Goal: Task Accomplishment & Management: Manage account settings

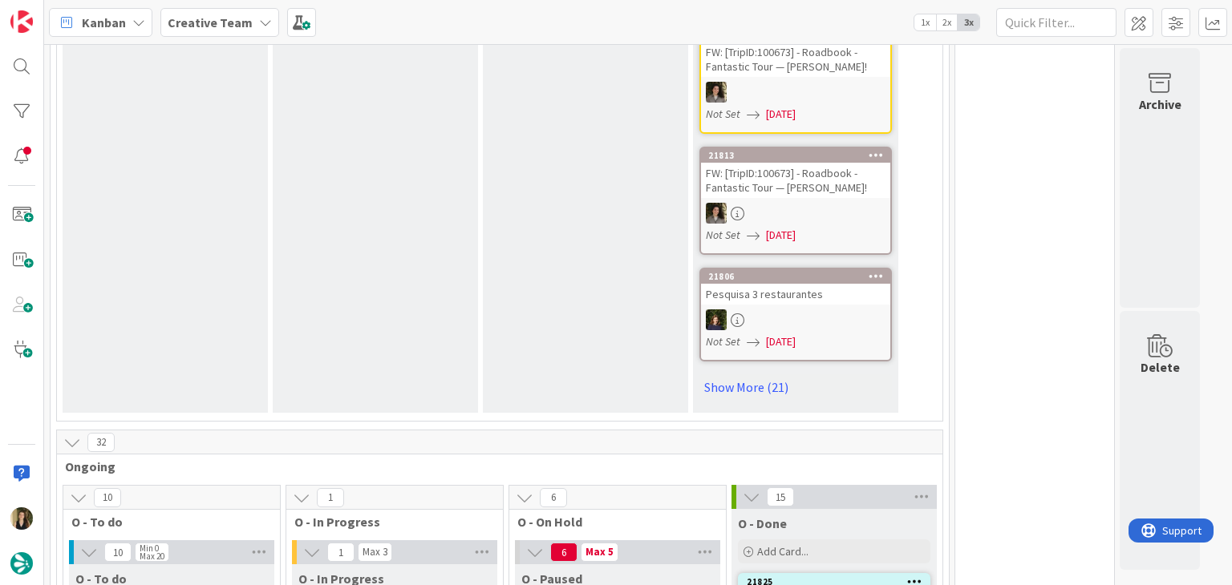
scroll to position [1363, 0]
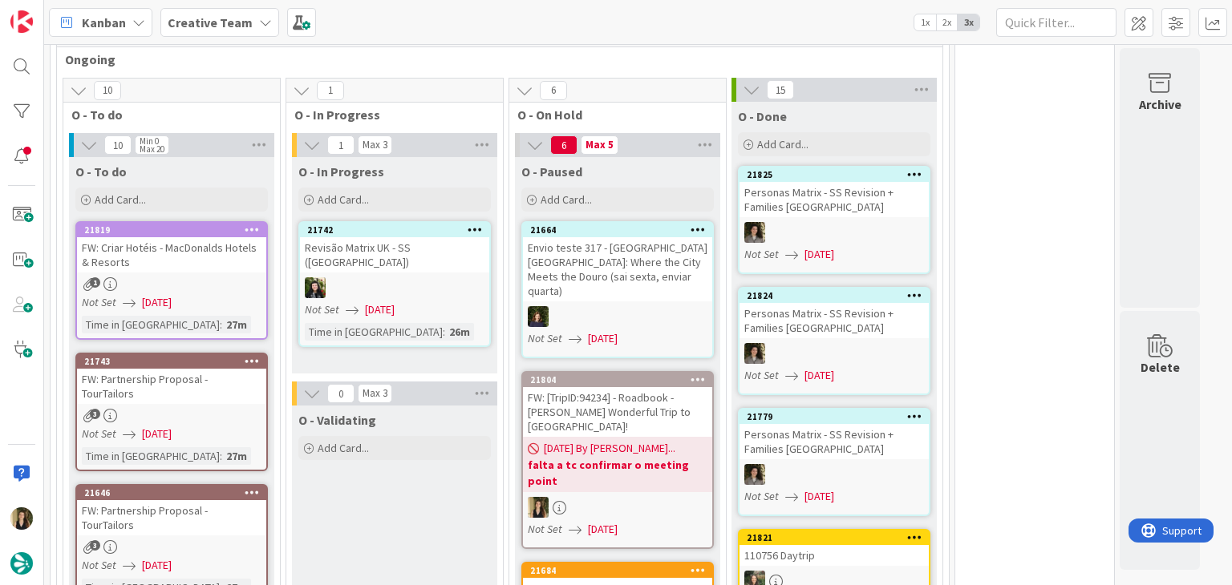
click at [221, 294] on div "Not Set 27/08/2025" at bounding box center [174, 302] width 184 height 17
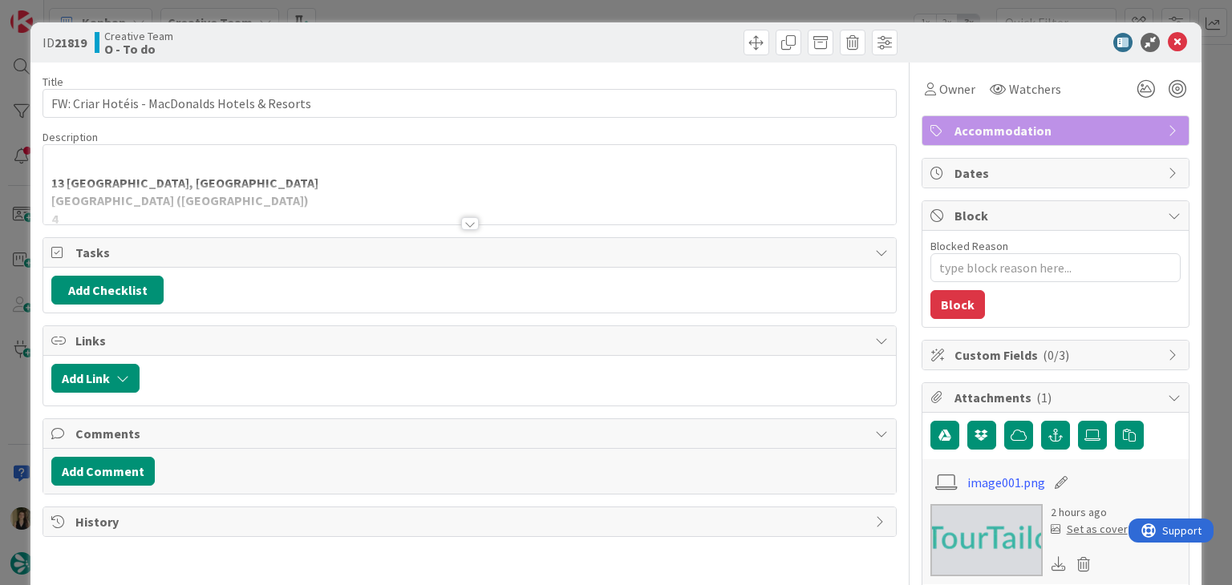
click at [466, 222] on div at bounding box center [470, 223] width 18 height 13
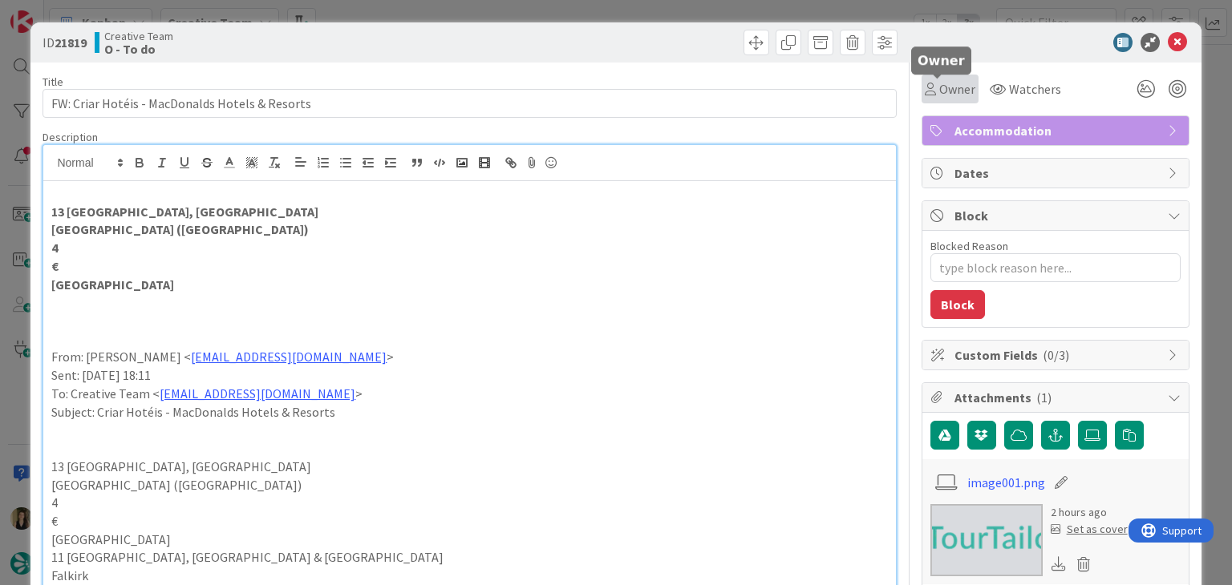
click at [939, 81] on span "Owner" at bounding box center [957, 88] width 36 height 19
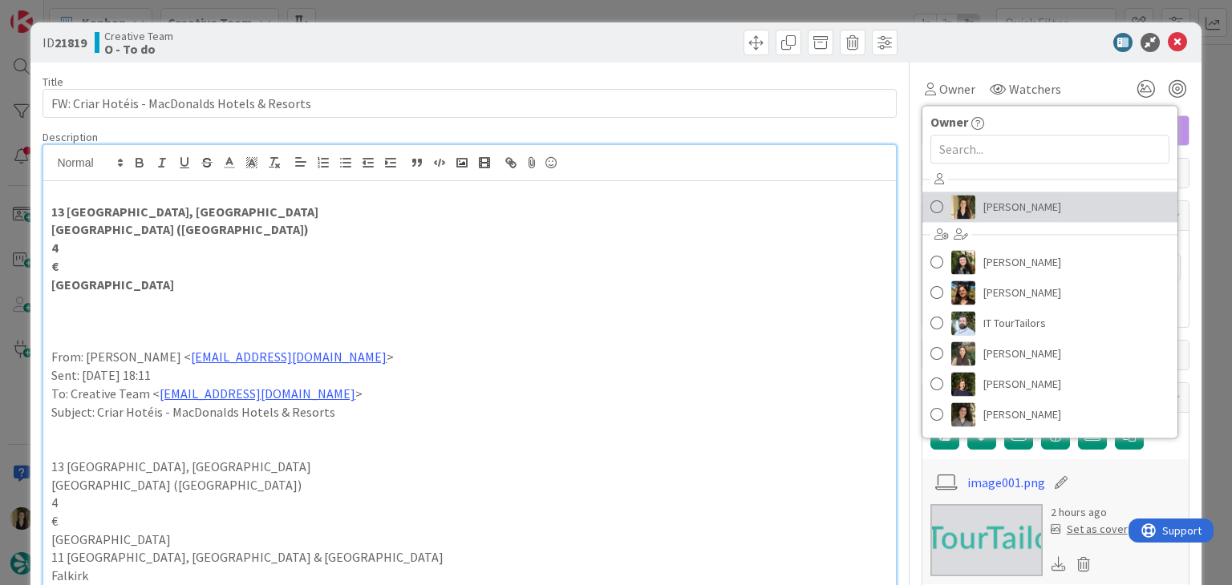
click at [996, 203] on span "[PERSON_NAME]" at bounding box center [1022, 207] width 78 height 24
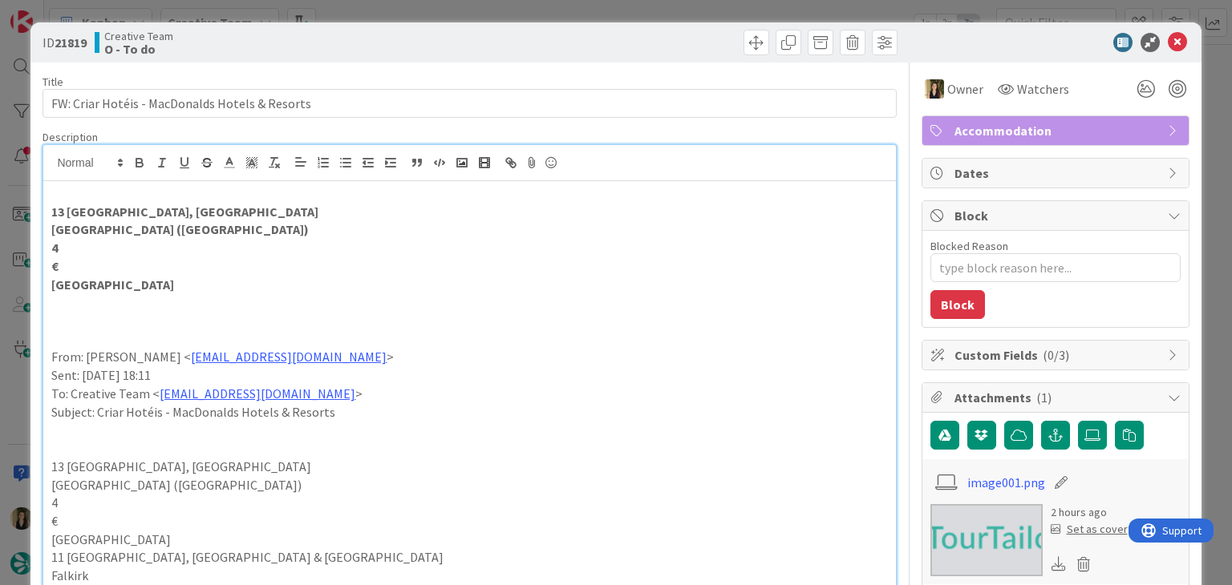
drag, startPoint x: 583, startPoint y: 34, endPoint x: 574, endPoint y: 15, distance: 21.2
click at [578, 29] on div "ID 21819 Creative Team O - To do" at bounding box center [615, 42] width 1170 height 40
click at [574, 15] on div "ID 21819 Creative Team O - To do Title 46 / 128 FW: Criar Hotéis - MacDonalds H…" at bounding box center [616, 292] width 1232 height 585
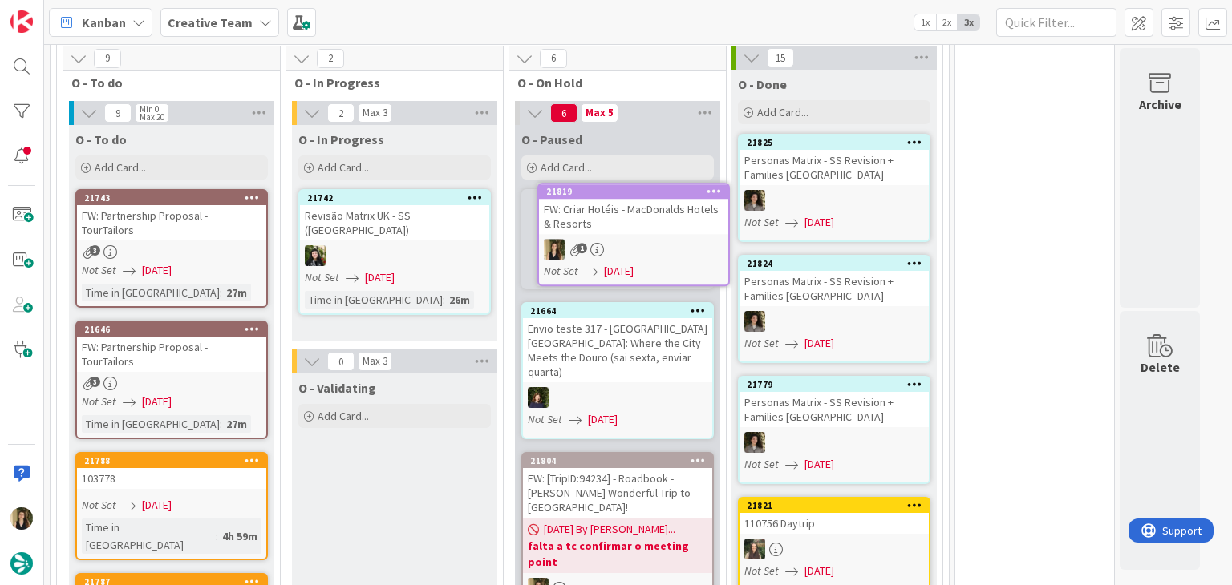
scroll to position [1392, 0]
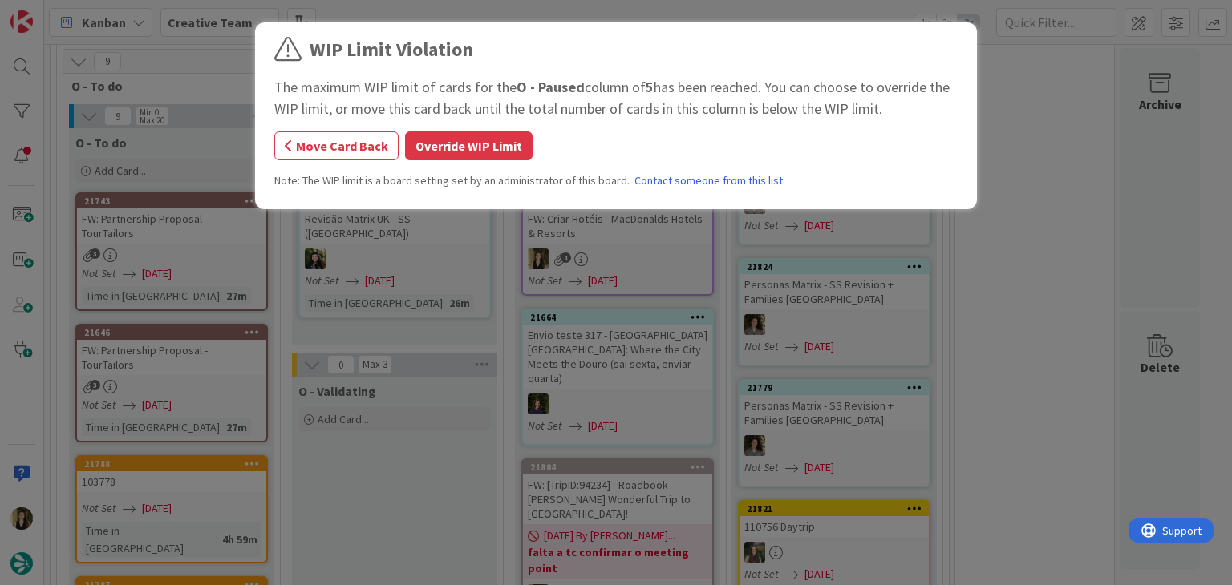
click at [497, 161] on div "WIP Limit Violation The maximum WIP limit of cards for the O - Paused column of…" at bounding box center [615, 118] width 683 height 166
click at [494, 155] on button "Override WIP Limit" at bounding box center [469, 146] width 128 height 29
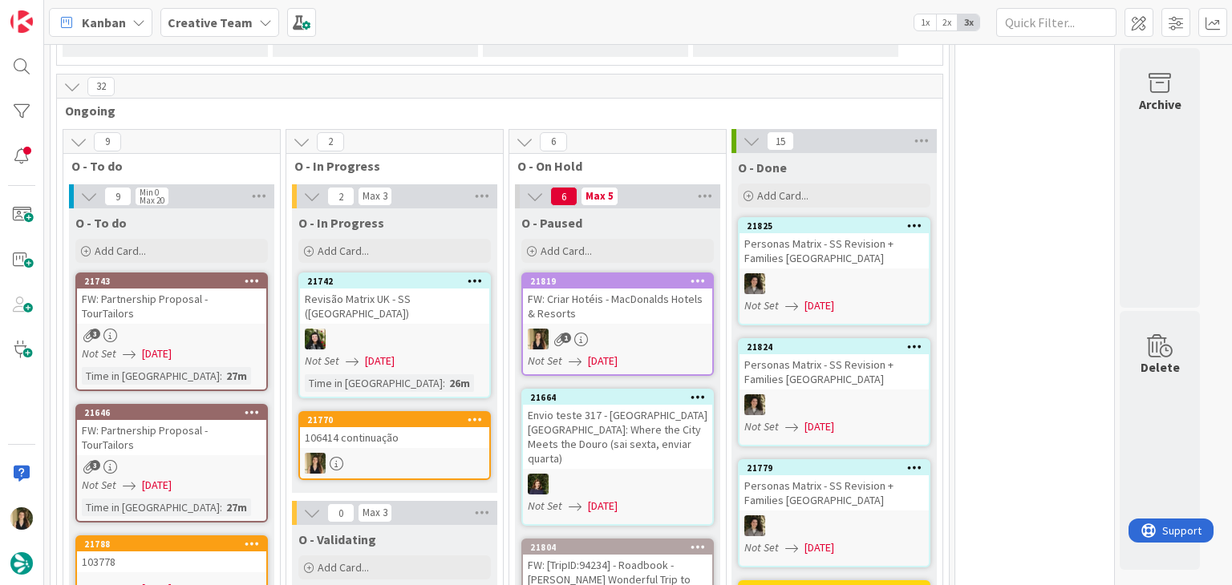
scroll to position [1340, 0]
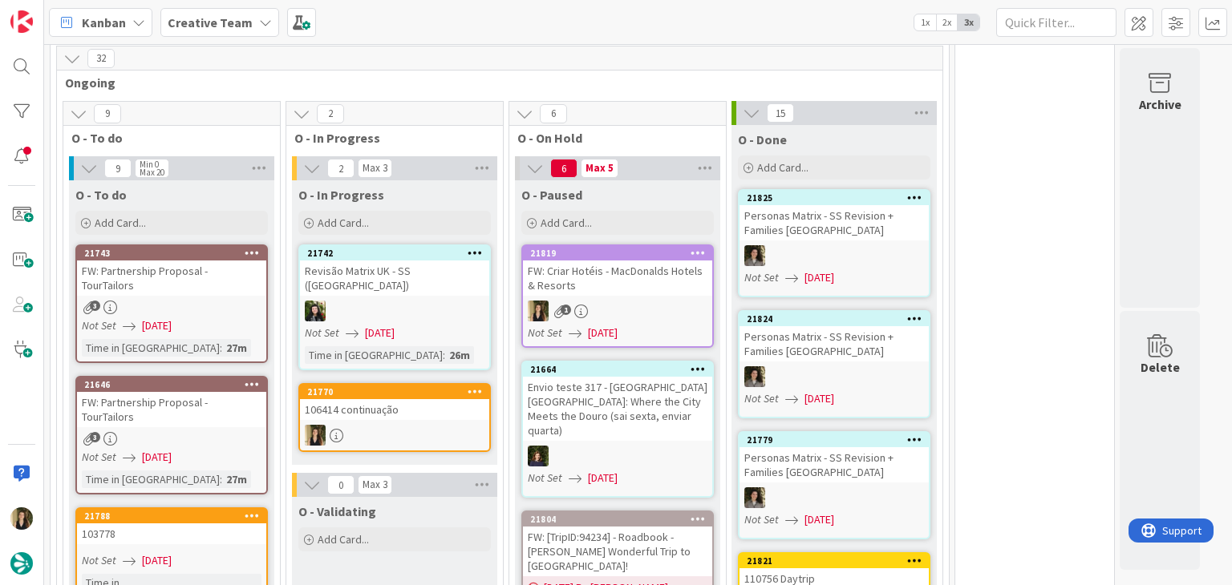
click at [446, 399] on link "21770 106414 continuação" at bounding box center [394, 417] width 192 height 69
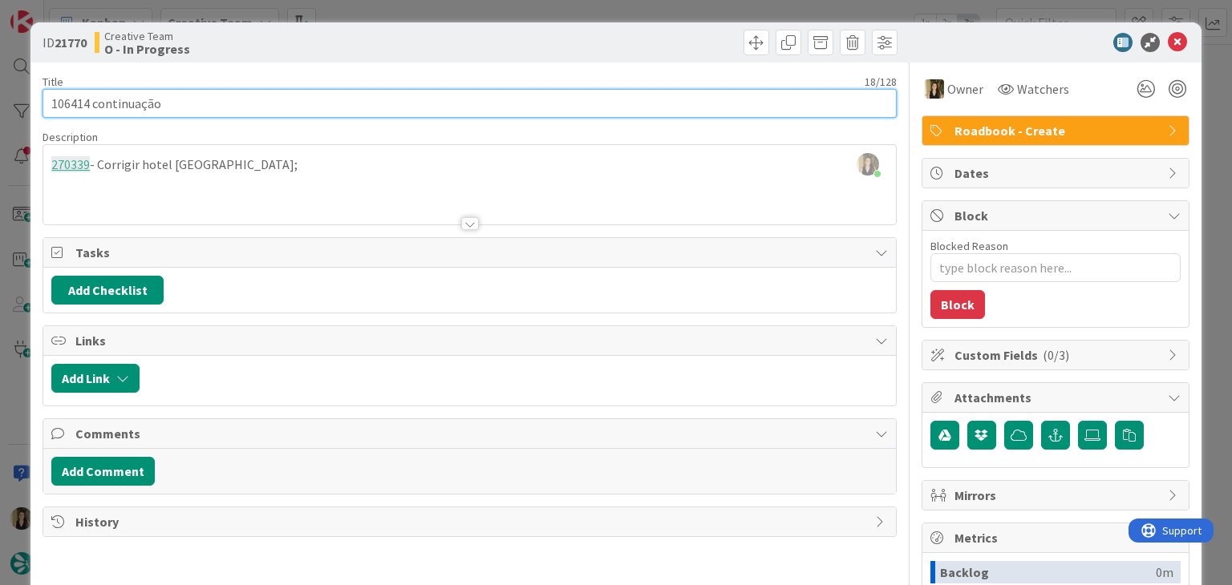
click at [70, 107] on input "106414 continuação" at bounding box center [469, 103] width 853 height 29
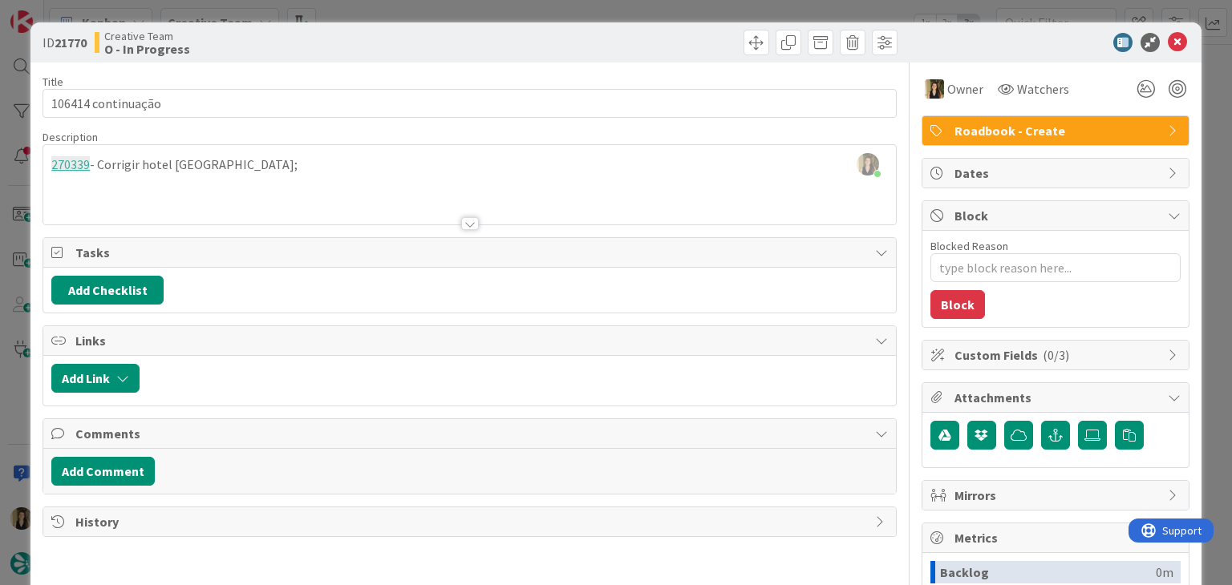
type textarea "x"
click at [269, 176] on div "Sofia Palma joined 9 m ago 270339 - Corrigir hotel Sevilla;" at bounding box center [469, 184] width 852 height 79
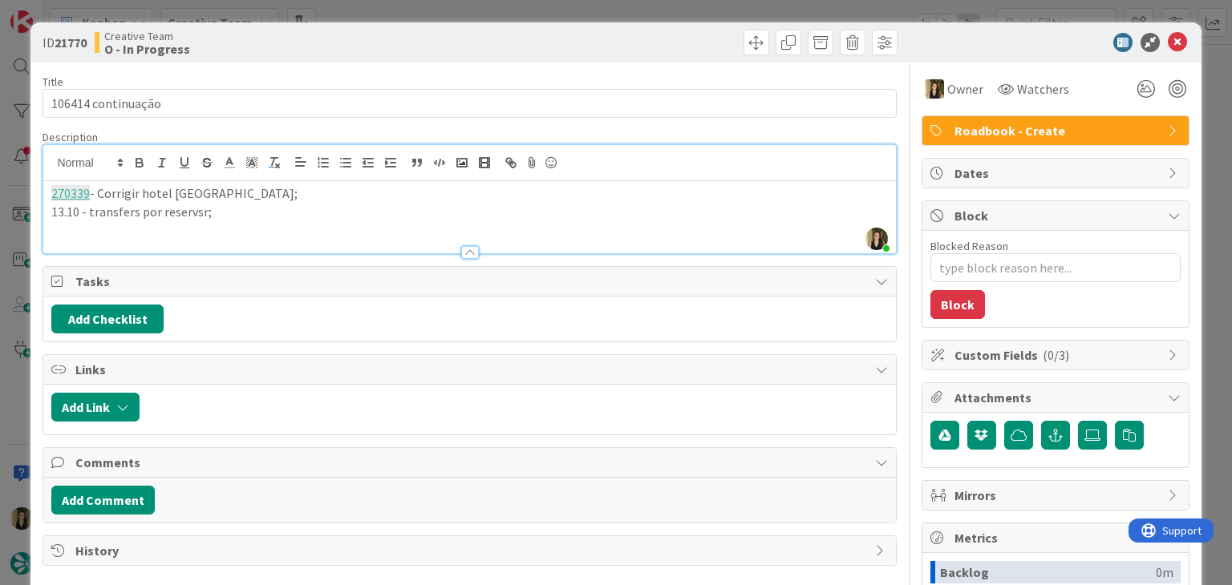
drag, startPoint x: 195, startPoint y: 215, endPoint x: 272, endPoint y: 160, distance: 94.8
click at [196, 212] on p "13.10 - transfers por reservsr;" at bounding box center [469, 212] width 836 height 18
click at [249, 209] on p "13.10 - transfers por reservar;" at bounding box center [469, 212] width 836 height 18
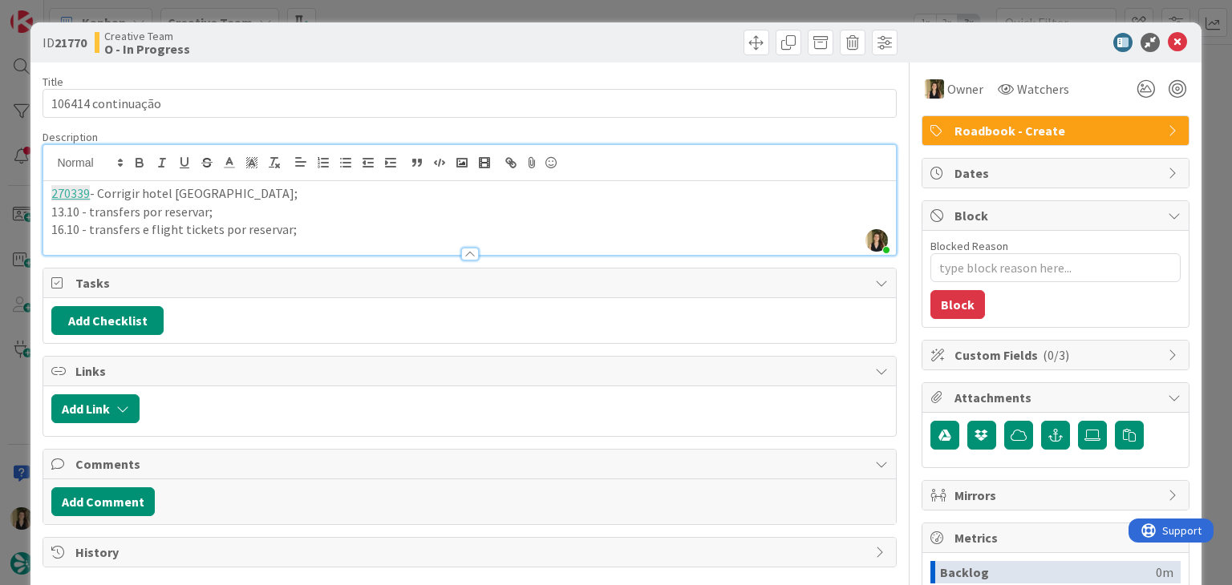
click at [407, 31] on div "Creative Team O - In Progress" at bounding box center [280, 43] width 371 height 26
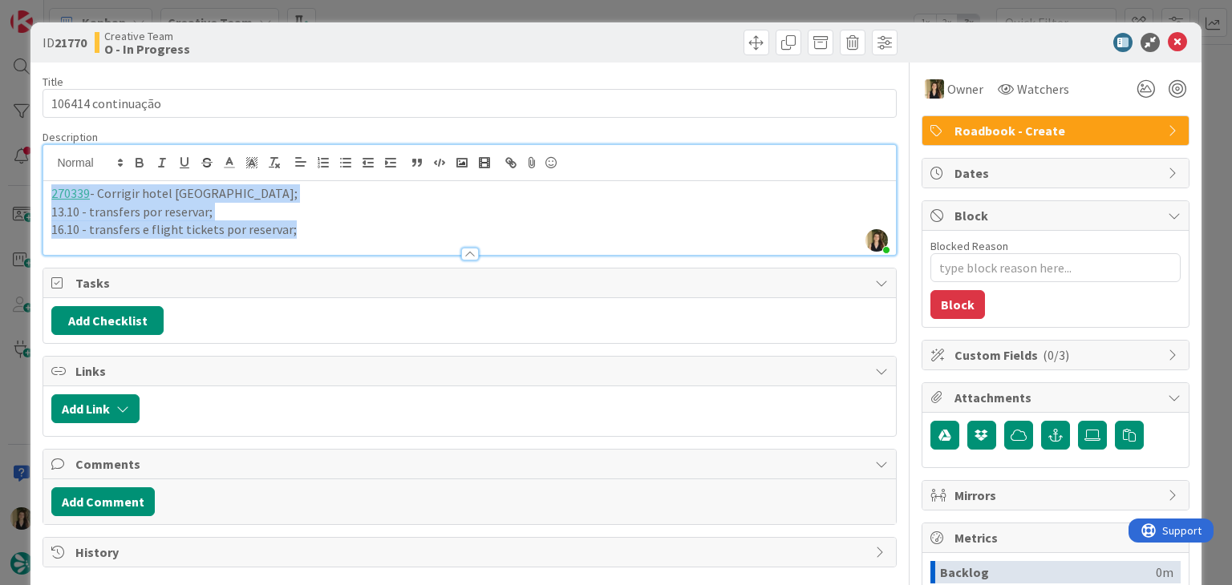
drag, startPoint x: 300, startPoint y: 230, endPoint x: 34, endPoint y: 187, distance: 269.7
click at [34, 187] on div "ID 21770 Creative Team O - In Progress Title 18 / 128 106414 continuação Descri…" at bounding box center [615, 430] width 1170 height 816
copy div "270339 - Corrigir hotel Sevilla; 13.10 - transfers por reservar; 16.10 - transf…"
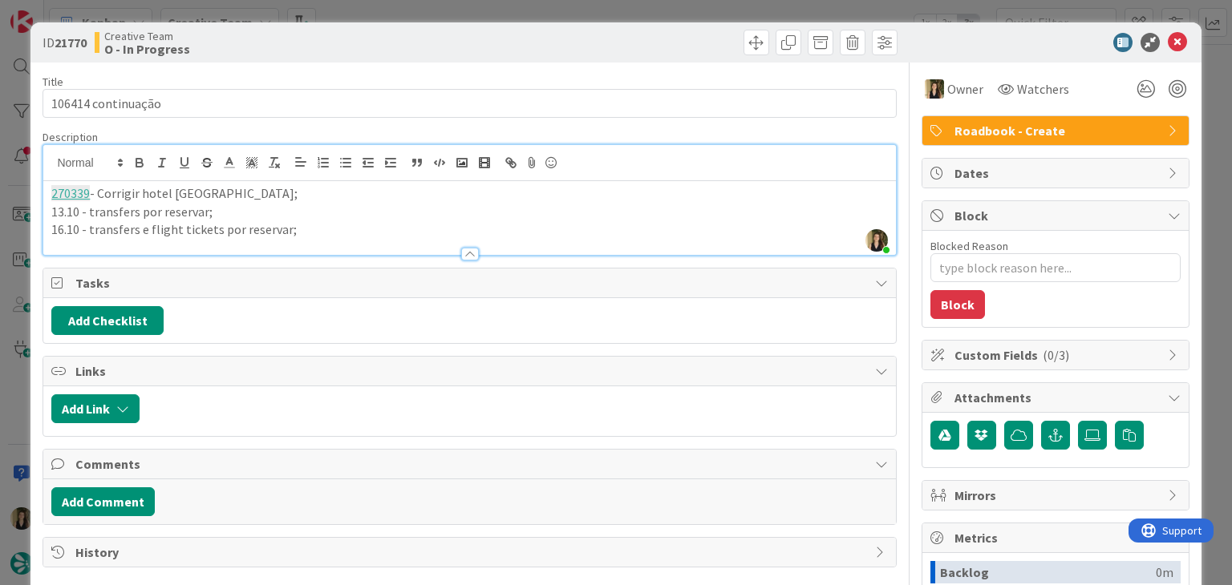
click at [439, 33] on div "Creative Team O - In Progress" at bounding box center [280, 43] width 371 height 26
drag, startPoint x: 616, startPoint y: 11, endPoint x: 589, endPoint y: 51, distance: 47.8
click at [616, 11] on div "ID 21770 Creative Team O - In Progress Title 18 / 128 106414 continuação Descri…" at bounding box center [616, 292] width 1232 height 585
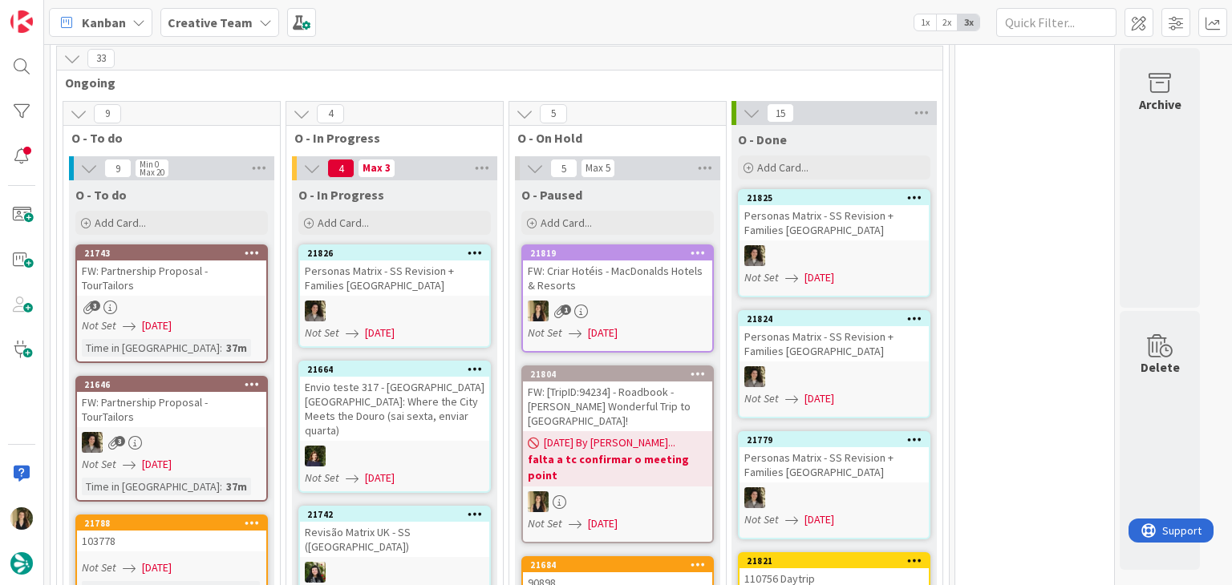
scroll to position [1677, 0]
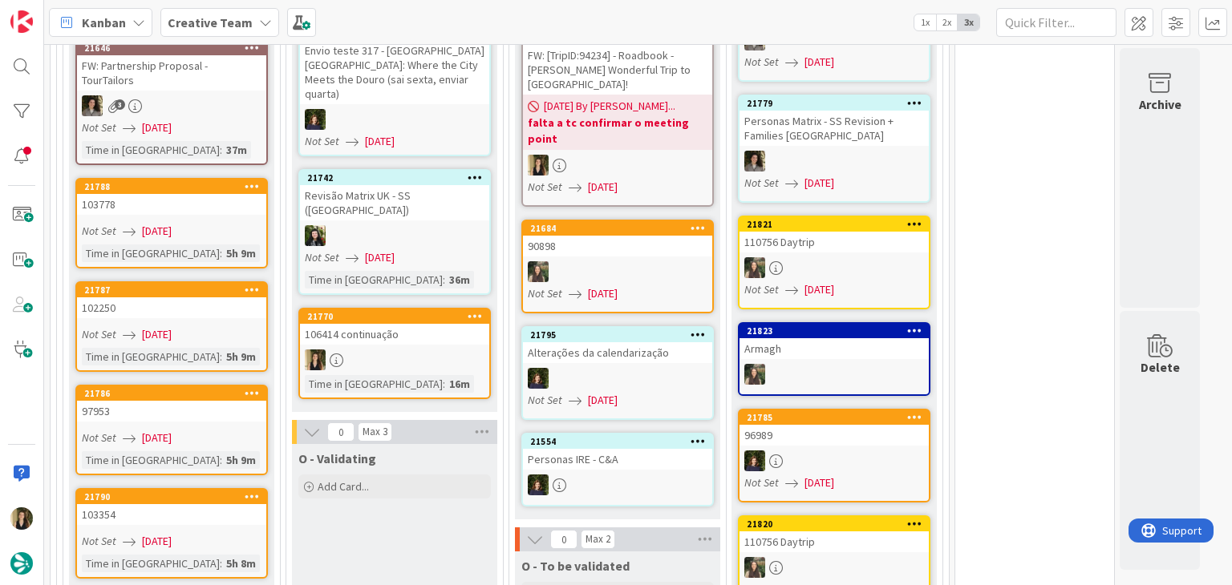
click at [439, 350] on div at bounding box center [394, 360] width 189 height 21
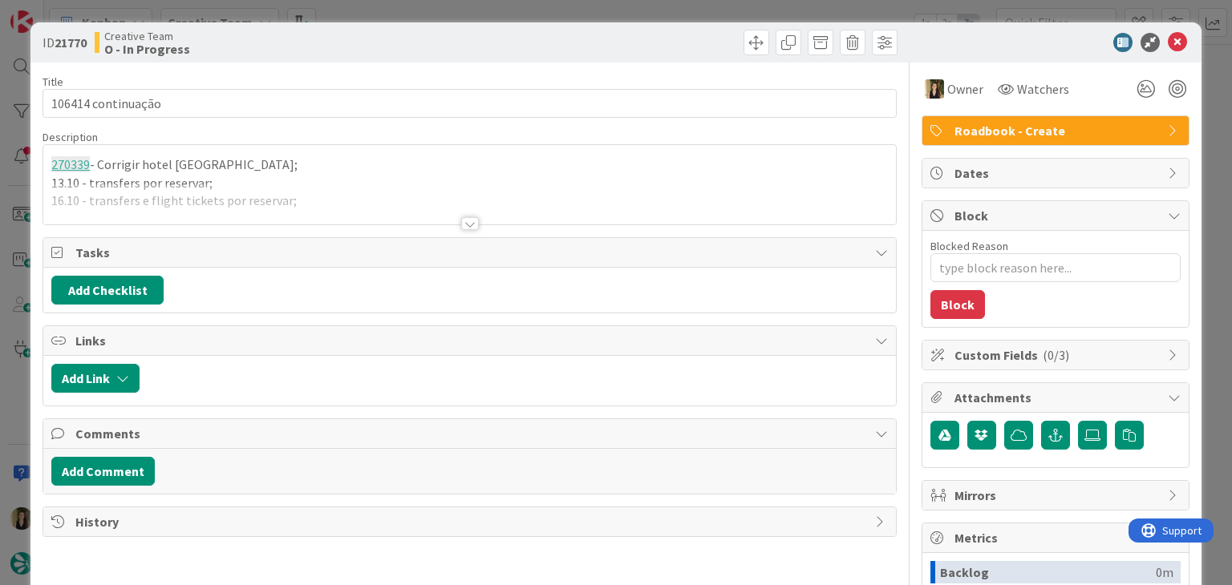
drag, startPoint x: 539, startPoint y: 52, endPoint x: 539, endPoint y: 26, distance: 25.7
click at [538, 52] on div at bounding box center [685, 43] width 423 height 26
click at [537, 10] on div "ID 21770 Creative Team O - In Progress Title 18 / 128 106414 continuação Descri…" at bounding box center [616, 292] width 1232 height 585
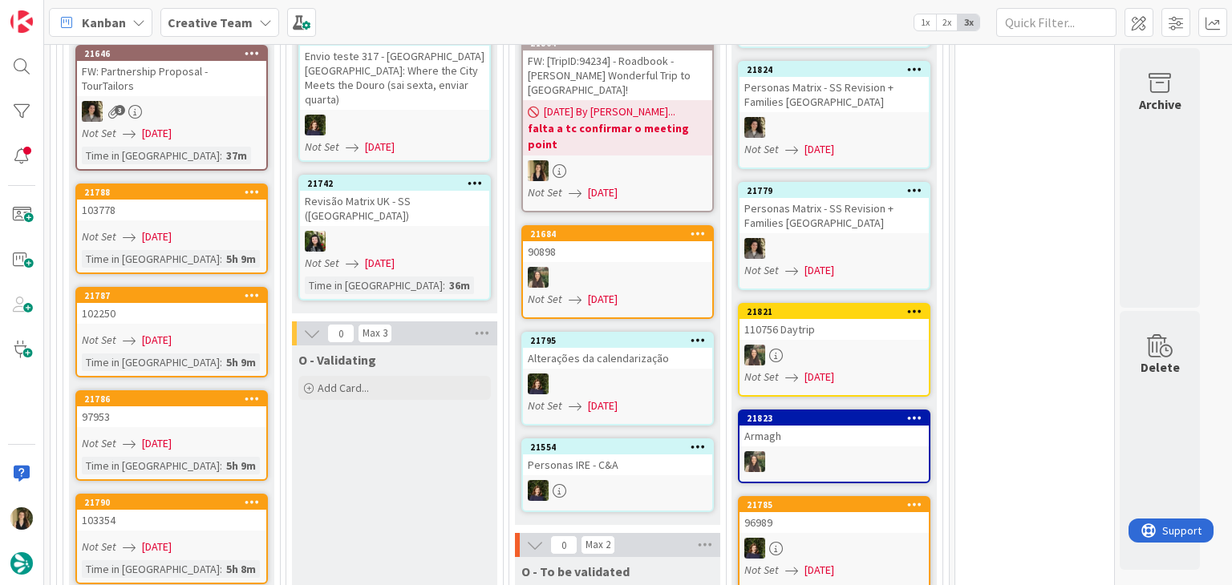
scroll to position [1925, 0]
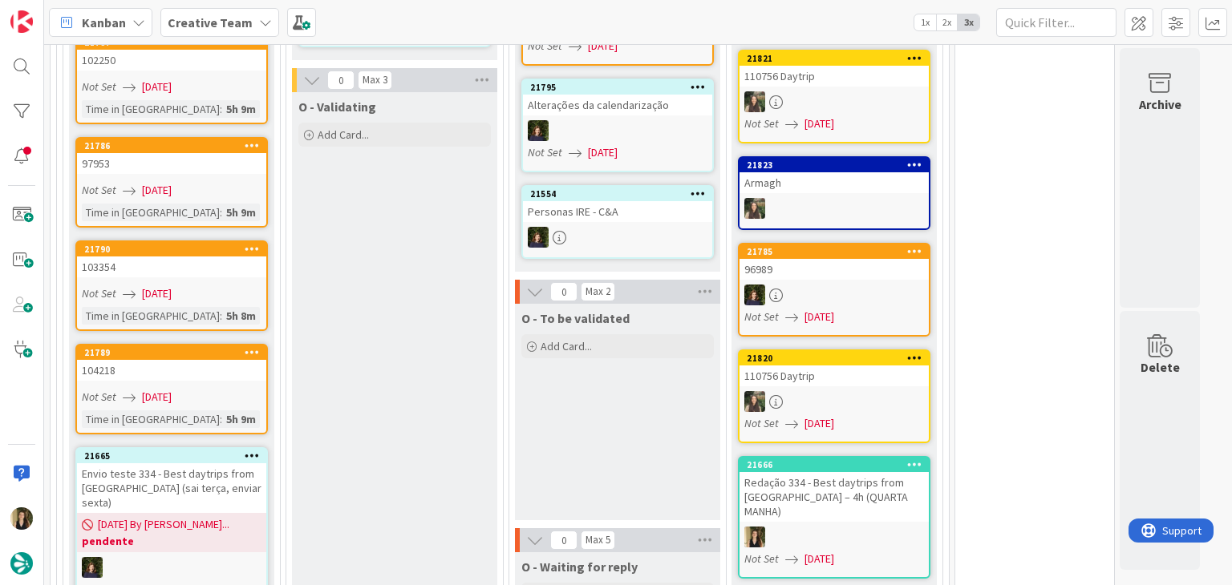
click at [253, 389] on div "Not Set 27/08/2025" at bounding box center [174, 397] width 184 height 17
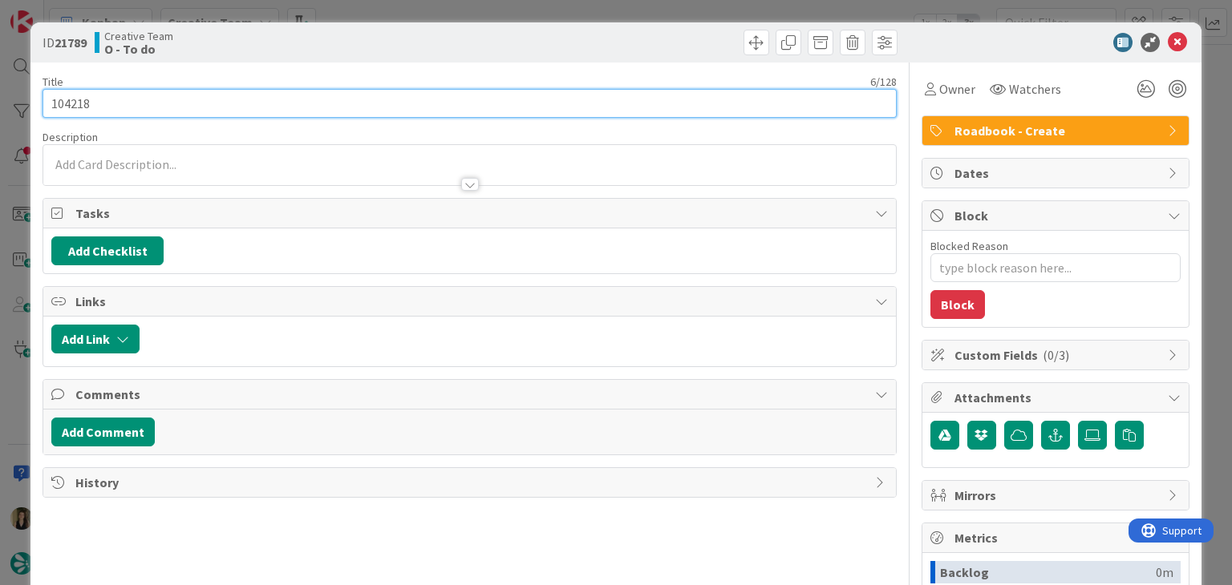
click at [64, 100] on input "104218" at bounding box center [469, 103] width 853 height 29
click at [63, 100] on input "104218" at bounding box center [469, 103] width 853 height 29
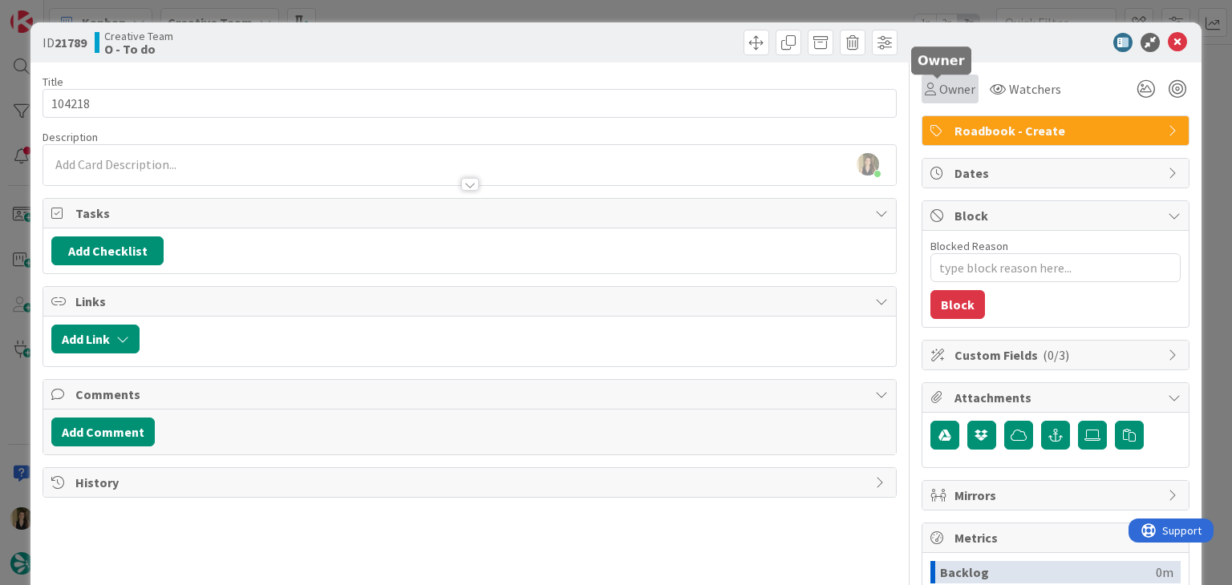
click at [933, 100] on div "Owner" at bounding box center [949, 89] width 57 height 29
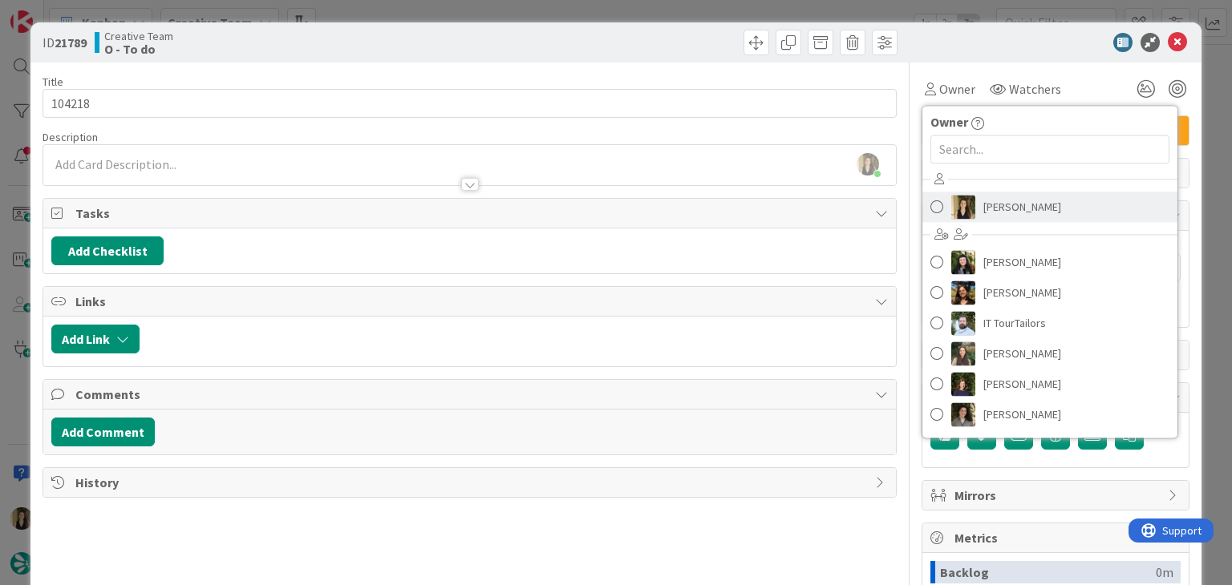
click at [983, 209] on span "[PERSON_NAME]" at bounding box center [1022, 207] width 78 height 24
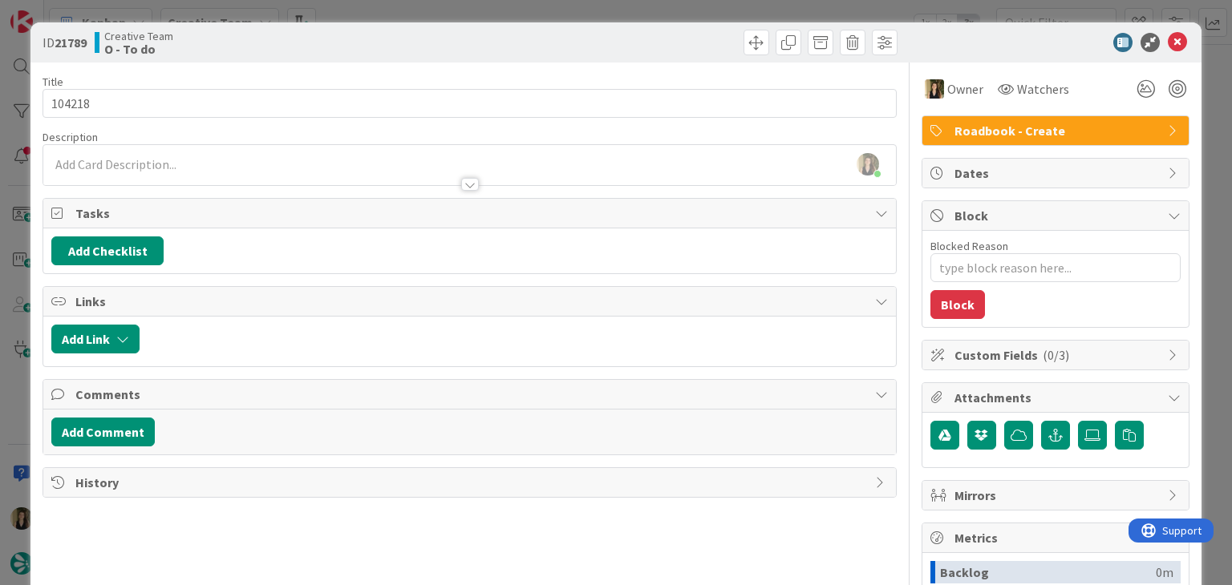
drag, startPoint x: 636, startPoint y: 39, endPoint x: 632, endPoint y: 30, distance: 10.4
click at [634, 39] on div at bounding box center [685, 43] width 423 height 26
click at [630, 14] on div "ID 21789 Creative Team O - To do Title 6 / 128 104218 Description Sofia Palma j…" at bounding box center [616, 292] width 1232 height 585
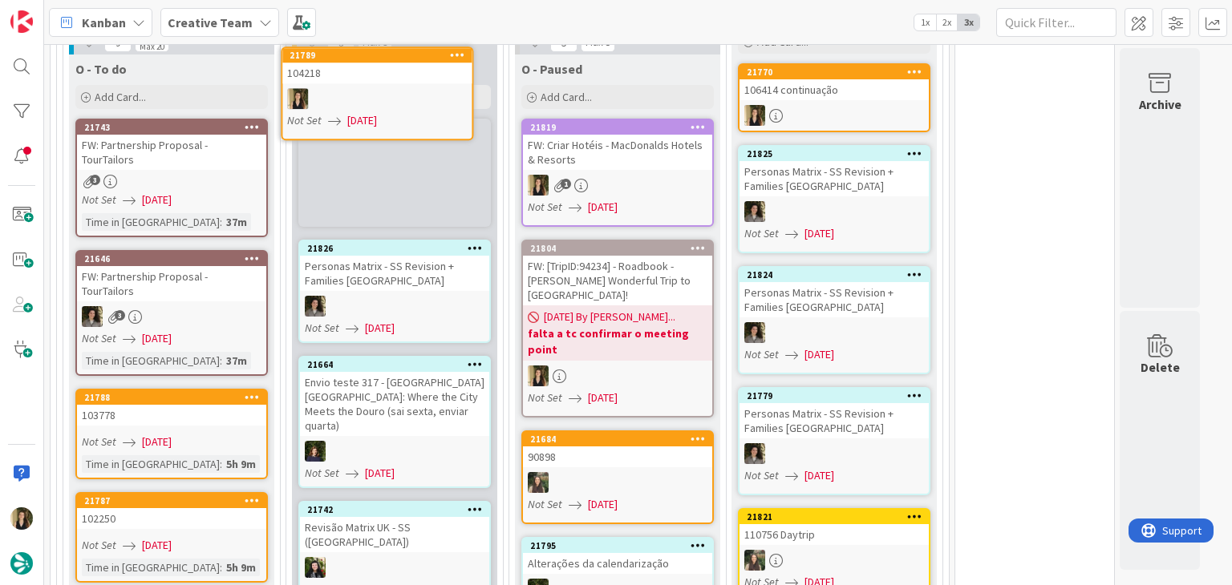
scroll to position [1401, 0]
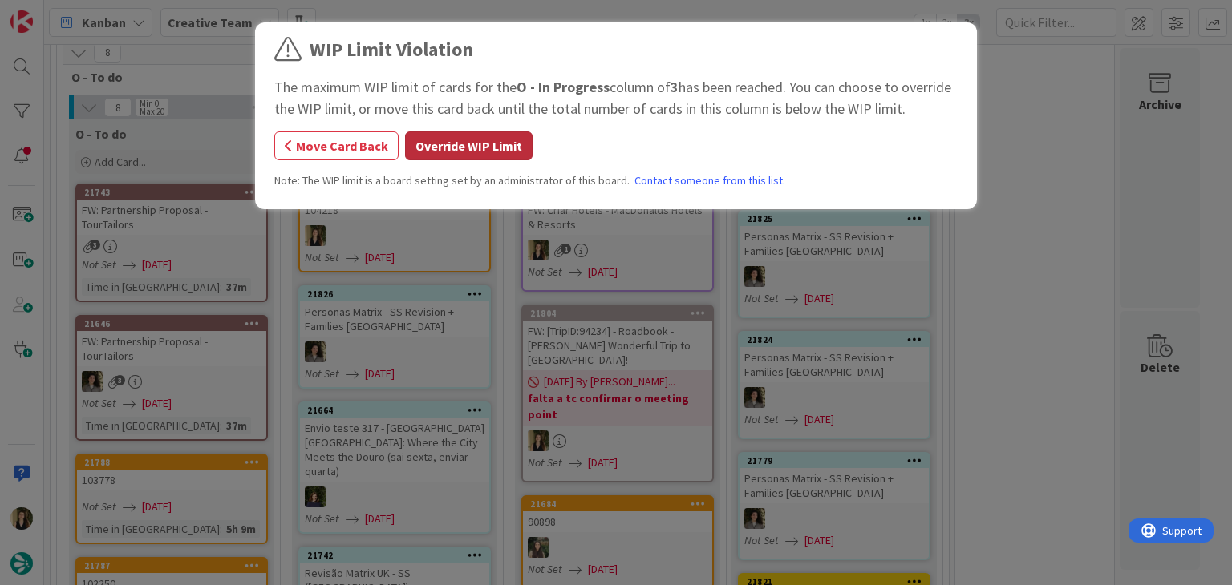
click at [434, 156] on button "Override WIP Limit" at bounding box center [469, 146] width 128 height 29
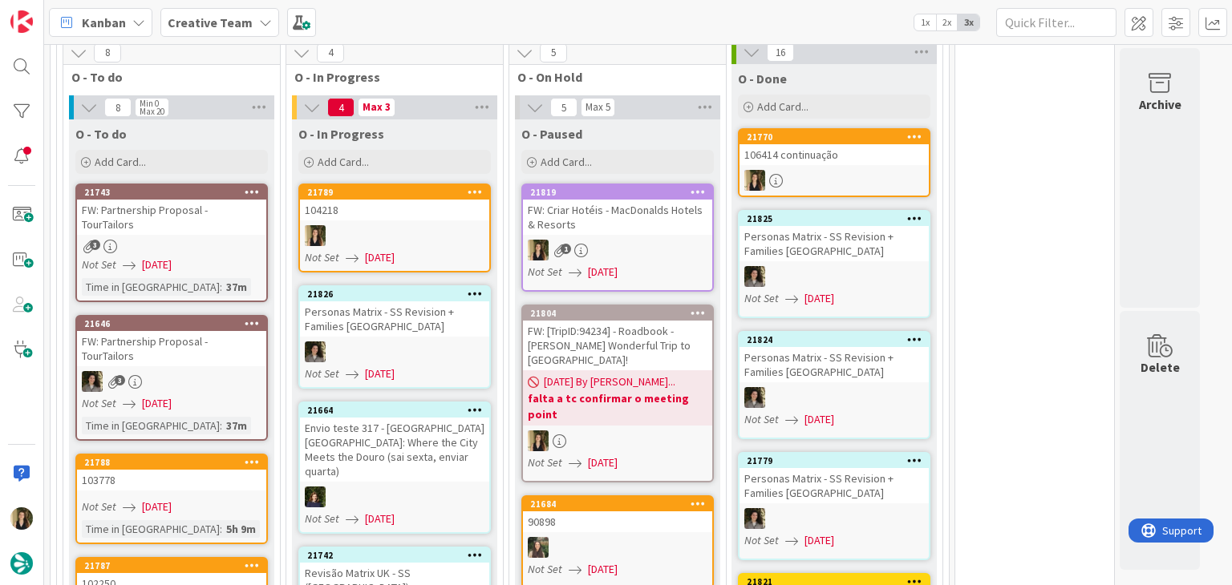
click at [407, 237] on div at bounding box center [394, 235] width 189 height 21
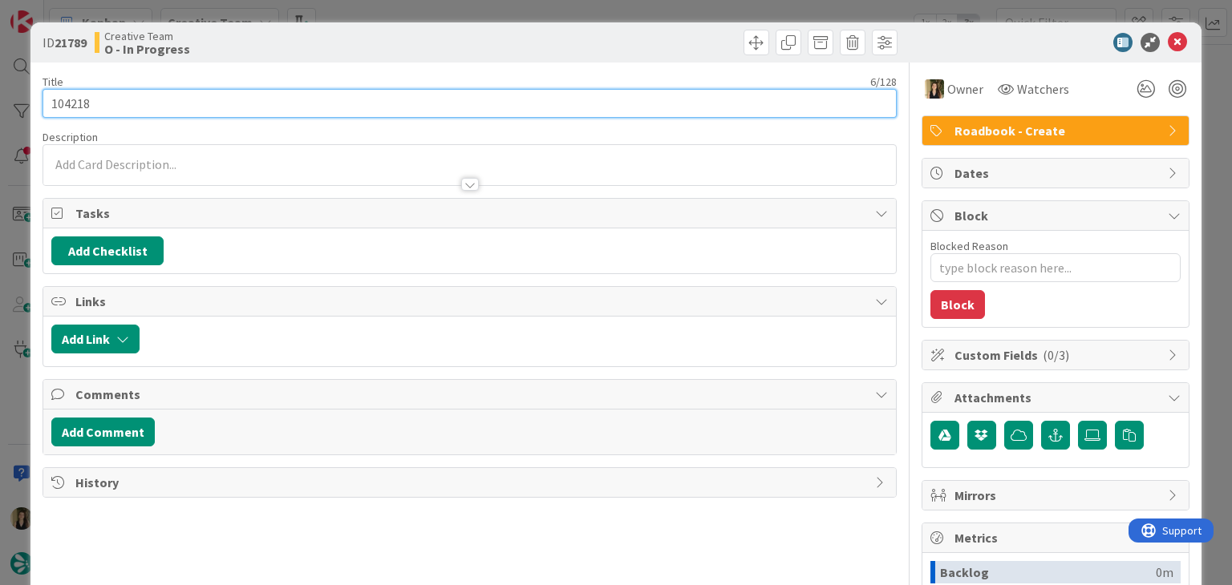
click at [64, 103] on input "104218" at bounding box center [469, 103] width 853 height 29
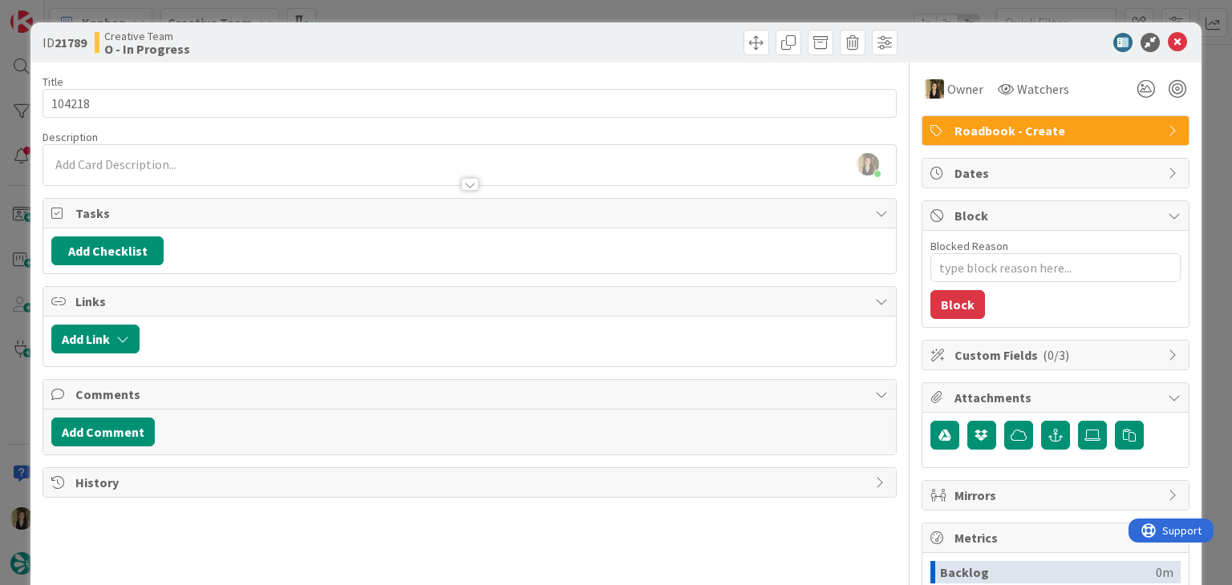
click at [265, 38] on div "Creative Team O - In Progress" at bounding box center [280, 43] width 371 height 26
type textarea "x"
drag, startPoint x: 241, startPoint y: 182, endPoint x: 237, endPoint y: 196, distance: 14.8
click at [240, 181] on div at bounding box center [469, 176] width 852 height 17
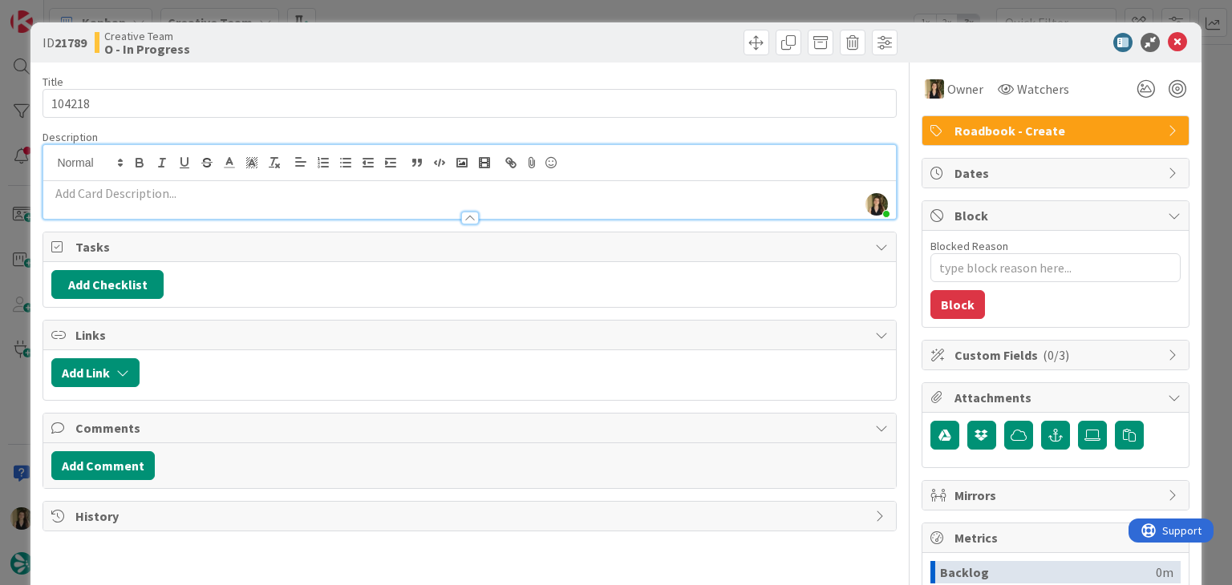
click at [233, 204] on div at bounding box center [469, 210] width 852 height 17
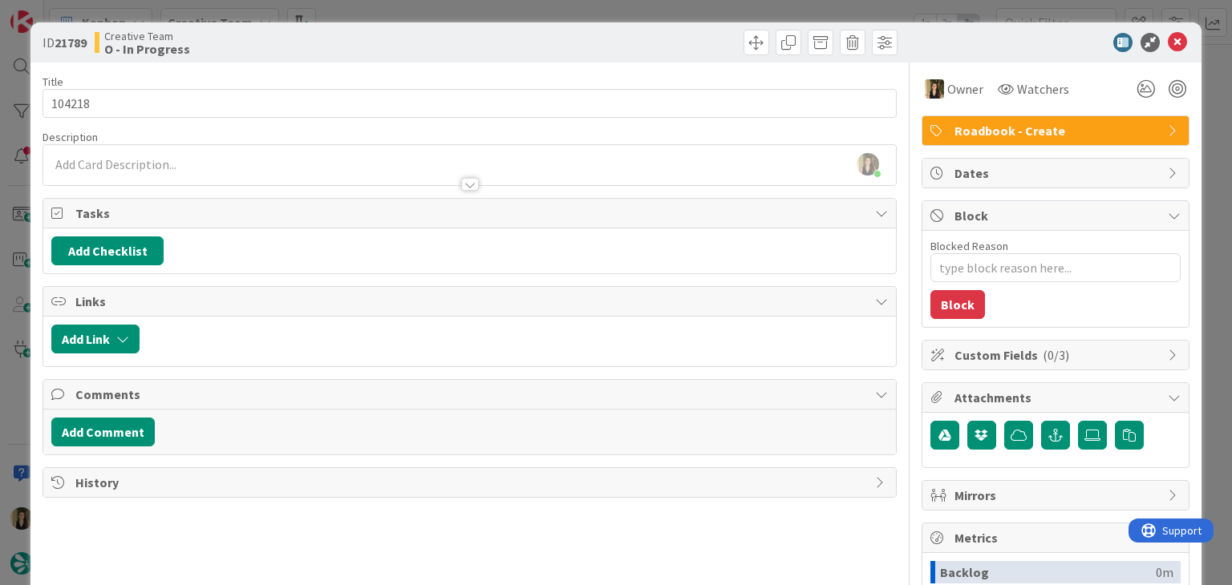
click at [208, 176] on div at bounding box center [469, 176] width 852 height 17
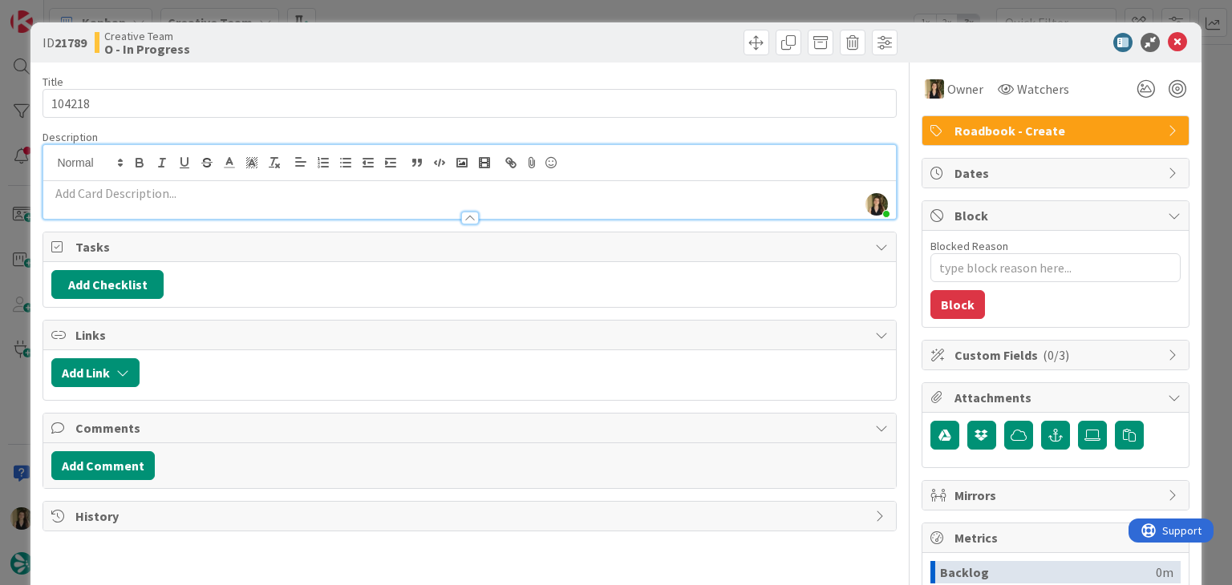
click at [139, 194] on p at bounding box center [469, 193] width 836 height 18
paste div
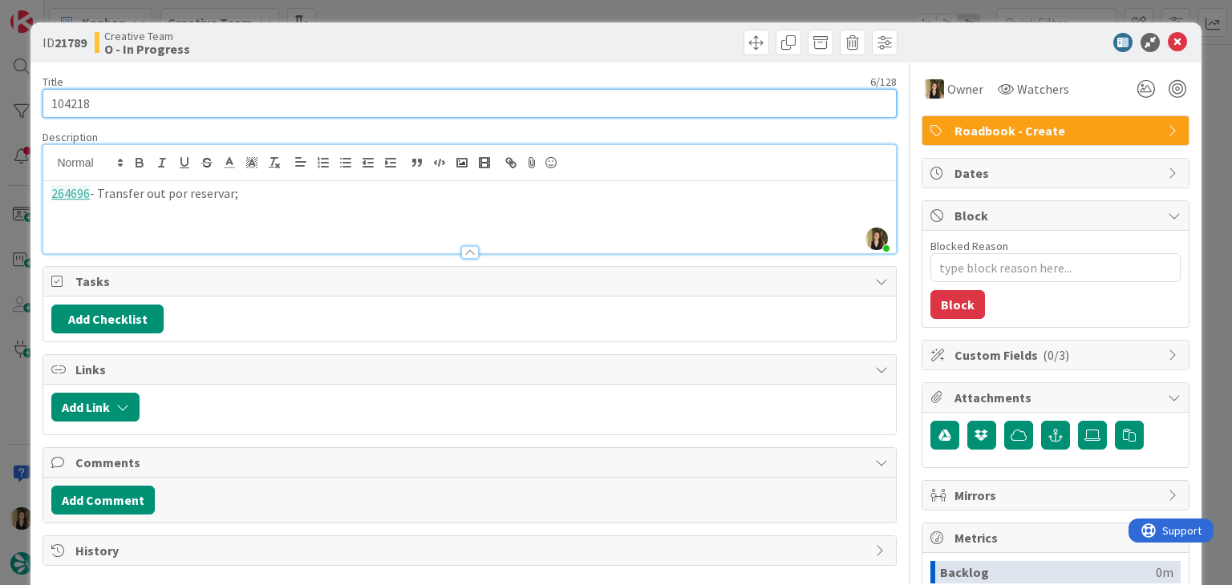
click at [81, 104] on input "104218" at bounding box center [469, 103] width 853 height 29
click at [80, 104] on input "104218" at bounding box center [469, 103] width 853 height 29
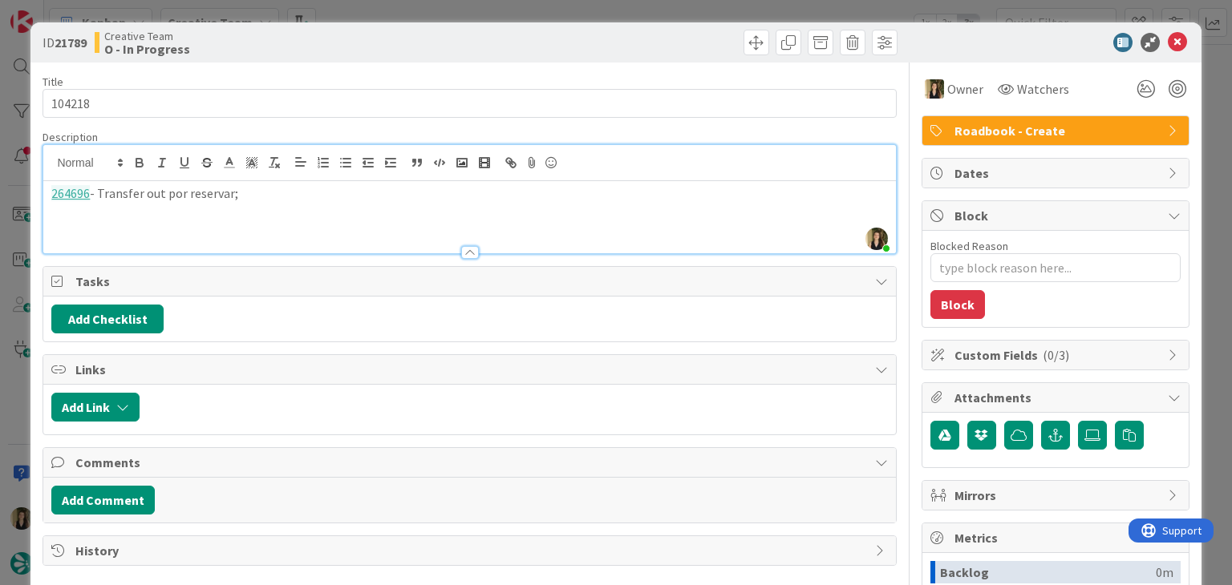
click at [366, 33] on div "Creative Team O - In Progress" at bounding box center [280, 43] width 371 height 26
click at [387, 14] on div "ID 21789 Creative Team O - In Progress Title 6 / 128 104218 Description Sofia P…" at bounding box center [616, 292] width 1232 height 585
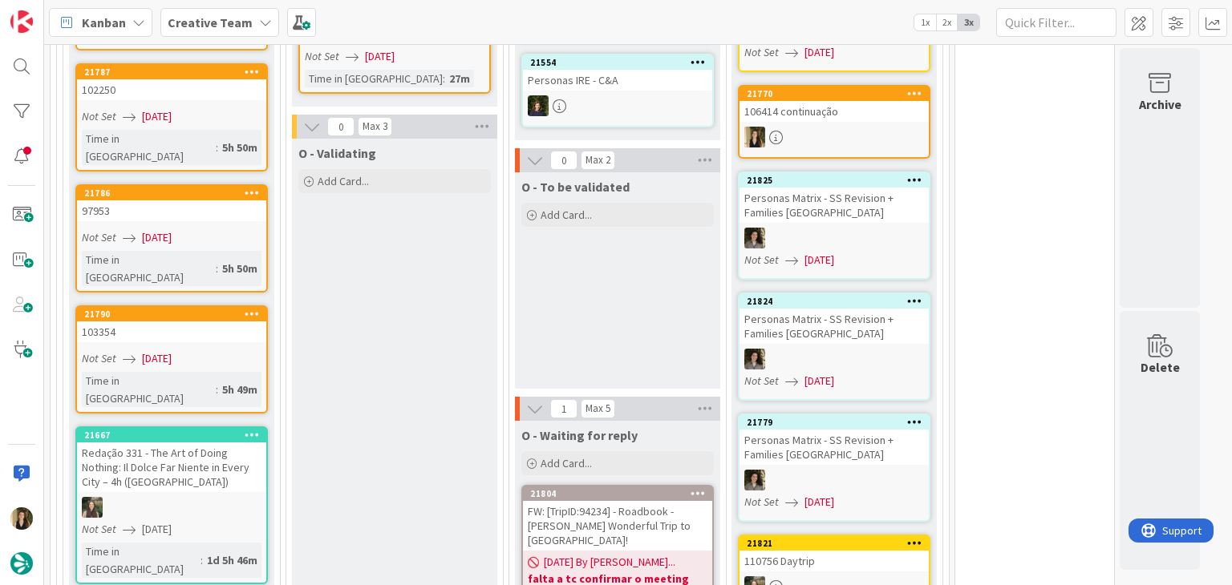
scroll to position [1882, 0]
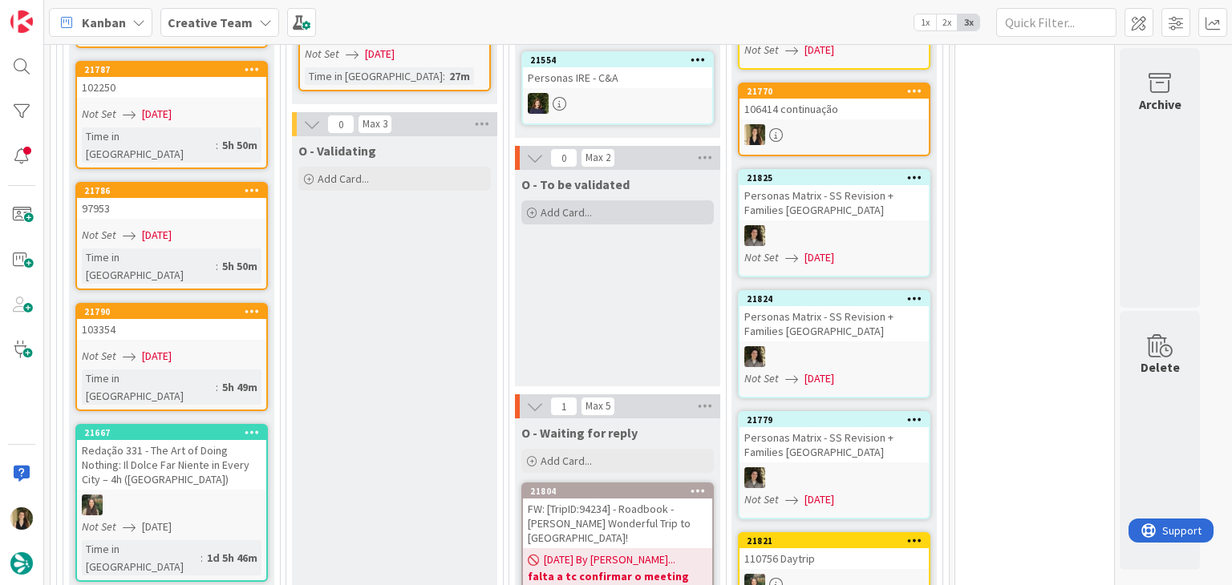
click at [640, 207] on div "Add Card..." at bounding box center [617, 212] width 192 height 24
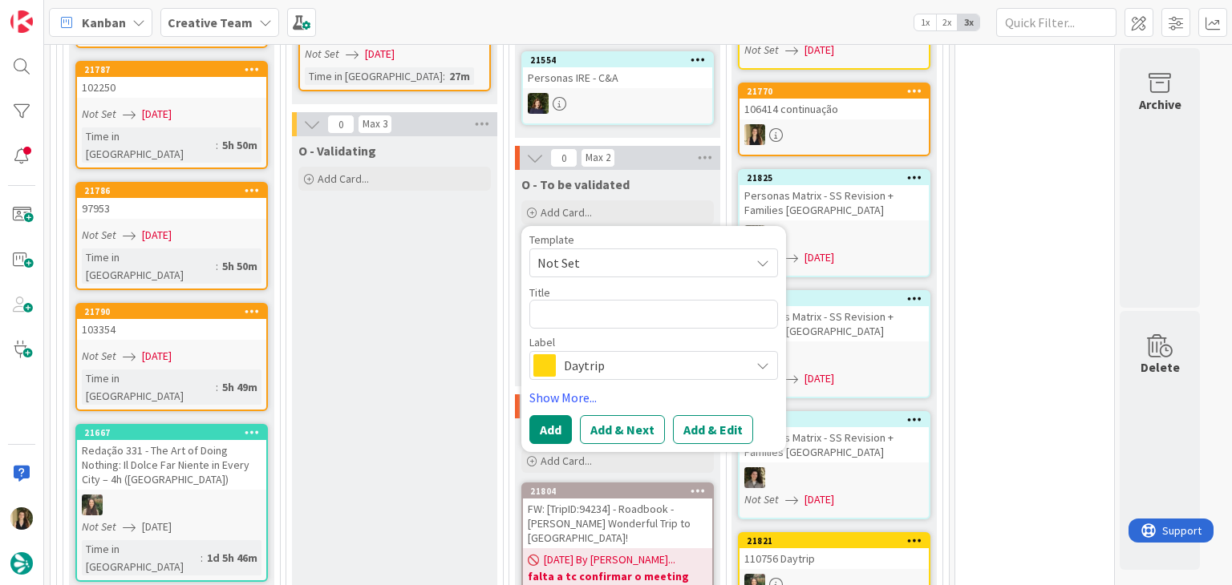
click at [397, 296] on div "O - Validating Add Card..." at bounding box center [394, 499] width 205 height 726
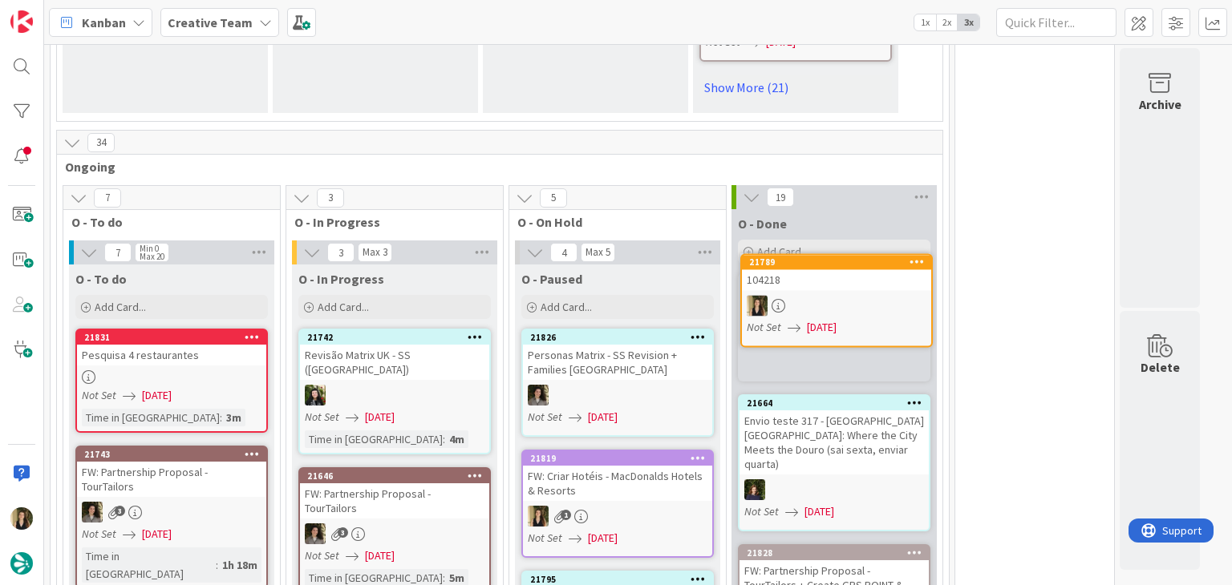
scroll to position [1232, 0]
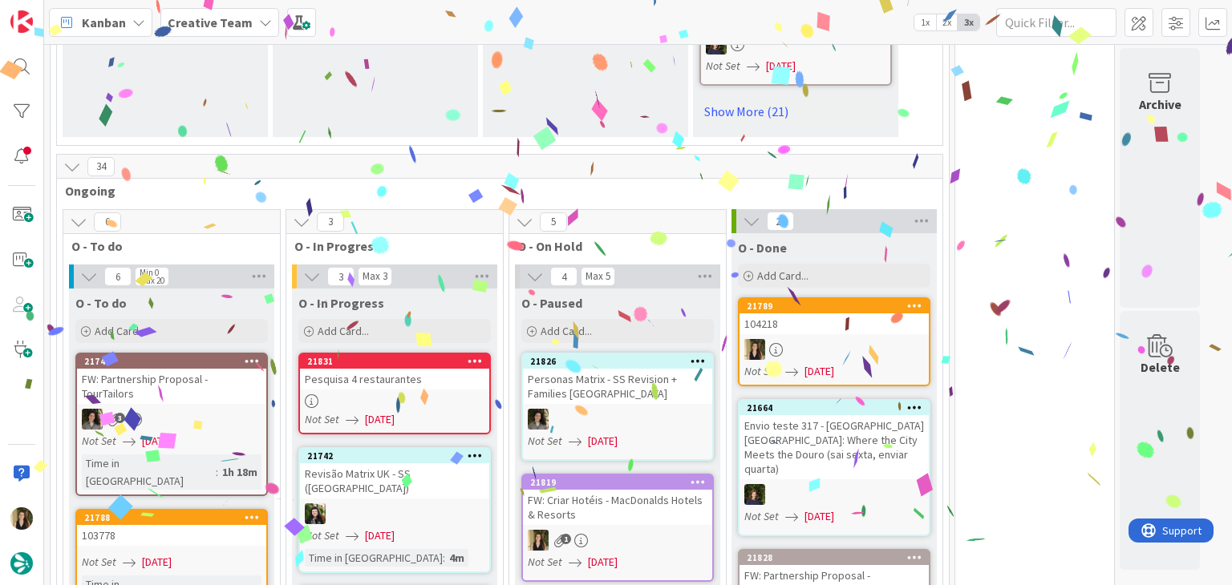
click at [452, 376] on div "Pesquisa 4 restaurantes" at bounding box center [394, 379] width 189 height 21
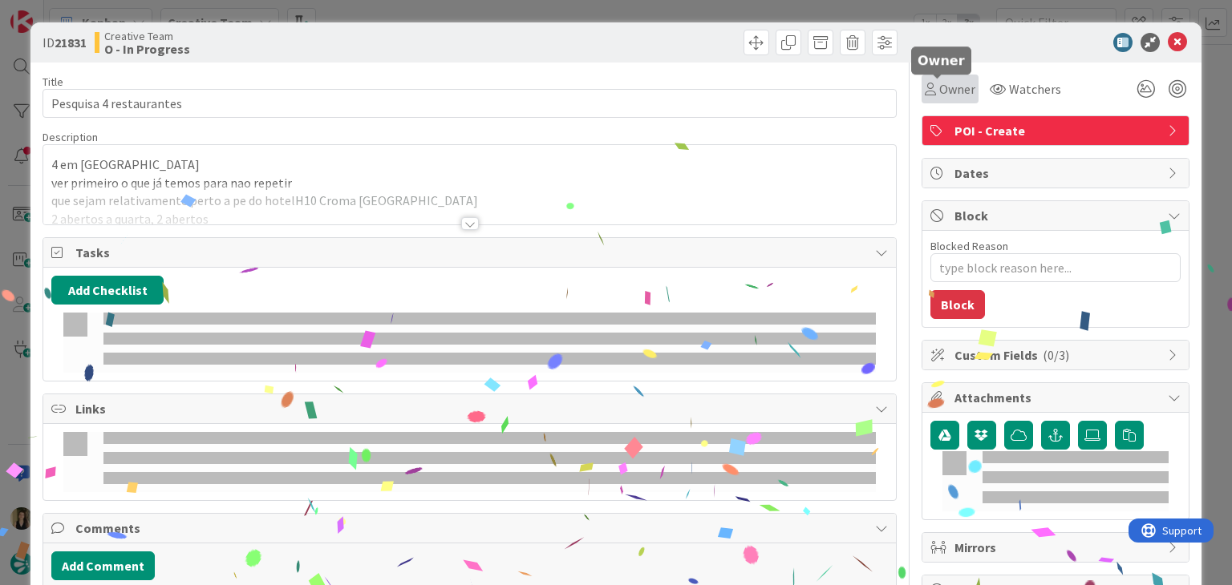
click at [939, 91] on span "Owner" at bounding box center [957, 88] width 36 height 19
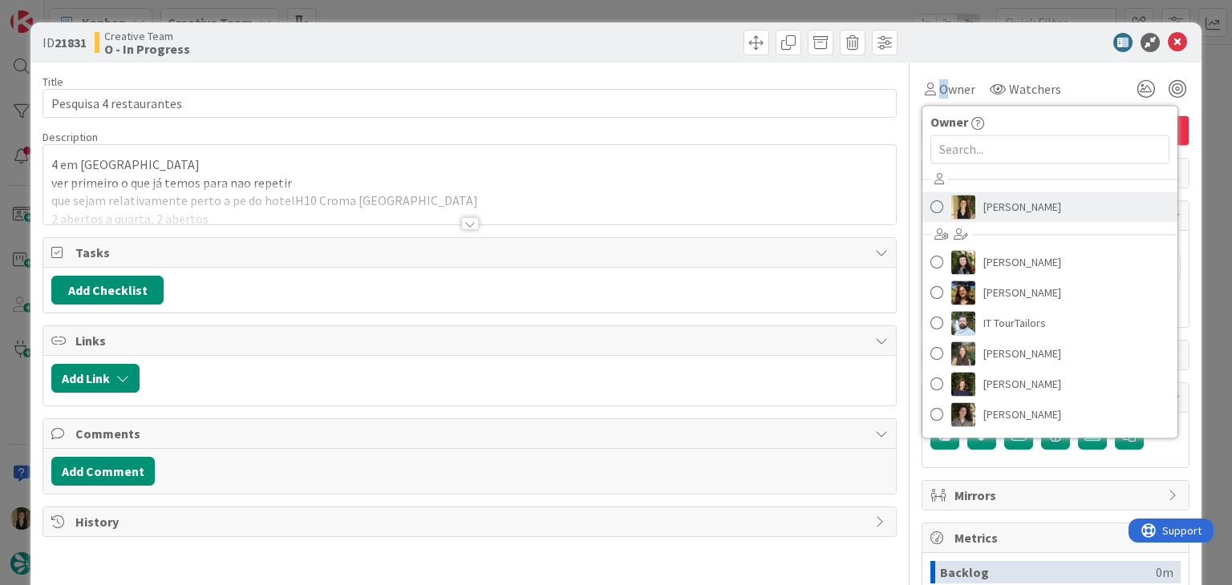
click at [993, 202] on span "[PERSON_NAME]" at bounding box center [1022, 207] width 78 height 24
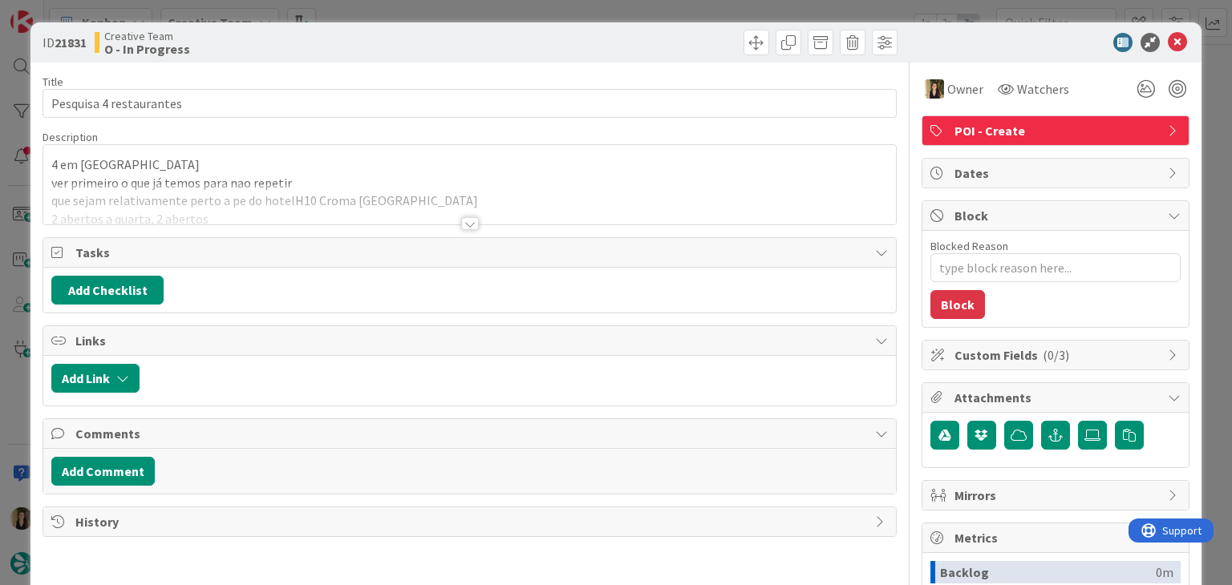
click at [461, 221] on div at bounding box center [470, 223] width 18 height 13
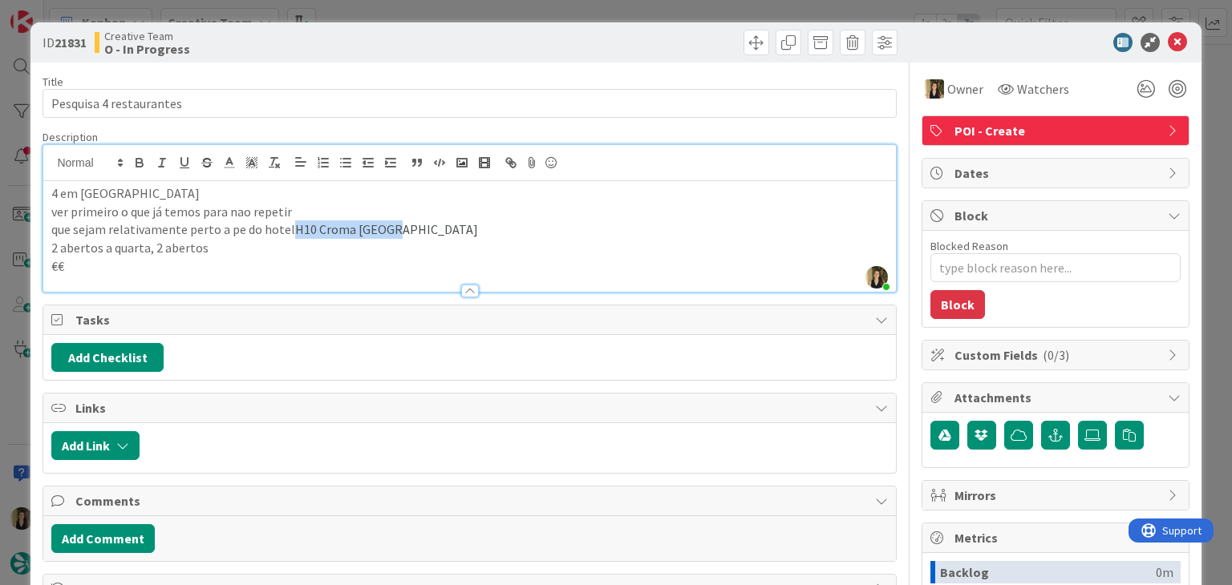
drag, startPoint x: 424, startPoint y: 231, endPoint x: 413, endPoint y: 213, distance: 21.6
click at [289, 225] on p "que sejam relativamente perto a pe do hotel H10 Croma Málaga" at bounding box center [469, 230] width 836 height 18
copy span "H10 Croma Málaga"
click at [363, 39] on div "Creative Team O - In Progress" at bounding box center [280, 43] width 371 height 26
click at [387, 10] on div "ID 21831 Creative Team O - In Progress Title 23 / 128 Pesquisa 4 restaurantes D…" at bounding box center [616, 292] width 1232 height 585
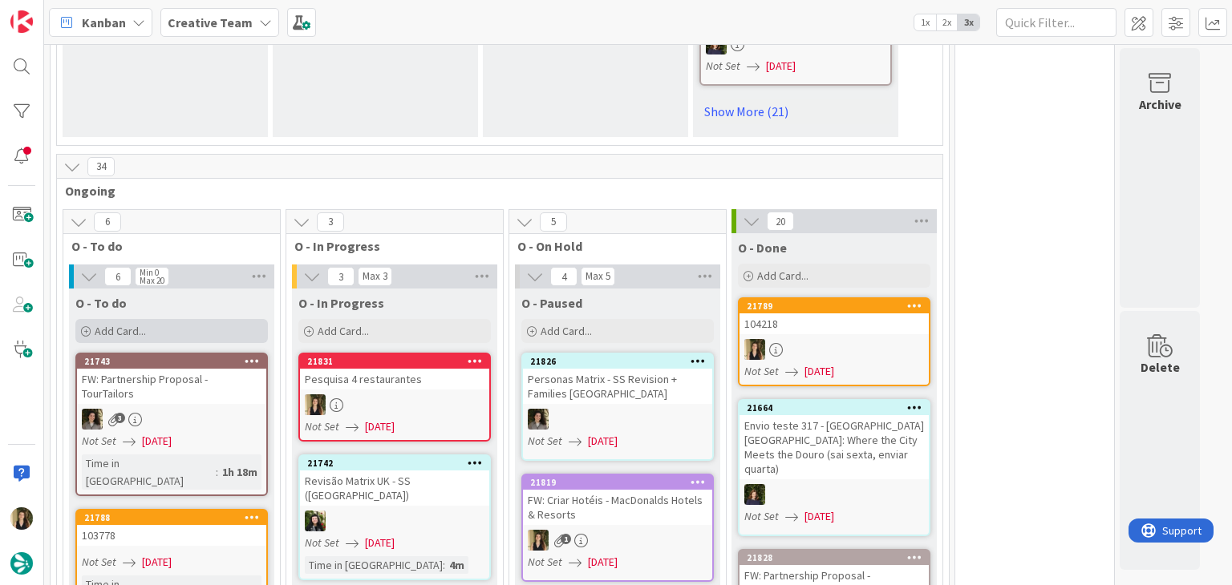
click at [206, 324] on div "Add Card..." at bounding box center [171, 331] width 192 height 24
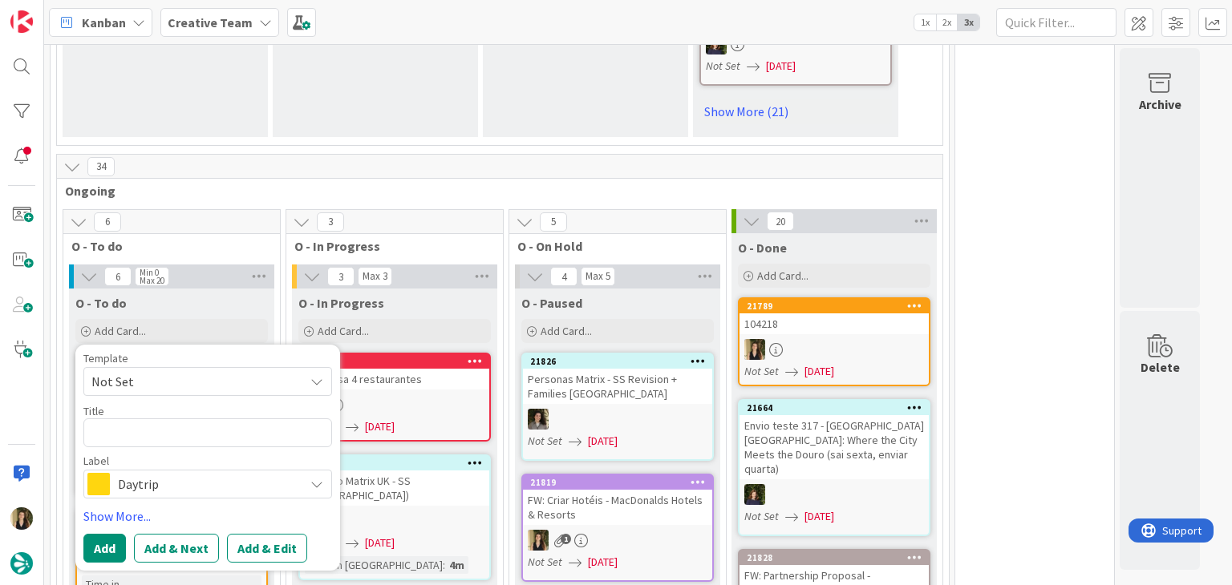
type textarea "x"
type textarea "€"
type textarea "x"
type textarea "€€"
type textarea "x"
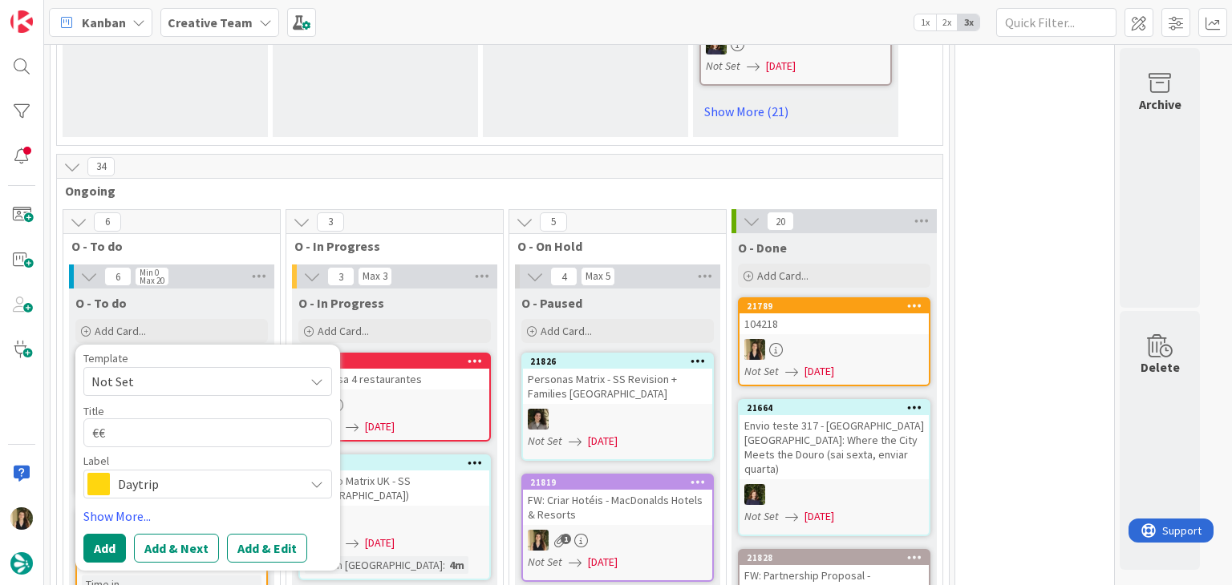
type textarea "€€"
type textarea "x"
type textarea "€€ -"
type textarea "x"
type textarea "€€ -"
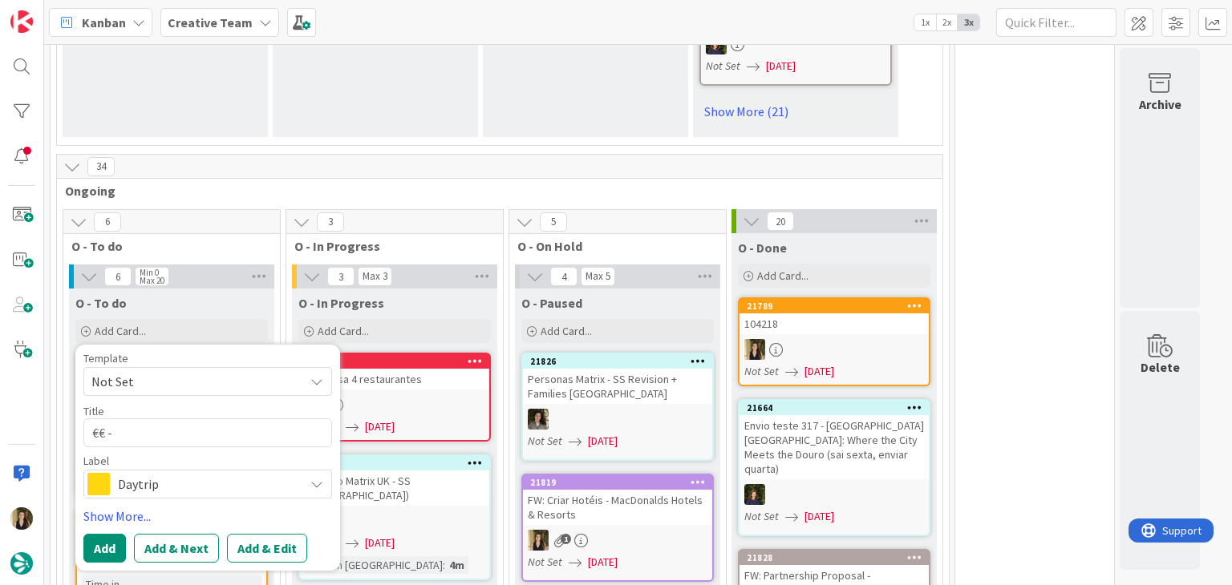
type textarea "x"
type textarea "€€ - Mesón Ibérico"
type textarea "x"
type textarea "€€ - Mesón Ibérico"
type textarea "x"
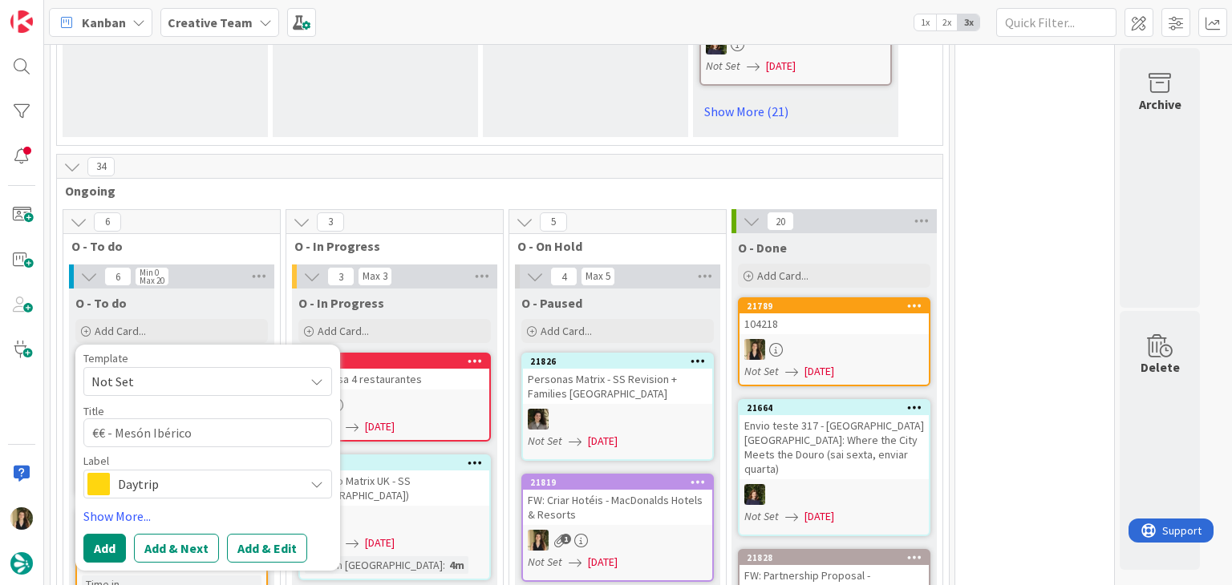
type textarea "€€ - Mesón Ibérico -"
type textarea "x"
type textarea "€€ - Mesón Ibérico -"
type textarea "x"
type textarea "€€ - Mesón Ibérico - O"
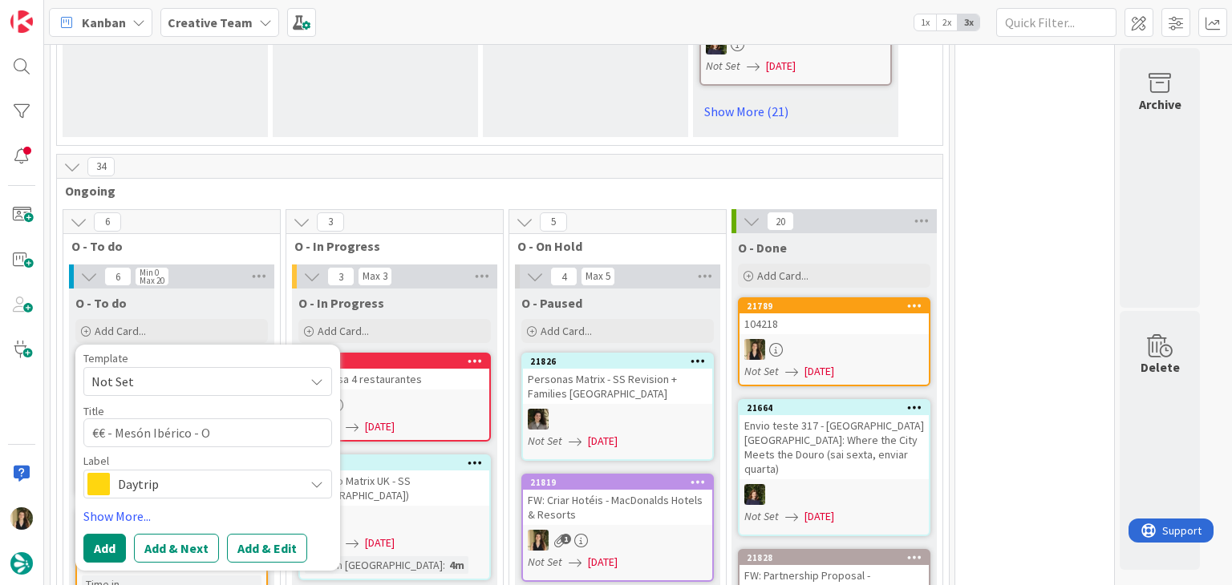
type textarea "x"
type textarea "€€ - Mesón Ibérico - Op"
type textarea "x"
type textarea "€€ - Mesón Ibérico - Ope"
type textarea "x"
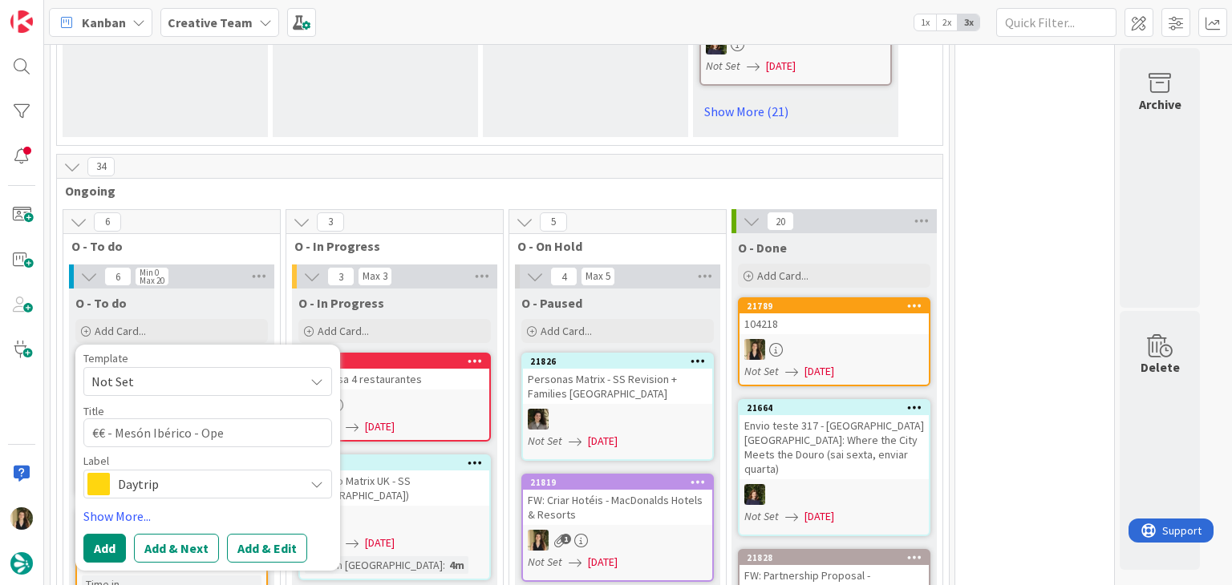
type textarea "€€ - Mesón Ibérico - Open"
type textarea "x"
type textarea "€€ - Mesón Ibérico - Open"
type textarea "x"
type textarea "€€ - Mesón Ibérico - Open e"
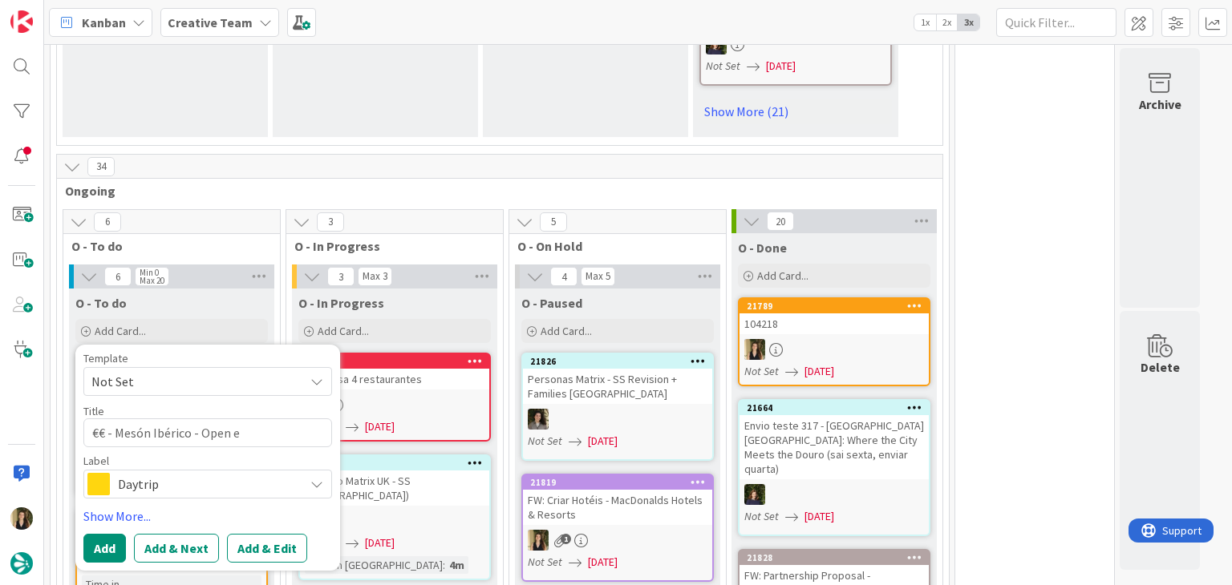
type textarea "x"
type textarea "€€ - Mesón Ibérico - Open ev"
type textarea "x"
type textarea "€€ - Mesón Ibérico - Open eve"
type textarea "x"
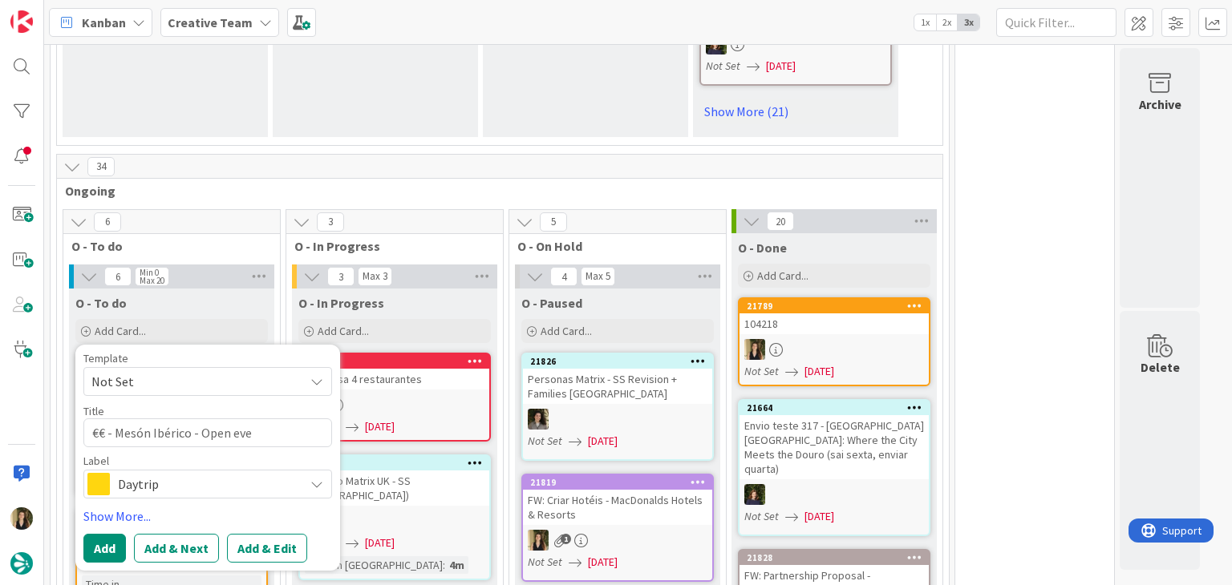
type textarea "€€ - Mesón Ibérico - Open ever"
type textarea "x"
type textarea "€€ - Mesón Ibérico - Open every"
type textarea "x"
type textarea "€€ - Mesón Ibérico - Open every"
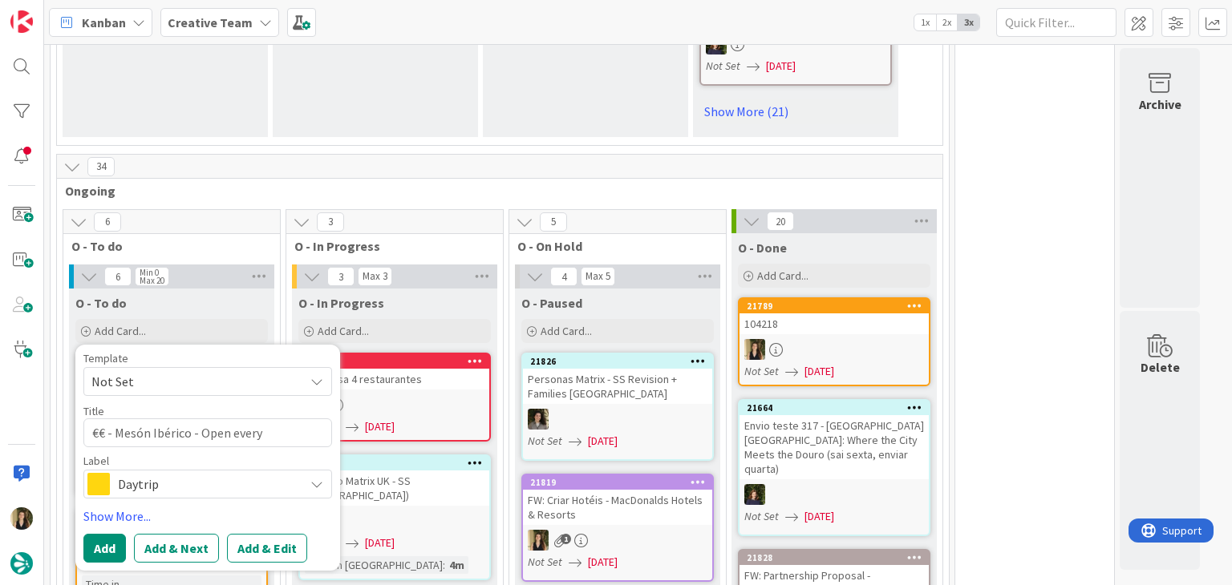
type textarea "x"
type textarea "€€ - Mesón Ibérico - Open every d"
type textarea "x"
type textarea "€€ - Mesón Ibérico - Open every da"
type textarea "x"
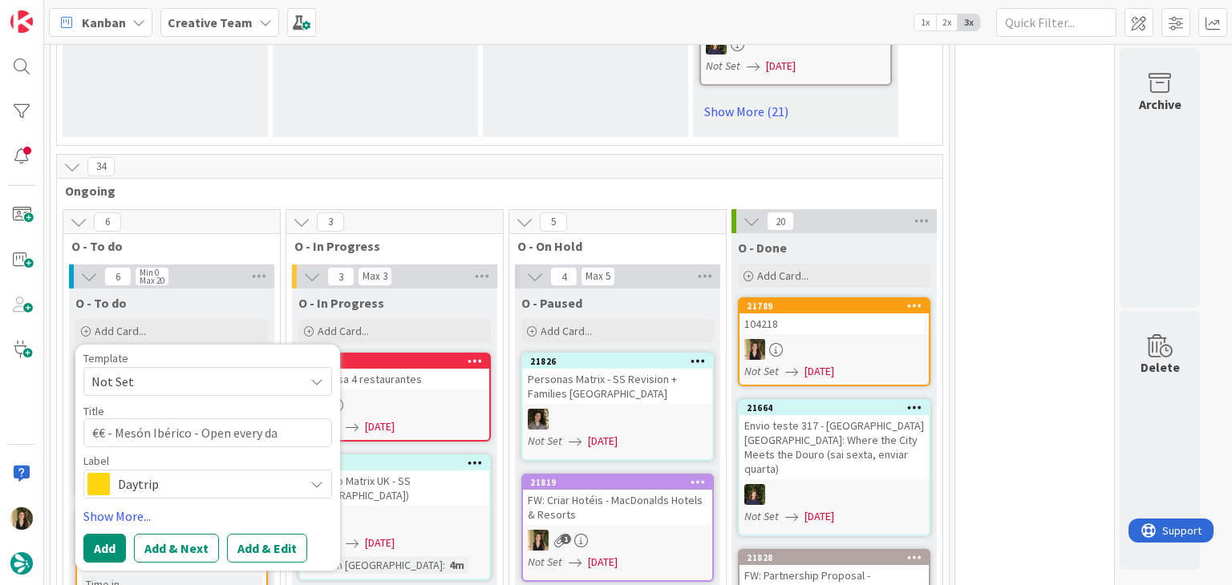
type textarea "€€ - Mesón Ibérico - Open every day"
drag, startPoint x: 281, startPoint y: 433, endPoint x: 200, endPoint y: 432, distance: 81.0
click at [200, 432] on textarea "€€ - Mesón Ibérico - Open every day" at bounding box center [207, 433] width 249 height 29
type textarea "x"
type textarea "€€ - Mesón Ibérico - C"
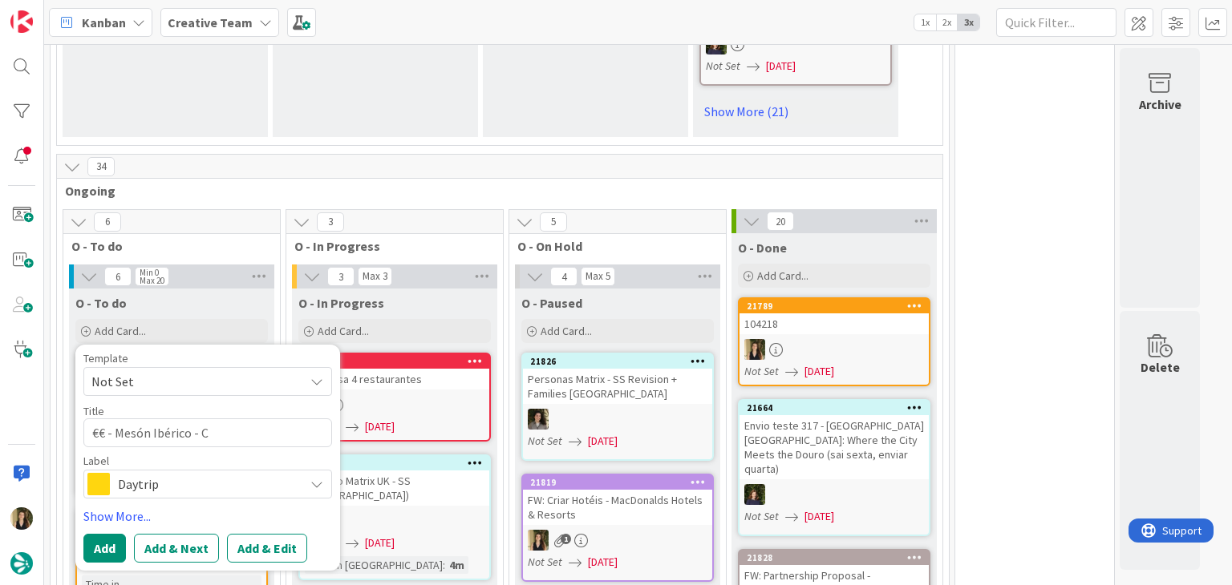
type textarea "x"
type textarea "€€ - Mesón Ibérico - Cl"
type textarea "x"
type textarea "€€ - Mesón Ibérico - Clo"
type textarea "x"
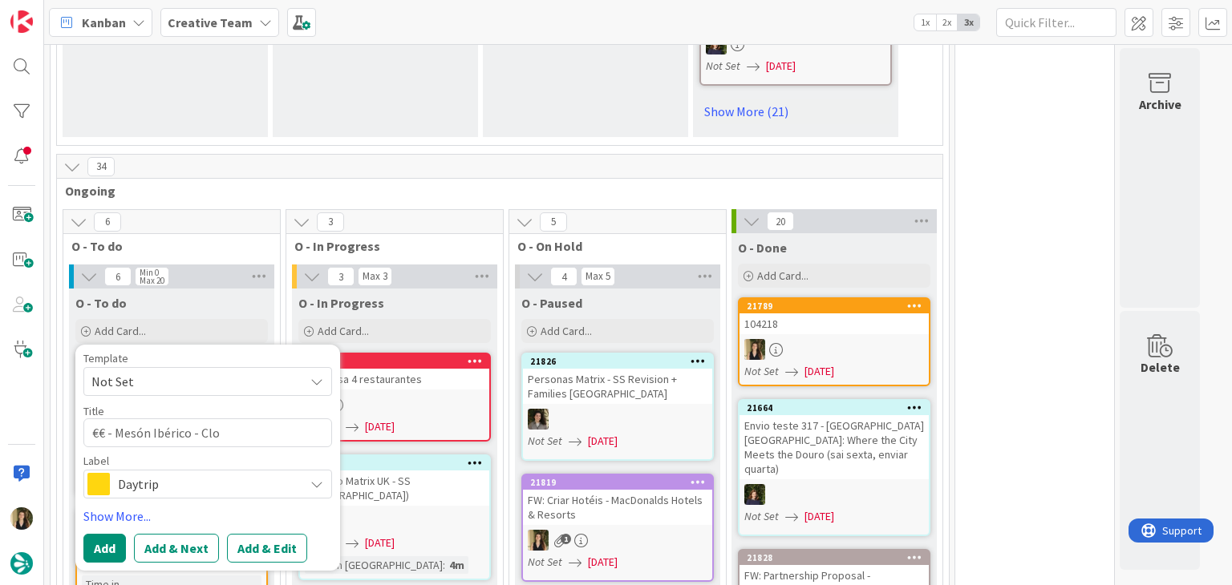
type textarea "€€ - Mesón Ibérico - Clos"
type textarea "x"
type textarea "€€ - Mesón Ibérico - Close"
type textarea "x"
type textarea "€€ - Mesón Ibérico - Closed"
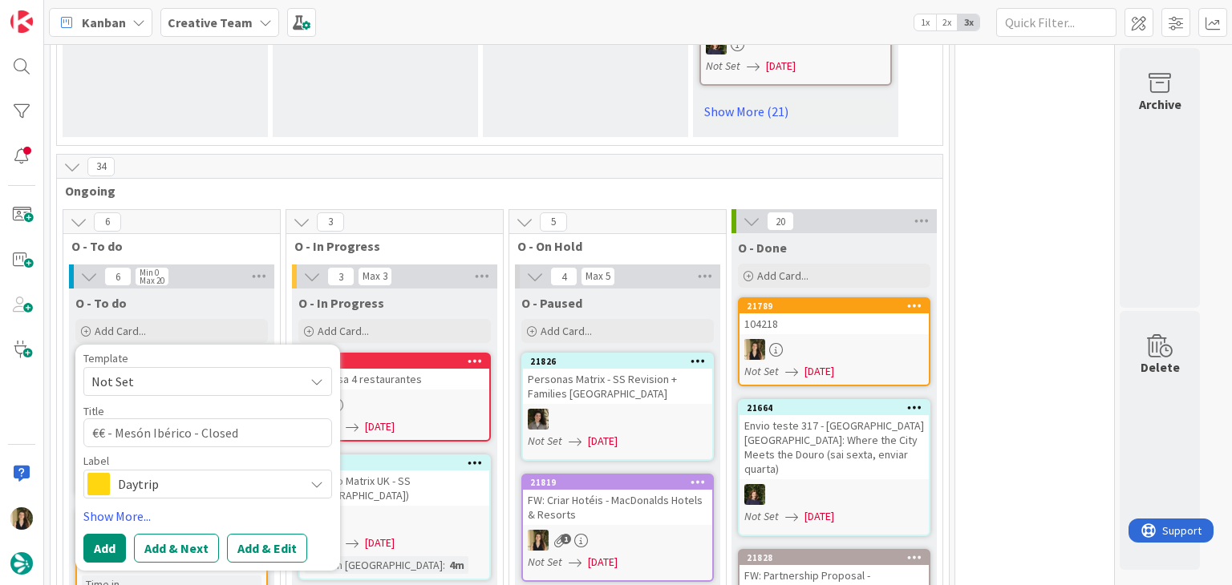
type textarea "x"
type textarea "€€ - Mesón Ibérico - Closed"
type textarea "x"
type textarea "€€ - Mesón Ibérico - Closed W"
type textarea "x"
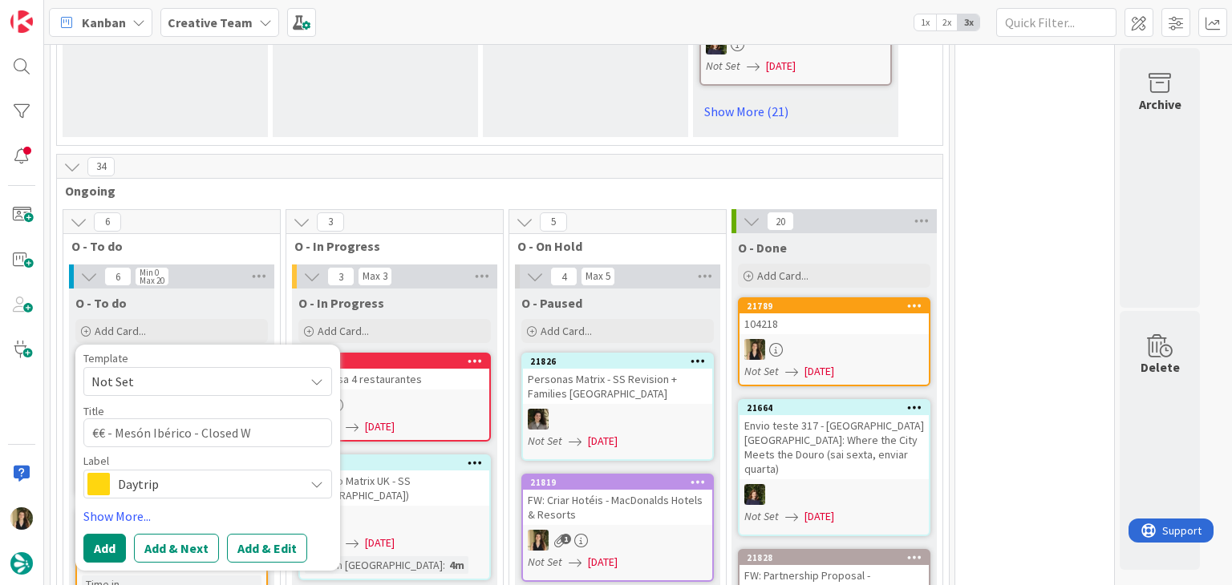
type textarea "€€ - Mesón Ibérico - Closed We"
type textarea "x"
type textarea "€€ - Mesón Ibérico - Closed Wee"
type textarea "x"
type textarea "€€ - Mesón Ibérico - Closed Week"
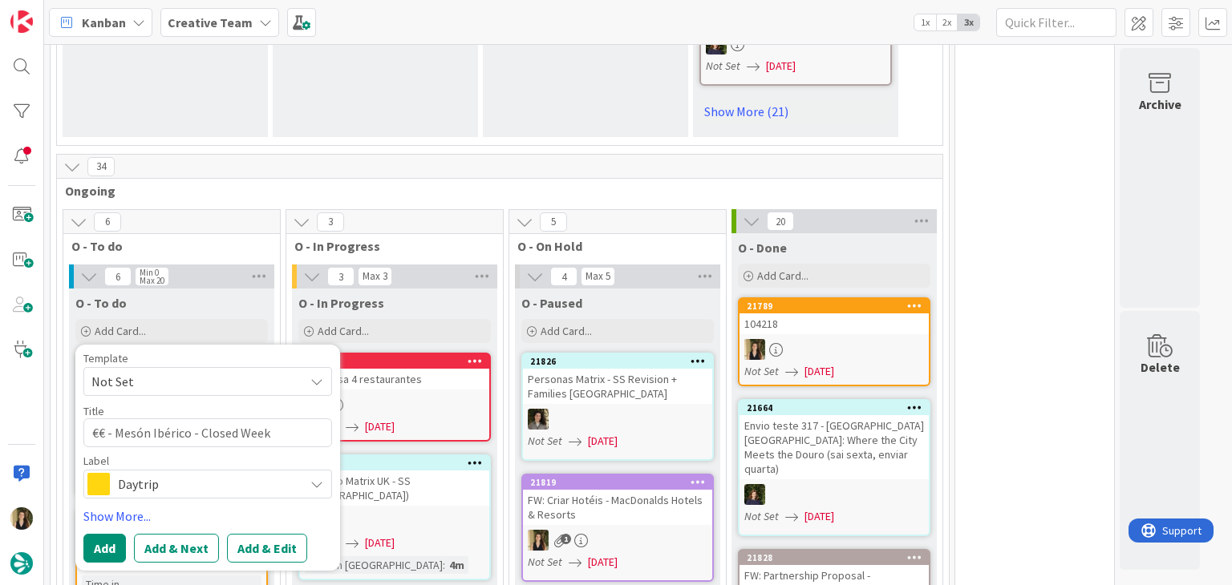
type textarea "x"
type textarea "€€ - Mesón Ibérico - Closed Weeke"
type textarea "x"
type textarea "€€ - Mesón Ibérico - Closed Weeken"
type textarea "x"
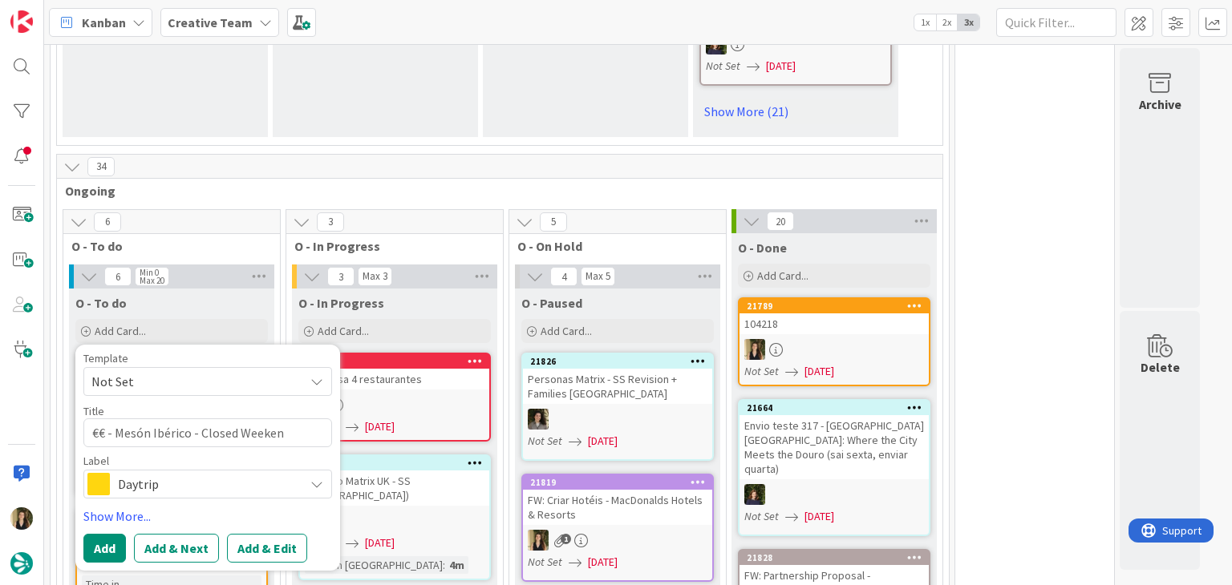
type textarea "€€ - Mesón Ibérico - Closed Weekend"
type textarea "x"
type textarea "€€ - Mesón Ibérico - Closed Weekends"
click at [155, 473] on span "Daytrip" at bounding box center [207, 484] width 178 height 22
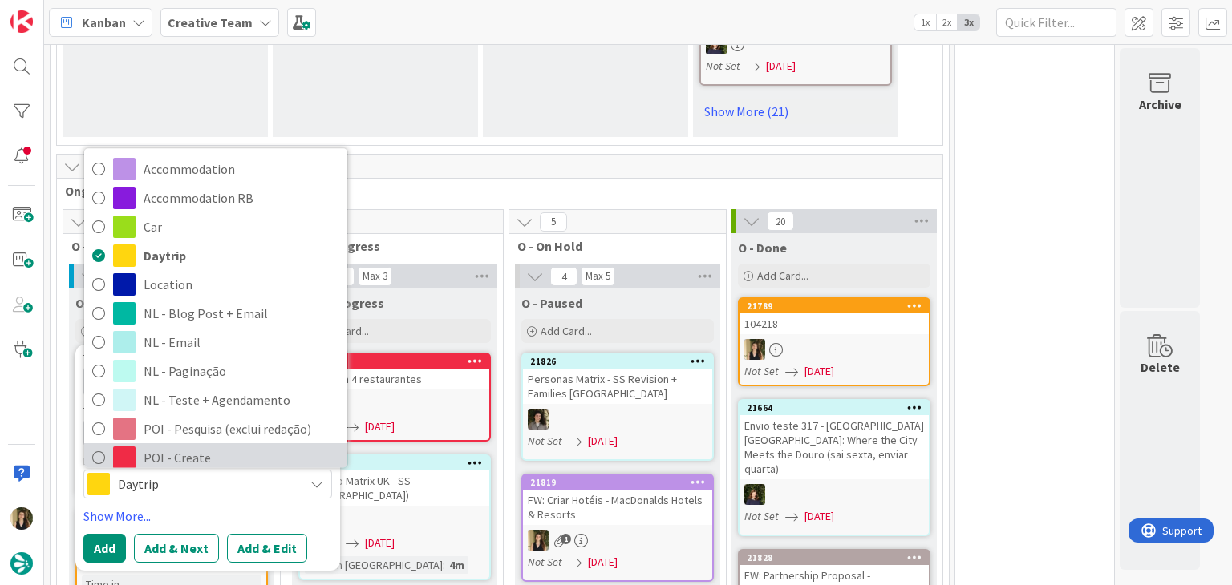
click at [209, 447] on span "POI - Create" at bounding box center [242, 459] width 196 height 24
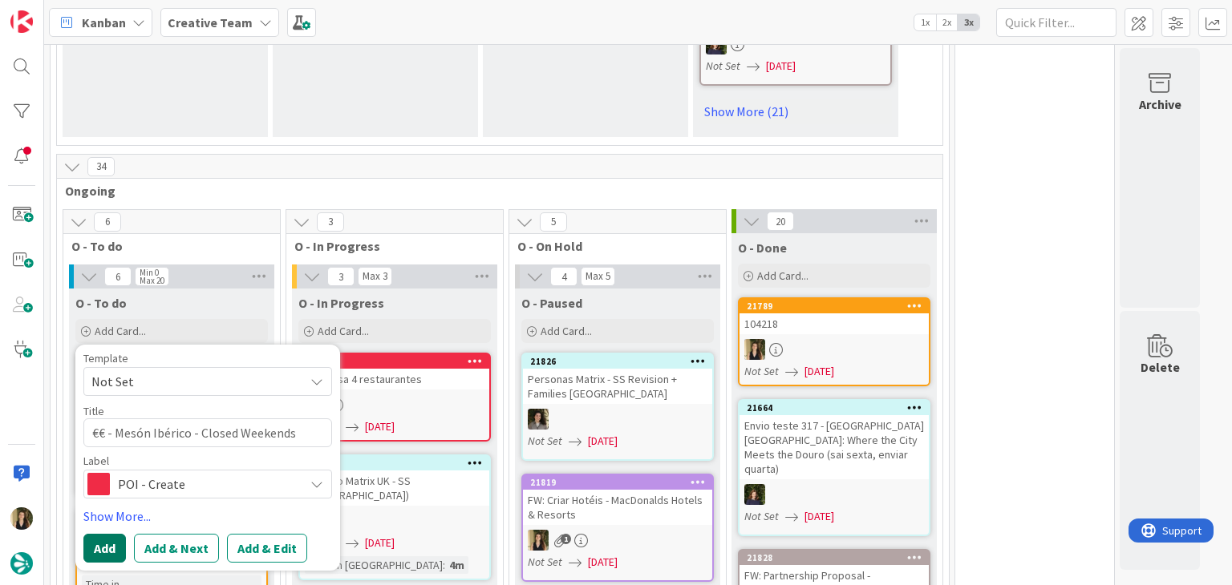
click at [109, 541] on button "Add" at bounding box center [104, 548] width 43 height 29
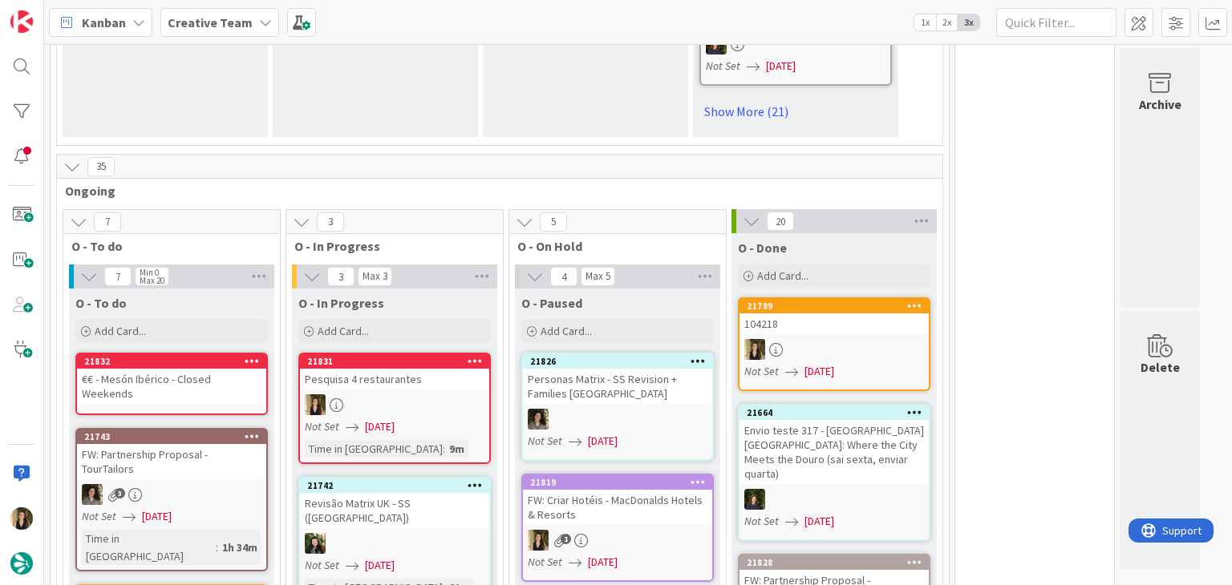
click at [208, 373] on div "€€ - Mesón Ibérico - Closed Weekends" at bounding box center [171, 386] width 189 height 35
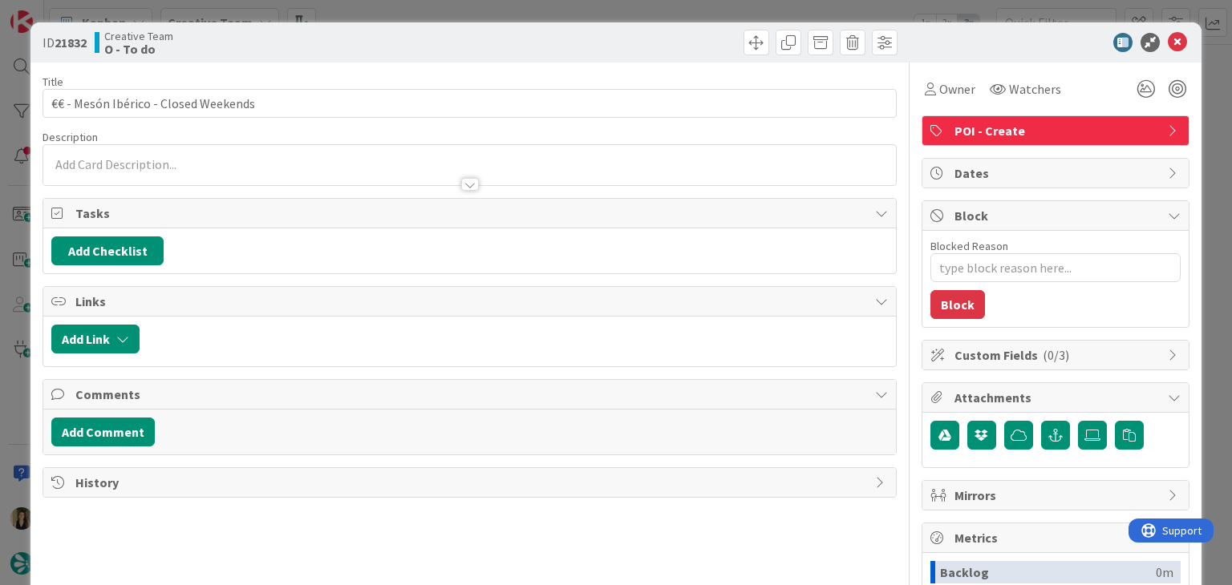
type textarea "x"
click at [237, 167] on p at bounding box center [469, 165] width 836 height 18
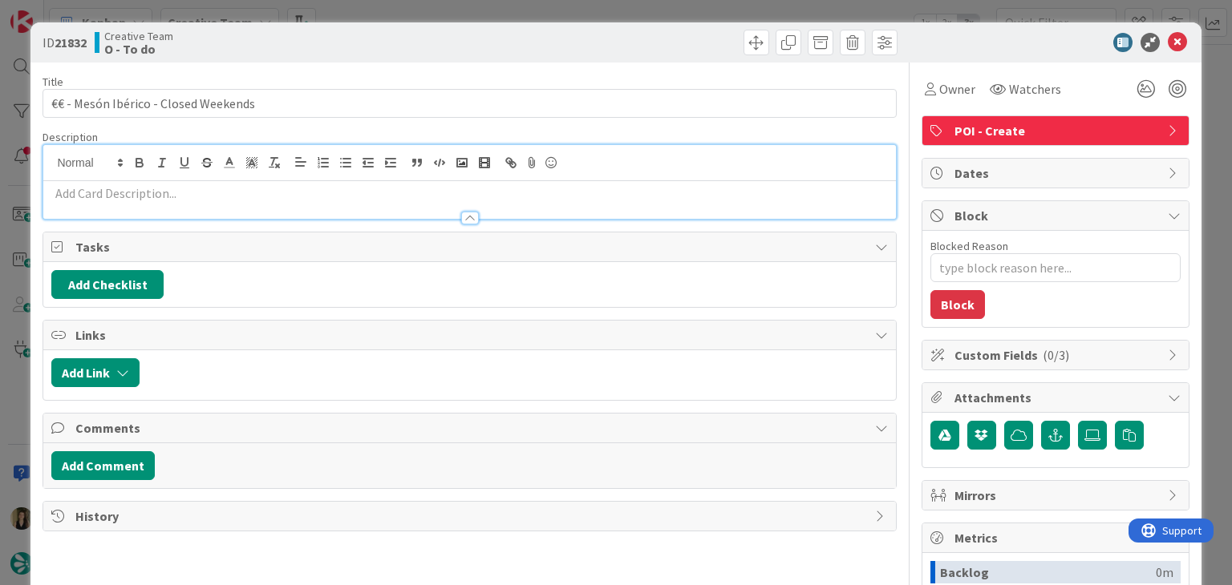
click at [217, 202] on div at bounding box center [469, 210] width 852 height 17
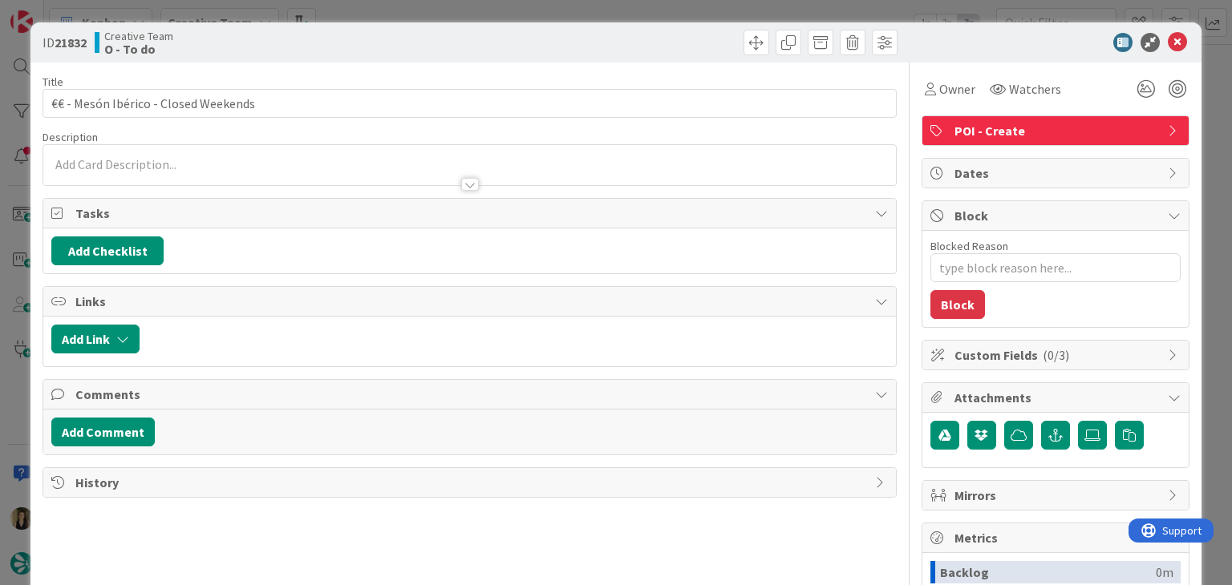
drag, startPoint x: 218, startPoint y: 191, endPoint x: 220, endPoint y: 173, distance: 17.7
click at [218, 187] on div "Title 36 / 128 €€ - Mesón Ibérico - Closed Weekends Description Owner Watchers …" at bounding box center [469, 445] width 853 height 764
click at [221, 172] on div at bounding box center [469, 176] width 852 height 17
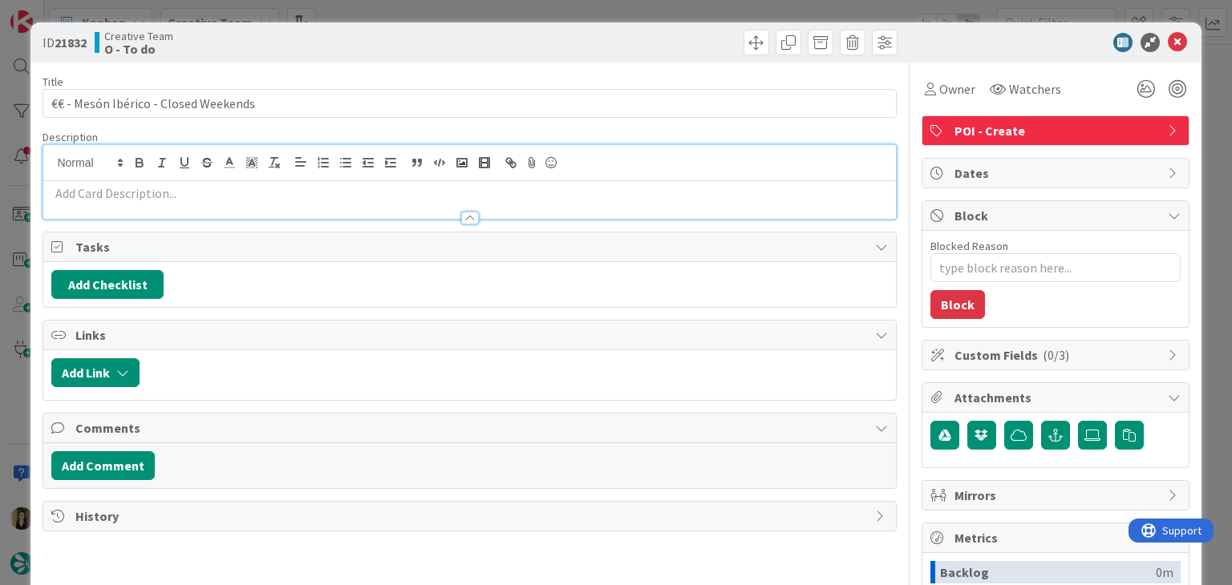
click at [205, 195] on p at bounding box center [469, 193] width 836 height 18
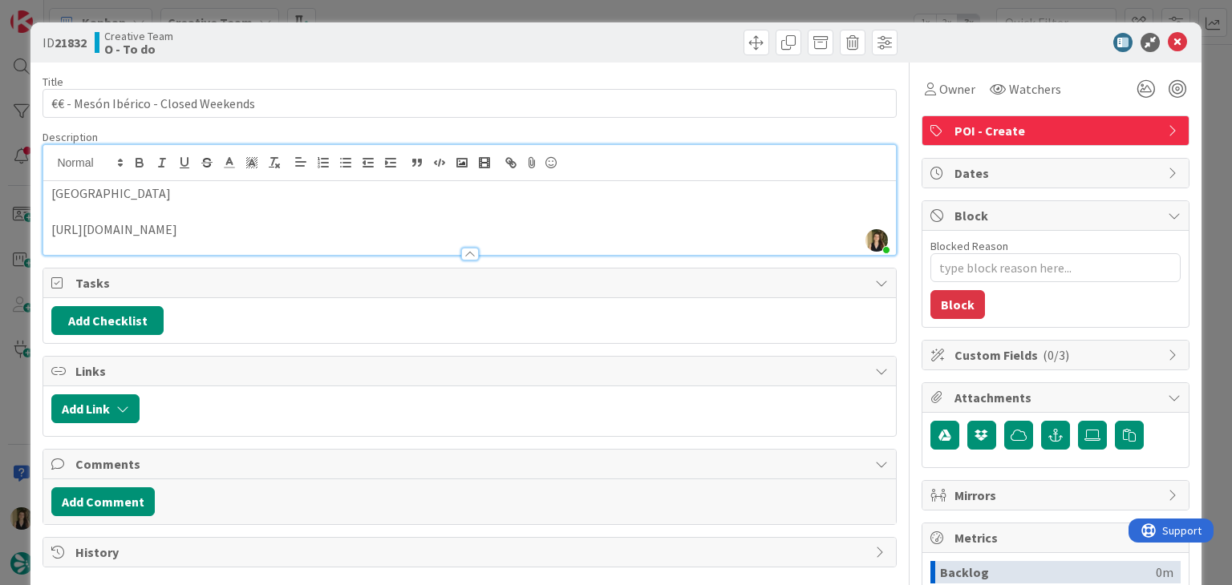
click at [600, 33] on div at bounding box center [685, 43] width 423 height 26
drag, startPoint x: 356, startPoint y: 43, endPoint x: 356, endPoint y: 21, distance: 21.7
click at [354, 40] on div "Creative Team O - To do" at bounding box center [280, 43] width 371 height 26
click at [361, 11] on div "ID 21832 Creative Team O - To do Title 36 / 128 €€ - Mesón Ibérico - Closed Wee…" at bounding box center [616, 292] width 1232 height 585
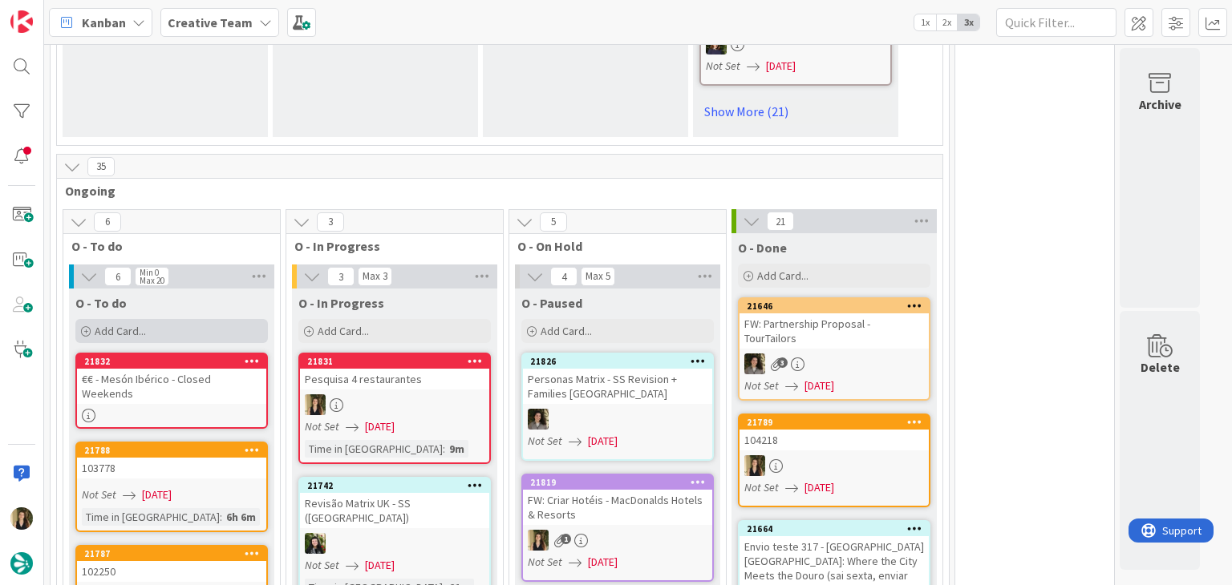
click at [174, 319] on div "Add Card..." at bounding box center [171, 331] width 192 height 24
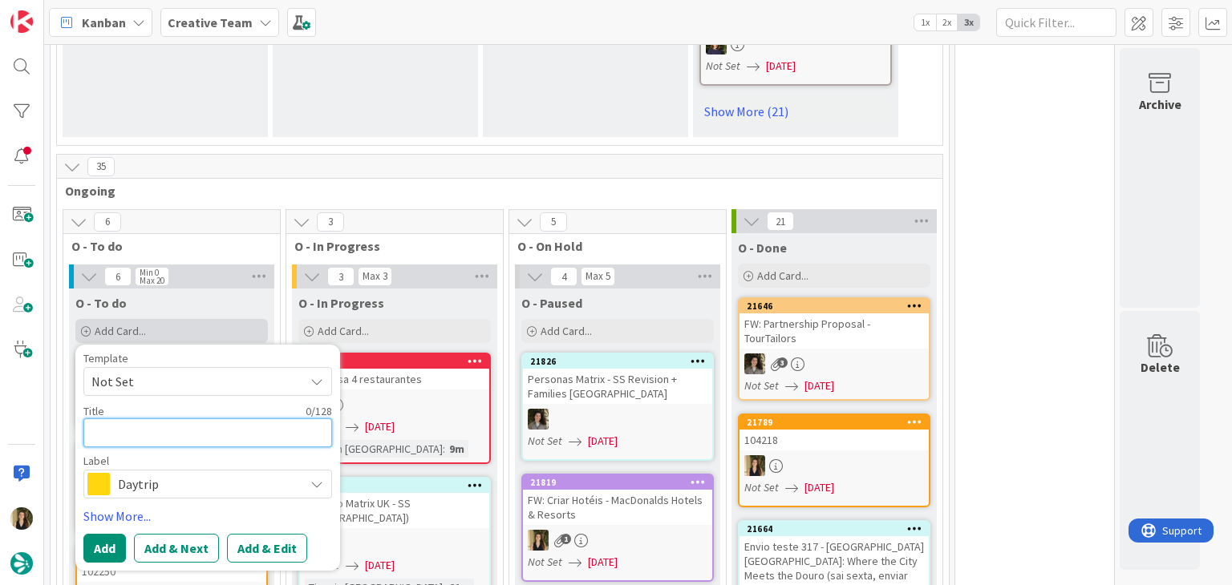
type textarea "x"
type textarea "€"
type textarea "x"
type textarea "€€"
type textarea "x"
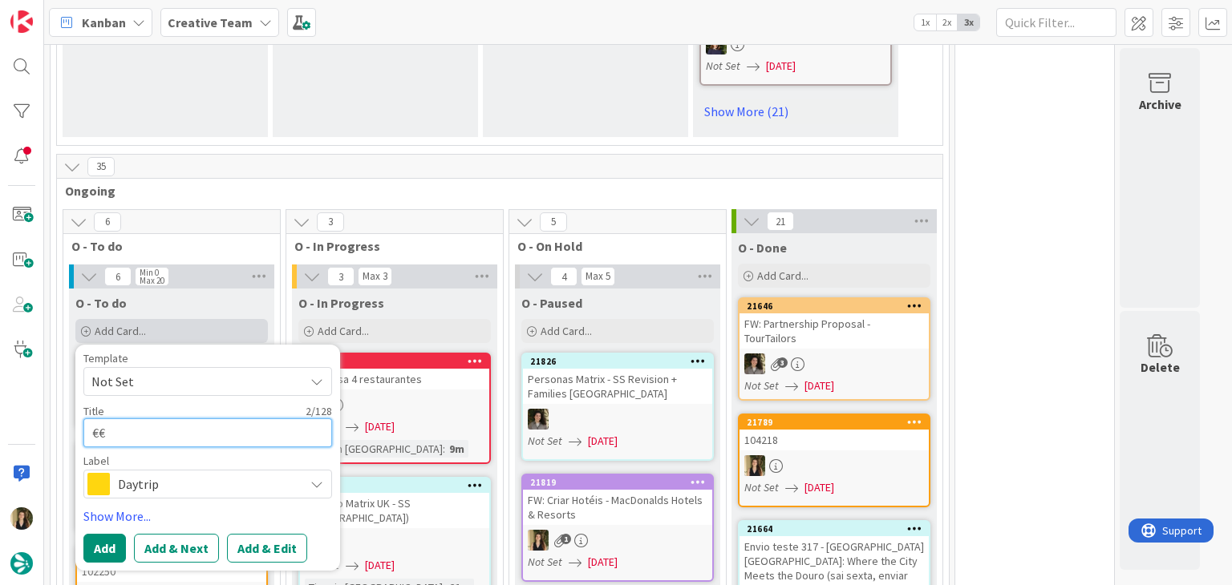
type textarea "€€"
type textarea "x"
type textarea "€€ -"
type textarea "x"
type textarea "€€ -"
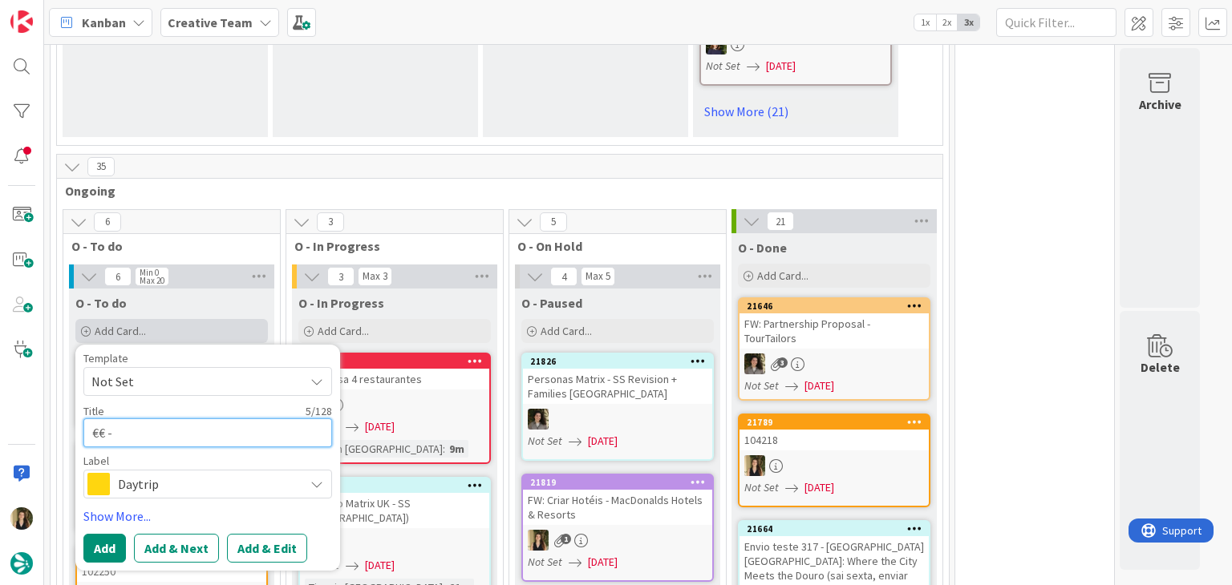
paste textarea "Restaurante MIMO Vegan"
type textarea "x"
type textarea "€€ - Restaurante MIMO Vegan"
type textarea "x"
type textarea "€€ - Restaurante MIMO Vegan"
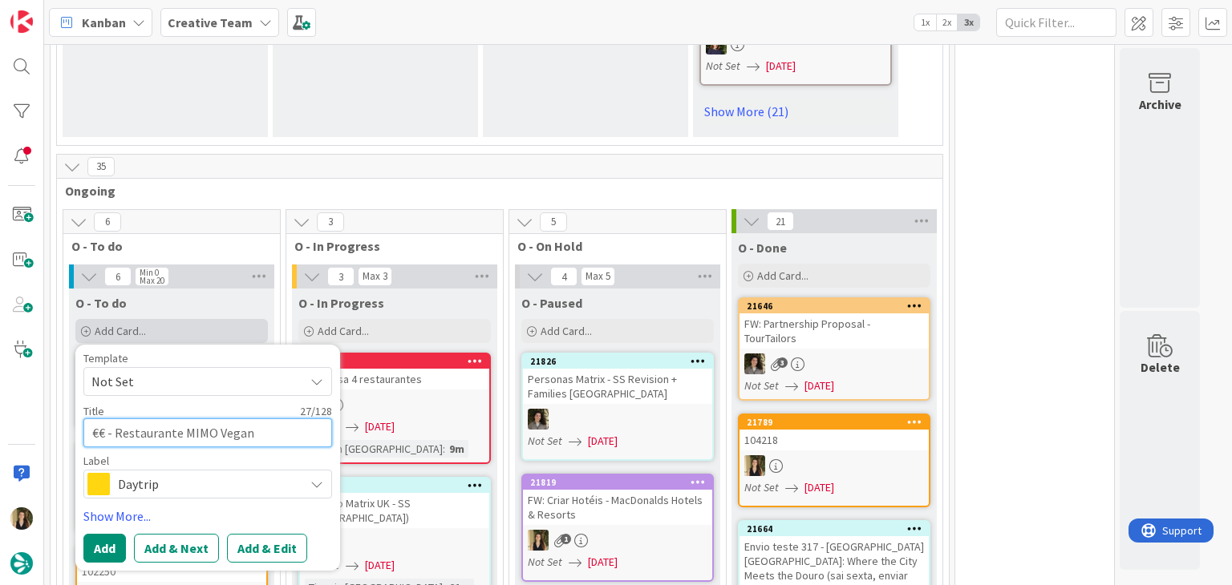
type textarea "x"
type textarea "€€ - Restaurante MIMO Vegan -"
type textarea "x"
type textarea "€€ - Restaurante MIMO Vegan -"
type textarea "x"
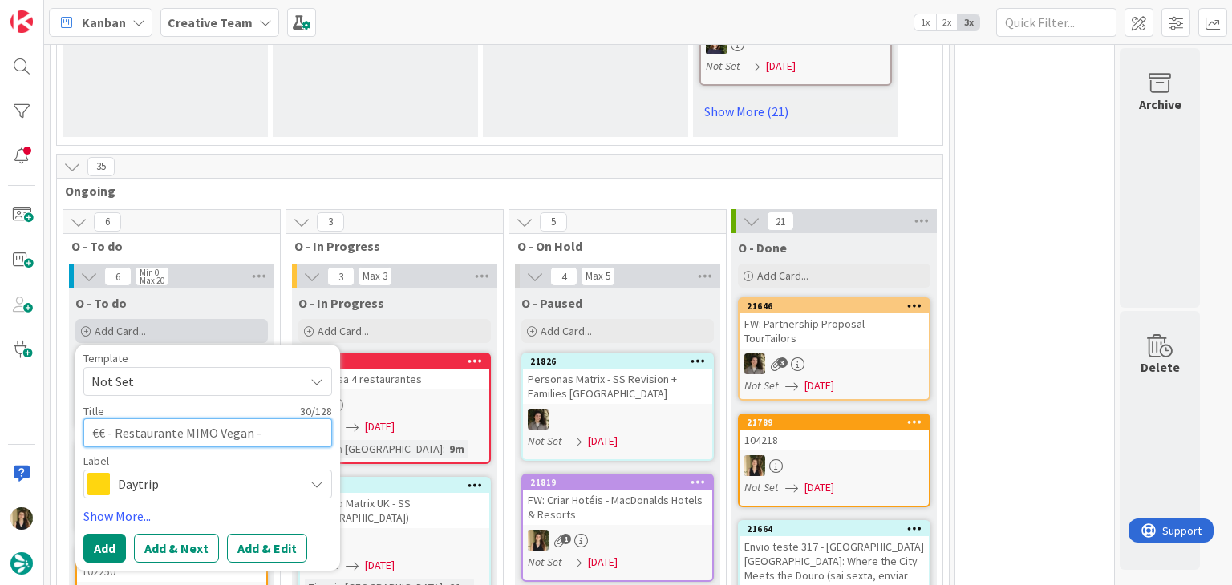
type textarea "€€ - Restaurante MIMO Vegan - C"
type textarea "x"
type textarea "€€ - Restaurante MIMO Vegan - Cl"
type textarea "x"
type textarea "€€ - Restaurante MIMO Vegan - Clo"
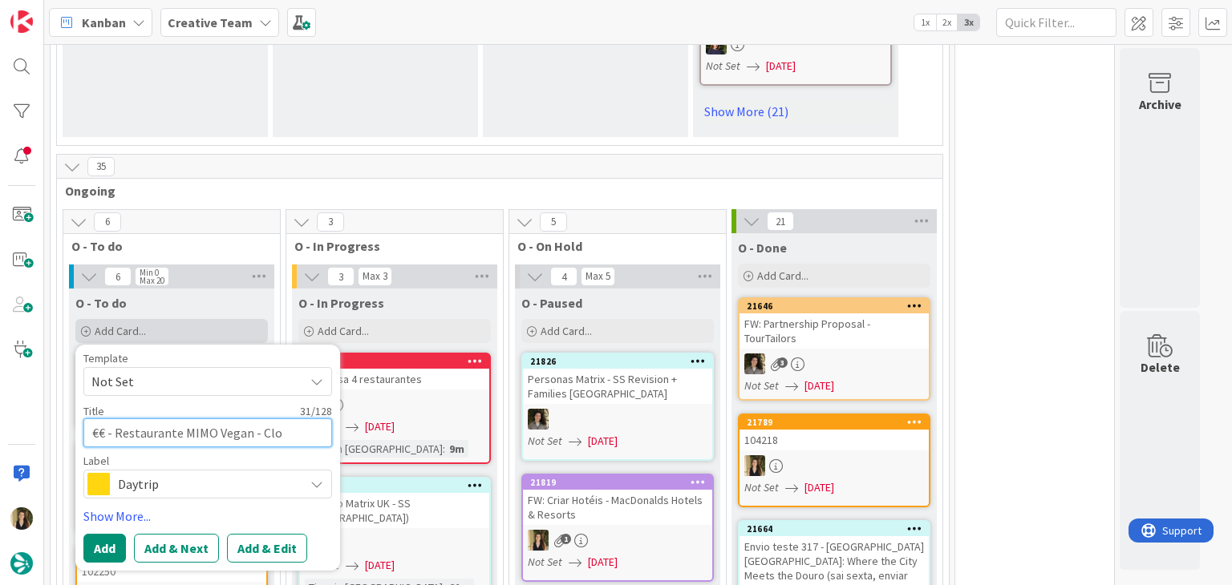
type textarea "x"
type textarea "€€ - Restaurante MIMO Vegan - Clos"
type textarea "x"
type textarea "€€ - Restaurante MIMO Vegan - Close"
type textarea "x"
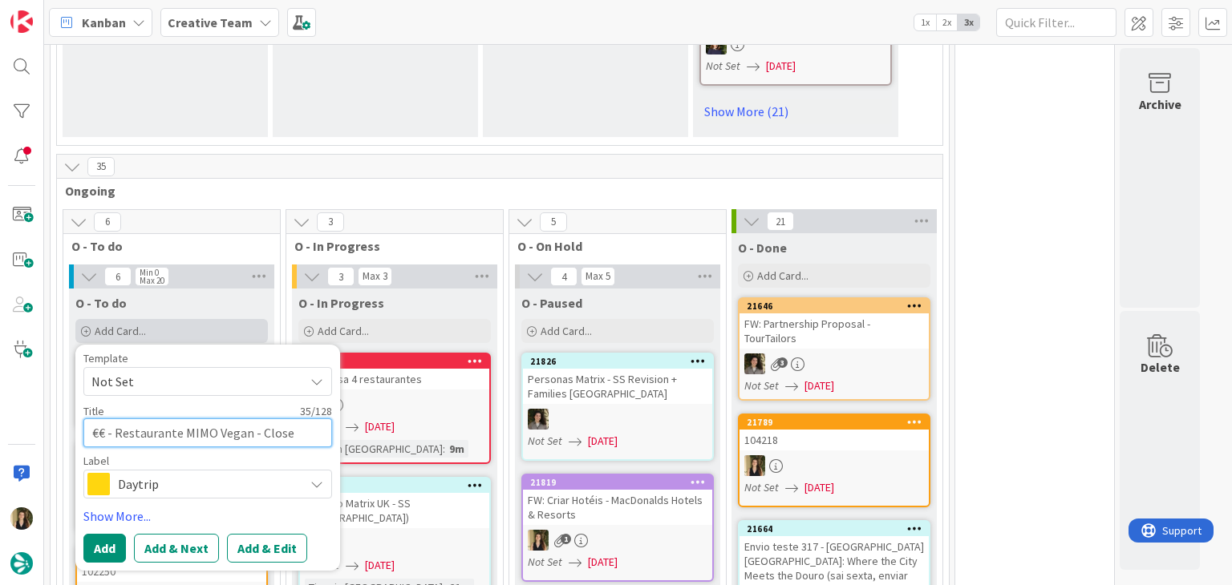
type textarea "€€ - Restaurante MIMO Vegan - Closed"
type textarea "x"
type textarea "€€ - Restaurante MIMO Vegan - Closed"
type textarea "x"
type textarea "€€ - Restaurante MIMO Vegan - Closed M"
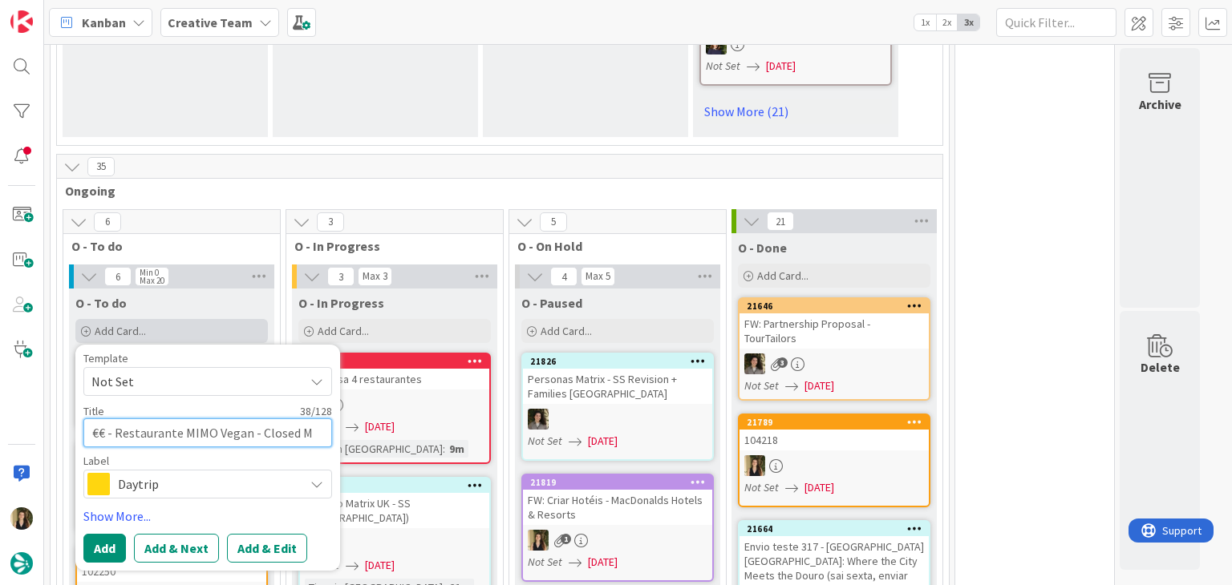
type textarea "x"
type textarea "€€ - Restaurante MIMO Vegan - Closed Mo"
type textarea "x"
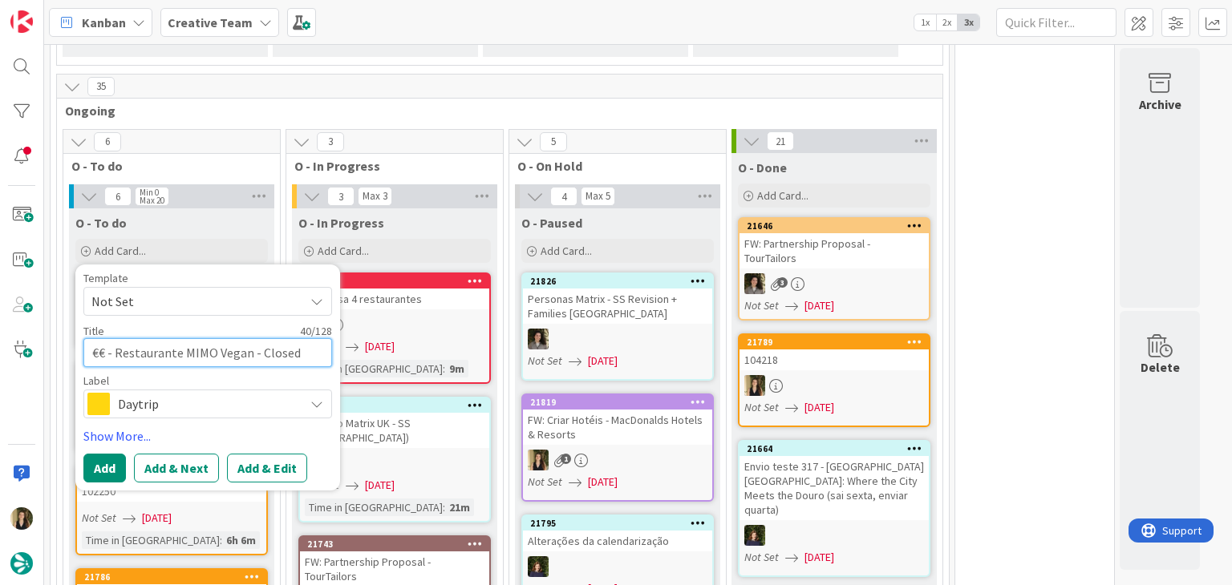
type textarea "€€ - Restaurante MIMO Vegan - Closed Mon"
click at [241, 393] on span "Daytrip" at bounding box center [207, 404] width 178 height 22
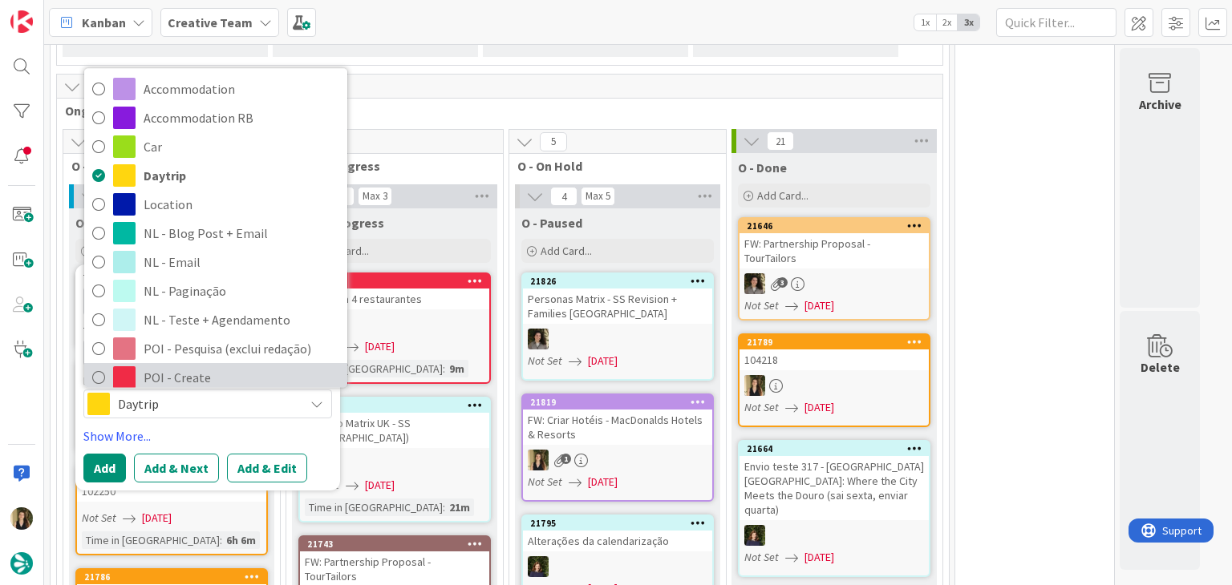
click at [217, 366] on span "POI - Create" at bounding box center [242, 378] width 196 height 24
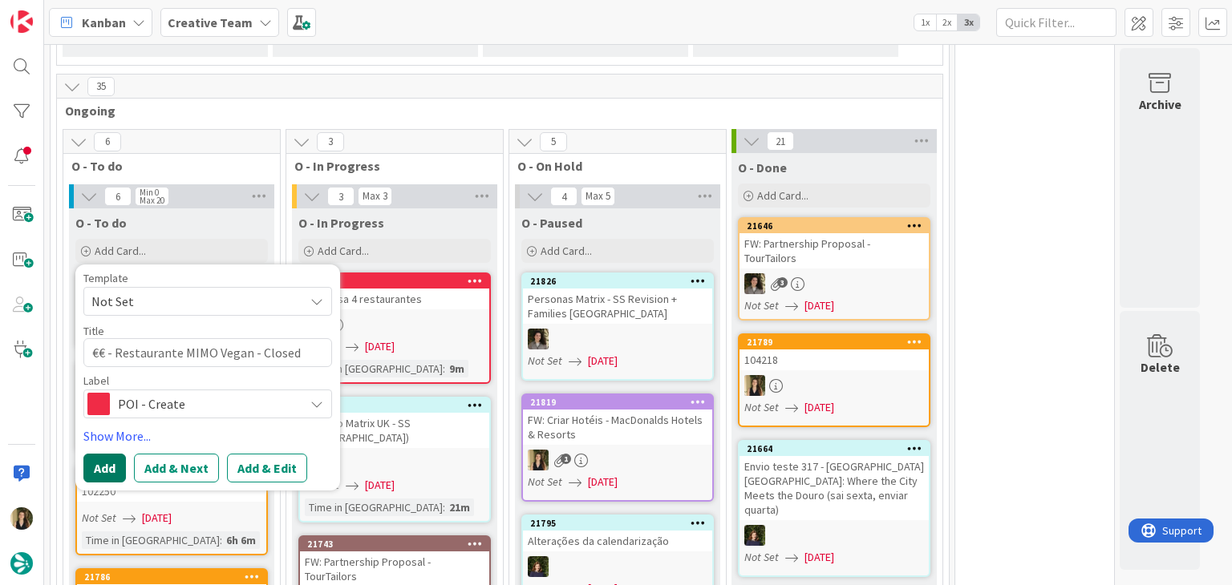
click at [116, 456] on button "Add" at bounding box center [104, 468] width 43 height 29
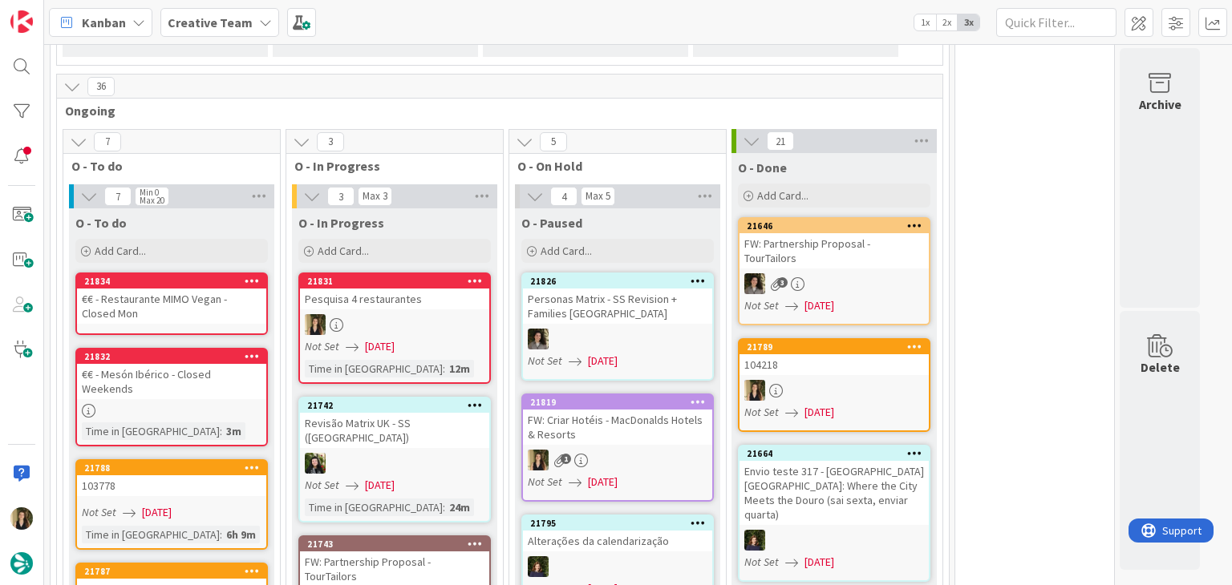
click at [173, 290] on div "€€ - Restaurante MIMO Vegan - Closed Mon" at bounding box center [171, 306] width 189 height 35
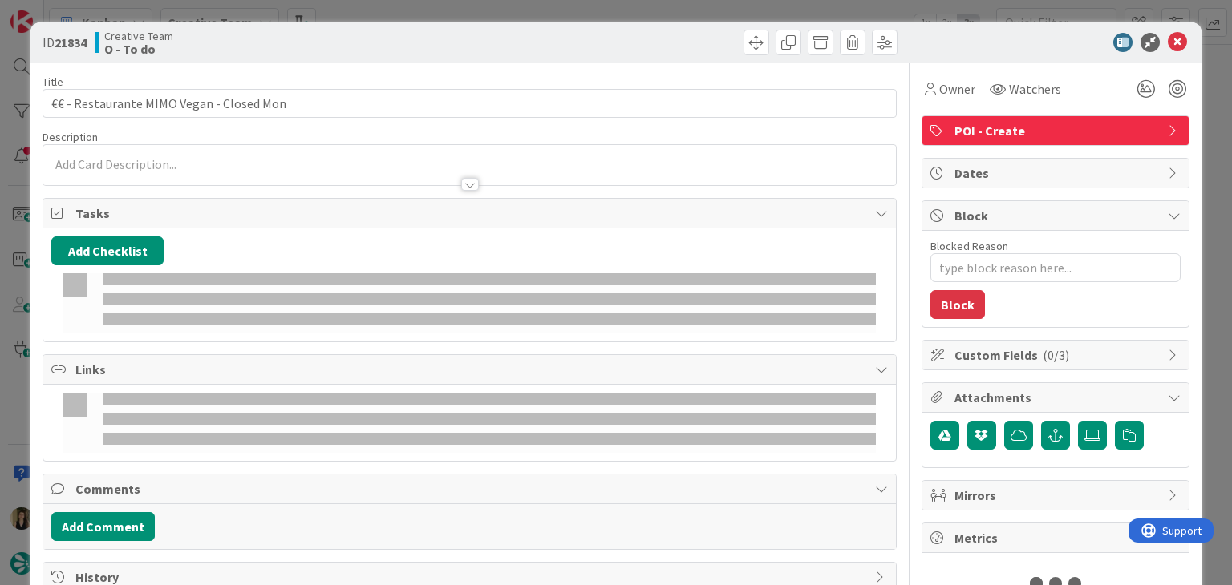
type textarea "x"
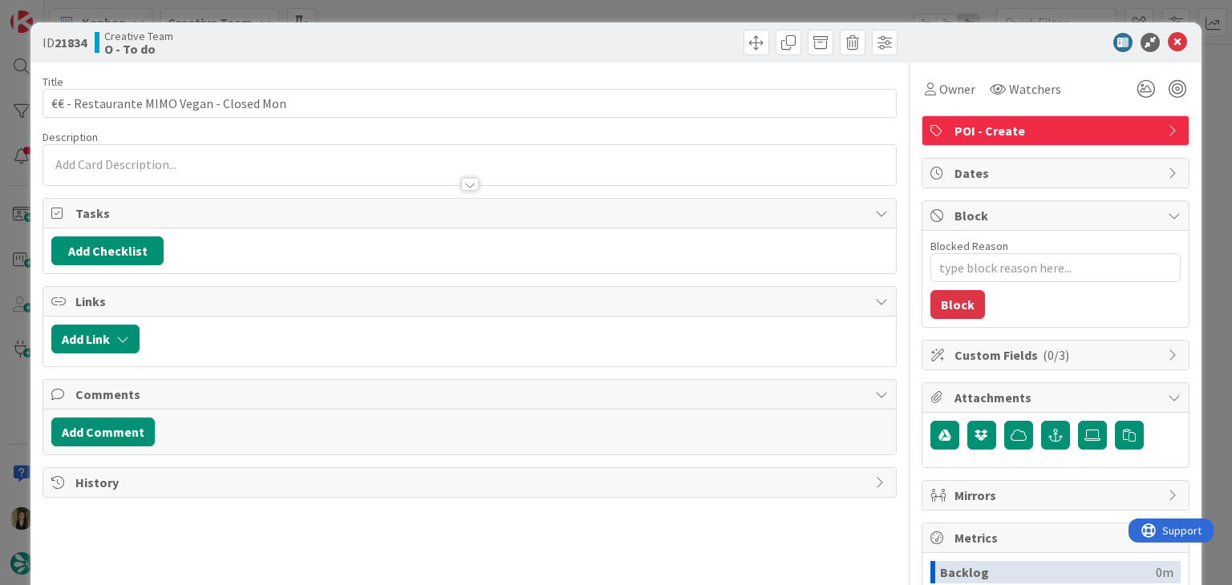
click at [188, 158] on p at bounding box center [469, 165] width 836 height 18
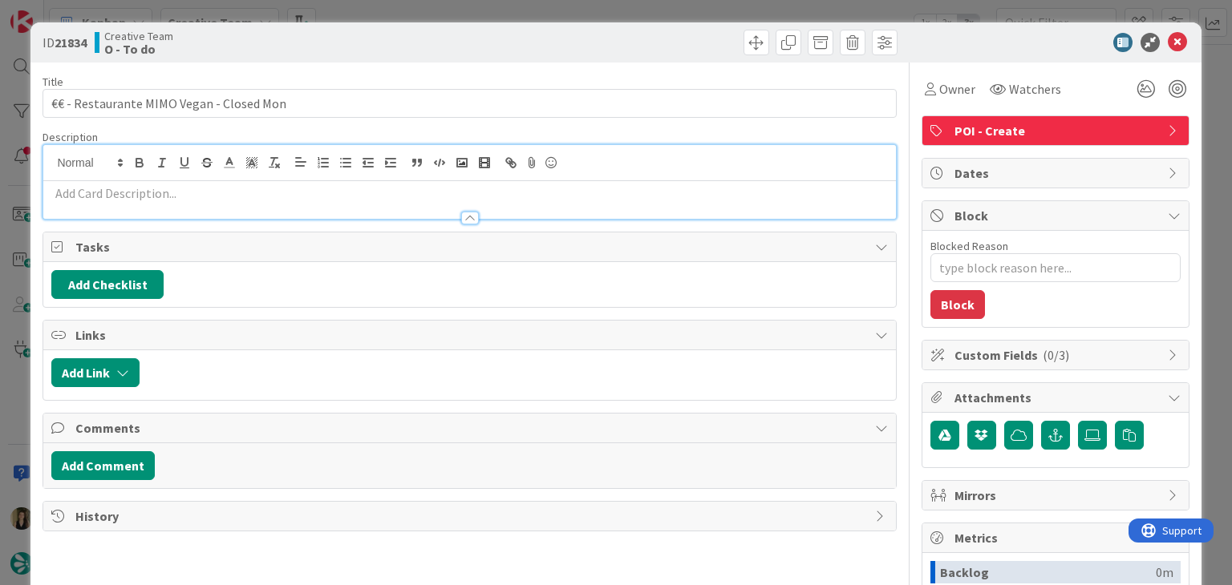
click at [189, 184] on p at bounding box center [469, 193] width 836 height 18
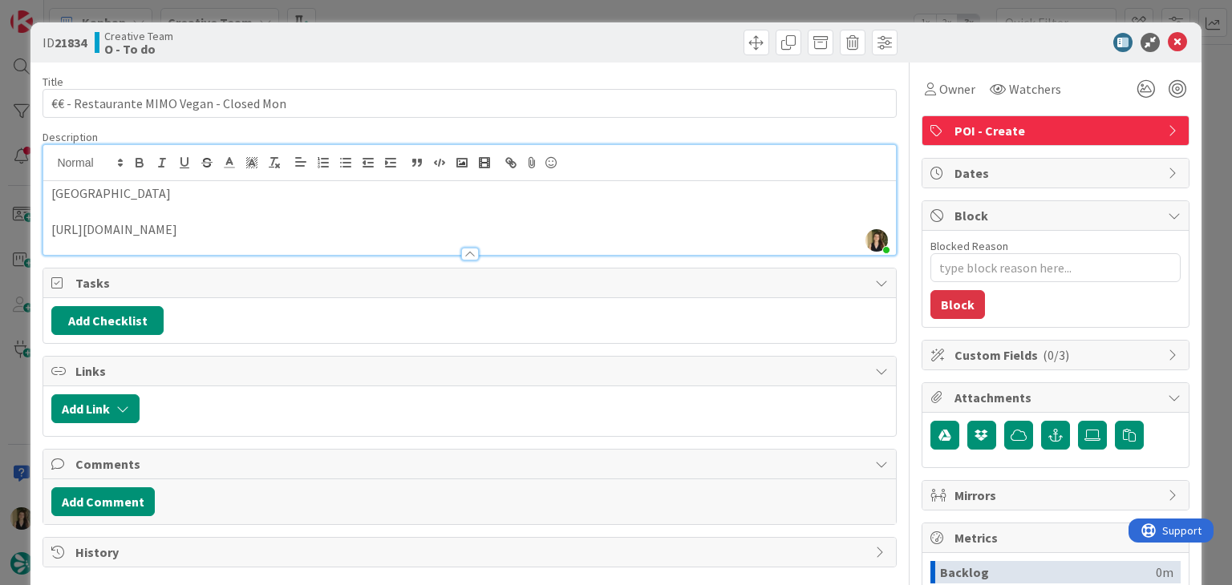
click at [417, 46] on div "Creative Team O - To do" at bounding box center [280, 43] width 371 height 26
click at [429, 10] on div "ID 21834 Creative Team O - To do Title 40 / 128 €€ - Restaurante MIMO Vegan - C…" at bounding box center [616, 292] width 1232 height 585
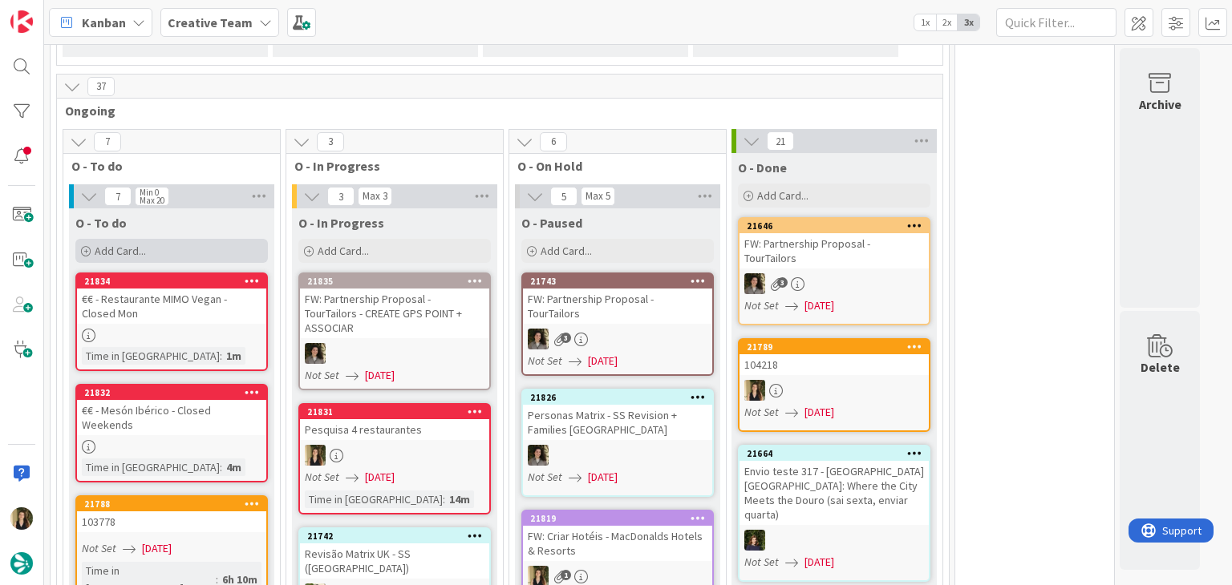
click at [171, 244] on div "Add Card..." at bounding box center [171, 251] width 192 height 24
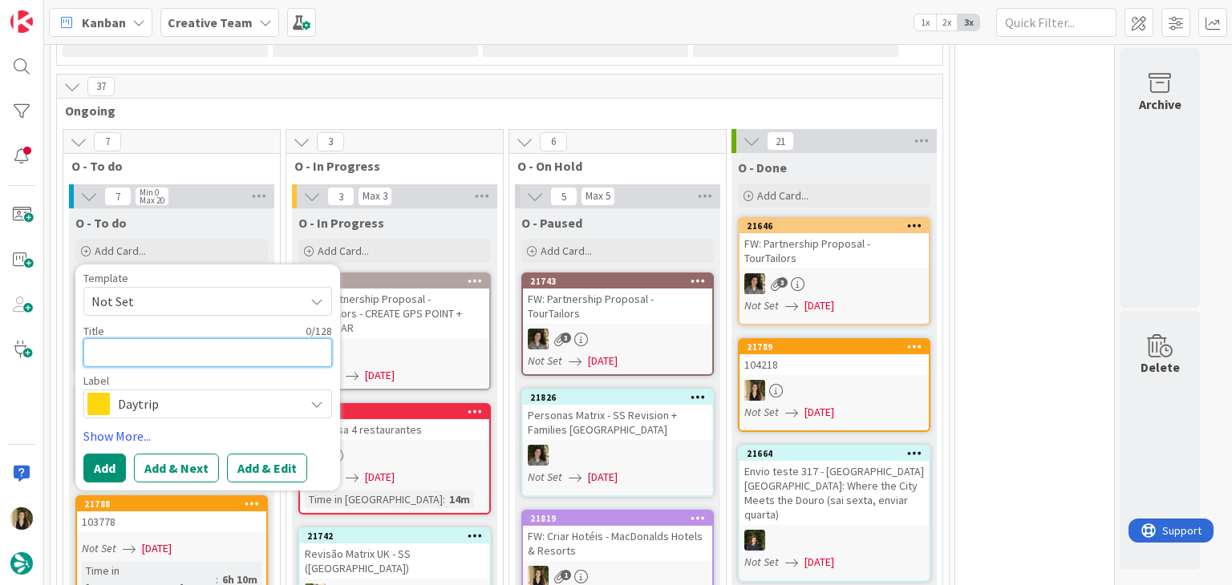
type textarea "x"
type textarea "€"
type textarea "x"
type textarea "€€"
type textarea "x"
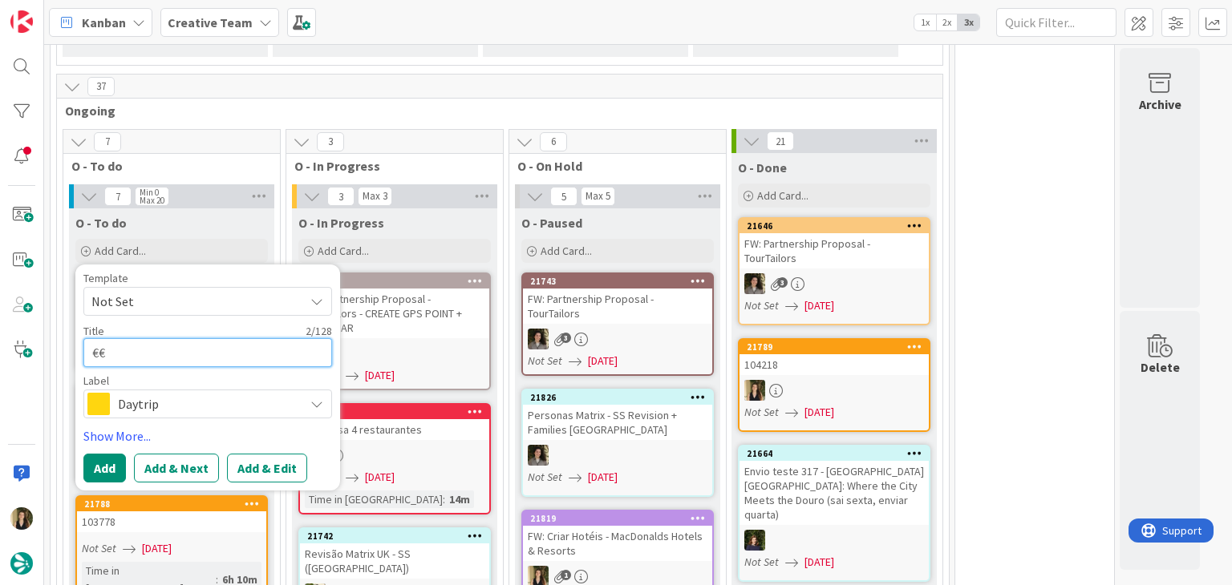
type textarea "€€"
type textarea "x"
type textarea "€€ -"
type textarea "x"
type textarea "€€ -"
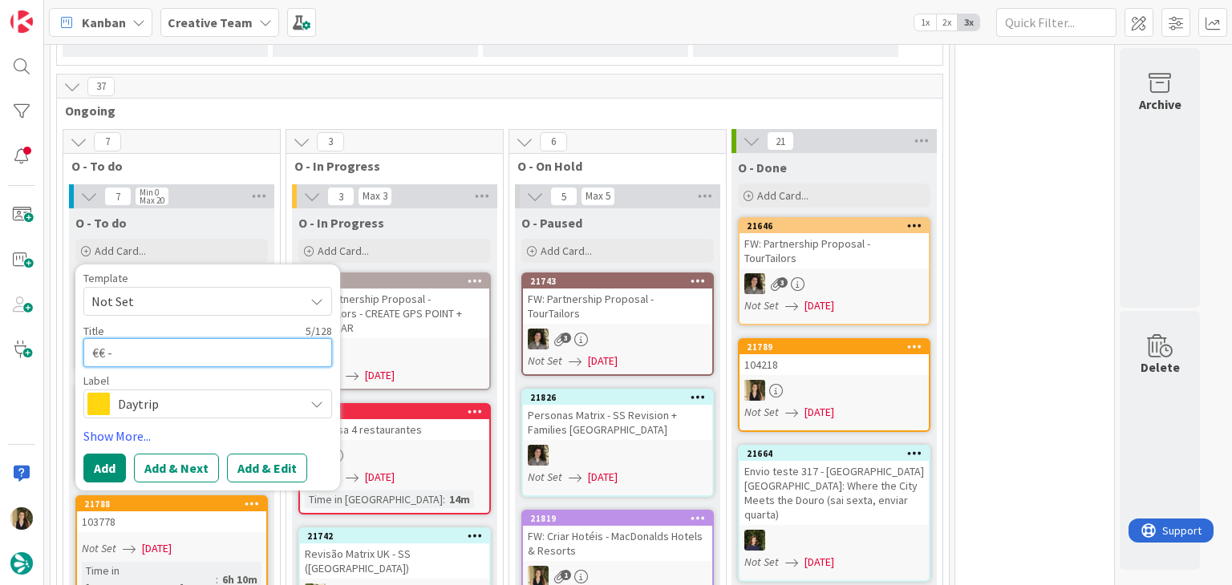
paste textarea "Noray II"
type textarea "x"
type textarea "€€ - Noray II"
type textarea "x"
type textarea "€€ - Noray II"
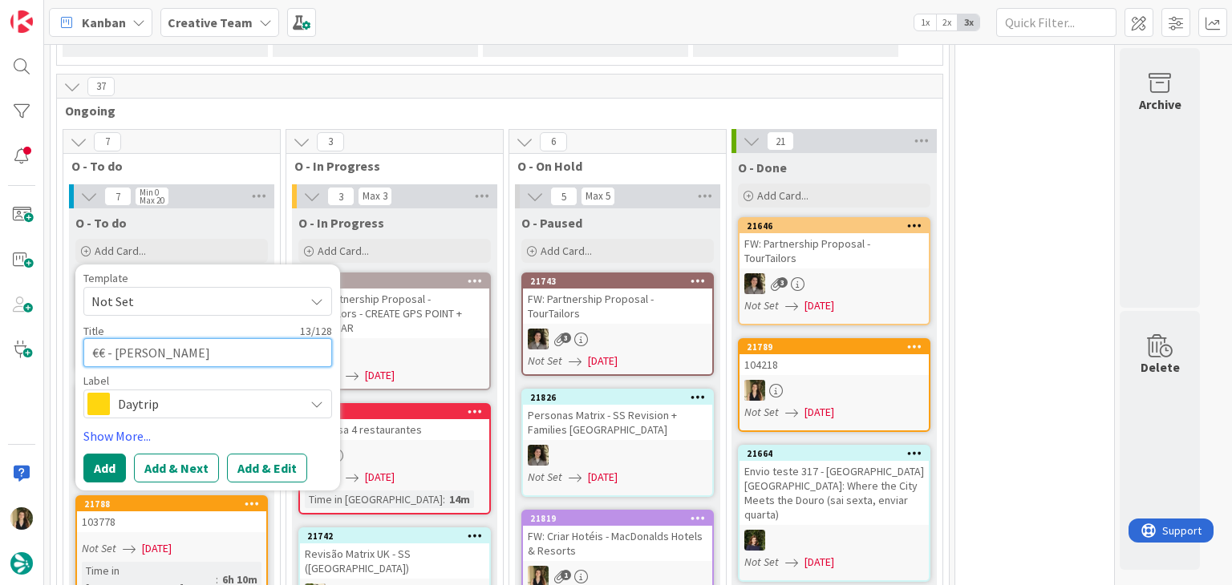
type textarea "x"
type textarea "€€ - Noray II -"
type textarea "x"
type textarea "€€ - Noray II -"
type textarea "x"
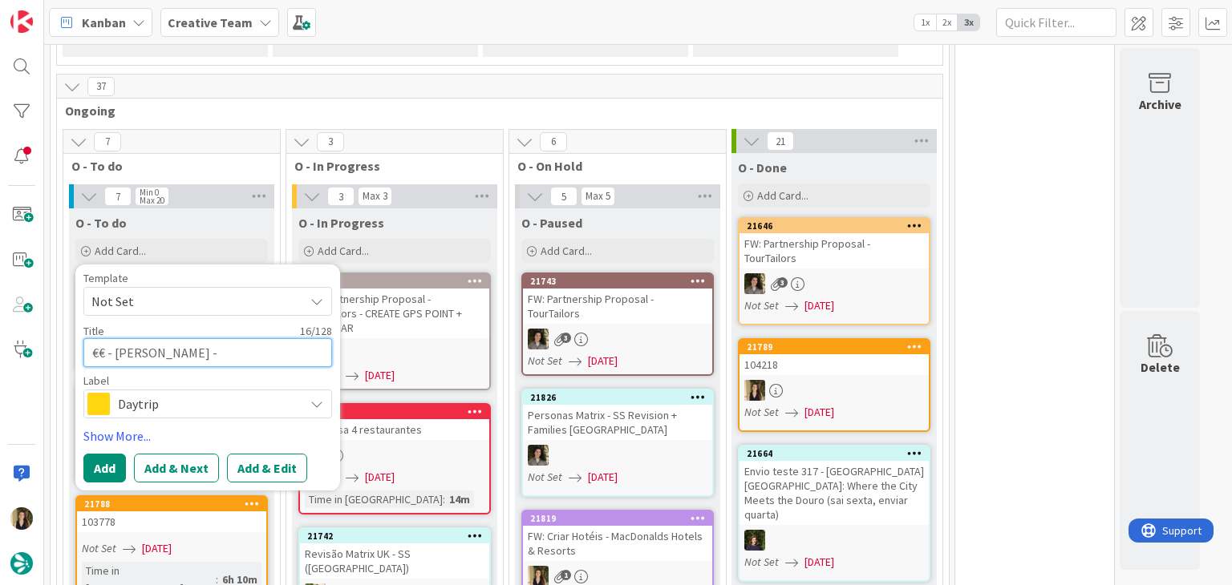
type textarea "€€ - Noray II - C"
type textarea "x"
type textarea "€€ - Noray II - Cl"
type textarea "x"
type textarea "€€ - Noray II - Clo"
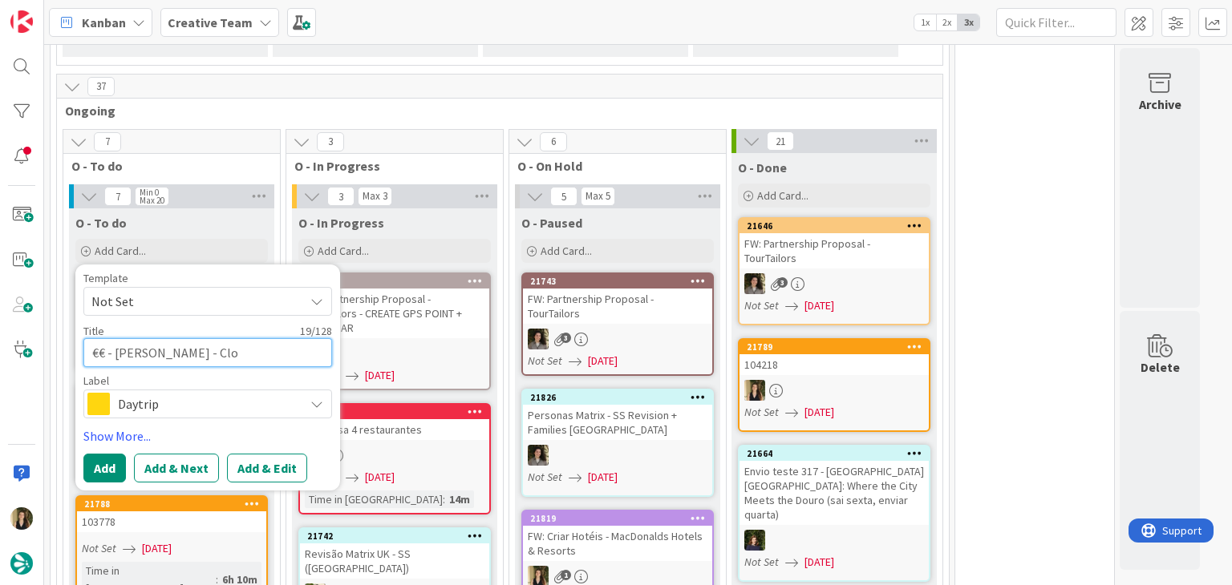
type textarea "x"
type textarea "€€ - Noray II - Clos"
type textarea "x"
type textarea "€€ - Noray II - Close"
type textarea "x"
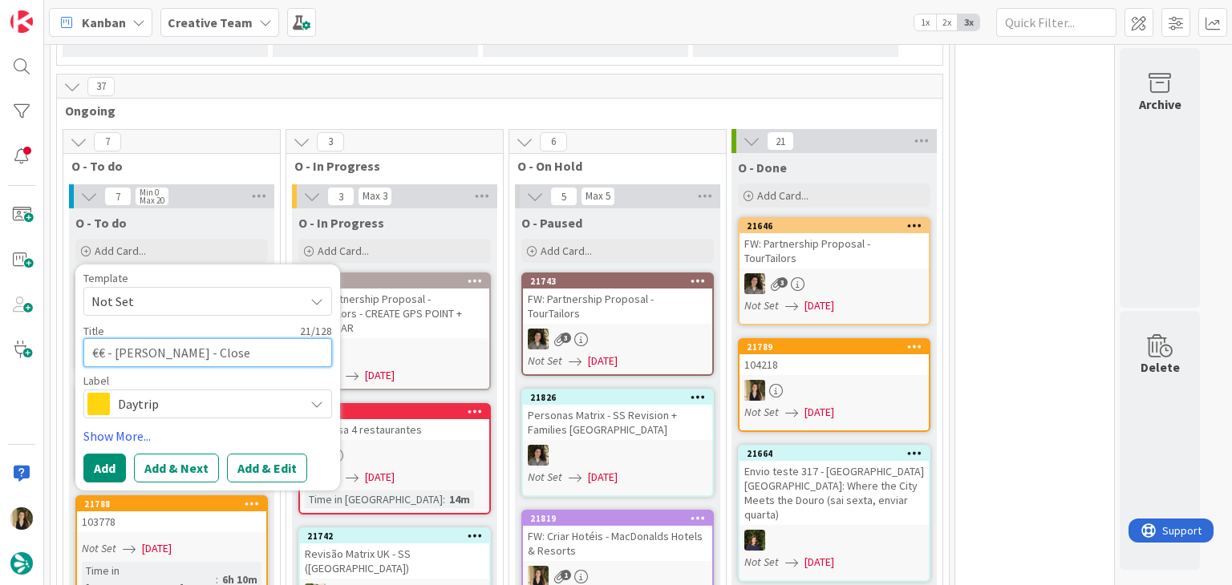
type textarea "€€ - Noray II - Closed"
type textarea "x"
type textarea "€€ - Noray II - Closed"
type textarea "x"
type textarea "€€ - Noray II - Closed M"
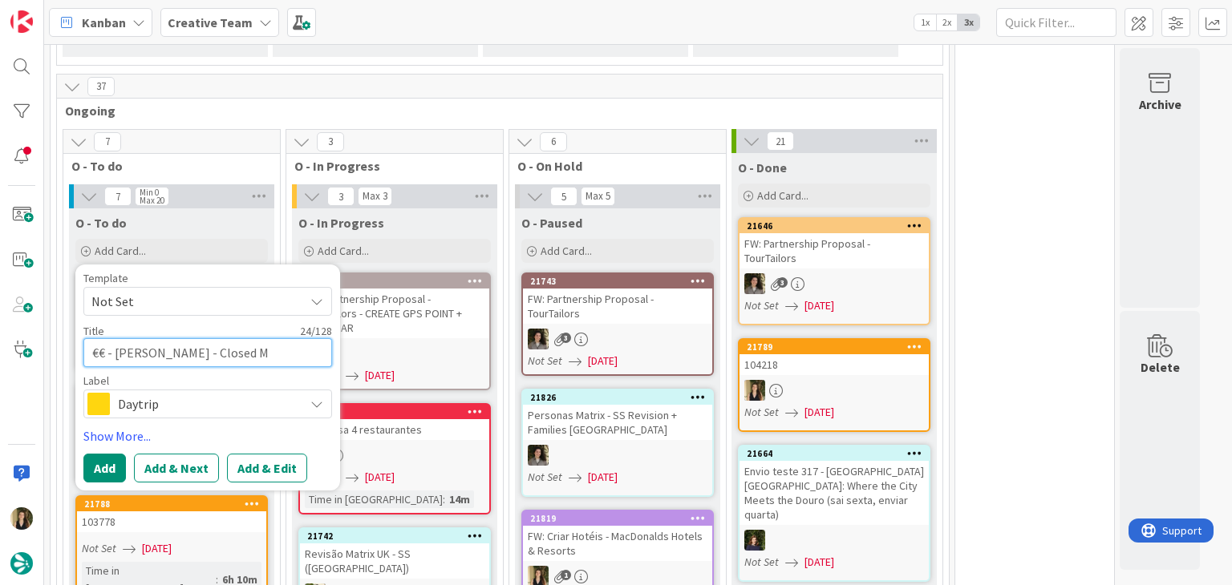
type textarea "x"
type textarea "€€ - Noray II - Closed Mo"
type textarea "x"
type textarea "€€ - Noray II - Closed Mon"
type textarea "x"
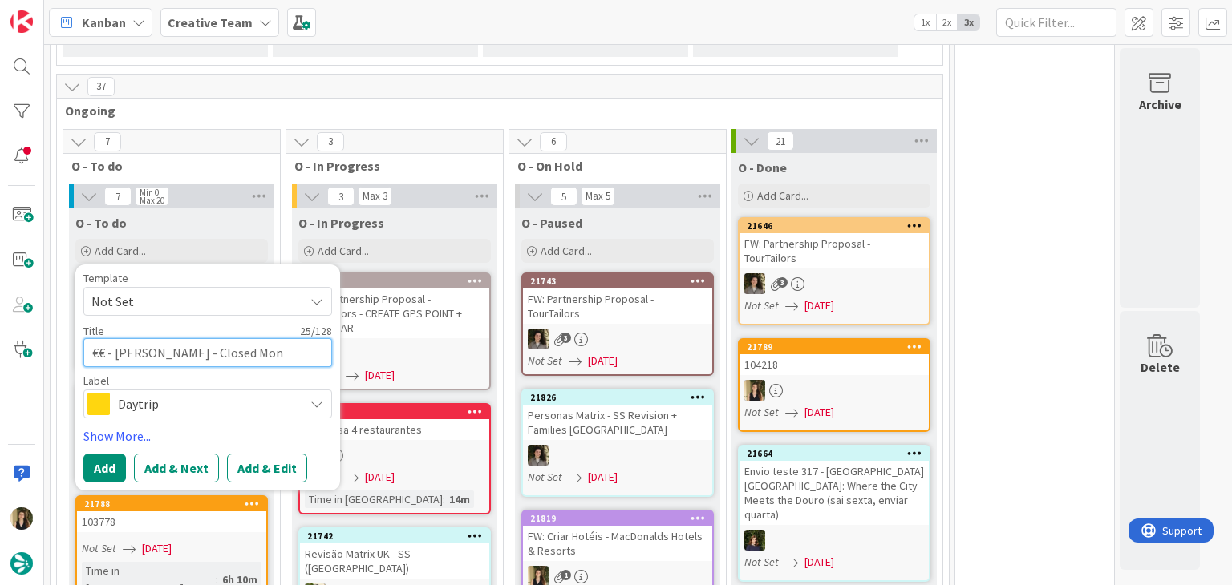
type textarea "€€ - Noray II - Closed Mon"
type textarea "x"
type textarea "€€ - Noray II - Closed Mon ("
type textarea "x"
type textarea "€€ - Noray II - Closed Mon (o"
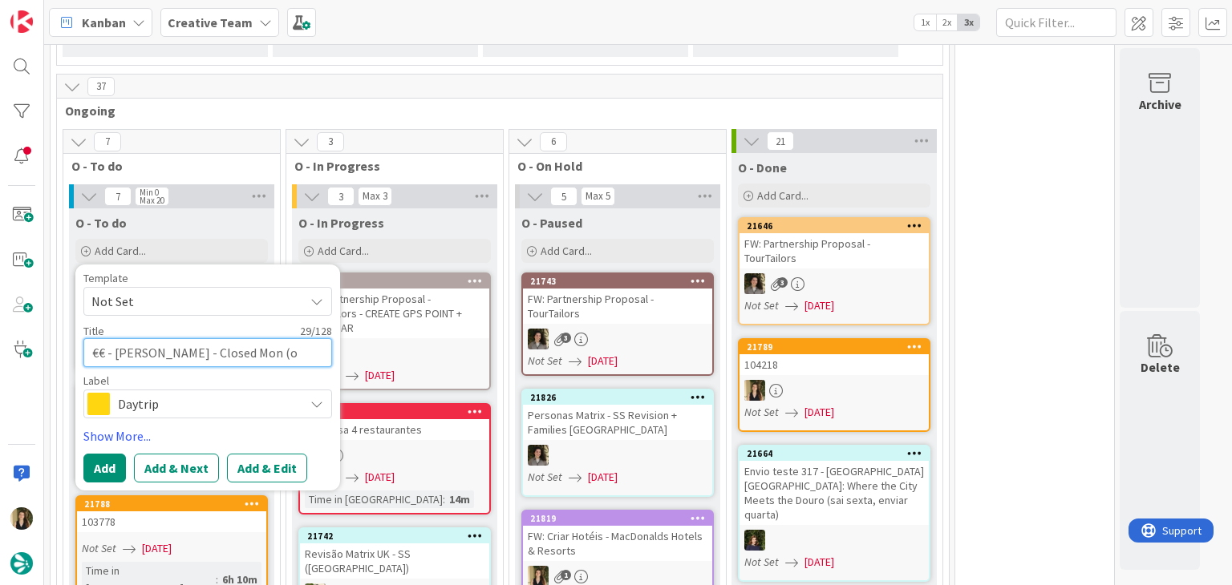
type textarea "x"
type textarea "€€ - Noray II - Closed Mon (on"
type textarea "x"
type textarea "€€ - Noray II - Closed Mon (onl"
type textarea "x"
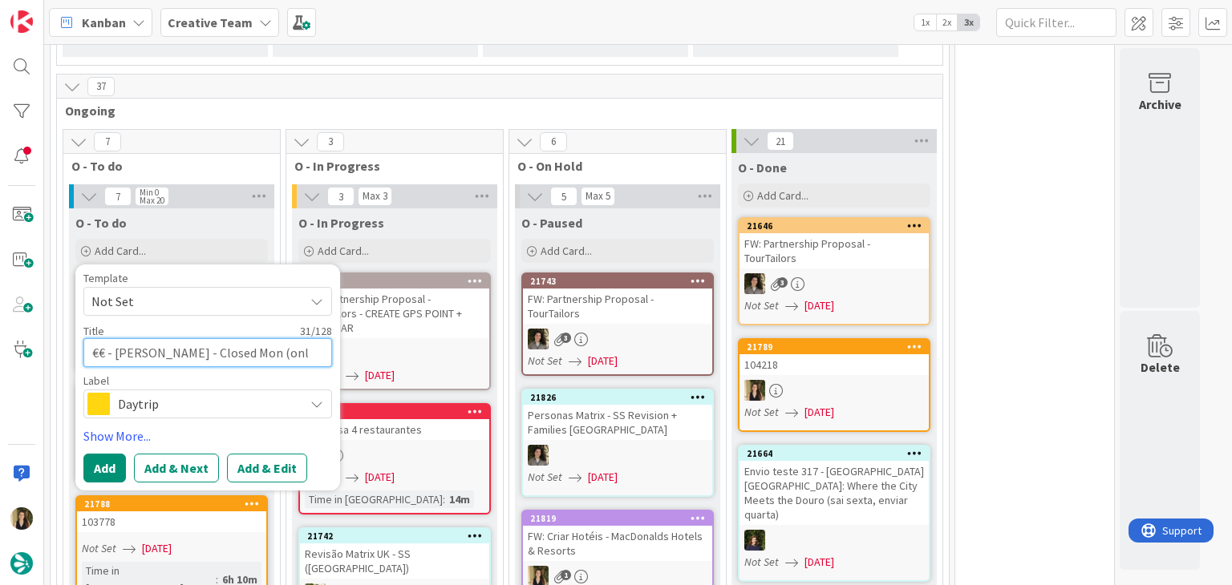
type textarea "€€ - Noray II - Closed Mon (only"
type textarea "x"
type textarea "€€ - Noray II - Closed Mon (only"
type textarea "x"
type textarea "€€ - Noray II - Closed Mon (only d"
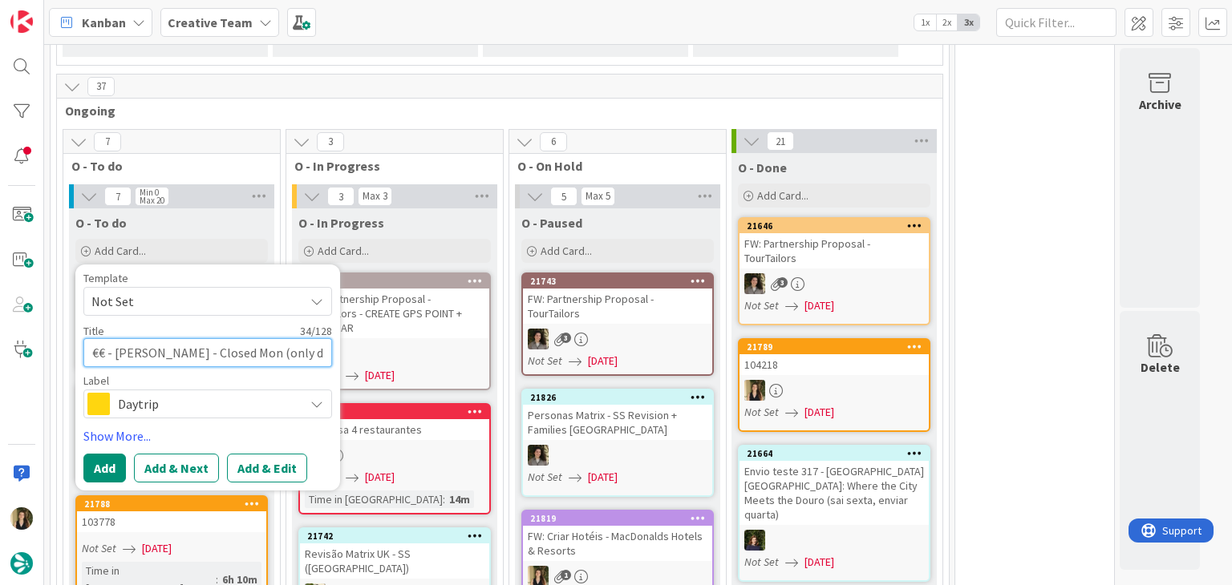
type textarea "x"
type textarea "€€ - Noray II - Closed Mon (only di"
type textarea "x"
type textarea "€€ - Noray II - Closed Mon (only din"
type textarea "x"
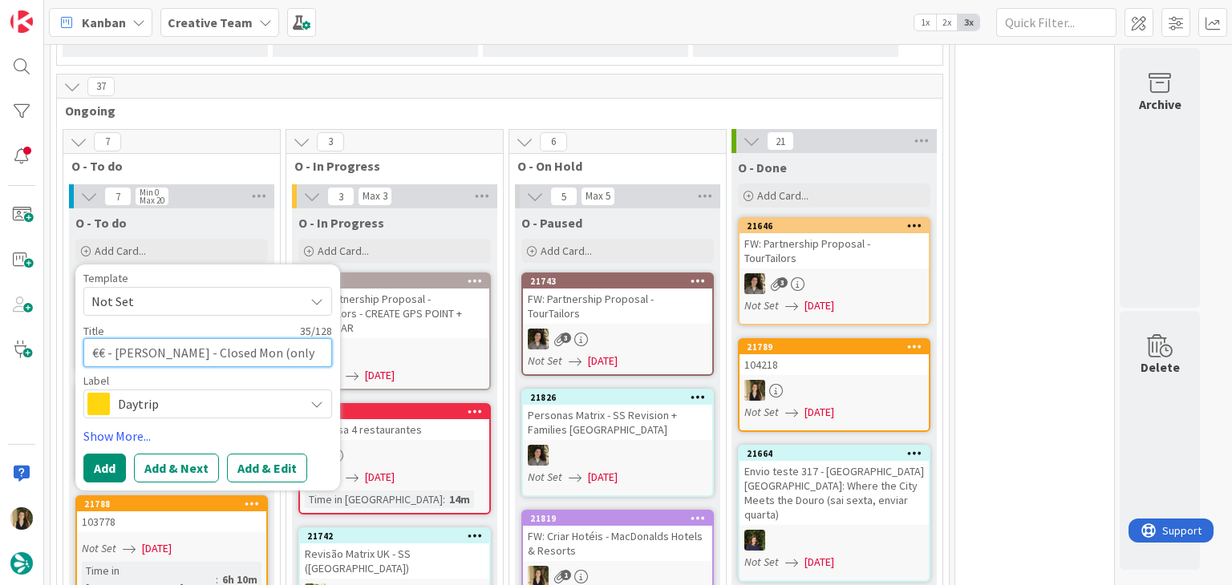
type textarea "€€ - Noray II - Closed Mon (only dinn"
type textarea "x"
type textarea "€€ - Noray II - Closed Mon (only dinne"
type textarea "x"
type textarea "€€ - Noray II - Closed Mon (only dinner"
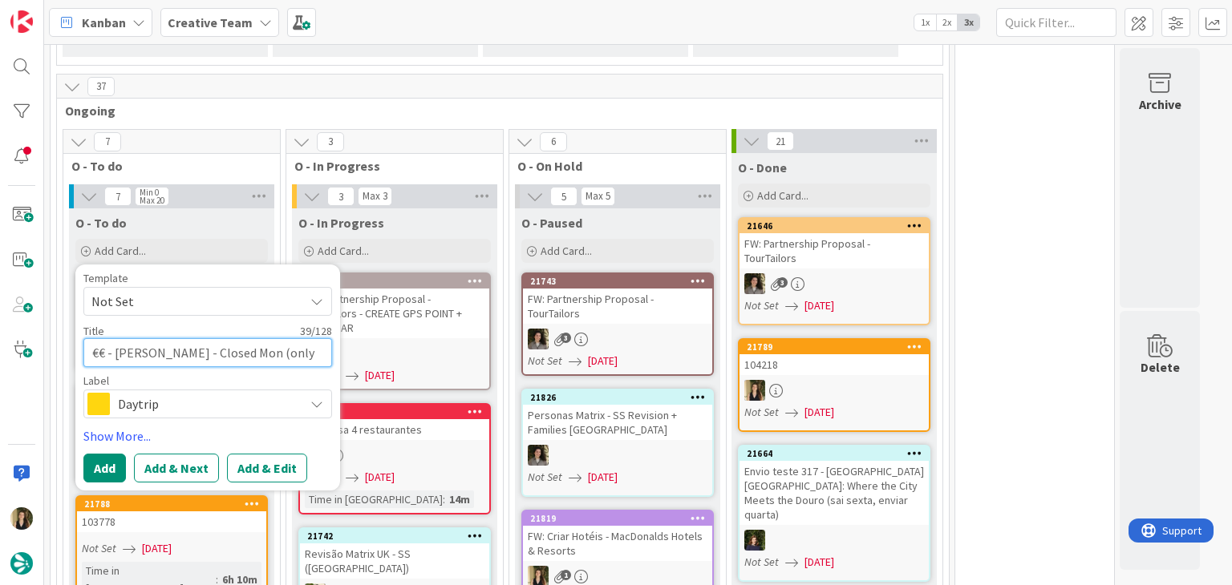
type textarea "x"
type textarea "€€ - Noray II - Closed Mon (only dinner"
type textarea "x"
type textarea "€€ - Noray II - Closed Mon (only dinner S"
type textarea "x"
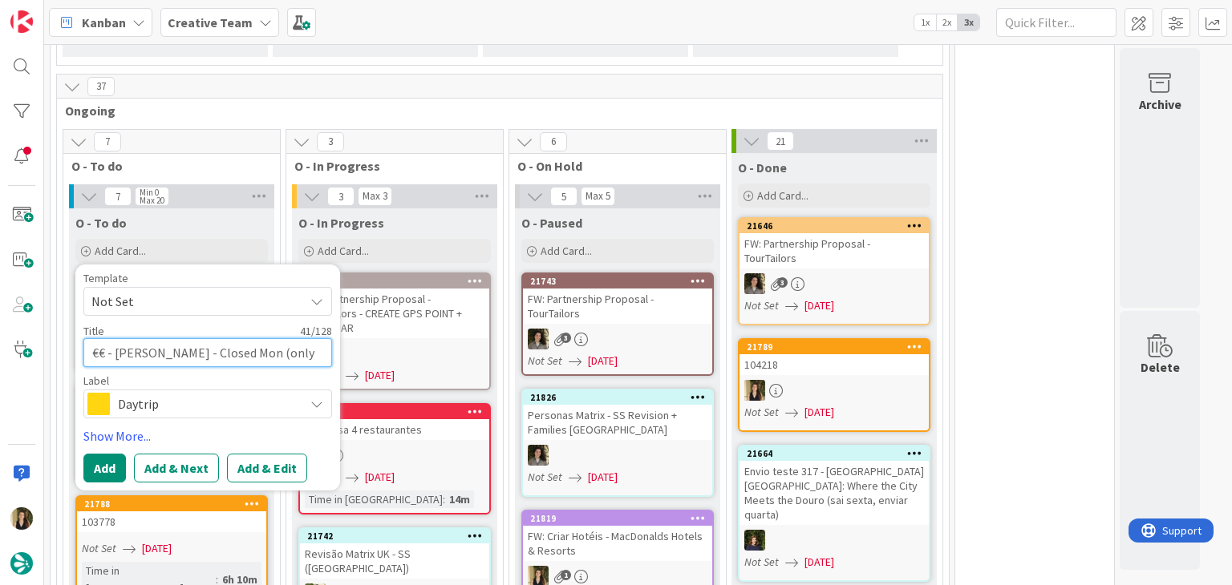
type textarea "€€ - Noray II - Closed Mon (only dinner Su"
type textarea "x"
type textarea "€€ - Noray II - Closed Mon (only dinner Sun"
type textarea "x"
type textarea "€€ - [PERSON_NAME] - Closed Mon (only dinner Sun)"
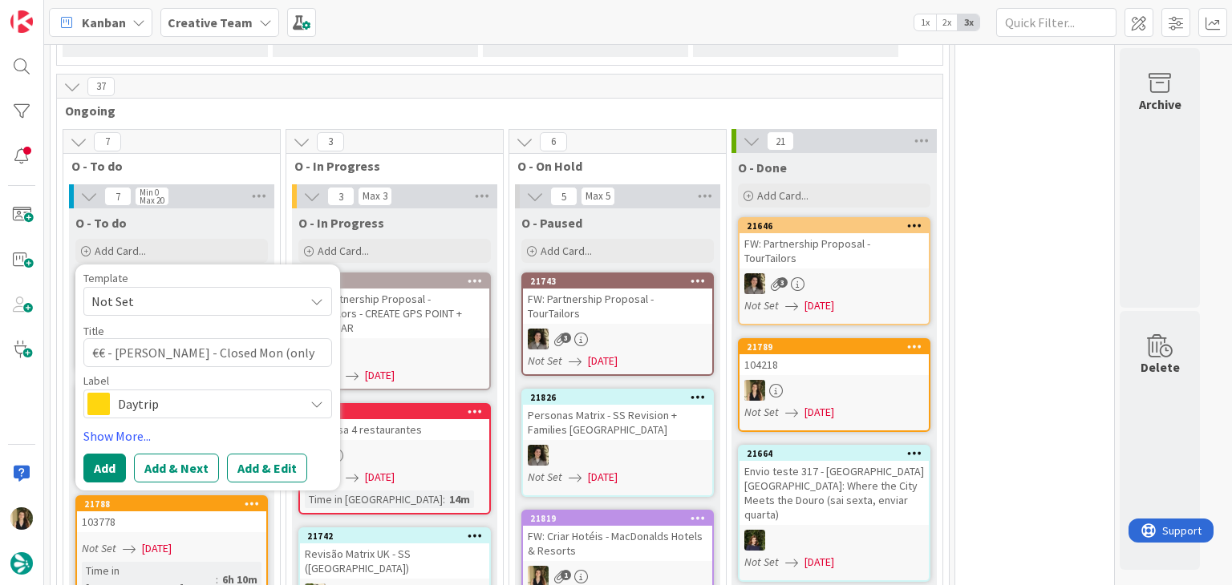
click at [212, 403] on span "Daytrip" at bounding box center [207, 404] width 178 height 22
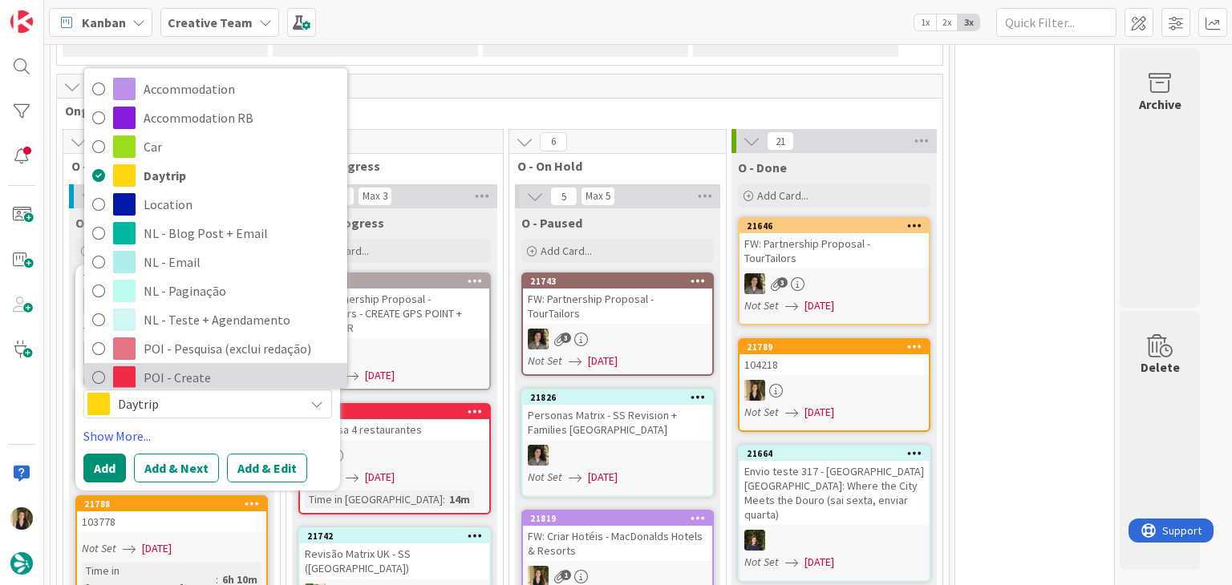
click at [219, 366] on span "POI - Create" at bounding box center [242, 378] width 196 height 24
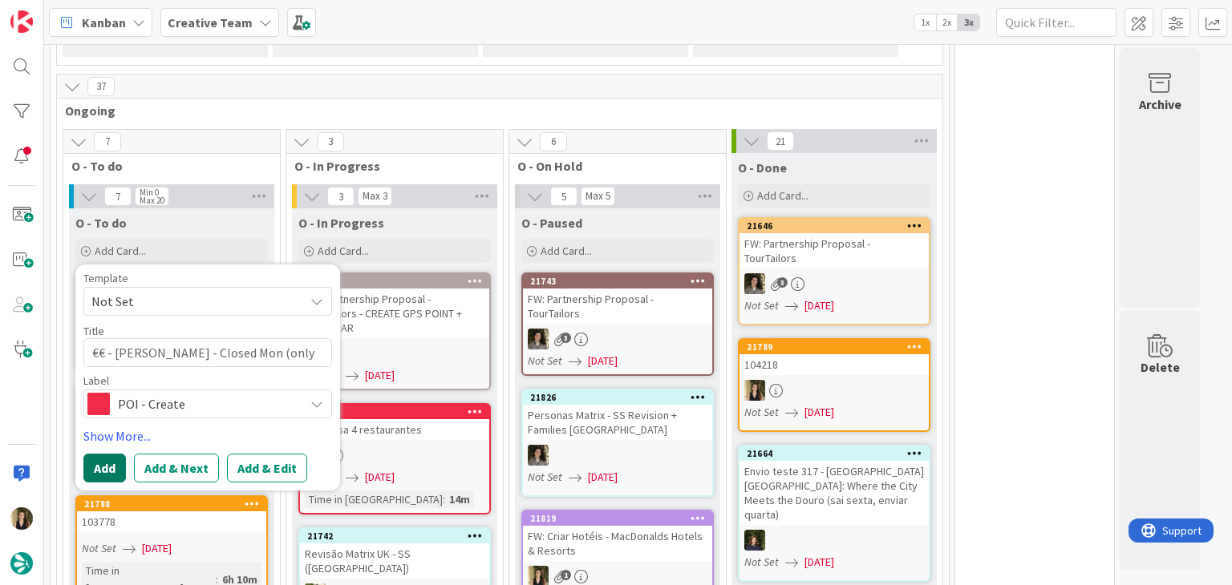
click at [102, 460] on button "Add" at bounding box center [104, 468] width 43 height 29
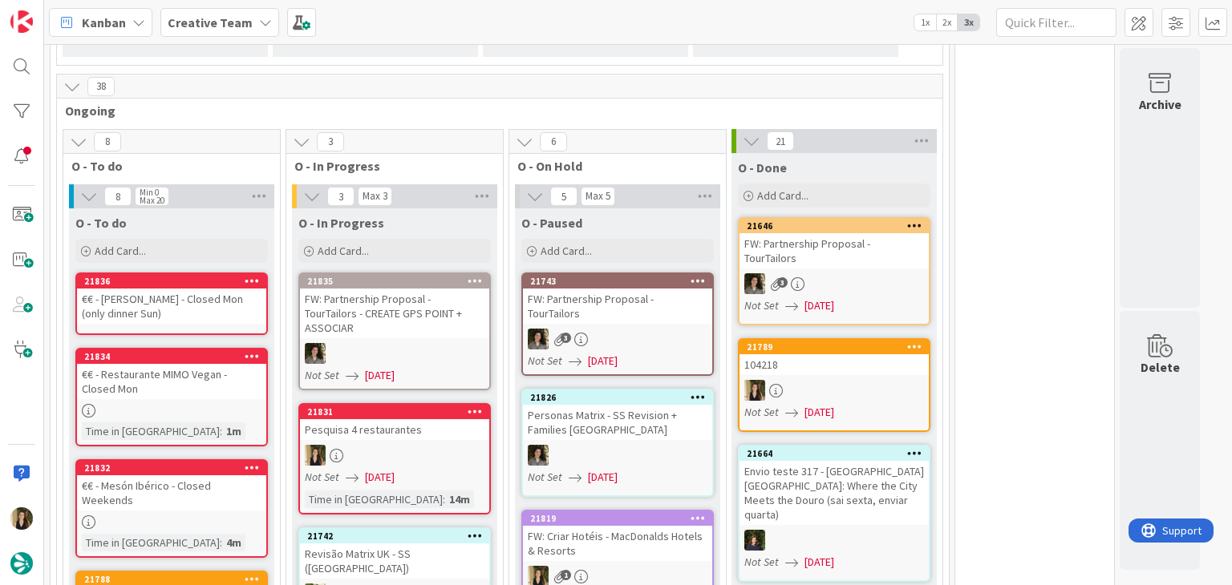
click at [205, 305] on div "€€ - [PERSON_NAME] - Closed Mon (only dinner Sun)" at bounding box center [171, 306] width 189 height 35
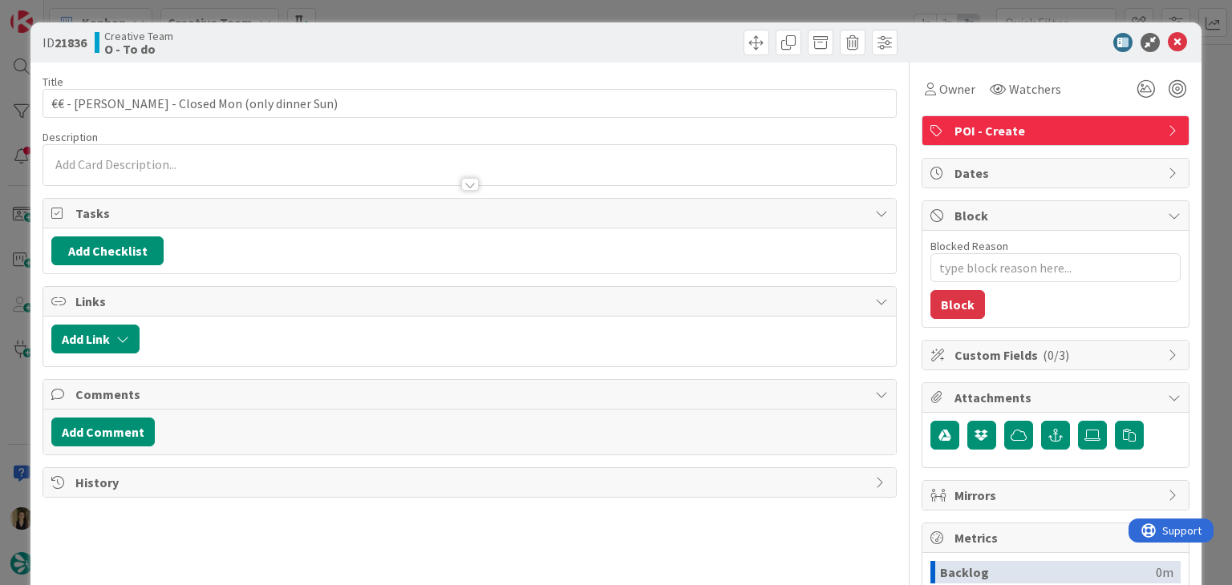
type textarea "x"
click at [141, 171] on div at bounding box center [469, 176] width 852 height 17
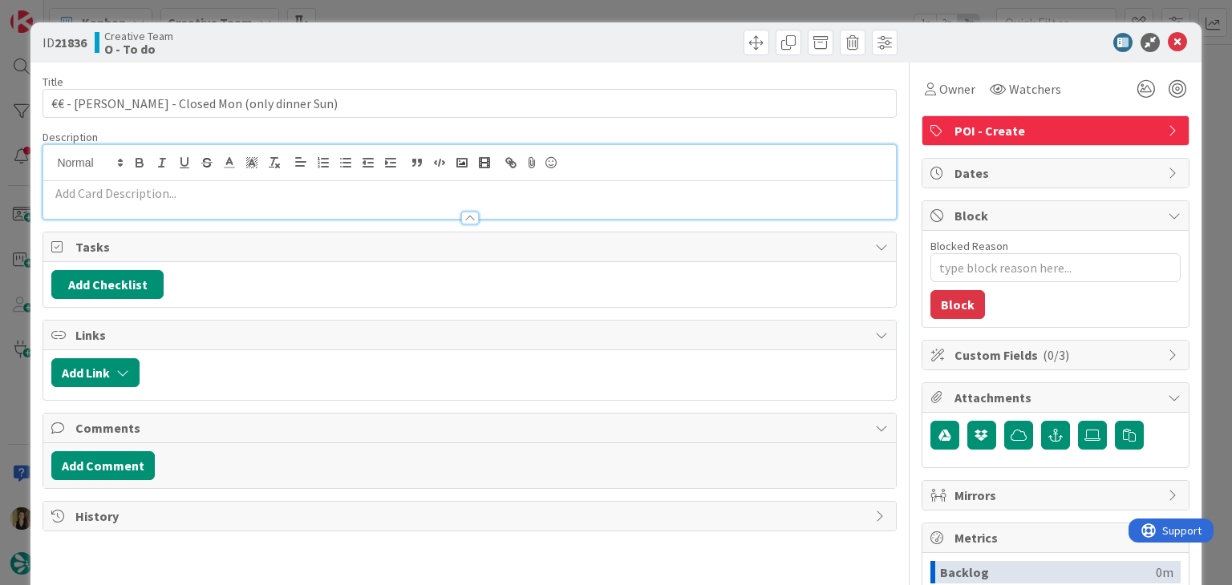
click at [148, 202] on div at bounding box center [469, 210] width 852 height 17
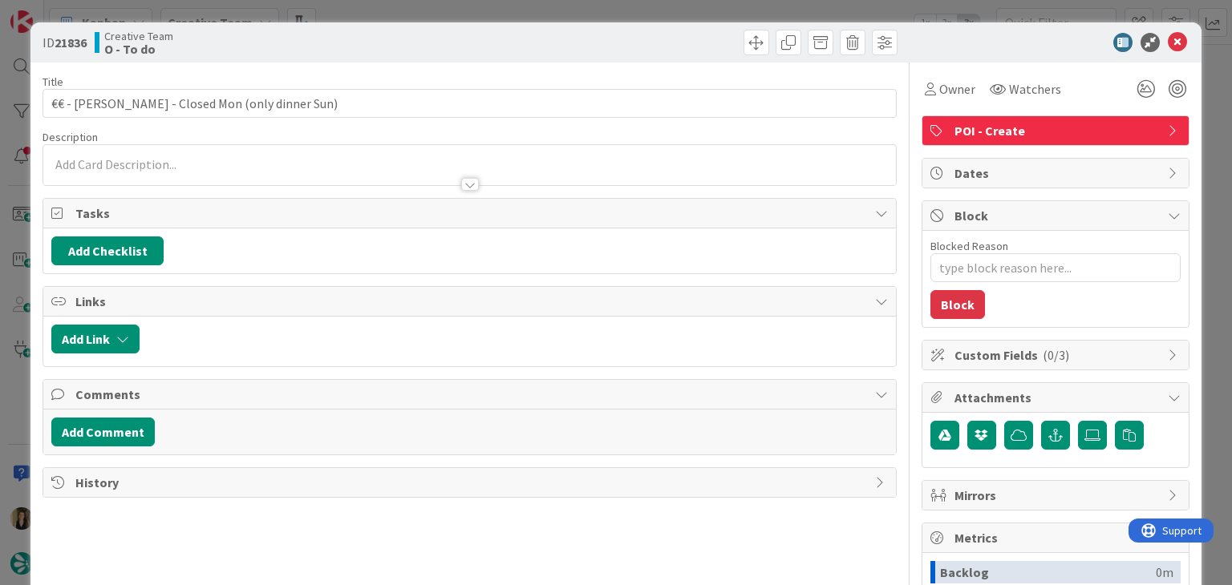
click at [159, 178] on div at bounding box center [469, 176] width 852 height 17
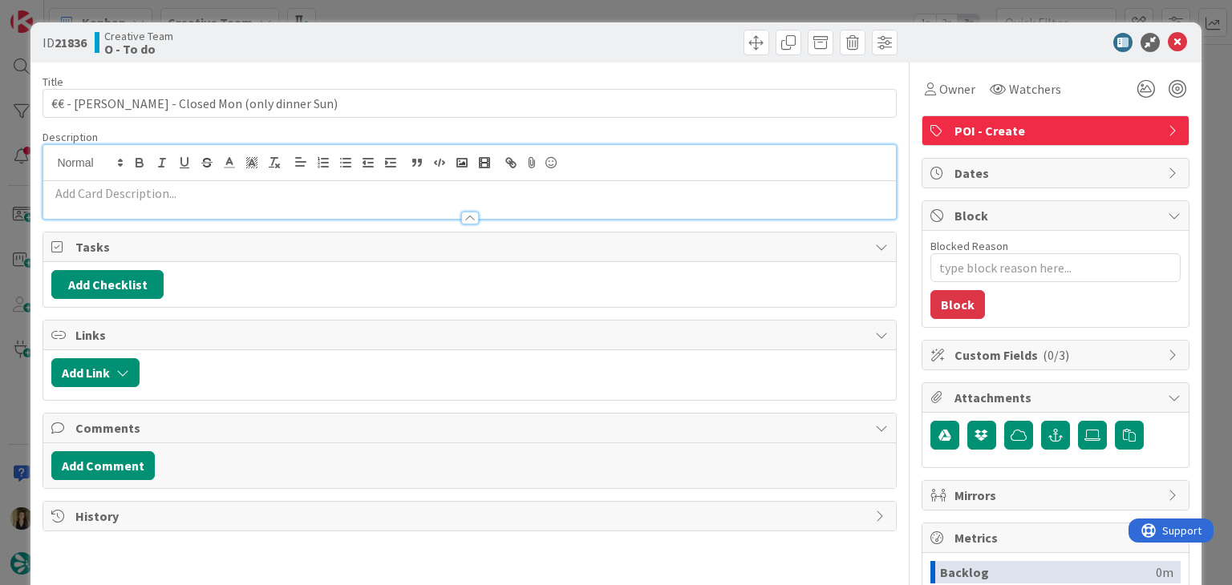
click at [161, 188] on p at bounding box center [469, 193] width 836 height 18
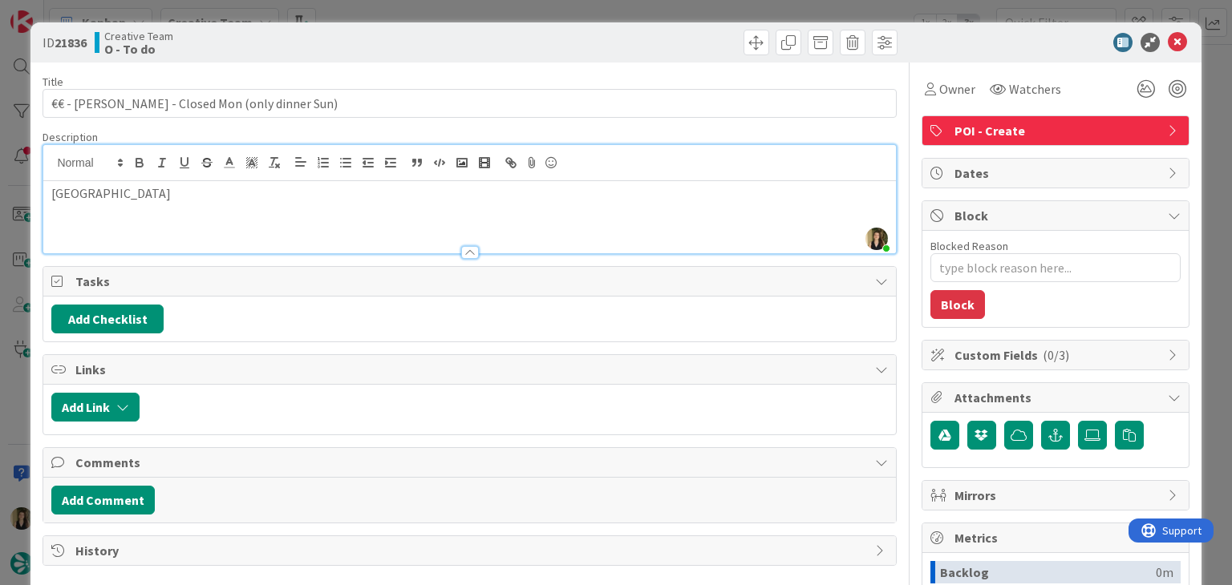
click at [468, 28] on div "ID 21836 Creative Team O - To do" at bounding box center [615, 42] width 1170 height 40
drag, startPoint x: 683, startPoint y: 46, endPoint x: 678, endPoint y: 38, distance: 9.1
click at [683, 46] on div at bounding box center [685, 43] width 423 height 26
click at [89, 213] on div "[GEOGRAPHIC_DATA]" at bounding box center [469, 217] width 852 height 72
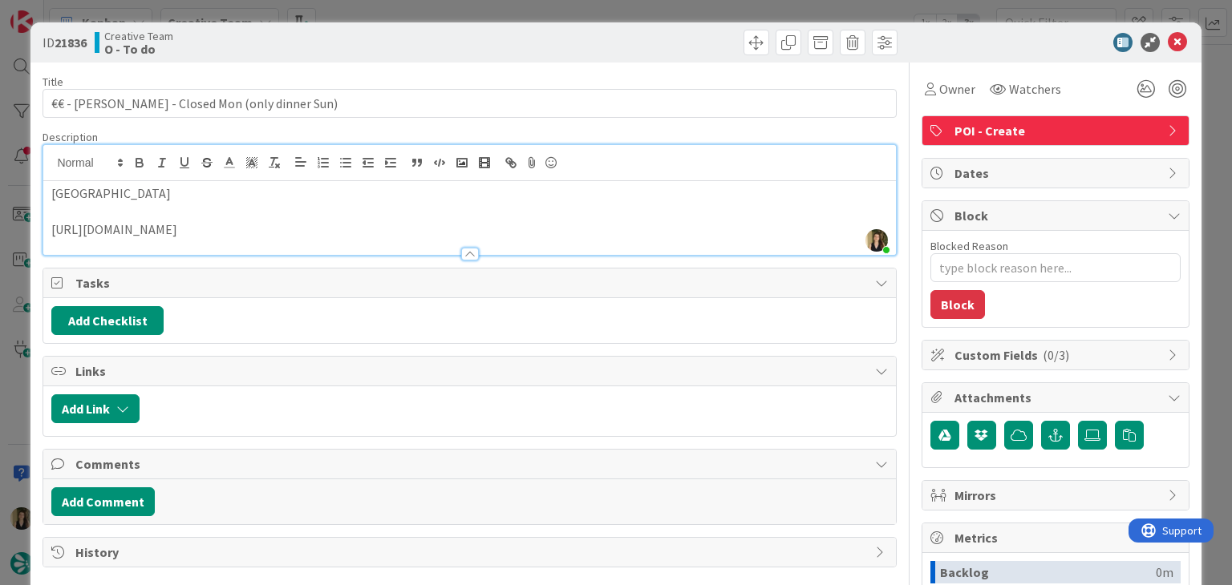
click at [399, 34] on div "Creative Team O - To do" at bounding box center [280, 43] width 371 height 26
click at [401, 11] on div "ID 21836 Creative Team O - To do Title 44 / 128 €€ - Noray II - Closed Mon (onl…" at bounding box center [616, 292] width 1232 height 585
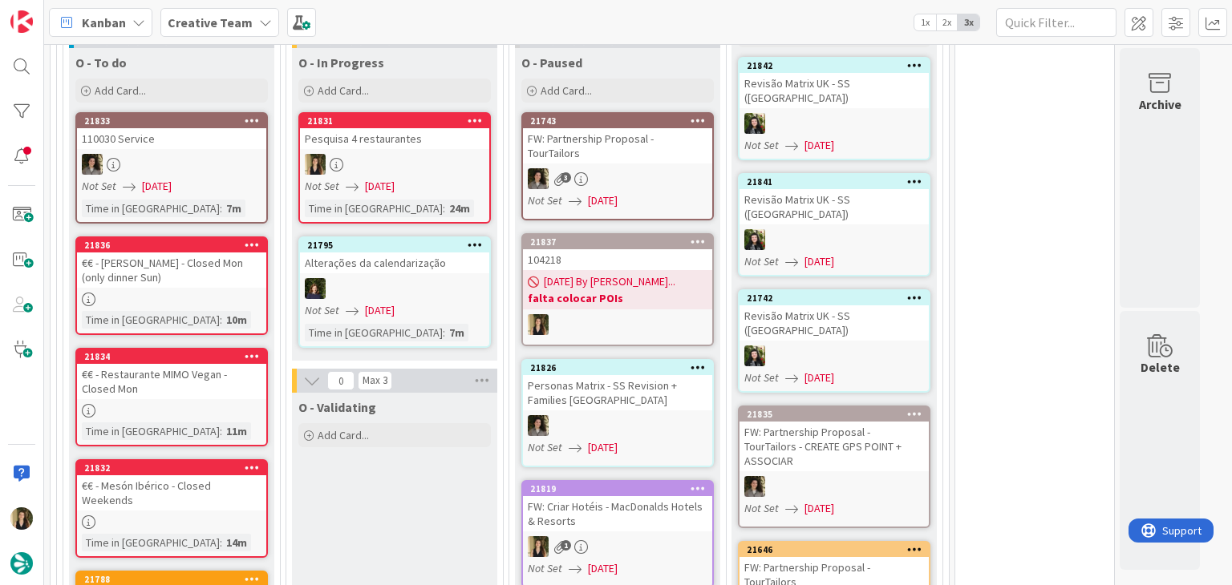
scroll to position [1476, 0]
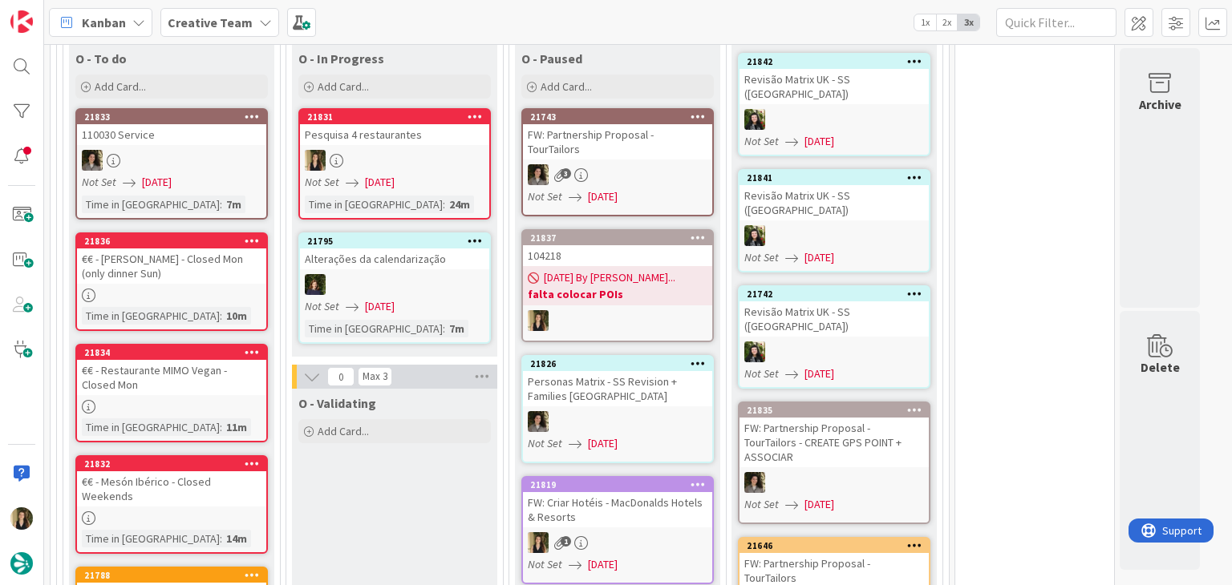
click at [411, 150] on div at bounding box center [394, 160] width 189 height 21
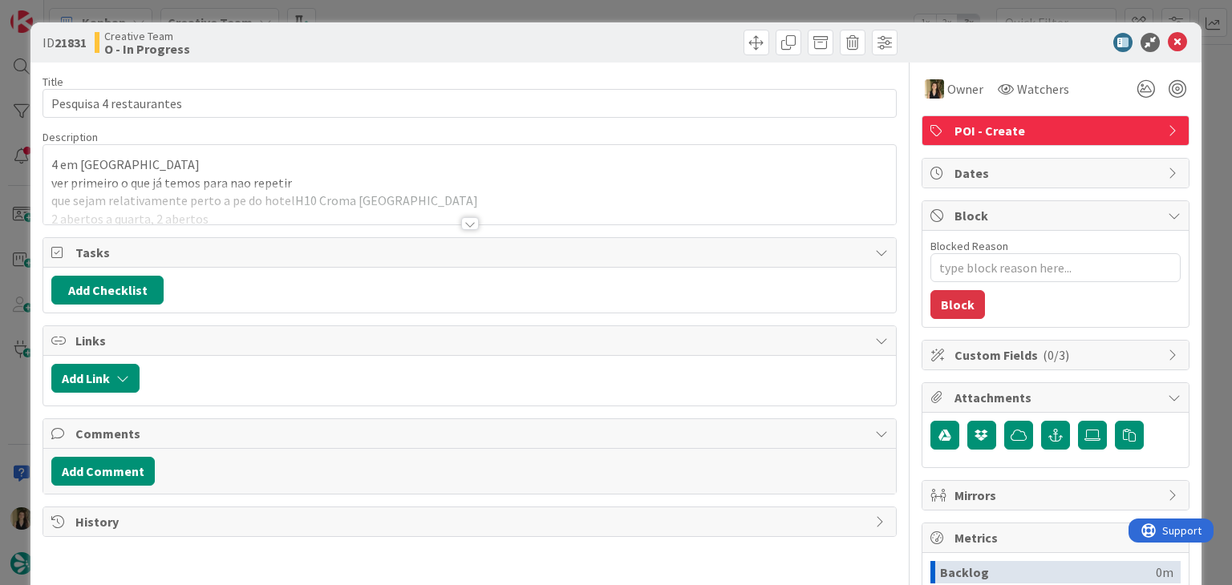
drag, startPoint x: 559, startPoint y: 47, endPoint x: 556, endPoint y: 30, distance: 17.1
click at [558, 47] on div at bounding box center [685, 43] width 423 height 26
click at [555, 12] on div "ID 21831 Creative Team O - In Progress Title 23 / 128 Pesquisa 4 restaurantes D…" at bounding box center [616, 292] width 1232 height 585
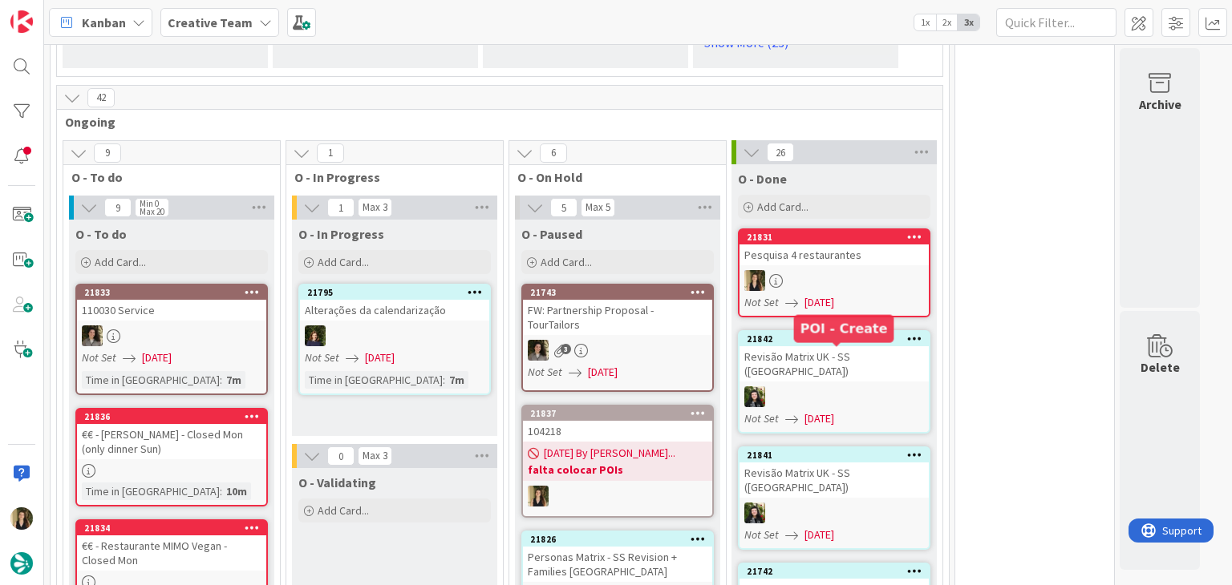
scroll to position [1323, 0]
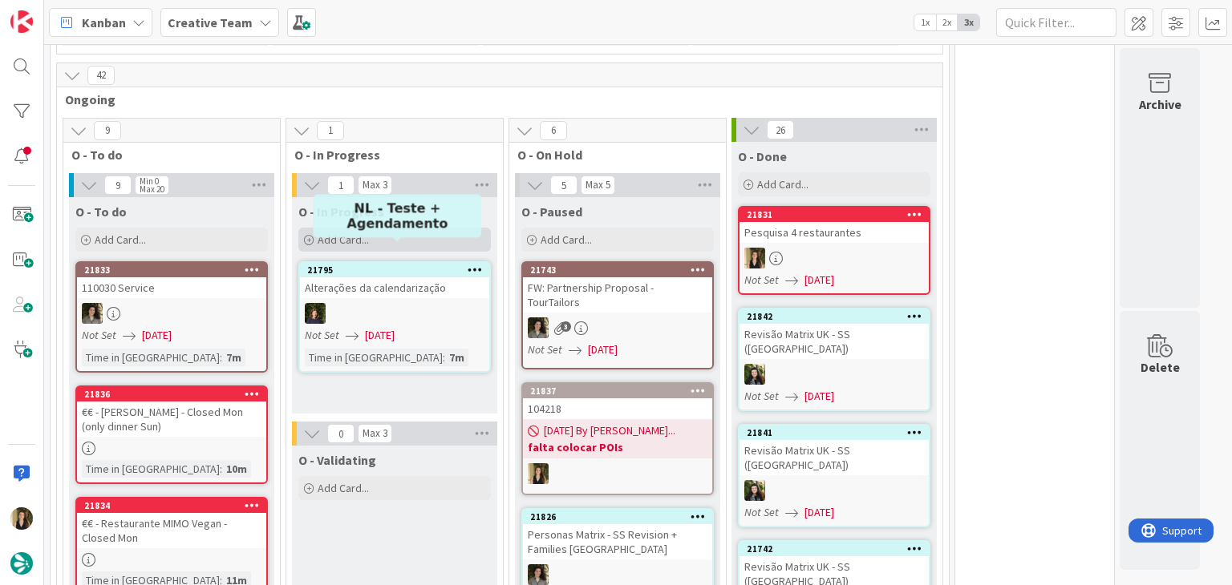
click at [401, 228] on div "Add Card..." at bounding box center [394, 240] width 192 height 24
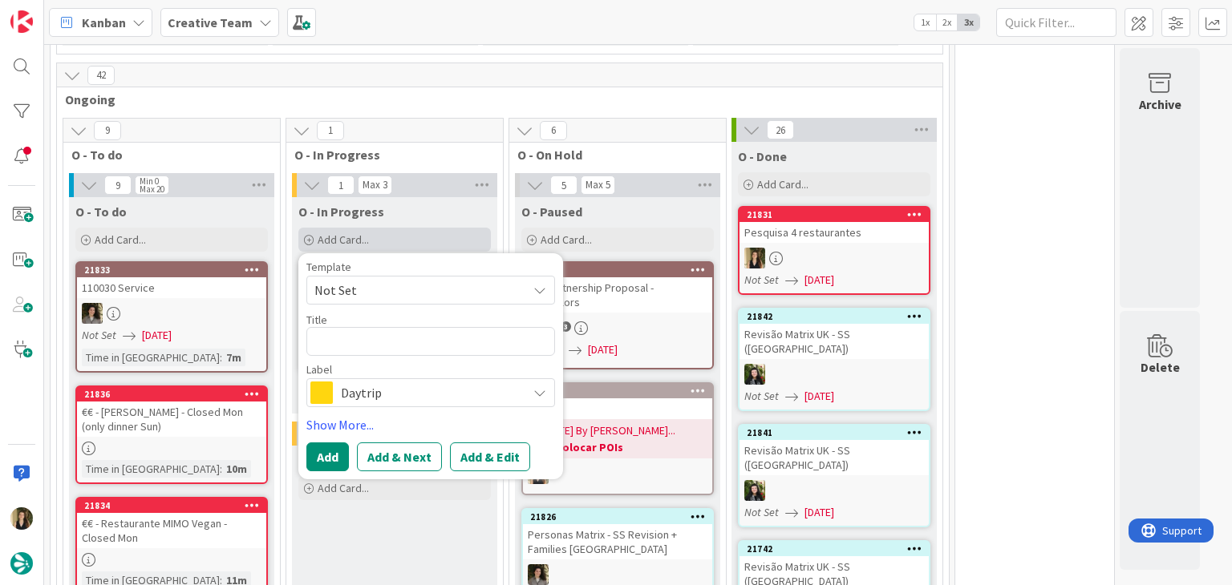
type textarea "x"
type textarea "C"
click at [313, 327] on textarea "Tita Ché - atualização" at bounding box center [430, 341] width 249 height 29
click at [386, 382] on span "Daytrip" at bounding box center [430, 393] width 178 height 22
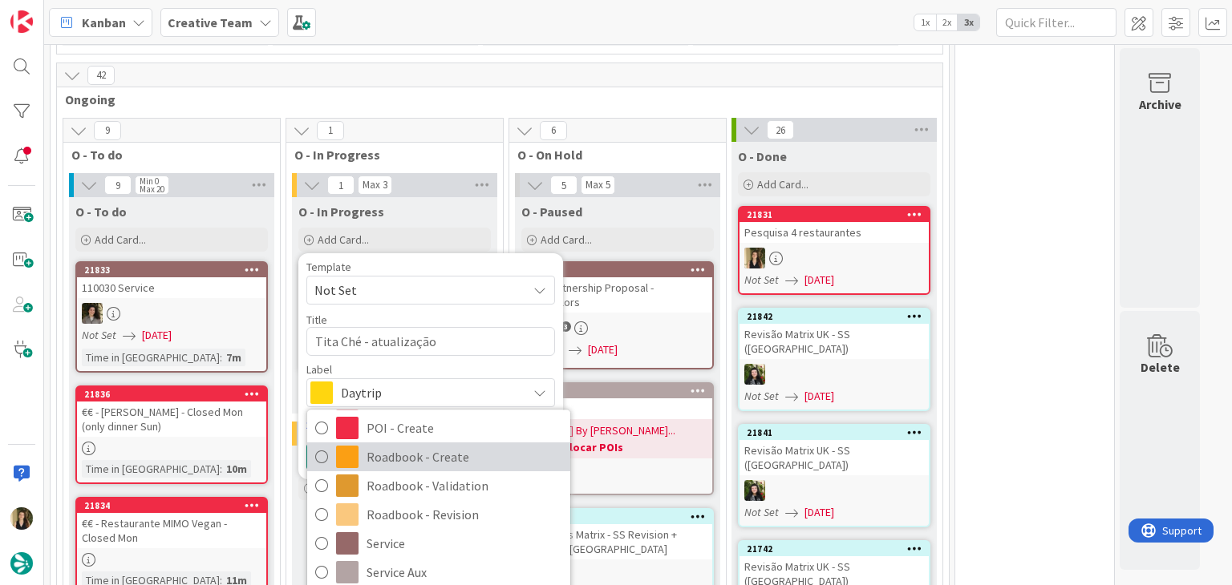
scroll to position [299, 0]
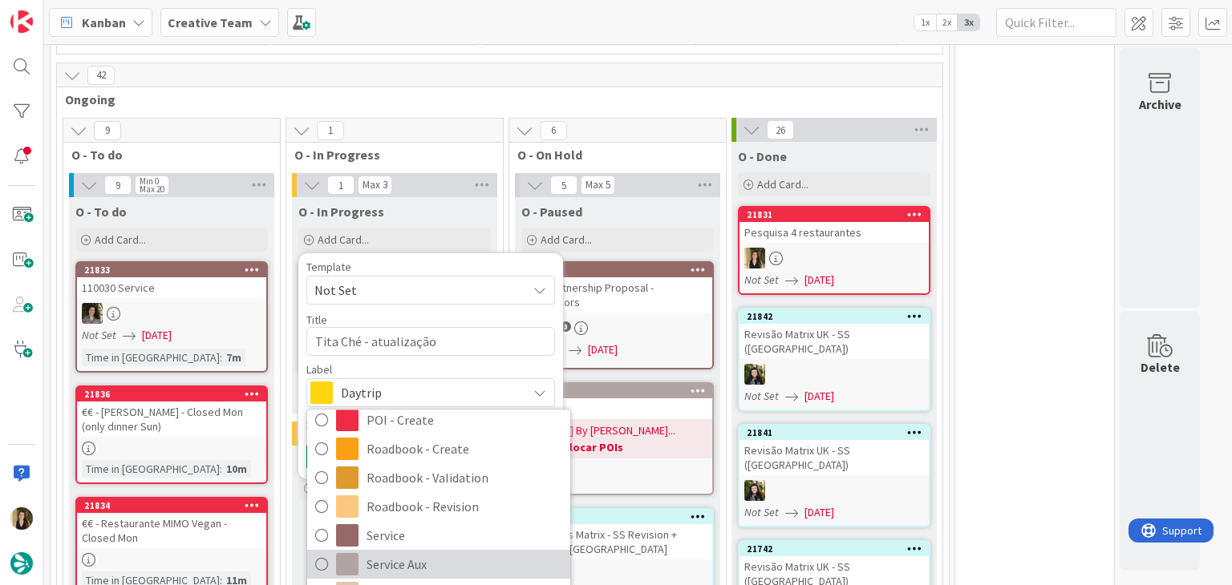
drag, startPoint x: 417, startPoint y: 544, endPoint x: 413, endPoint y: 530, distance: 14.2
click at [417, 553] on span "Service Aux" at bounding box center [464, 565] width 196 height 24
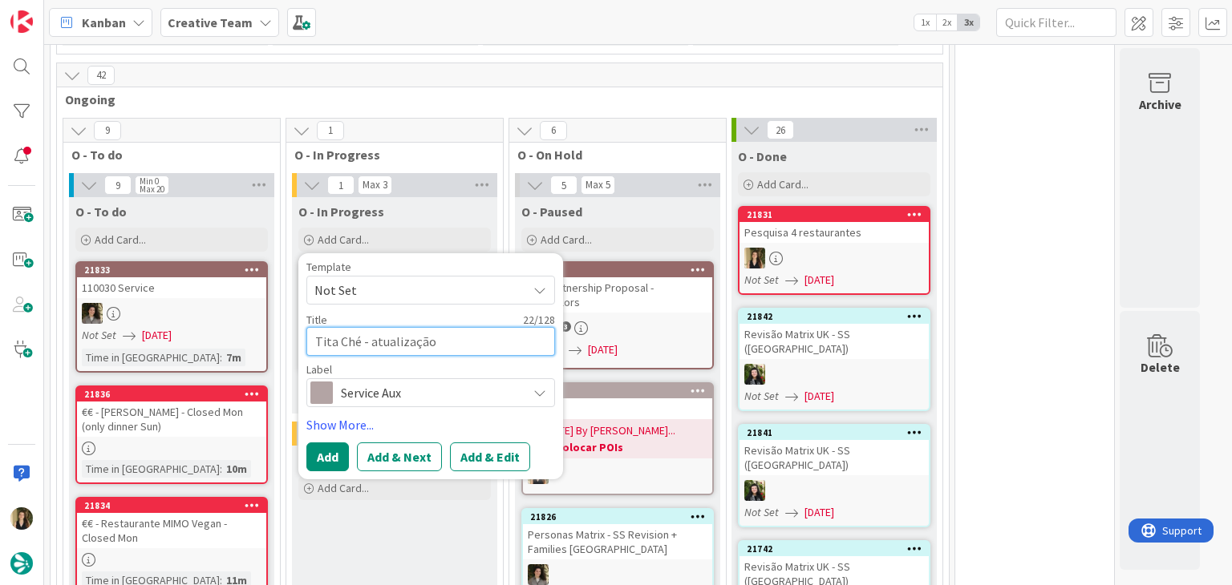
click at [311, 327] on textarea "Tita Ché - atualização" at bounding box center [430, 341] width 249 height 29
click at [332, 443] on button "Add" at bounding box center [327, 457] width 43 height 29
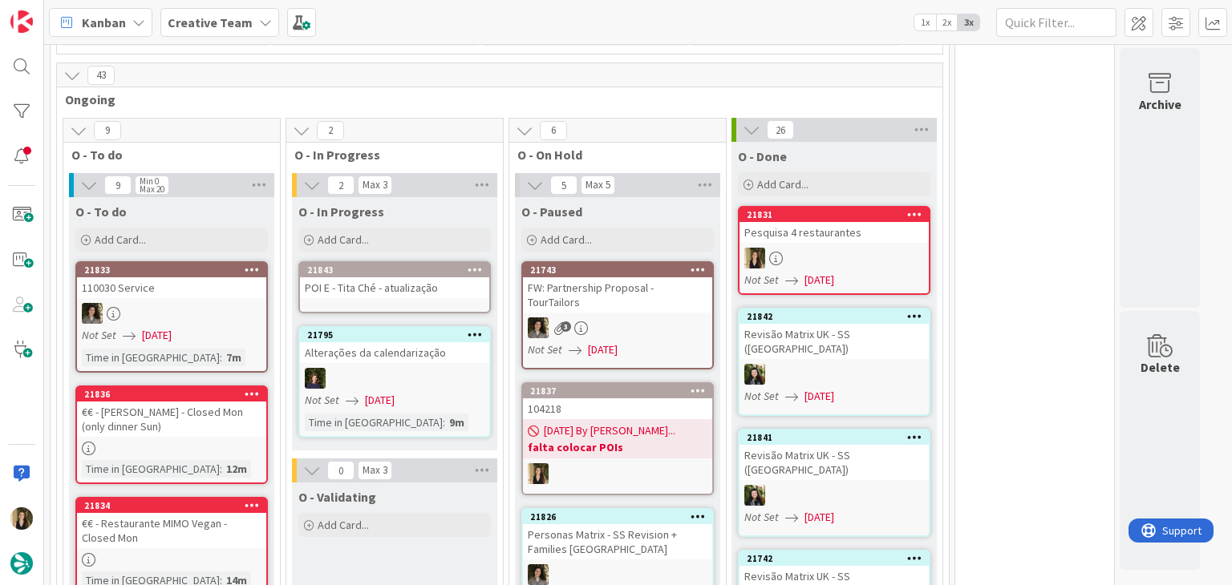
click at [407, 277] on div "POI E - Tita Ché - atualização" at bounding box center [394, 287] width 189 height 21
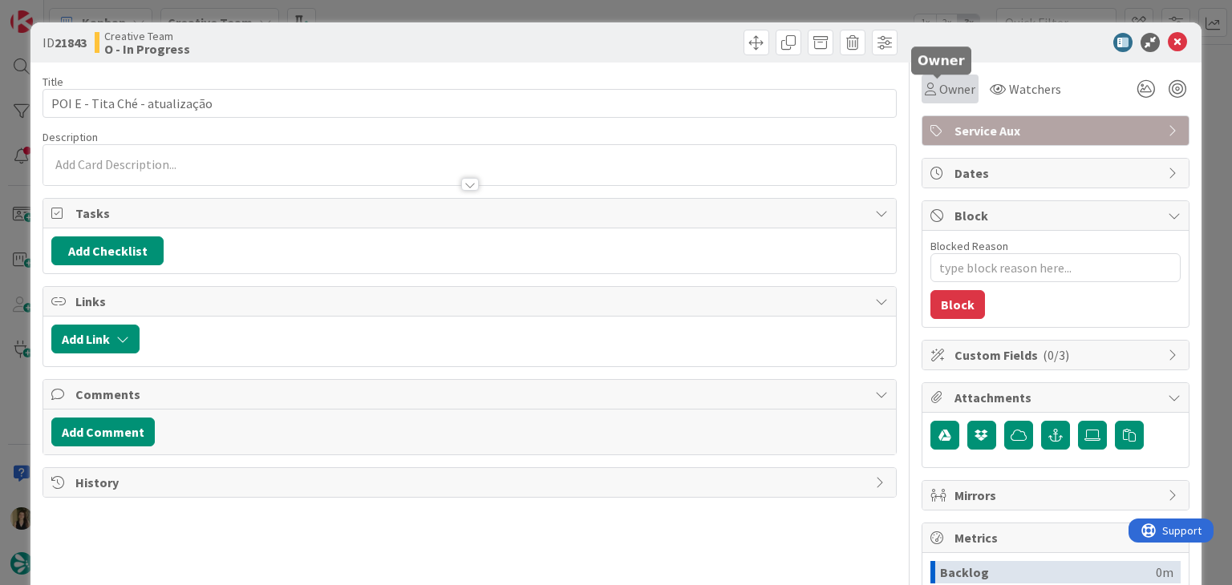
click at [925, 87] on icon at bounding box center [930, 89] width 11 height 13
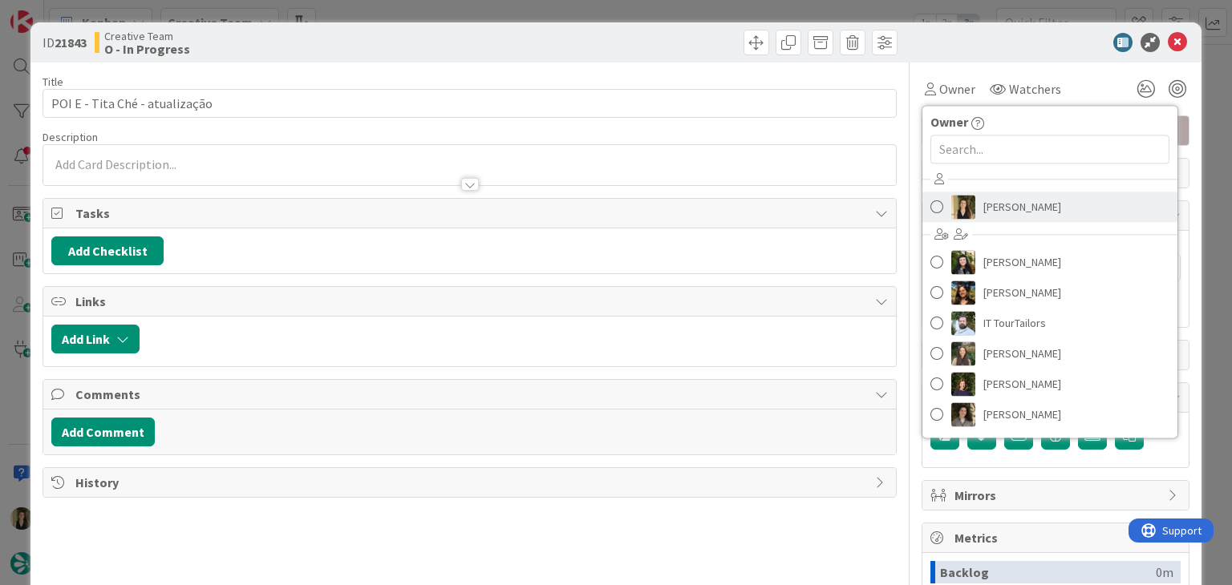
click at [999, 204] on span "[PERSON_NAME]" at bounding box center [1022, 207] width 78 height 24
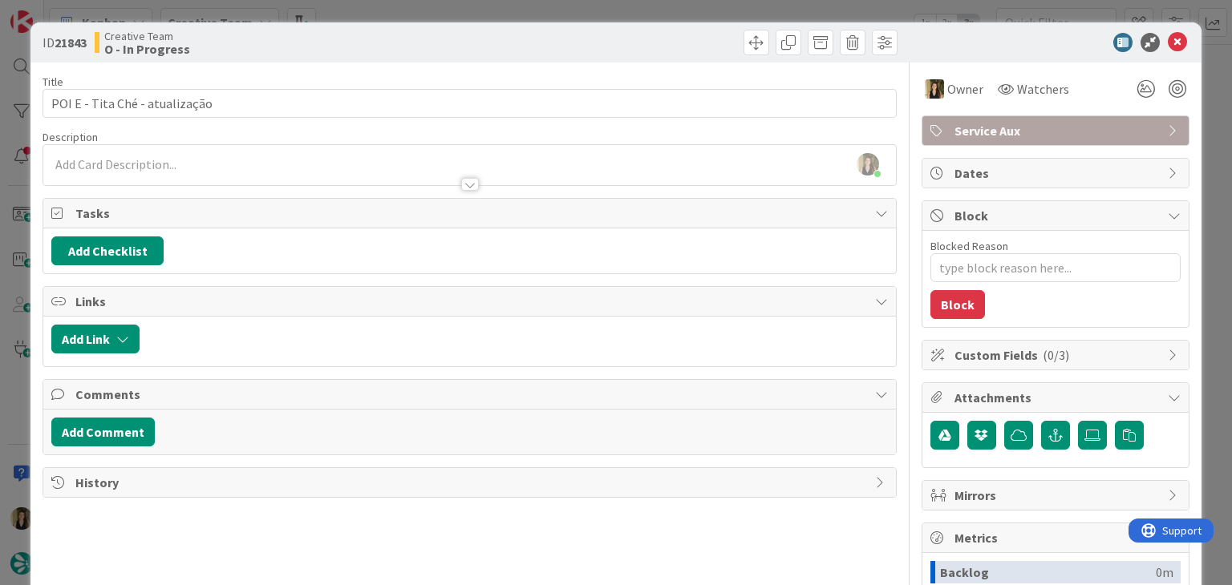
drag, startPoint x: 314, startPoint y: 158, endPoint x: 311, endPoint y: 177, distance: 19.4
click at [314, 160] on div "Sofia Palma just joined" at bounding box center [469, 165] width 852 height 40
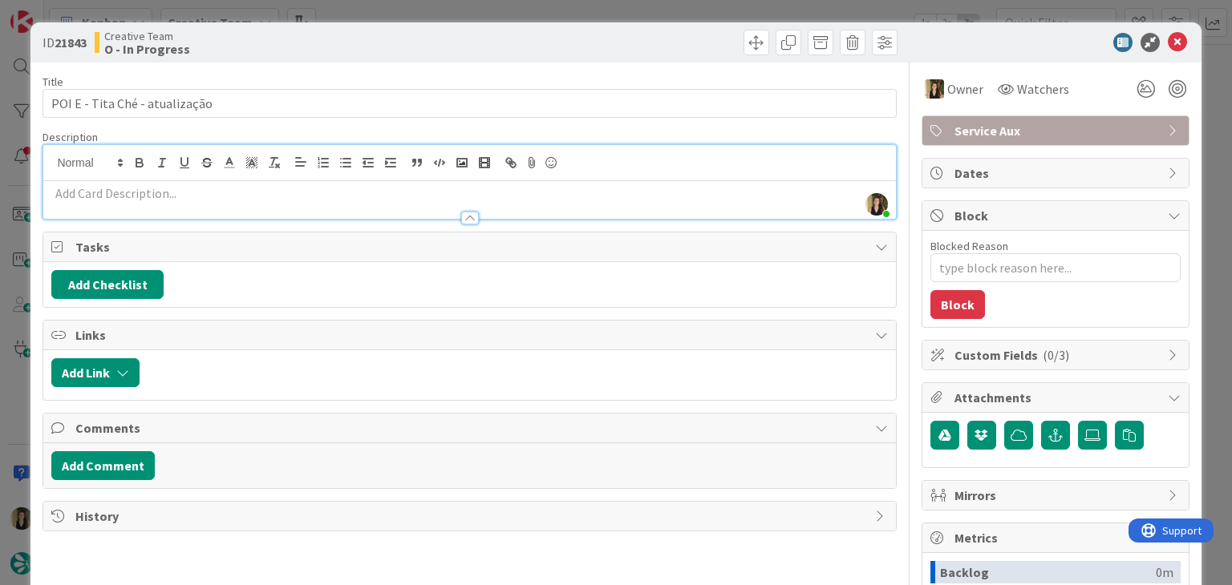
click at [312, 192] on p at bounding box center [469, 193] width 836 height 18
click at [241, 200] on p at bounding box center [469, 193] width 836 height 18
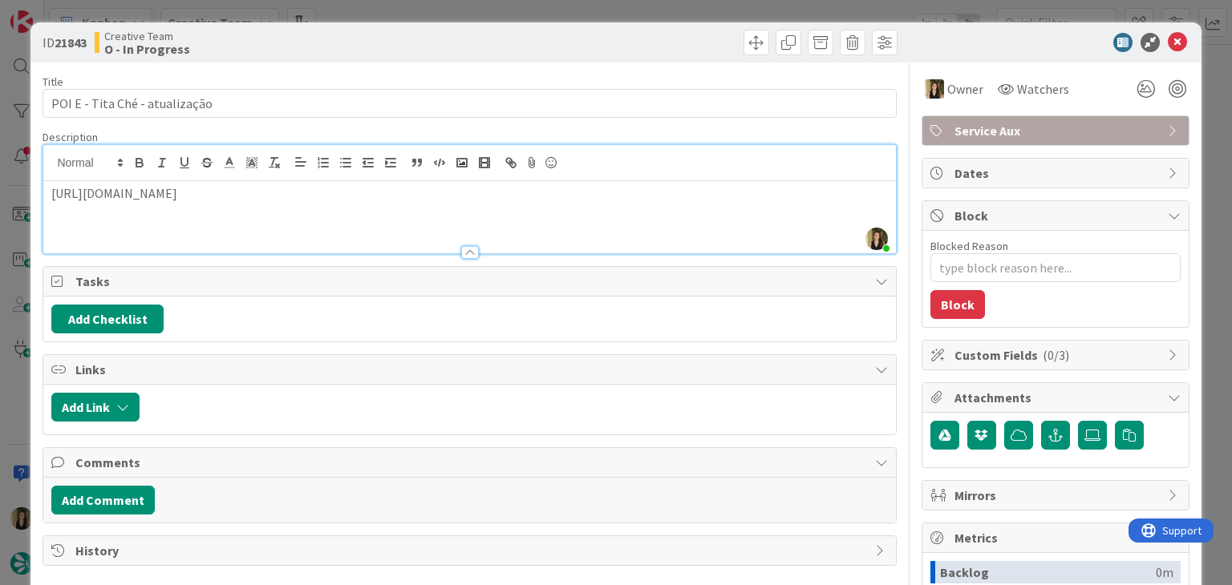
drag, startPoint x: 474, startPoint y: 39, endPoint x: 473, endPoint y: 27, distance: 12.1
click at [475, 39] on div at bounding box center [685, 43] width 423 height 26
click at [474, 14] on div "ID 21843 Creative Team O - In Progress Title 30 / 128 POI E - Tita Ché - atuali…" at bounding box center [616, 292] width 1232 height 585
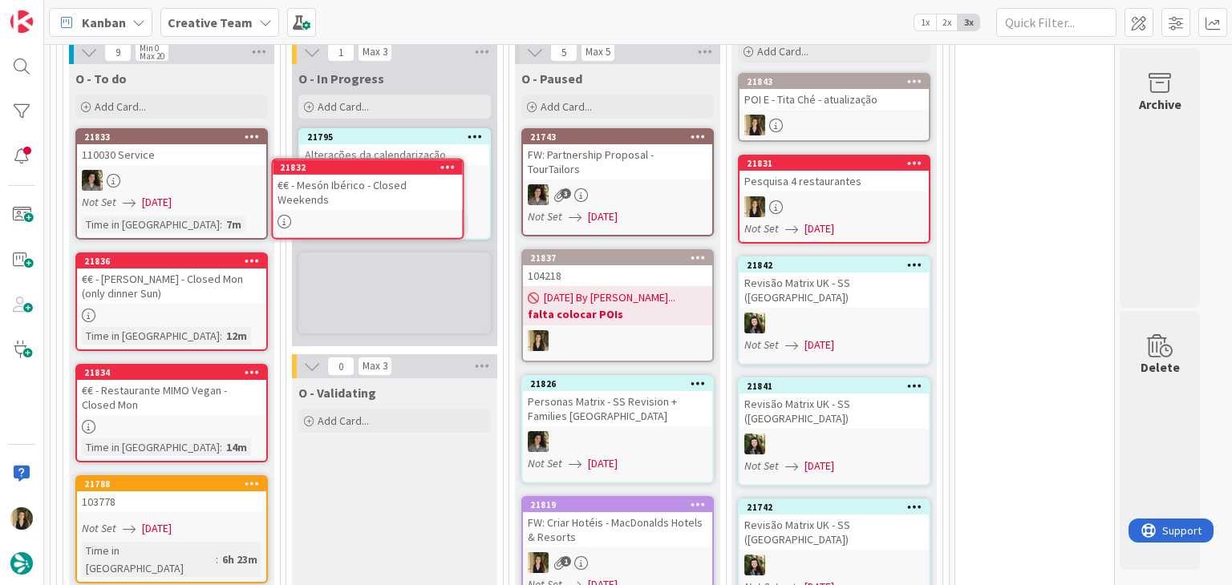
scroll to position [1442, 0]
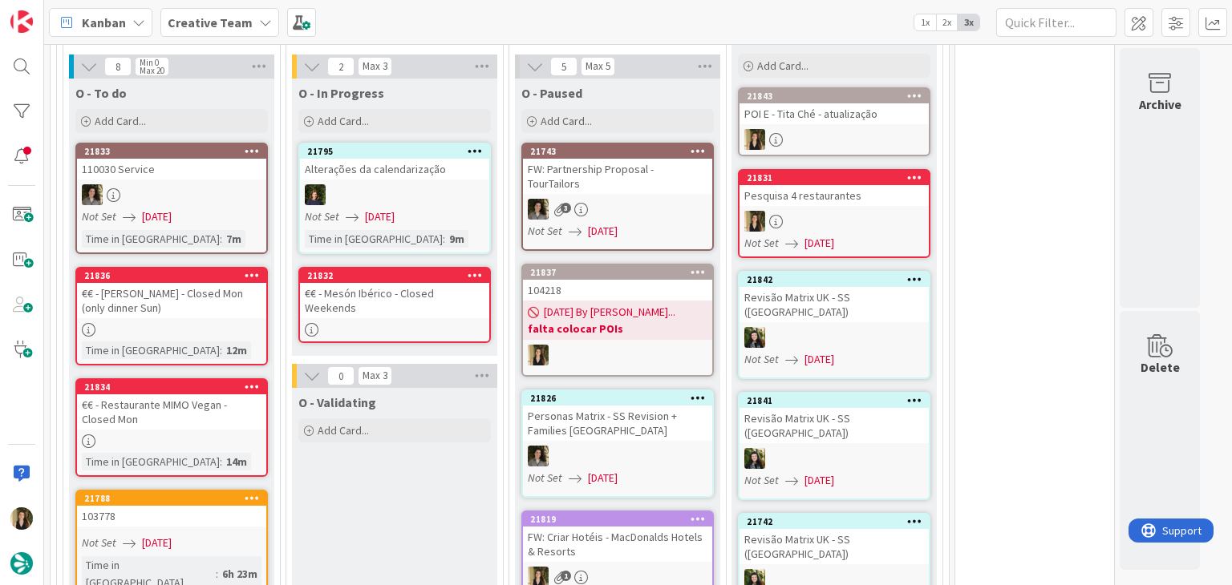
click at [446, 323] on div at bounding box center [394, 330] width 189 height 14
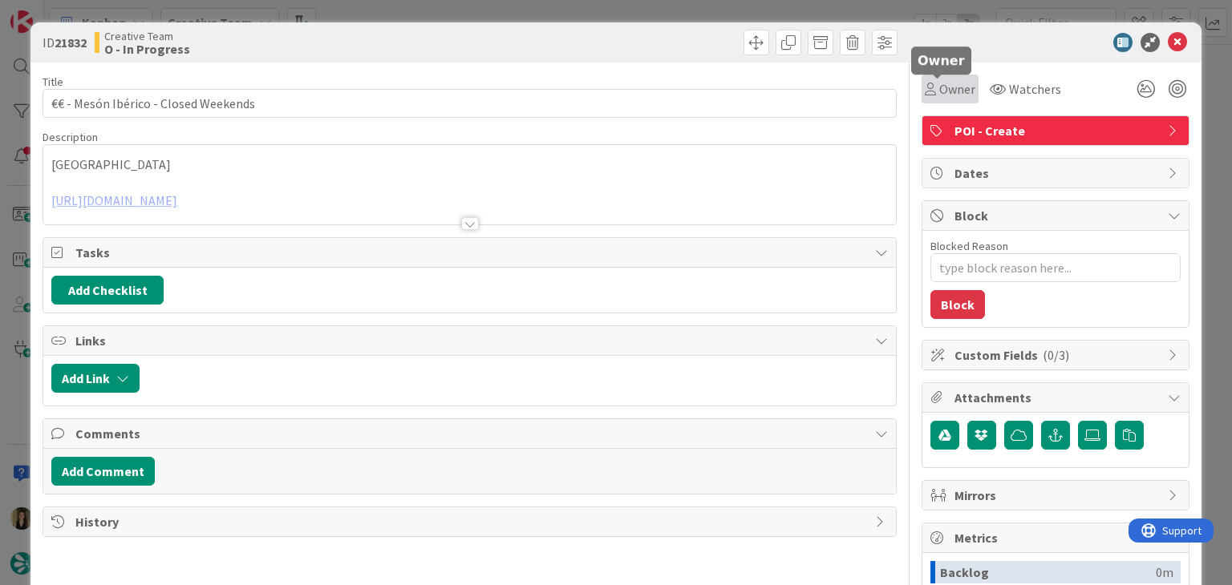
click at [925, 90] on icon at bounding box center [930, 89] width 11 height 13
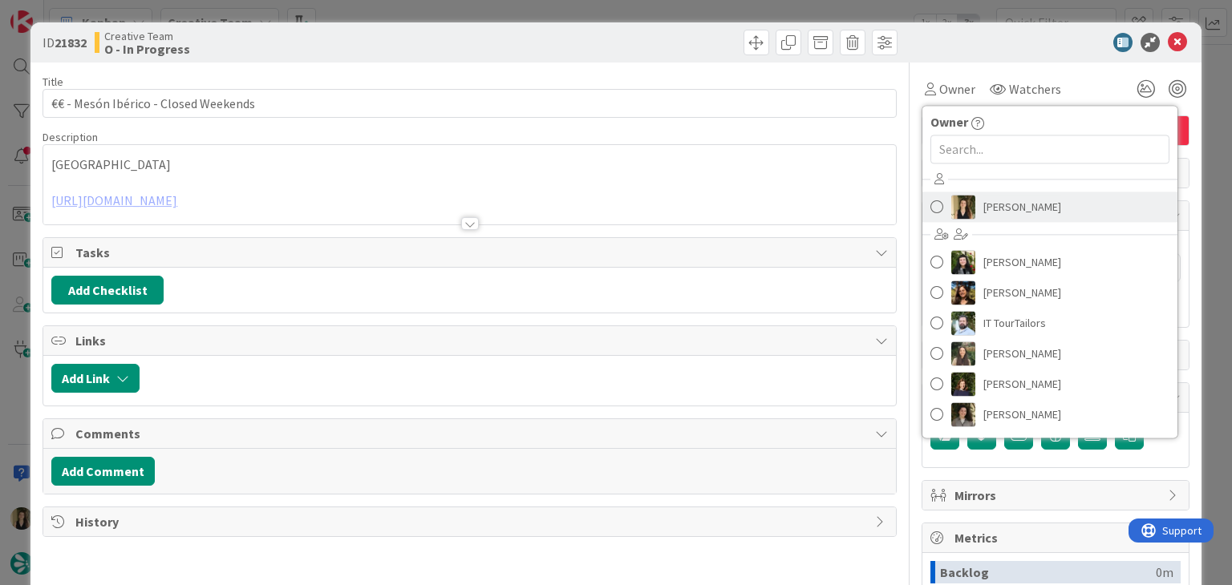
click at [1004, 198] on span "[PERSON_NAME]" at bounding box center [1022, 207] width 78 height 24
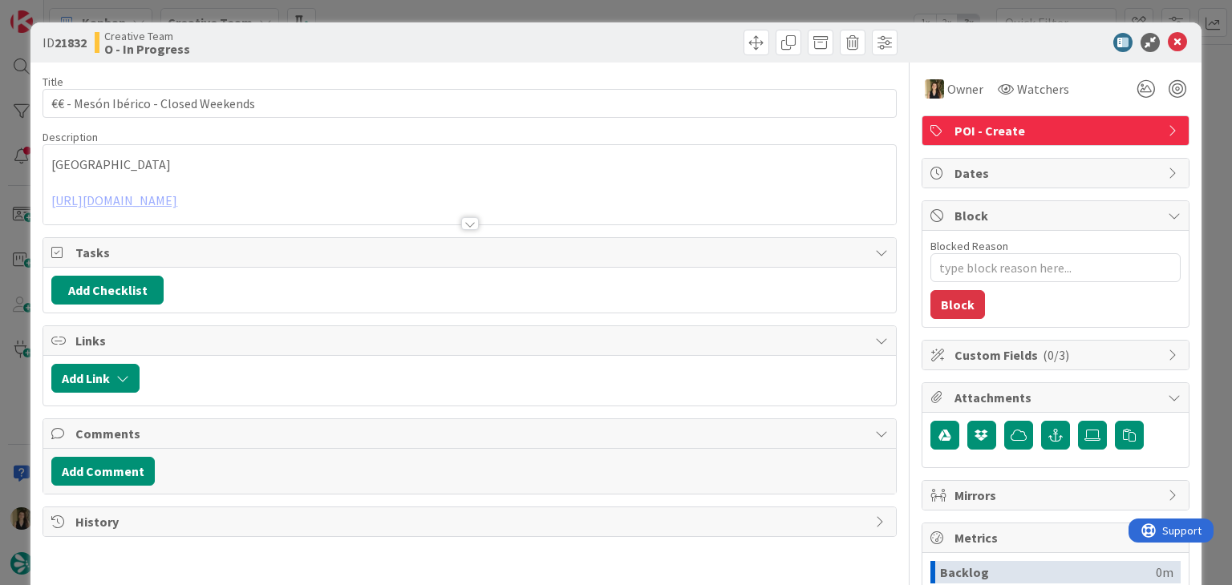
click at [674, 43] on div at bounding box center [685, 43] width 423 height 26
drag, startPoint x: 462, startPoint y: 226, endPoint x: 475, endPoint y: 55, distance: 171.3
click at [462, 225] on div at bounding box center [470, 223] width 18 height 13
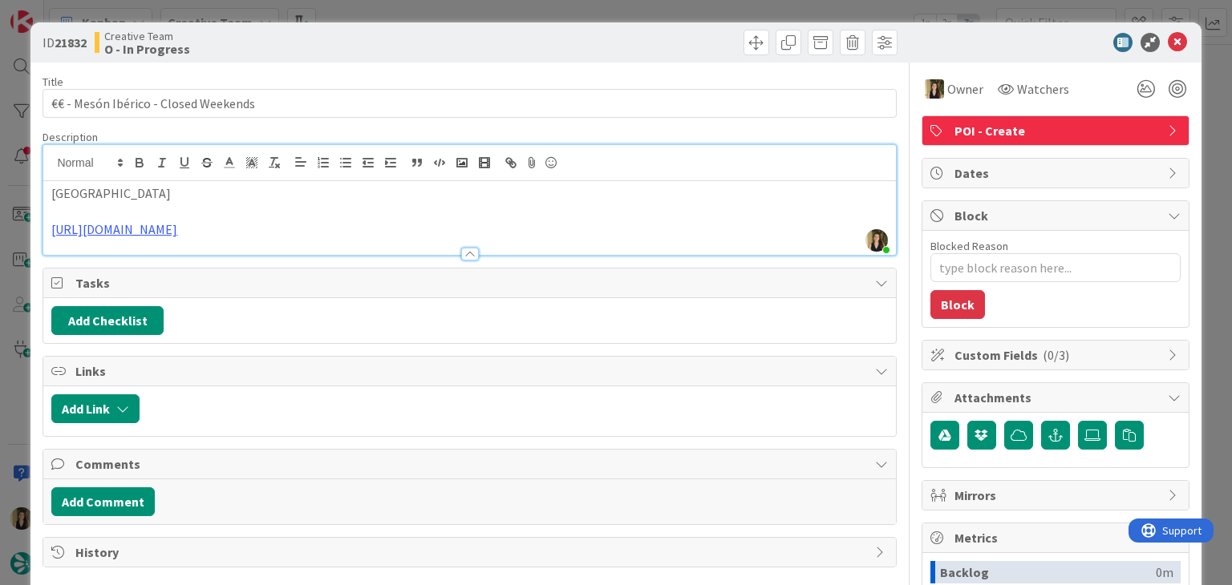
drag, startPoint x: 513, startPoint y: 36, endPoint x: 512, endPoint y: 6, distance: 30.5
click at [512, 35] on div at bounding box center [685, 43] width 423 height 26
click at [513, 5] on div "ID 21832 Creative Team O - In Progress Title 36 / 128 €€ - Mesón Ibérico - Clos…" at bounding box center [616, 292] width 1232 height 585
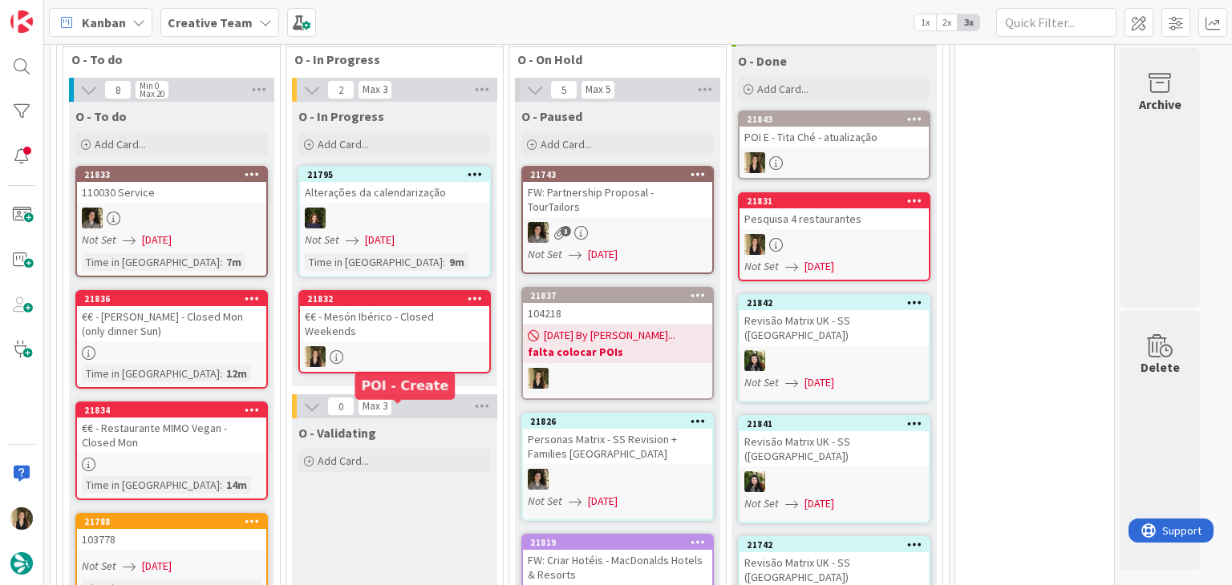
scroll to position [1524, 0]
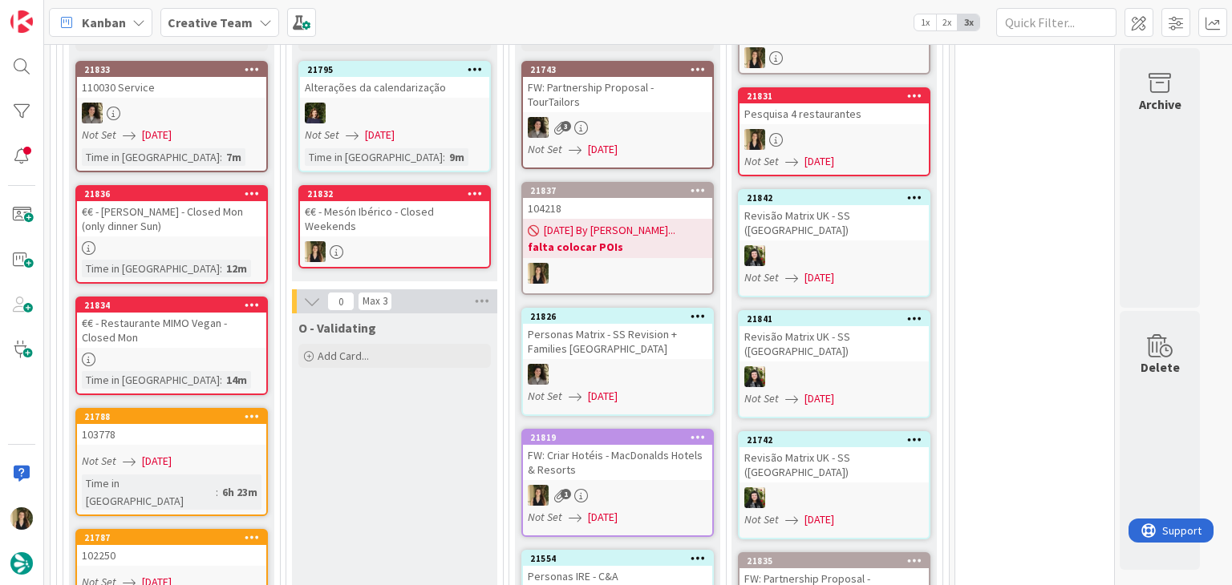
drag, startPoint x: 452, startPoint y: 420, endPoint x: 452, endPoint y: 405, distance: 15.2
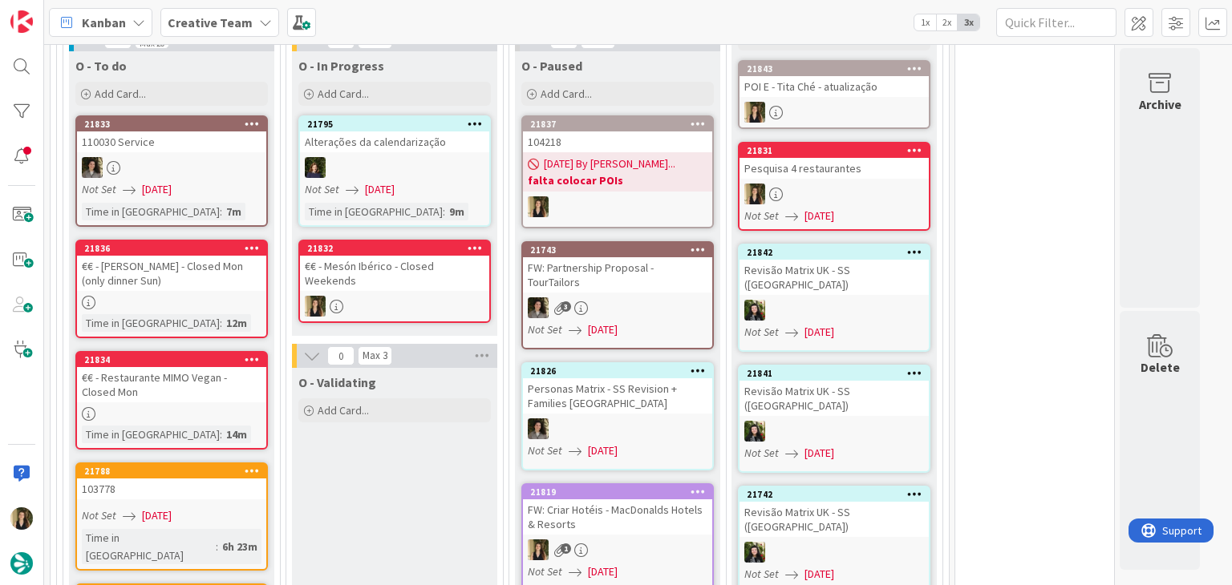
scroll to position [1506, 0]
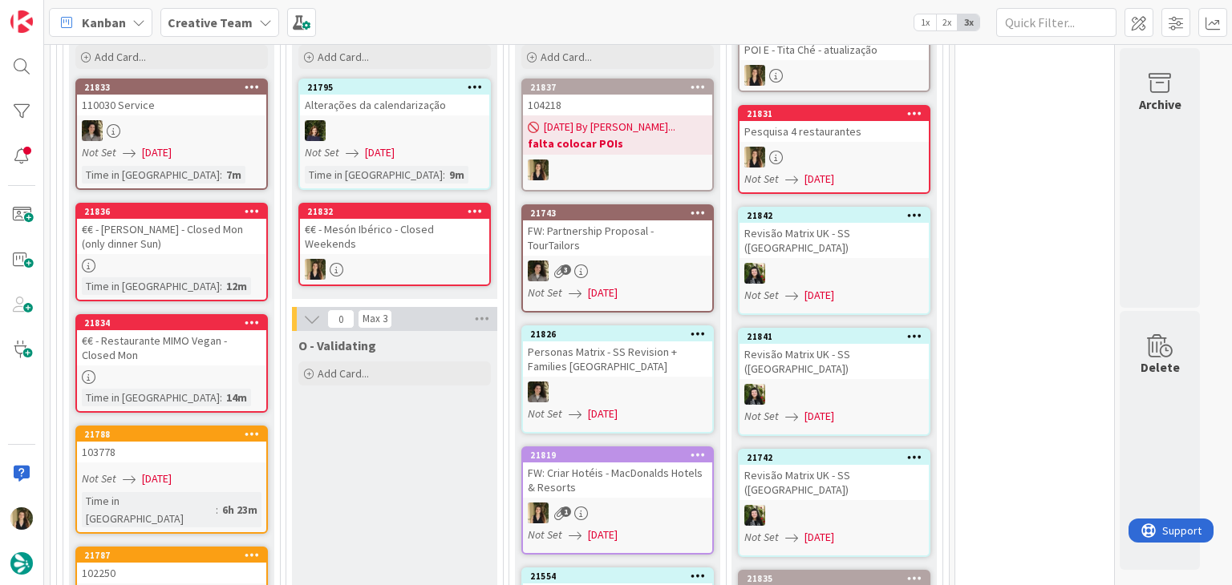
click at [398, 219] on link "21832 €€ - Mesón Ibérico - Closed Weekends" at bounding box center [394, 244] width 192 height 83
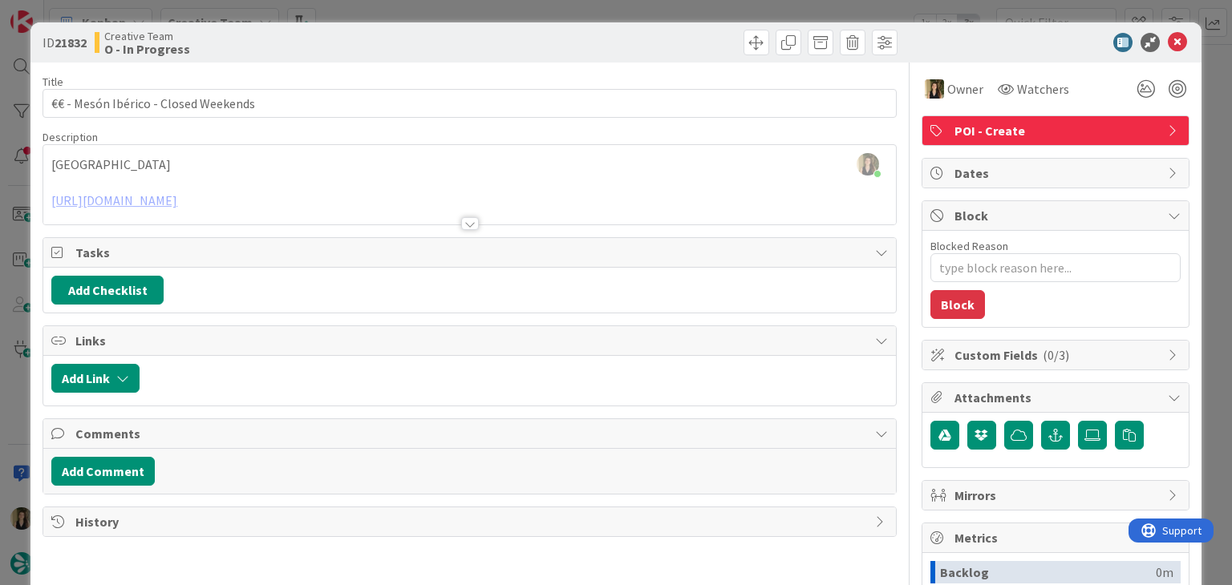
click at [468, 225] on div at bounding box center [470, 223] width 18 height 13
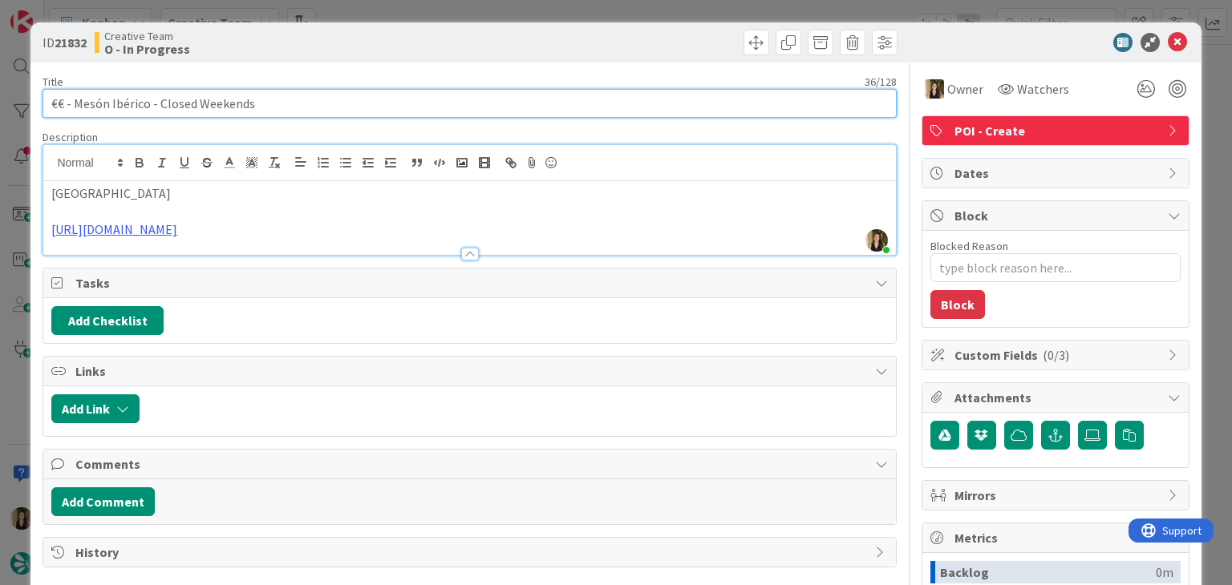
drag, startPoint x: 273, startPoint y: 96, endPoint x: 26, endPoint y: 96, distance: 246.2
click at [27, 96] on div "ID 21832 Creative Team O - In Progress Title 36 / 128 €€ - Mesón Ibérico - Clos…" at bounding box center [616, 292] width 1232 height 585
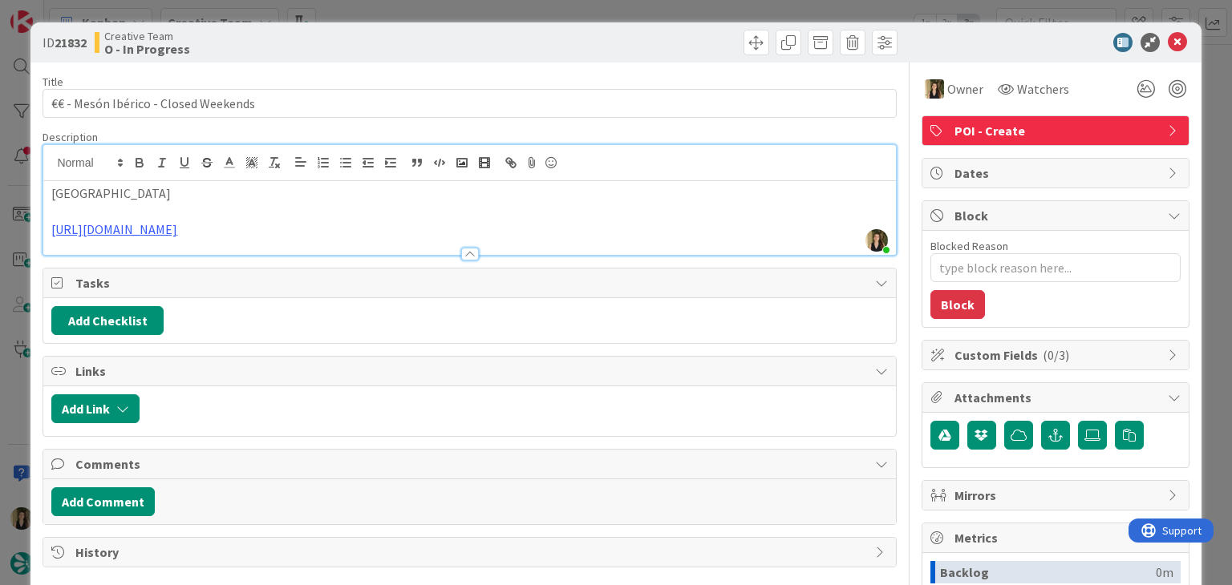
click at [346, 46] on div "Creative Team O - In Progress" at bounding box center [280, 43] width 371 height 26
click at [382, 10] on div "ID 21832 Creative Team O - In Progress Title 36 / 128 €€ - Mesón Ibérico - Clos…" at bounding box center [616, 292] width 1232 height 585
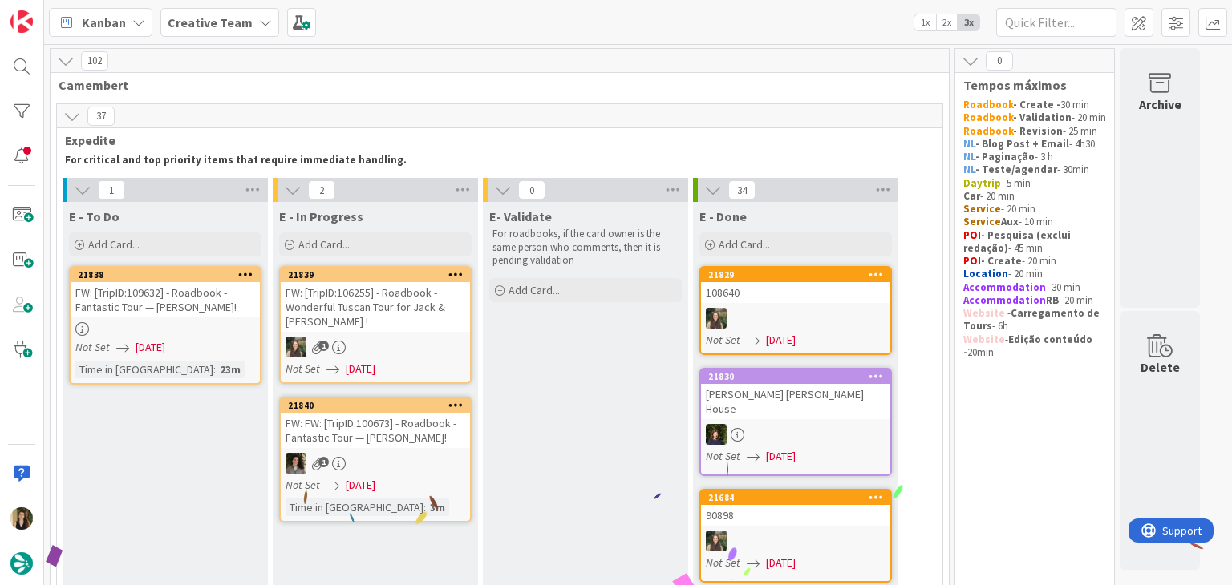
click at [202, 327] on div at bounding box center [165, 329] width 189 height 14
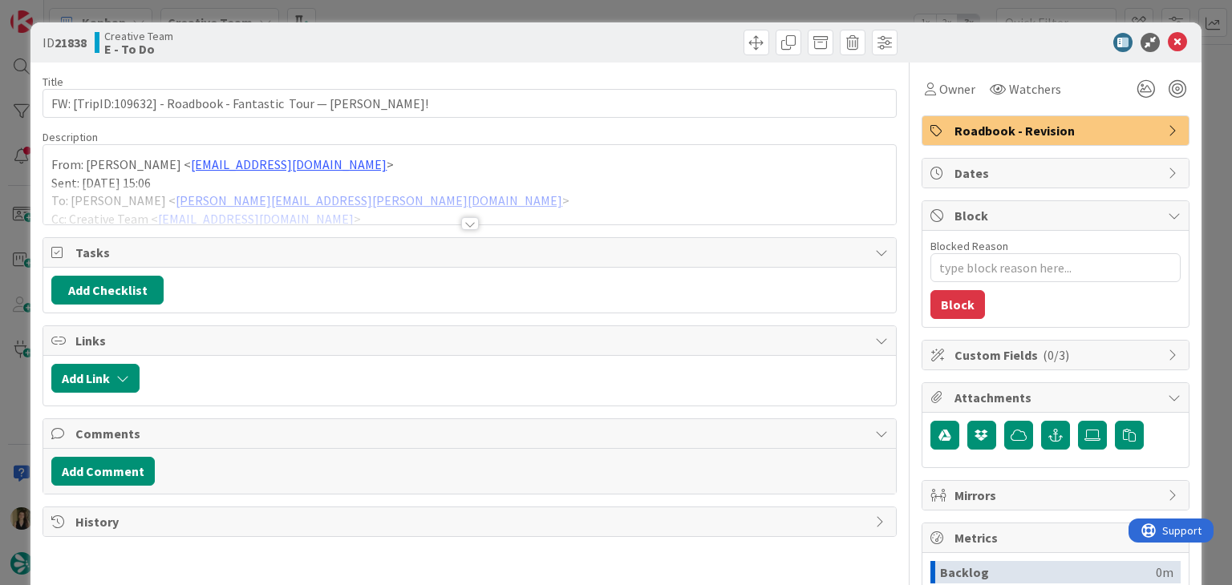
click at [463, 225] on div at bounding box center [470, 223] width 18 height 13
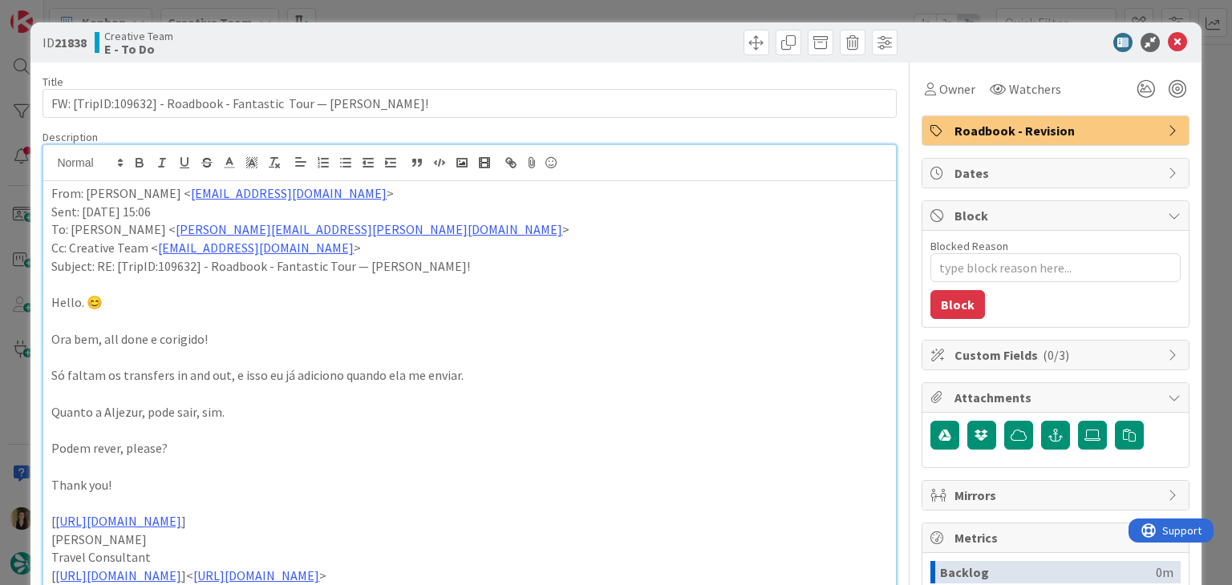
click at [555, 29] on div "ID 21838 Creative Team E - To Do" at bounding box center [615, 42] width 1170 height 40
click at [549, 14] on div "ID 21838 Creative Team E - To Do Title 66 / 128 FW: [TripID:109632] - Roadbook …" at bounding box center [616, 292] width 1232 height 585
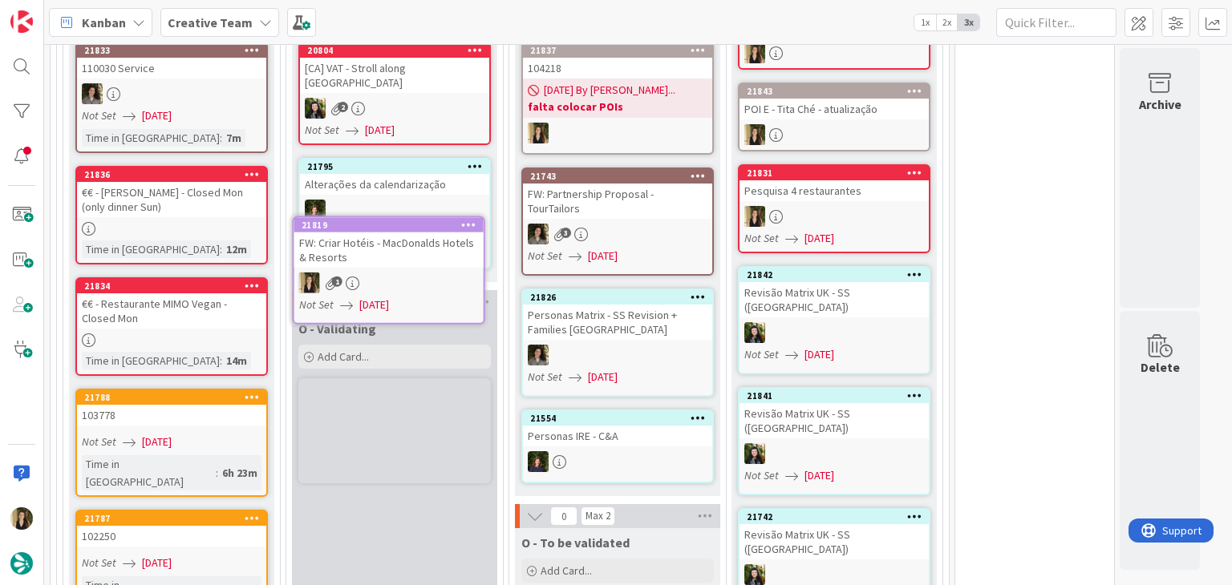
scroll to position [1522, 0]
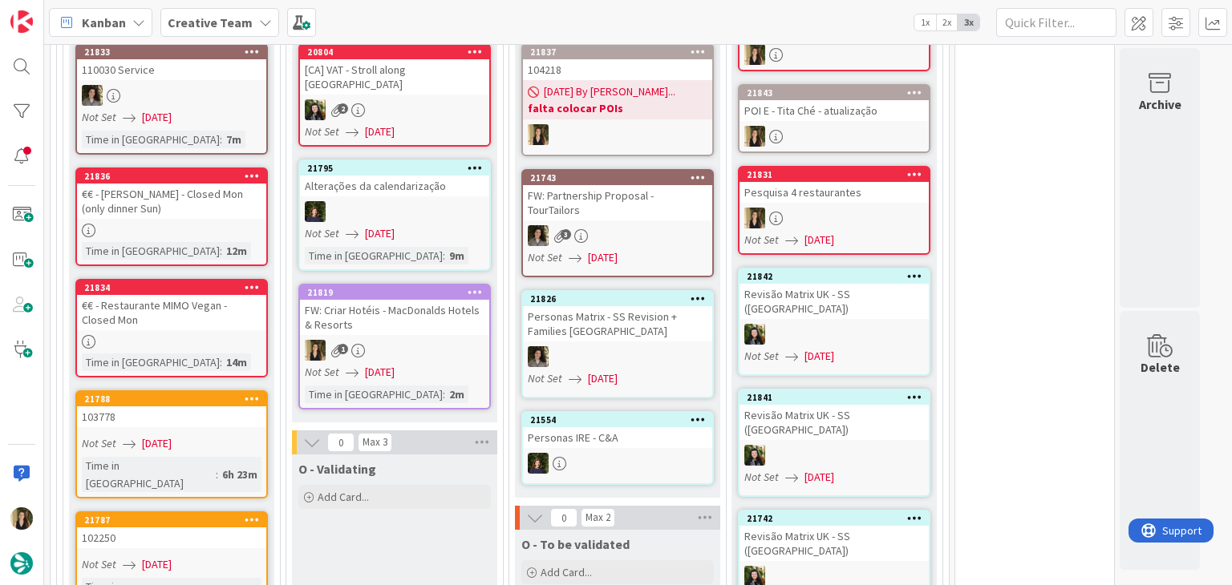
click at [439, 340] on div "1" at bounding box center [394, 350] width 189 height 21
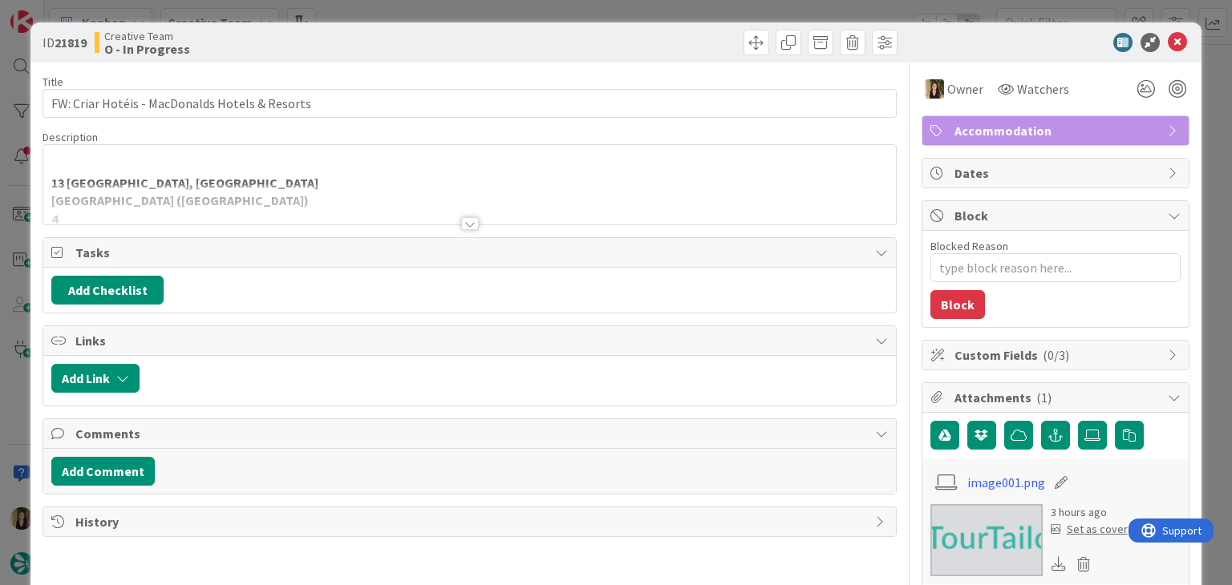
drag, startPoint x: 467, startPoint y: 222, endPoint x: 443, endPoint y: 219, distance: 24.3
click at [466, 222] on div at bounding box center [470, 223] width 18 height 13
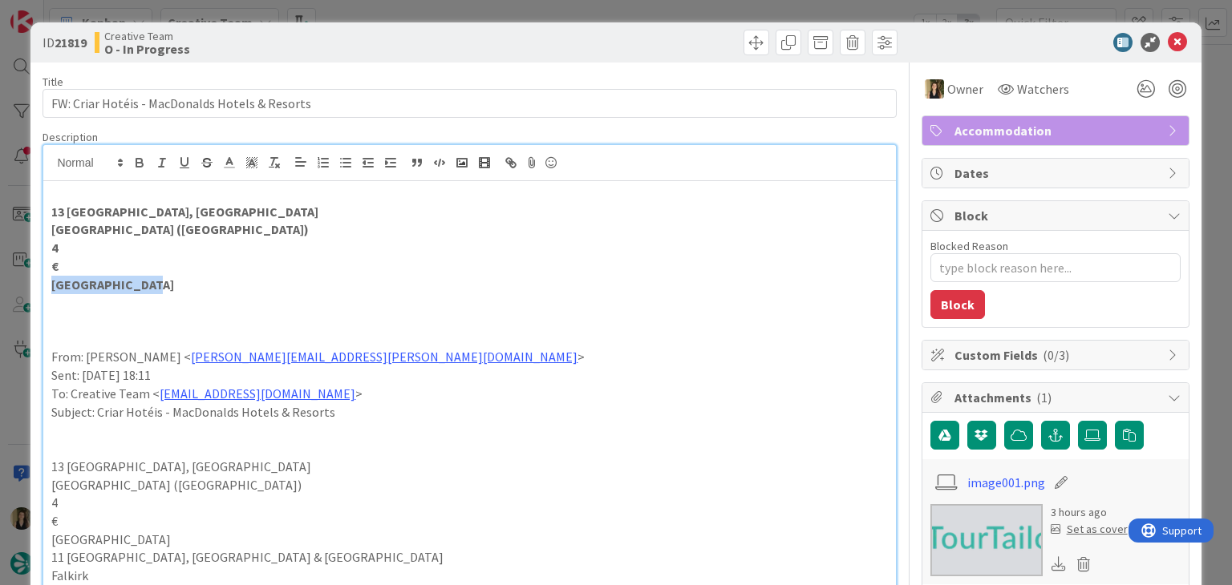
drag, startPoint x: 160, startPoint y: 283, endPoint x: 34, endPoint y: 280, distance: 125.9
copy strong "Drumossie Hotel"
click at [229, 258] on p "€" at bounding box center [469, 266] width 836 height 18
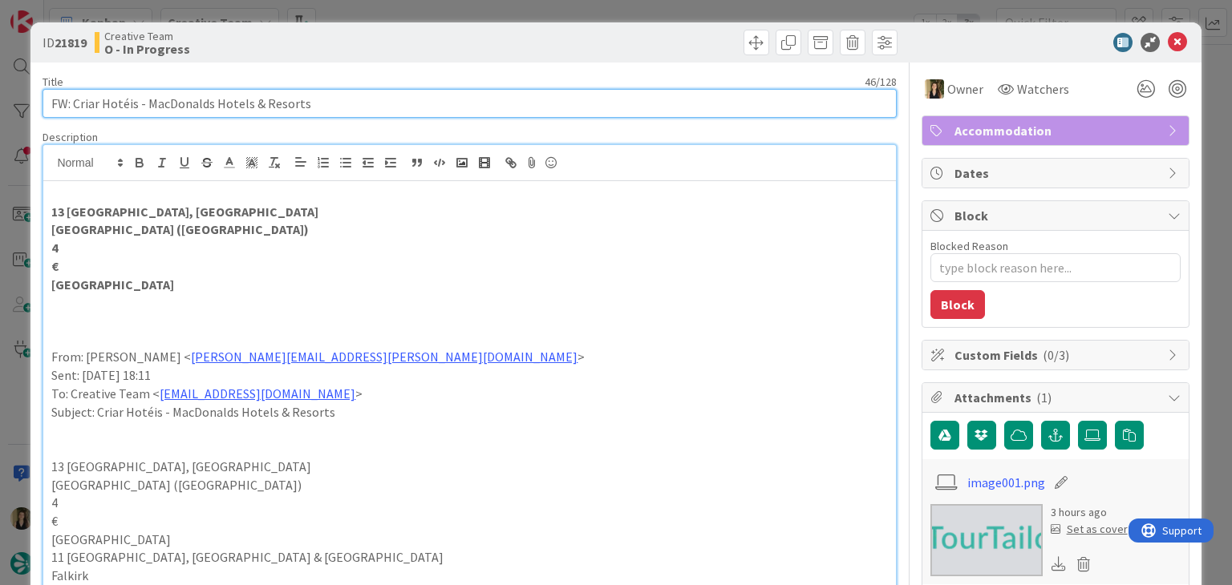
drag, startPoint x: 330, startPoint y: 107, endPoint x: 46, endPoint y: 111, distance: 283.9
click at [47, 111] on input "FW: Criar Hotéis - MacDonalds Hotels & Resorts" at bounding box center [469, 103] width 853 height 29
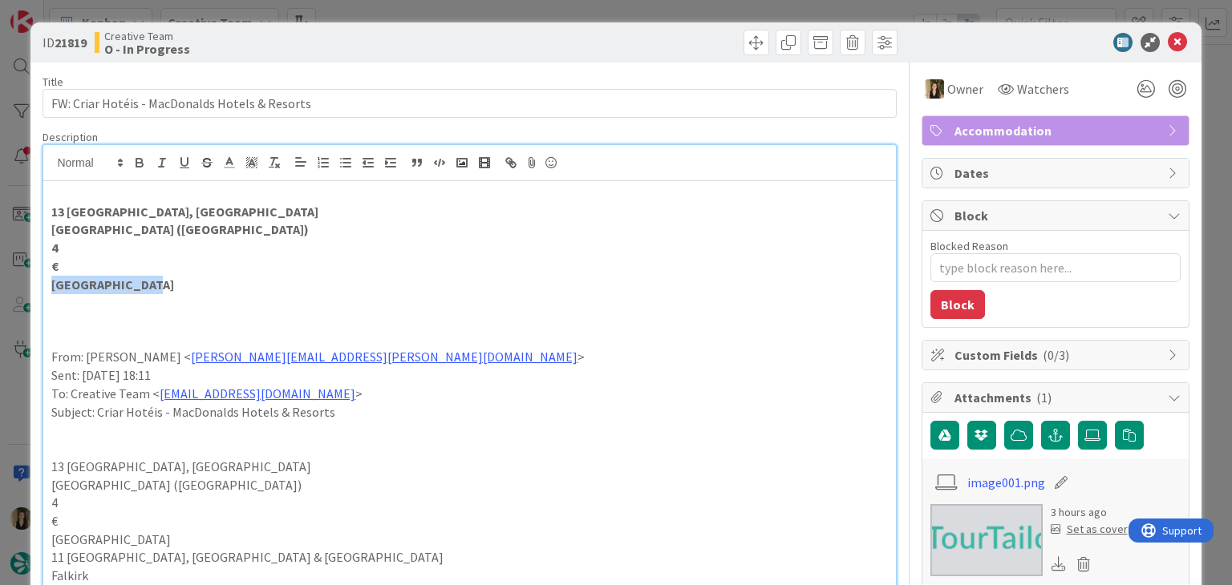
drag, startPoint x: 187, startPoint y: 284, endPoint x: 11, endPoint y: 277, distance: 175.8
click at [12, 277] on div "ID 21819 Creative Team O - In Progress Title 46 / 128 FW: Criar Hotéis - MacDon…" at bounding box center [616, 292] width 1232 height 585
copy strong "Drumossie Hotel"
click at [551, 32] on div at bounding box center [685, 43] width 423 height 26
click at [554, 9] on div "ID 21819 Creative Team O - In Progress Title 46 / 128 FW: Criar Hotéis - MacDon…" at bounding box center [616, 292] width 1232 height 585
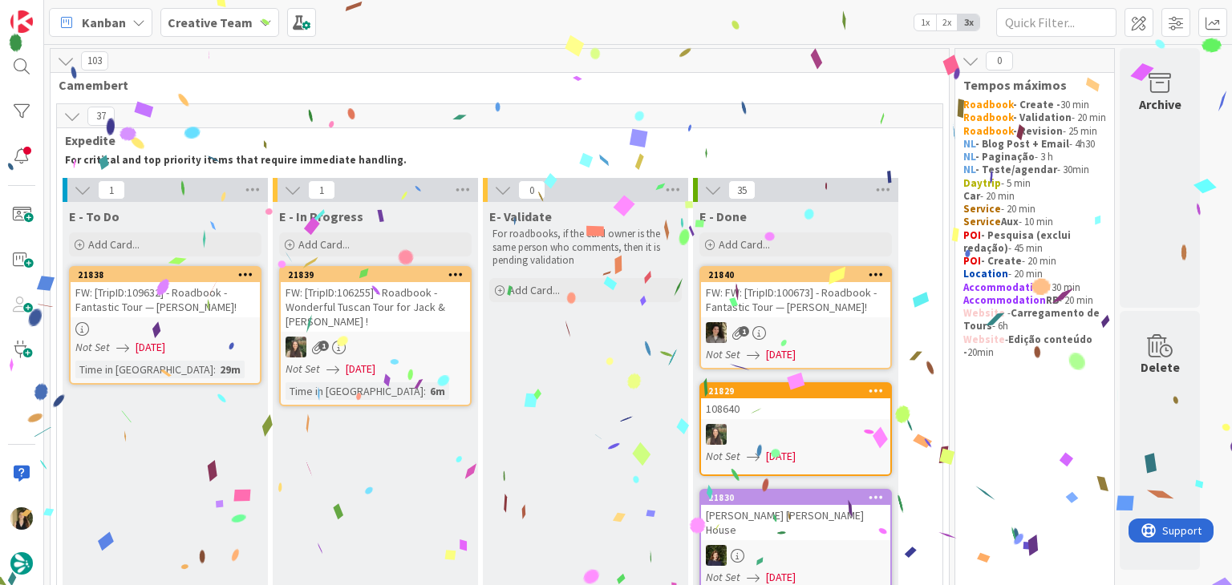
click at [197, 311] on div "FW: [TripID:109632] - Roadbook - Fantastic Tour — [PERSON_NAME]!" at bounding box center [165, 299] width 189 height 35
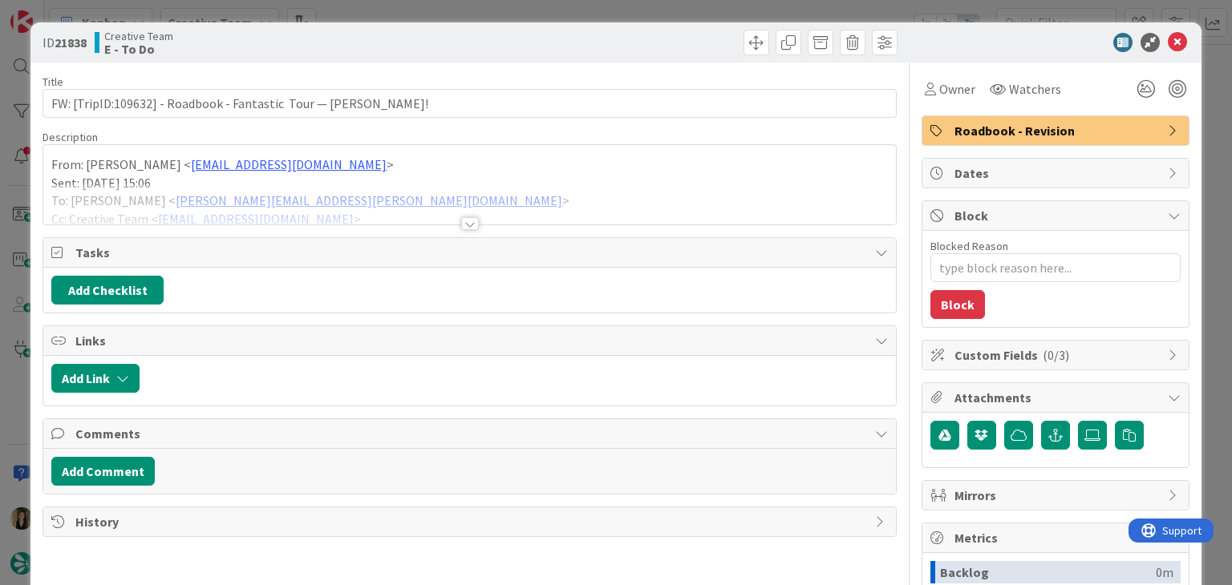
click at [464, 216] on div at bounding box center [469, 217] width 853 height 18
click at [470, 231] on div "Title 66 / 128 FW: [TripID:109632] - Roadbook - Fantastic Tour — Roxane Angotta…" at bounding box center [469, 445] width 853 height 764
click at [467, 225] on div at bounding box center [470, 223] width 18 height 13
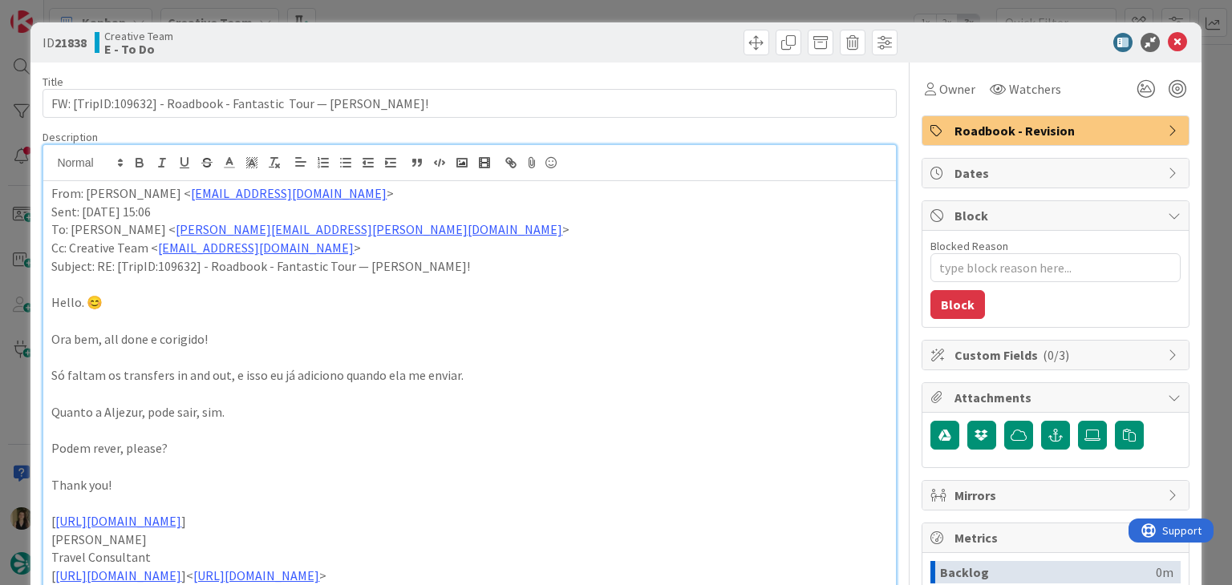
click at [511, 34] on div at bounding box center [685, 43] width 423 height 26
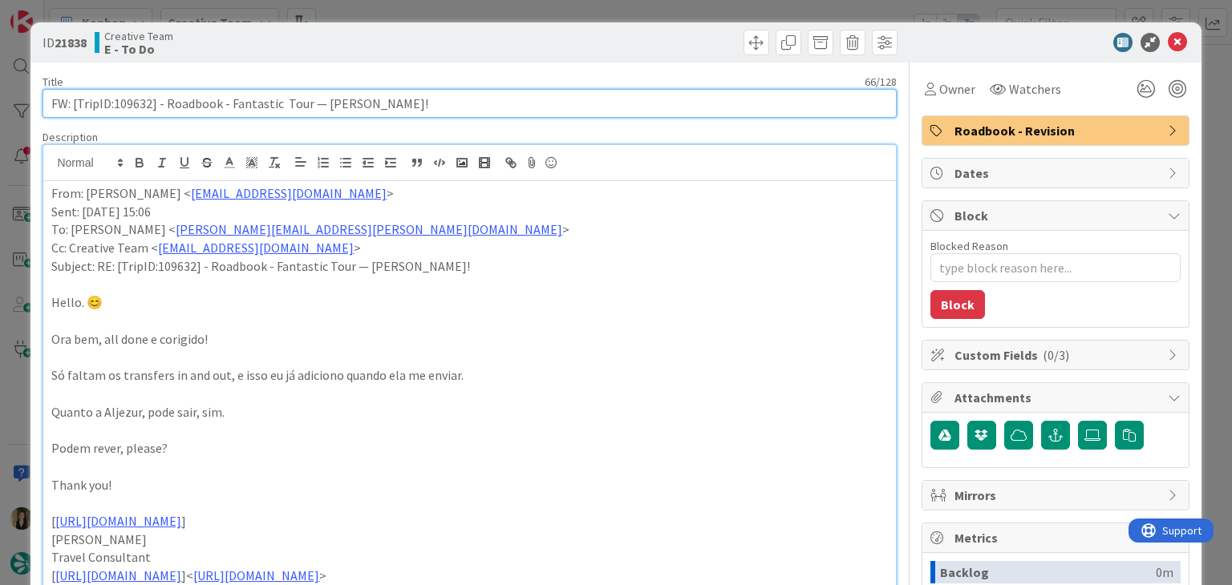
click at [136, 103] on input "FW: [TripID:109632] - Roadbook - Fantastic Tour — [PERSON_NAME]!" at bounding box center [469, 103] width 853 height 29
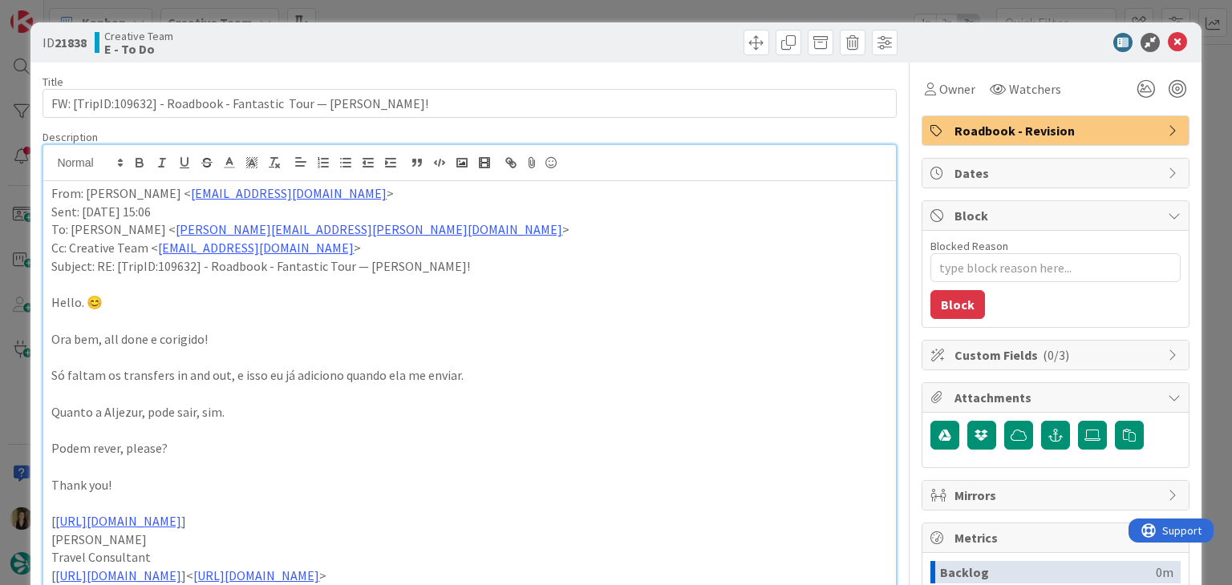
drag, startPoint x: 432, startPoint y: 50, endPoint x: 441, endPoint y: 17, distance: 34.0
click at [432, 49] on div "Creative Team E - To Do" at bounding box center [280, 43] width 371 height 26
click at [439, 16] on div "ID 21838 Creative Team E - To Do Title 66 / 128 FW: [TripID:109632] - Roadbook …" at bounding box center [616, 292] width 1232 height 585
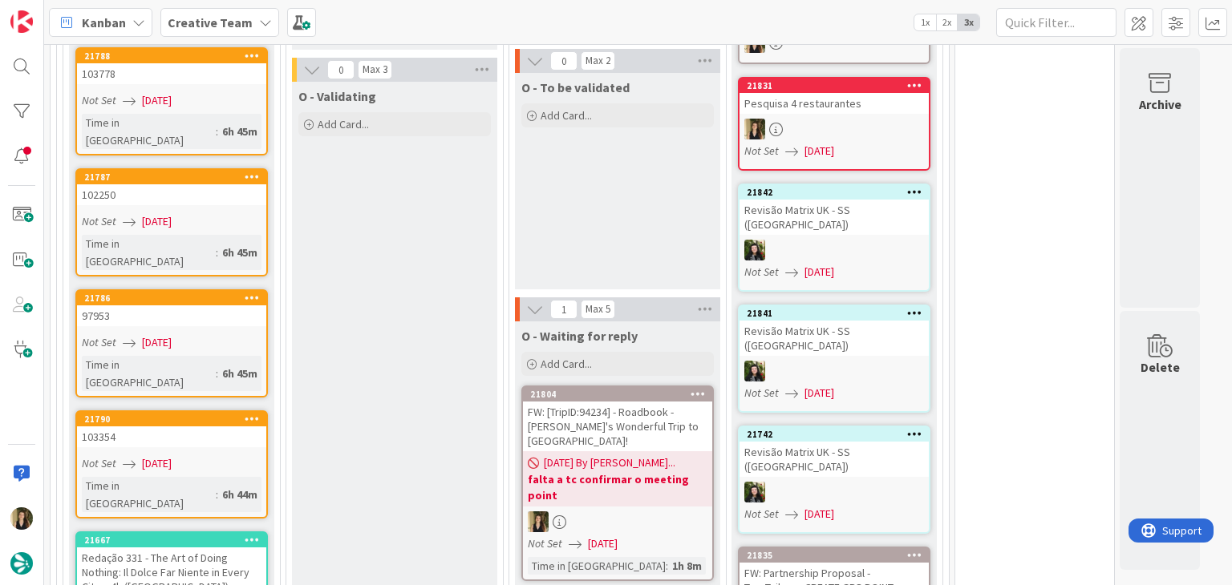
scroll to position [1925, 0]
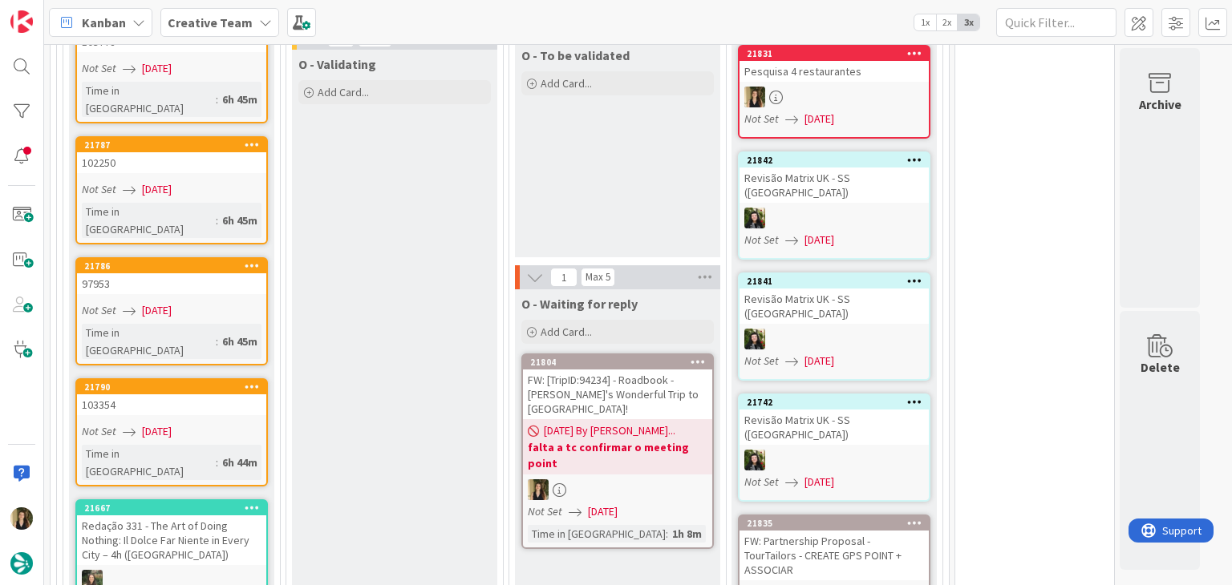
click at [246, 423] on div "Not Set 27/08/2025" at bounding box center [174, 431] width 184 height 17
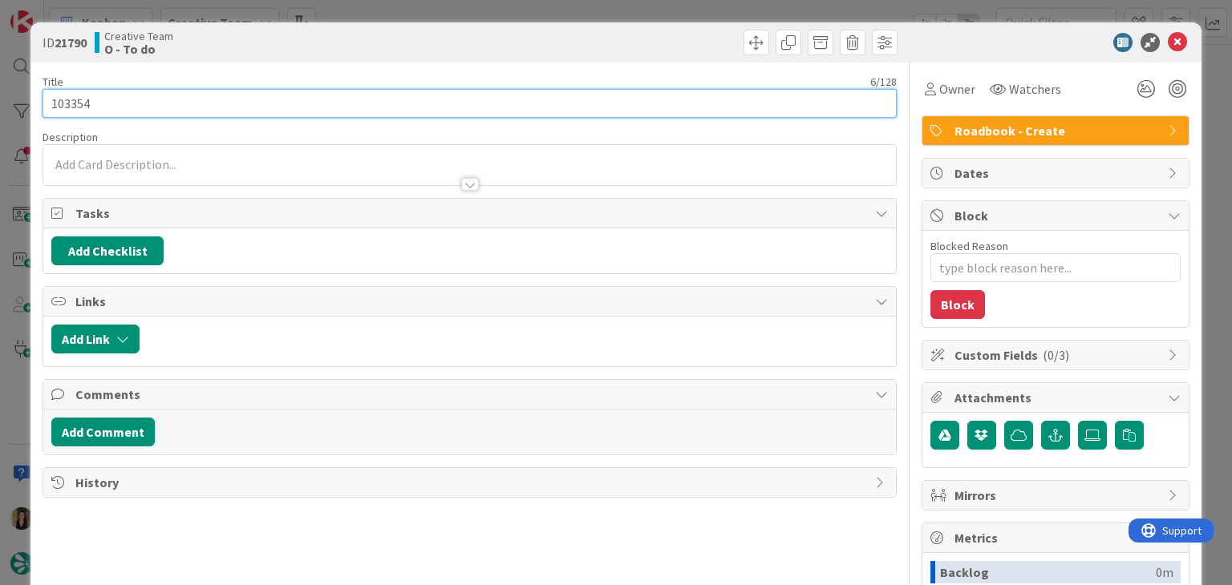
click at [84, 106] on input "103354" at bounding box center [469, 103] width 853 height 29
click at [83, 106] on input "103354" at bounding box center [469, 103] width 853 height 29
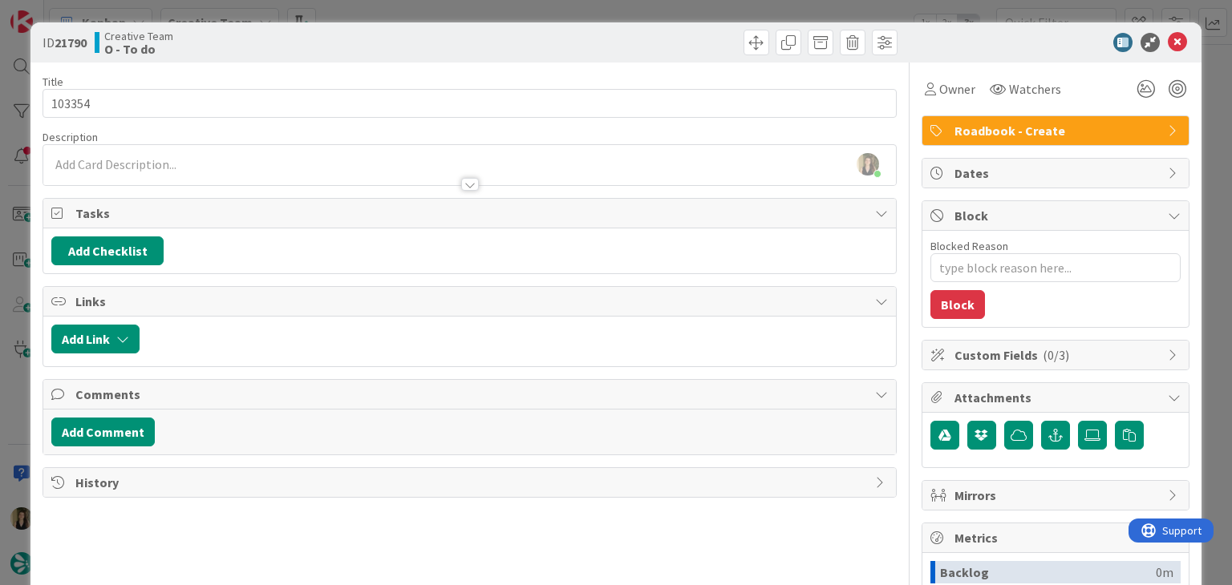
drag, startPoint x: 362, startPoint y: 43, endPoint x: 399, endPoint y: 20, distance: 44.3
click at [362, 43] on div "Creative Team O - To do" at bounding box center [280, 43] width 371 height 26
click at [407, 14] on div "ID 21790 Creative Team O - To do Title 6 / 128 103354 Description Sofia Palma j…" at bounding box center [616, 292] width 1232 height 585
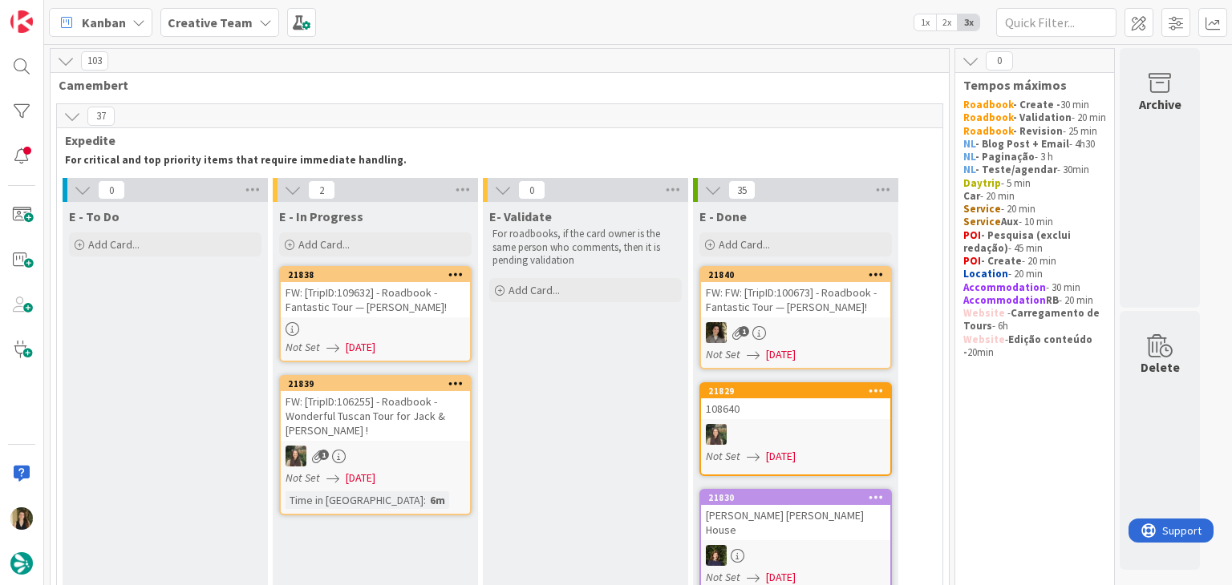
click at [427, 333] on div at bounding box center [375, 329] width 189 height 14
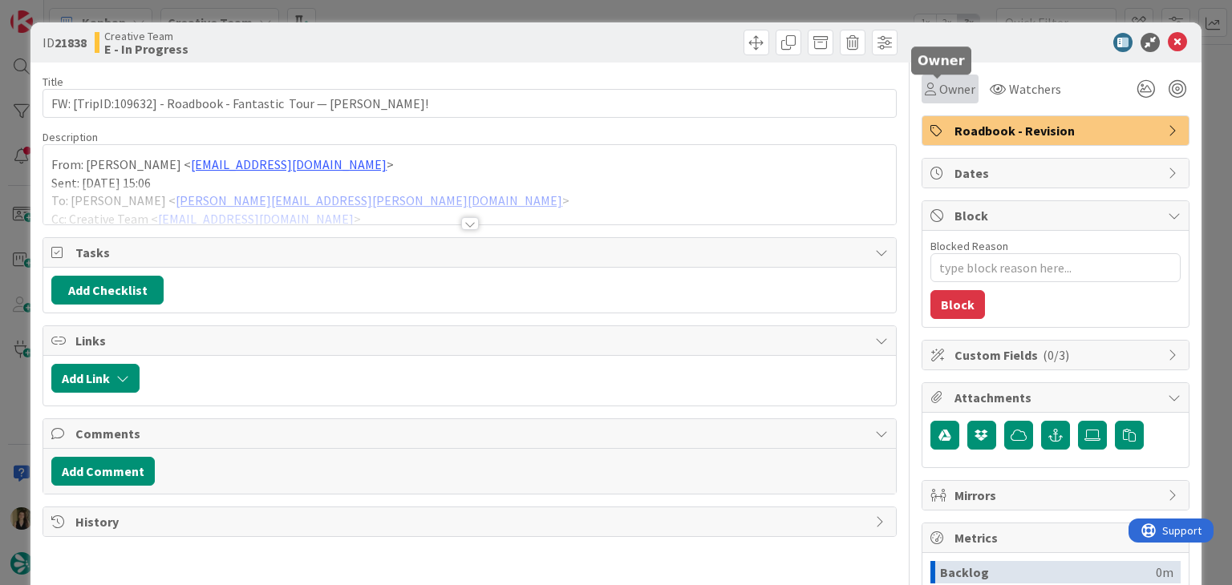
click at [925, 79] on div "Owner" at bounding box center [950, 88] width 51 height 19
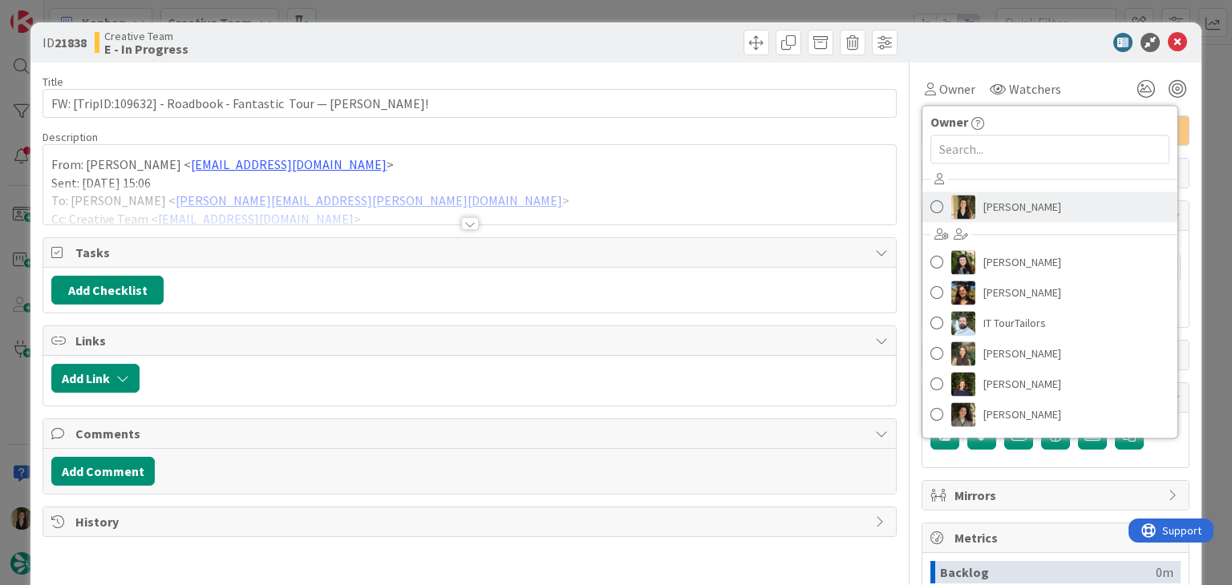
drag, startPoint x: 1015, startPoint y: 204, endPoint x: 986, endPoint y: 197, distance: 29.6
click at [1015, 204] on span "[PERSON_NAME]" at bounding box center [1022, 207] width 78 height 24
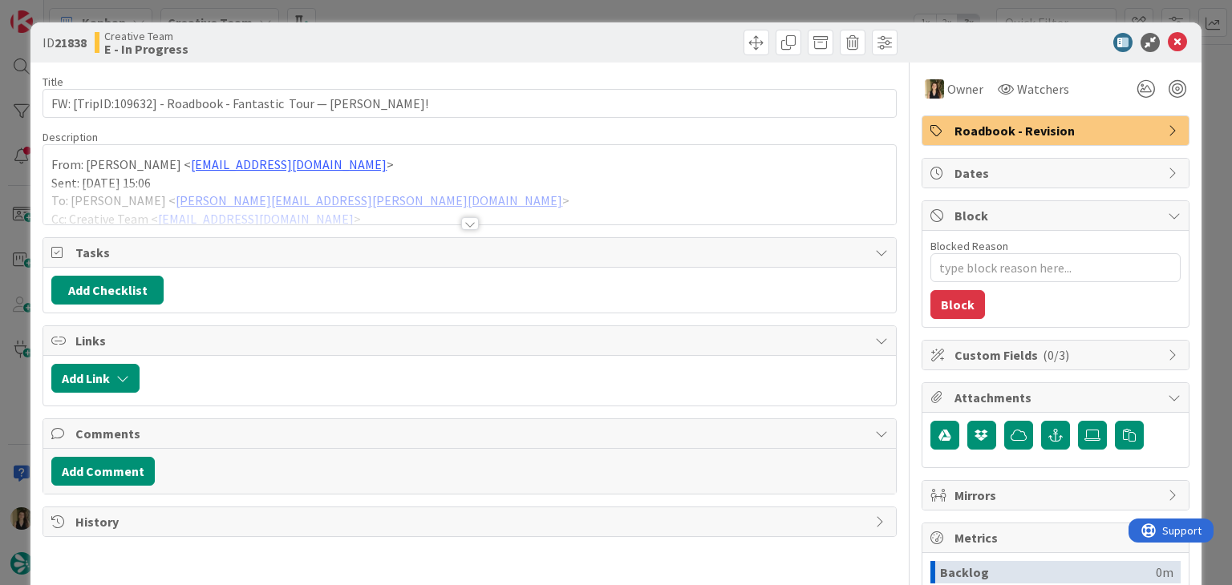
click at [662, 38] on div at bounding box center [685, 43] width 423 height 26
drag, startPoint x: 464, startPoint y: 218, endPoint x: 419, endPoint y: 429, distance: 215.6
click at [464, 225] on div at bounding box center [470, 223] width 18 height 13
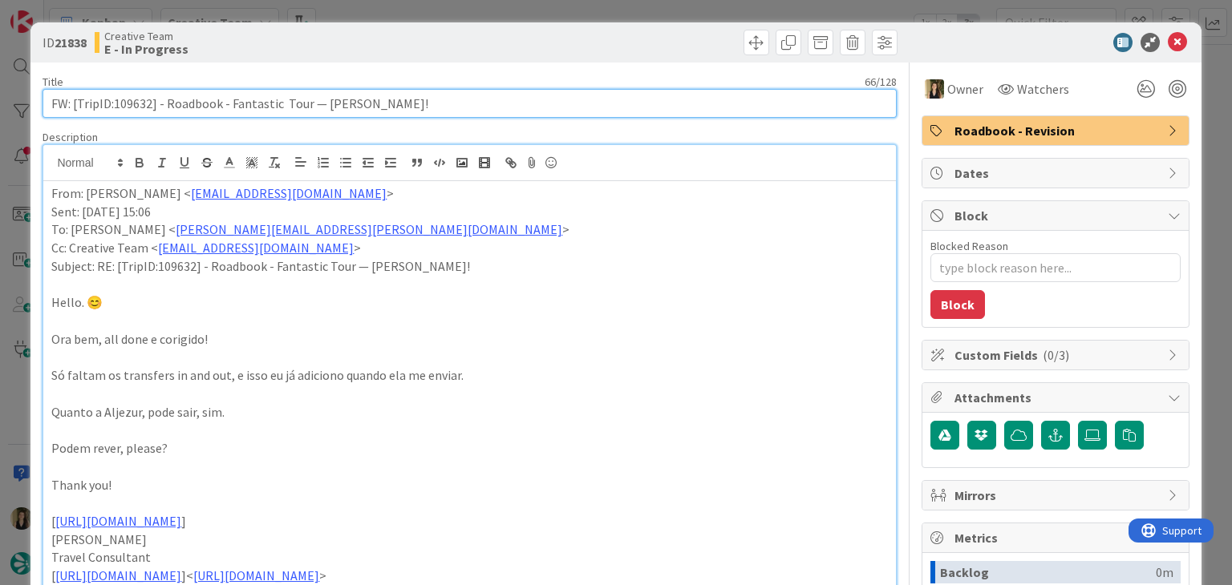
click at [128, 100] on input "FW: [TripID:109632] - Roadbook - Fantastic Tour — [PERSON_NAME]!" at bounding box center [469, 103] width 853 height 29
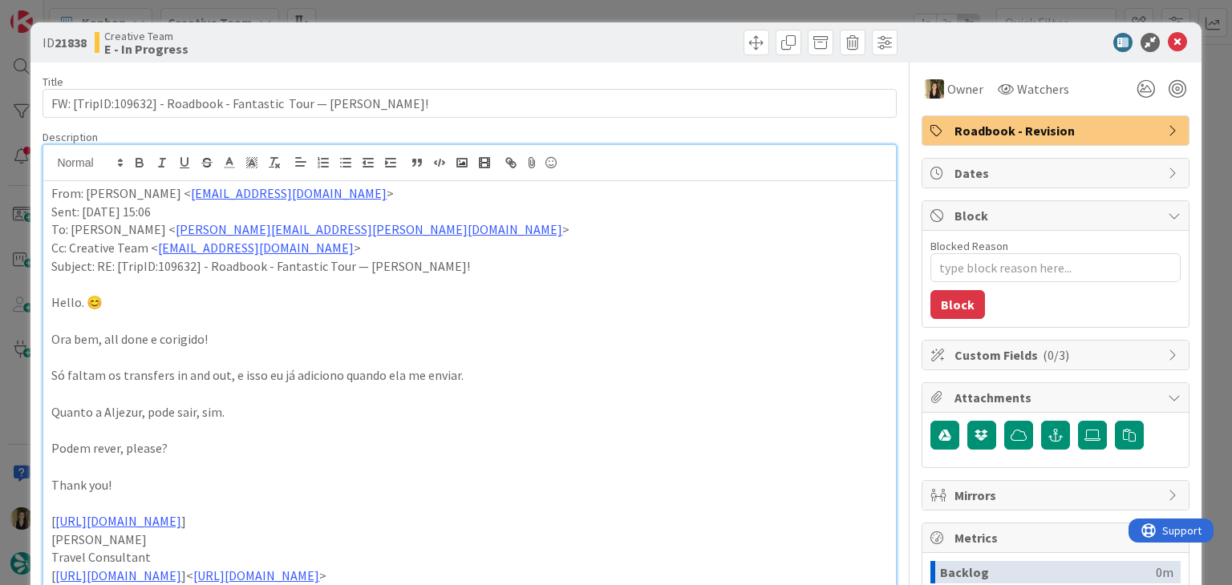
click at [437, 55] on div "Creative Team E - In Progress" at bounding box center [280, 43] width 371 height 26
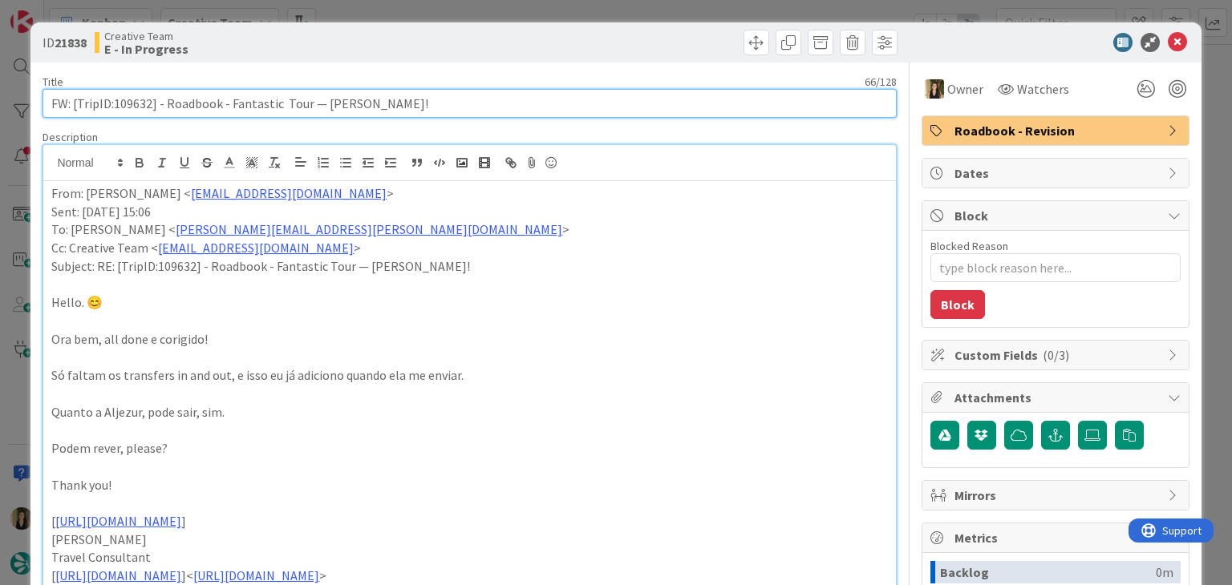
click at [128, 109] on input "FW: [TripID:109632] - Roadbook - Fantastic Tour — [PERSON_NAME]!" at bounding box center [469, 103] width 853 height 29
drag, startPoint x: 128, startPoint y: 109, endPoint x: 154, endPoint y: 107, distance: 25.7
click at [128, 108] on input "FW: [TripID:109632] - Roadbook - Fantastic Tour — [PERSON_NAME]!" at bounding box center [469, 103] width 853 height 29
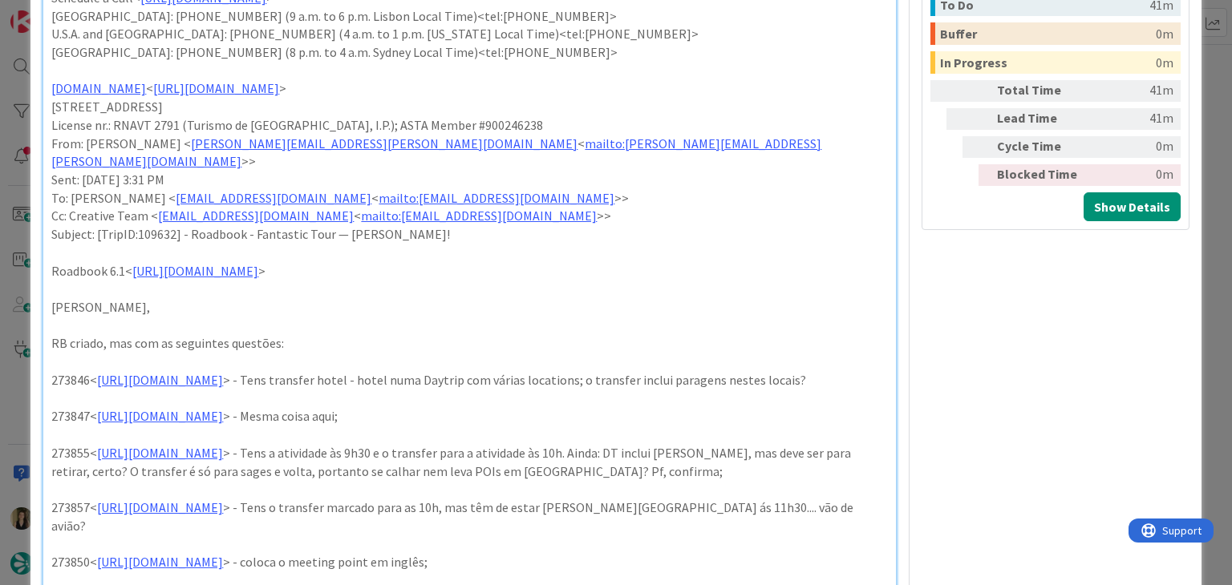
scroll to position [722, 0]
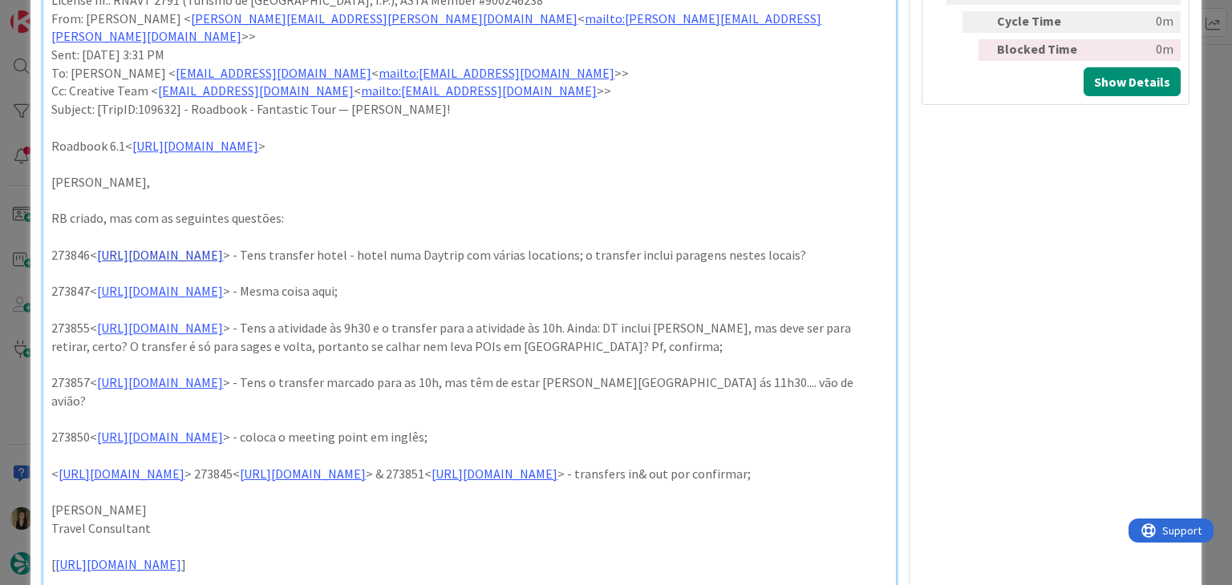
click at [223, 247] on link "https://appweb.tourtailors.com/sigav/#Voucher/view/281642" at bounding box center [160, 255] width 126 height 16
click at [273, 261] on link "https://appweb.tourtailors.com/sigav/#Voucher/view/281642" at bounding box center [219, 267] width 110 height 21
drag, startPoint x: 526, startPoint y: 273, endPoint x: 480, endPoint y: 273, distance: 46.5
click at [524, 273] on p at bounding box center [469, 274] width 836 height 18
click at [223, 294] on link "https://appweb.tourtailors.com/sigav/#Voucher/view/281643" at bounding box center [160, 291] width 126 height 16
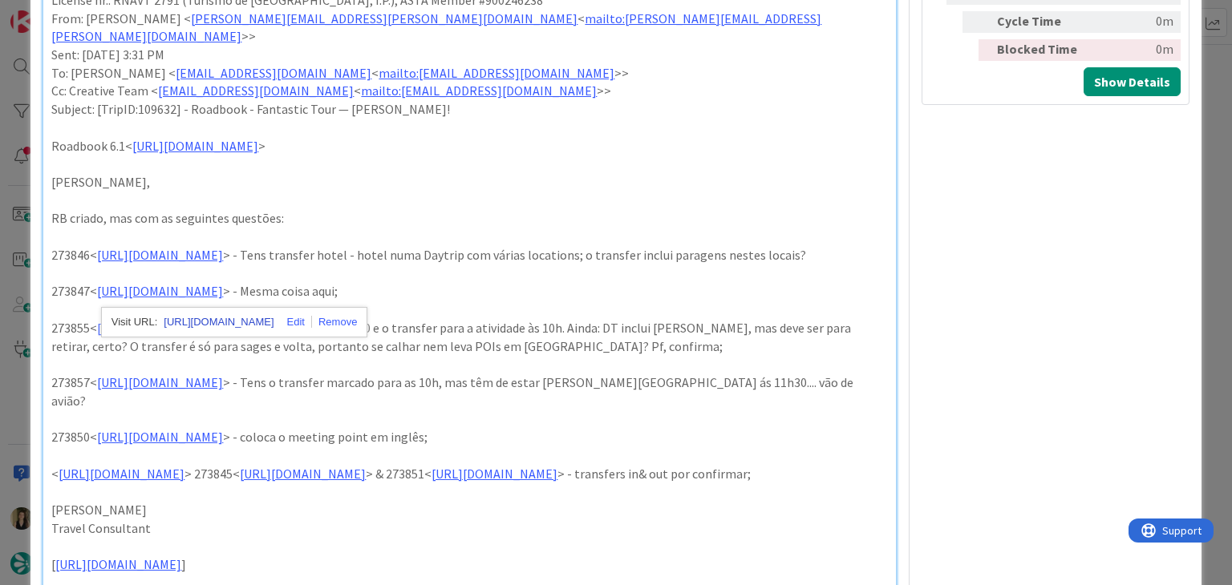
click at [253, 324] on link "https://appweb.tourtailors.com/sigav/#Voucher/view/281643" at bounding box center [219, 322] width 110 height 21
click at [609, 298] on p "273847< https://appweb.tourtailors.com/sigav/#Voucher/view/281643 > - Mesma coi…" at bounding box center [469, 291] width 836 height 18
click at [609, 349] on p "273855< https://appweb.tourtailors.com/sigav/#Voucher/view/281651 > - Tens a at…" at bounding box center [469, 337] width 836 height 36
click at [223, 328] on link "https://appweb.tourtailors.com/sigav/#Voucher/view/281651" at bounding box center [160, 328] width 126 height 16
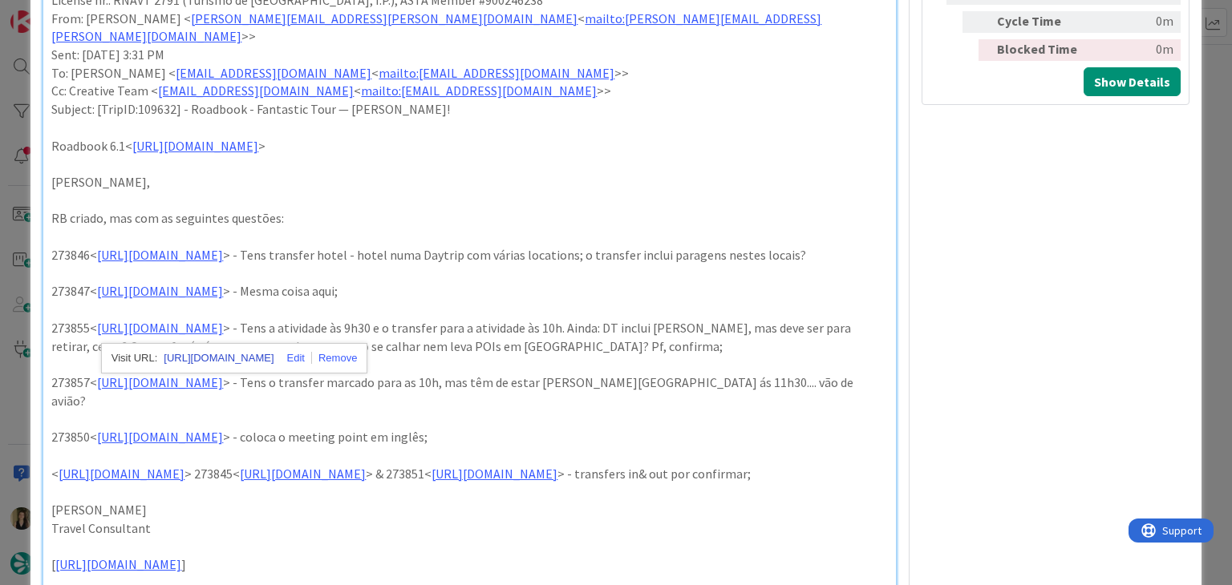
click at [270, 354] on link "https://appweb.tourtailors.com/sigav/#Voucher/view/281651" at bounding box center [219, 358] width 110 height 21
click at [789, 344] on p "273855< https://appweb.tourtailors.com/sigav/#Voucher/view/281651 > - Tens a at…" at bounding box center [469, 337] width 836 height 36
click at [525, 377] on p "273857< https://appweb.tourtailors.com/sigav/#Voucher/view/281653 > - Tens o tr…" at bounding box center [469, 392] width 836 height 36
click at [223, 389] on link "https://appweb.tourtailors.com/sigav/#Voucher/view/281653" at bounding box center [160, 383] width 126 height 16
click at [273, 418] on link "https://appweb.tourtailors.com/sigav/#Voucher/view/281653" at bounding box center [219, 413] width 110 height 21
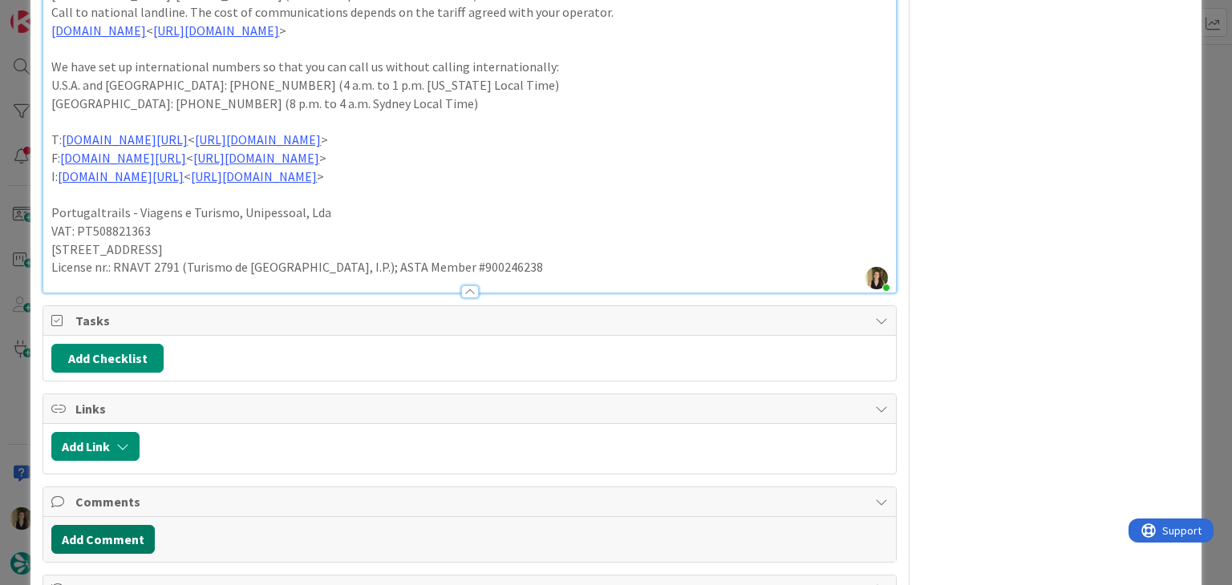
scroll to position [1416, 0]
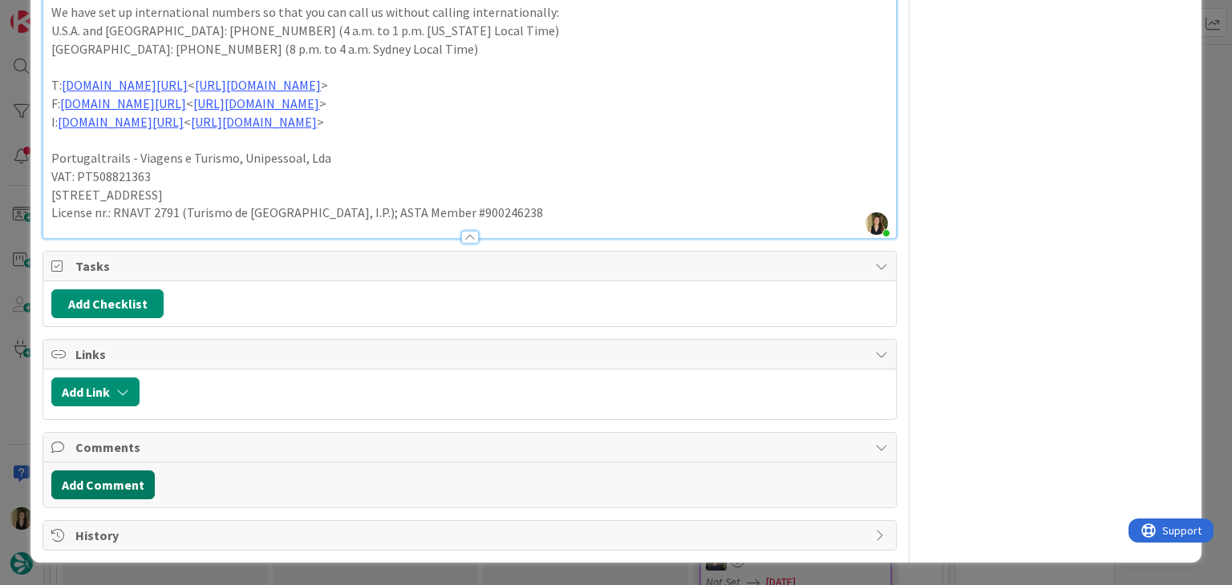
click at [106, 478] on button "Add Comment" at bounding box center [102, 485] width 103 height 29
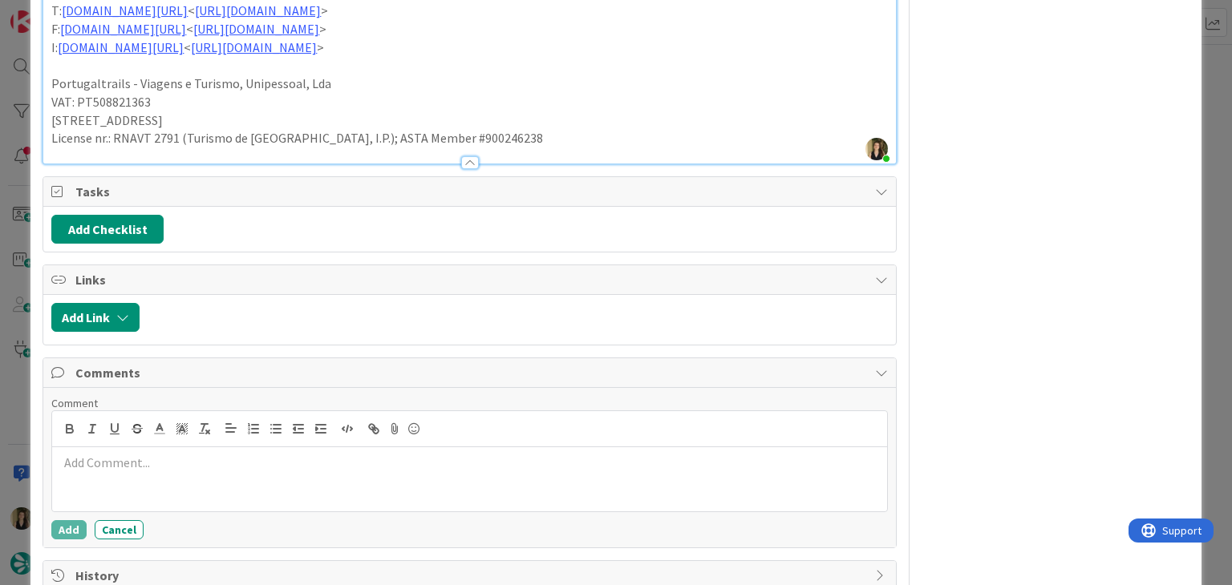
scroll to position [1530, 0]
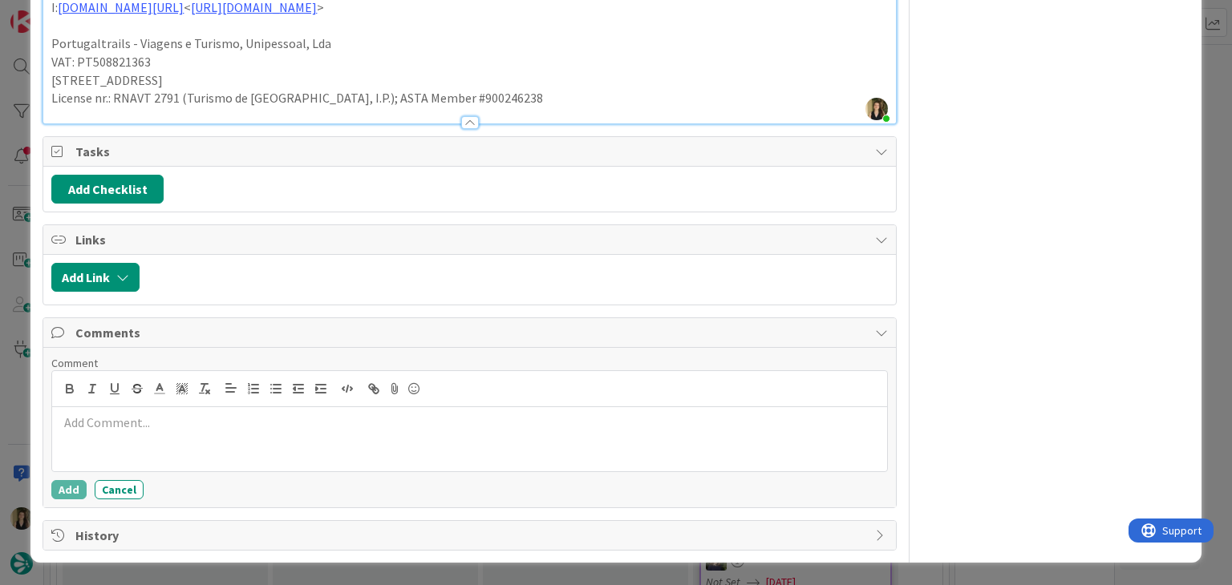
click at [213, 433] on div at bounding box center [469, 439] width 834 height 64
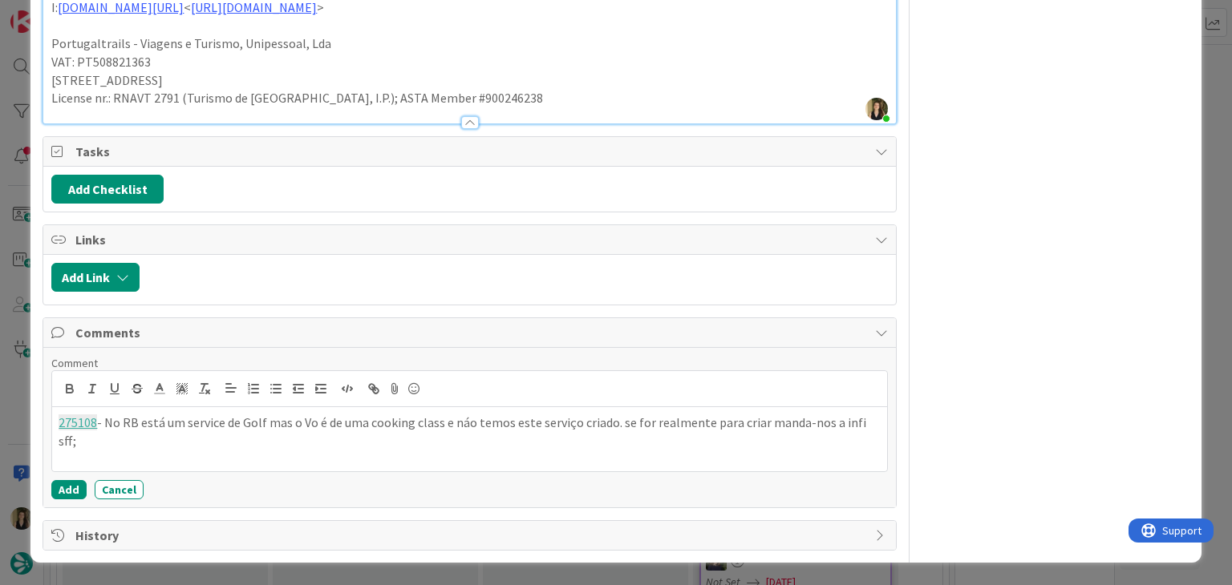
click at [847, 424] on p "275108 - No RB está um service de Golf mas o Vo é de uma cooking class e náo te…" at bounding box center [469, 432] width 821 height 36
click at [69, 486] on button "Add" at bounding box center [68, 489] width 35 height 19
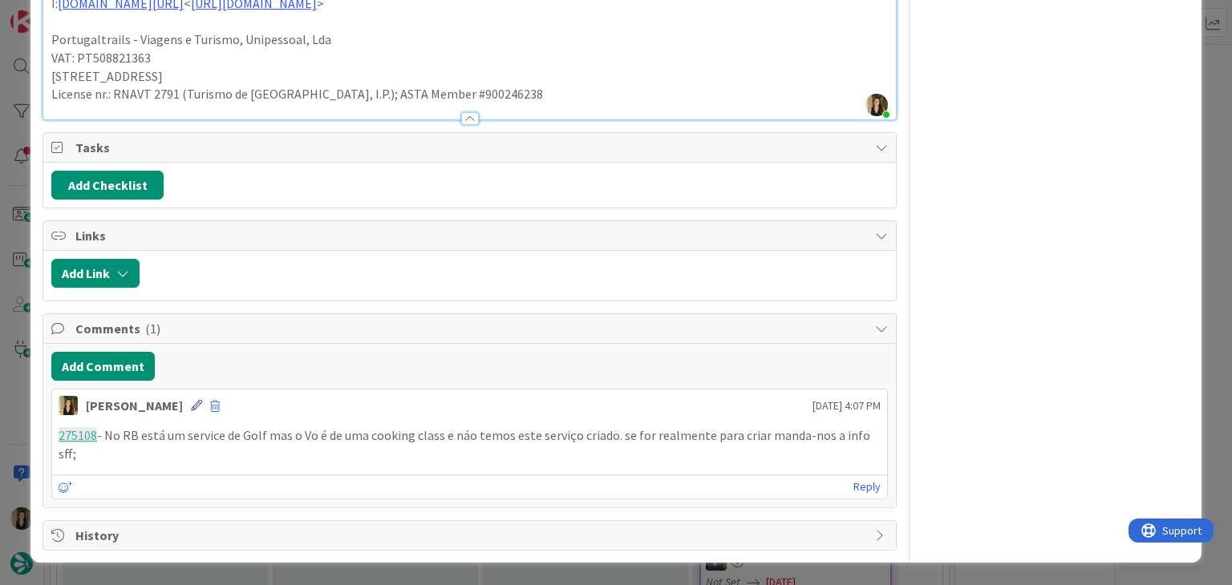
click at [191, 406] on icon at bounding box center [196, 405] width 11 height 11
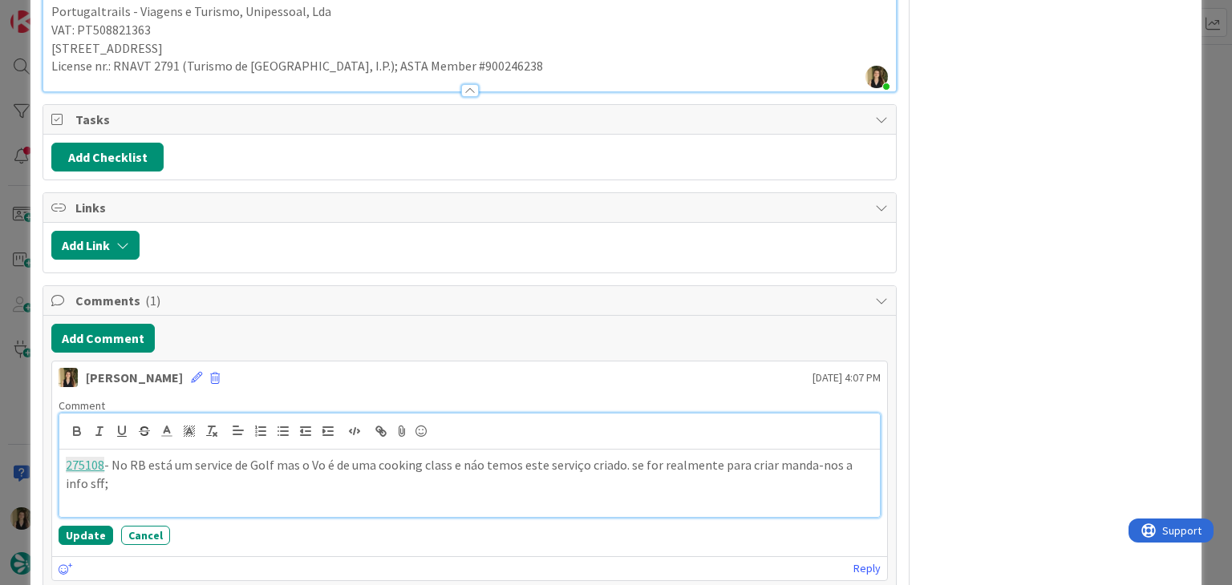
paste div
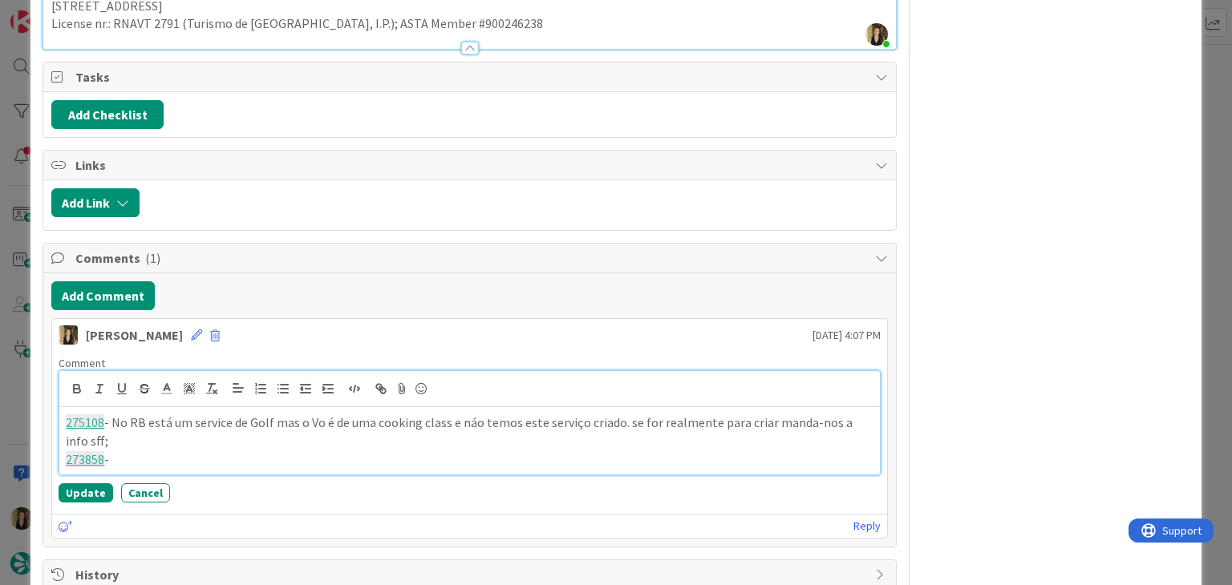
scroll to position [1643, 0]
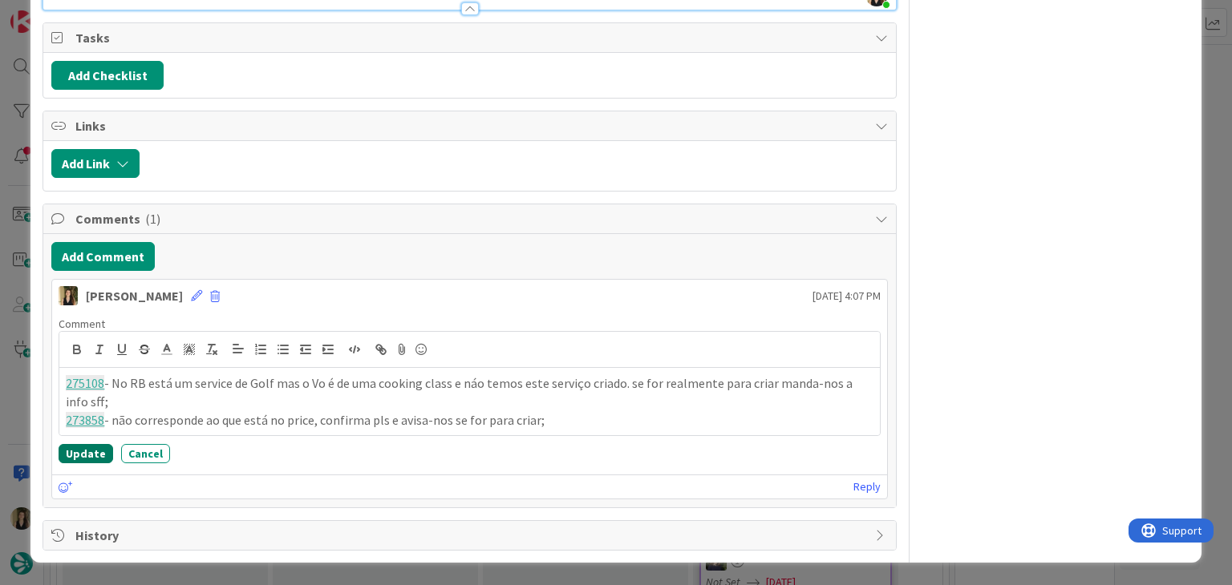
click at [98, 456] on button "Update" at bounding box center [86, 453] width 55 height 19
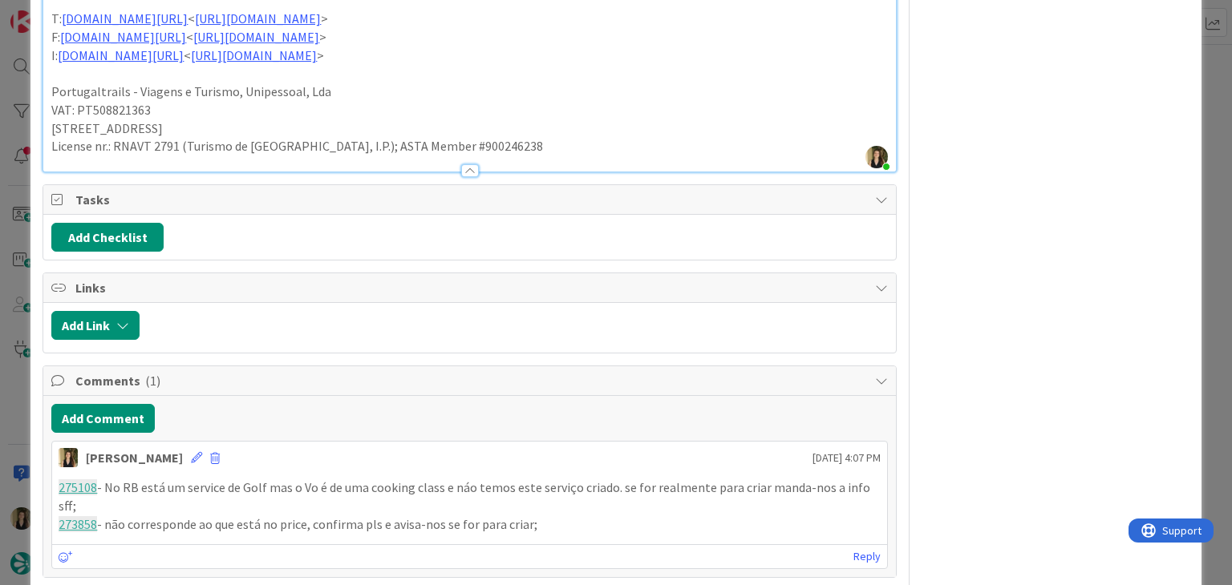
scroll to position [1552, 0]
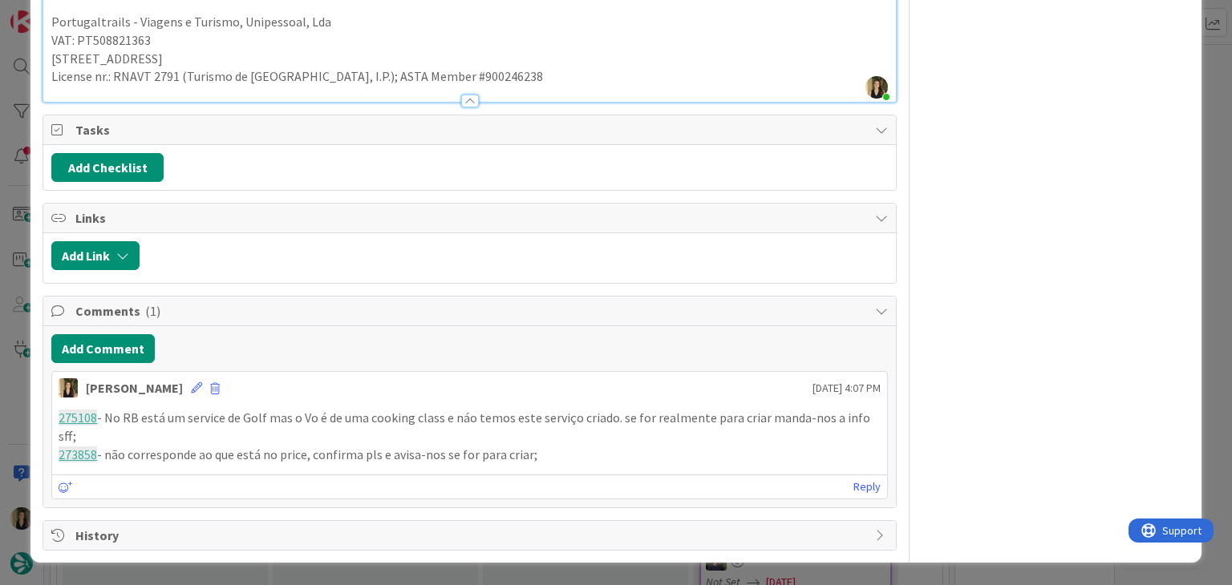
drag, startPoint x: 559, startPoint y: 460, endPoint x: 49, endPoint y: 419, distance: 511.7
click at [49, 420] on div "Add Comment Sofia Palma 27 August 2025 4:07 PM 275108 - No RB está um service d…" at bounding box center [469, 416] width 852 height 181
copy div "275108 - No RB está um service de Golf mas o Vo é de uma cooking class e náo te…"
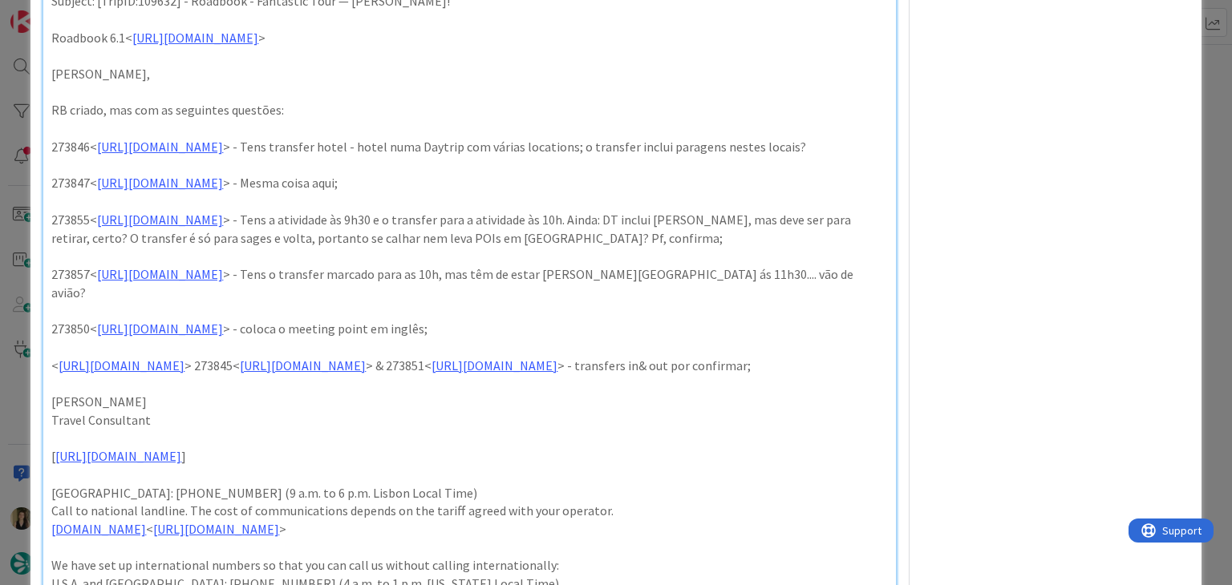
click at [1048, 245] on div "Owner Owner Remove Set as Watcher Sofia Palma Beatriz Cassona Diana Ramos IT To…" at bounding box center [1055, 237] width 268 height 2008
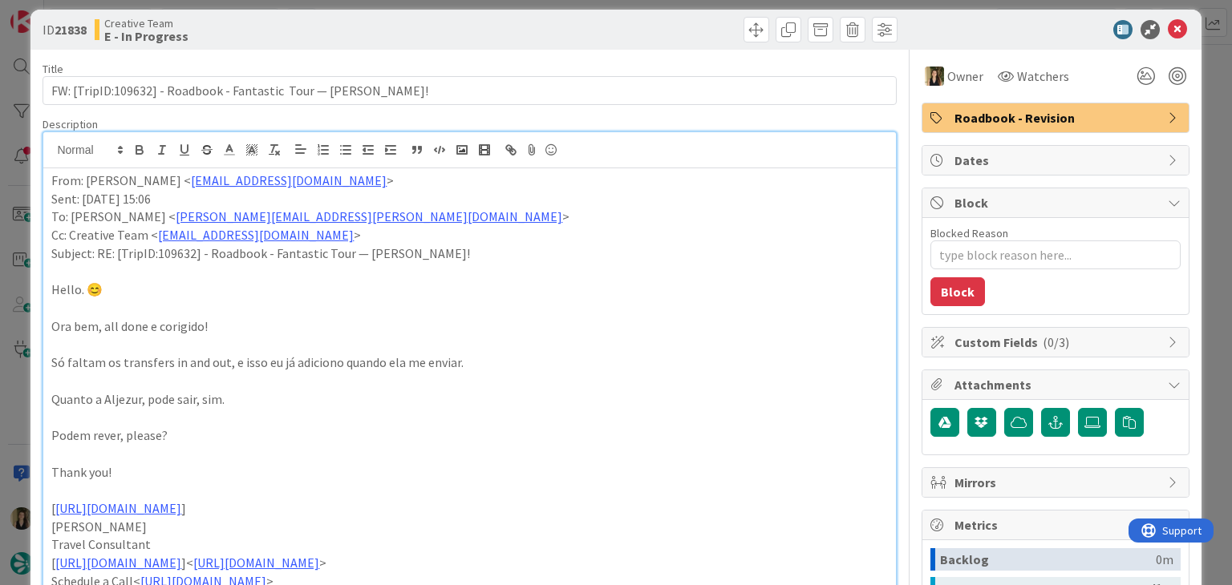
scroll to position [0, 0]
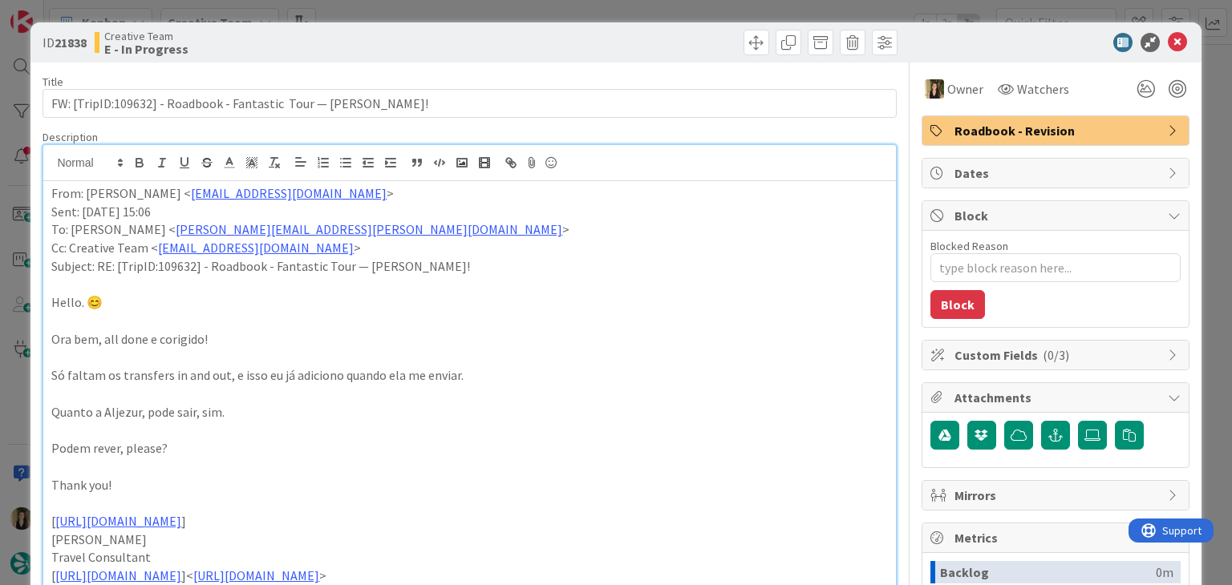
click at [568, 47] on div at bounding box center [685, 43] width 423 height 26
drag, startPoint x: 544, startPoint y: 59, endPoint x: 537, endPoint y: 43, distance: 17.3
click at [543, 57] on div "ID 21838 Creative Team E - In Progress" at bounding box center [615, 42] width 1170 height 40
click at [536, 14] on div "ID 21838 Creative Team E - In Progress Title 66 / 128 FW: [TripID:109632] - Roa…" at bounding box center [616, 292] width 1232 height 585
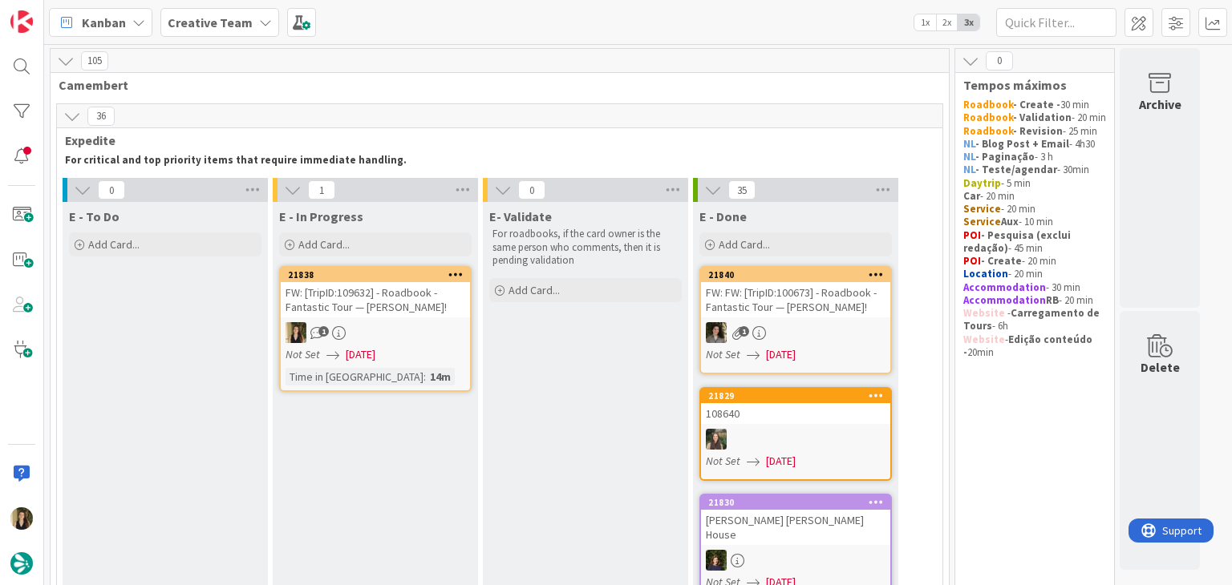
click at [431, 328] on div "1" at bounding box center [375, 332] width 189 height 21
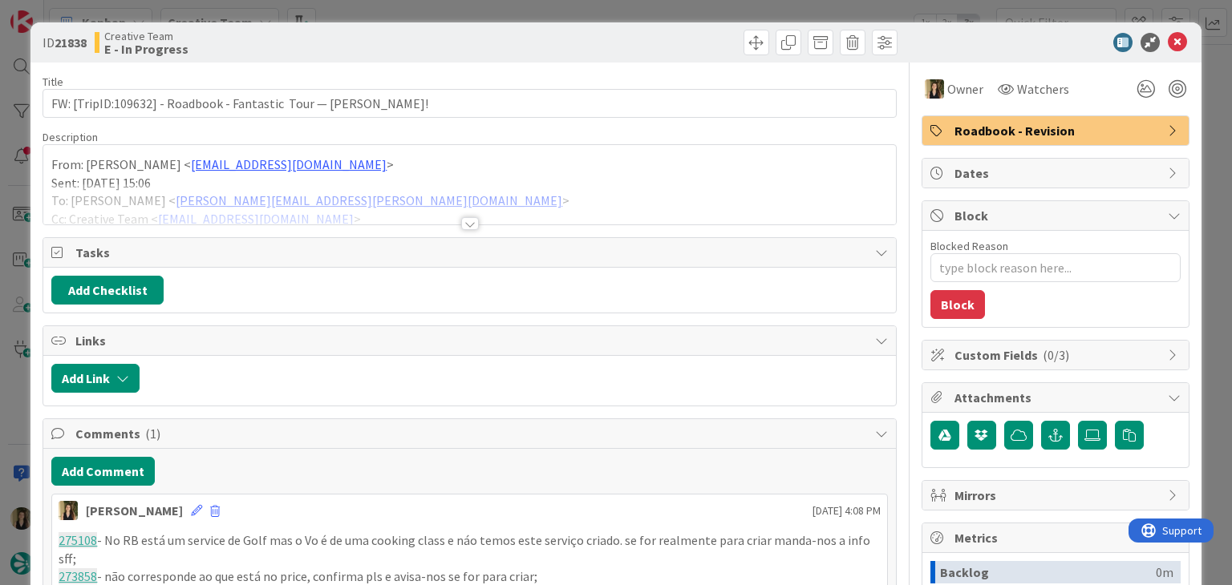
drag, startPoint x: 649, startPoint y: 40, endPoint x: 645, endPoint y: 22, distance: 18.1
click at [648, 38] on div at bounding box center [685, 43] width 423 height 26
click at [644, 12] on div "ID 21838 Creative Team E - In Progress Title 66 / 128 FW: [TripID:109632] - Roa…" at bounding box center [616, 292] width 1232 height 585
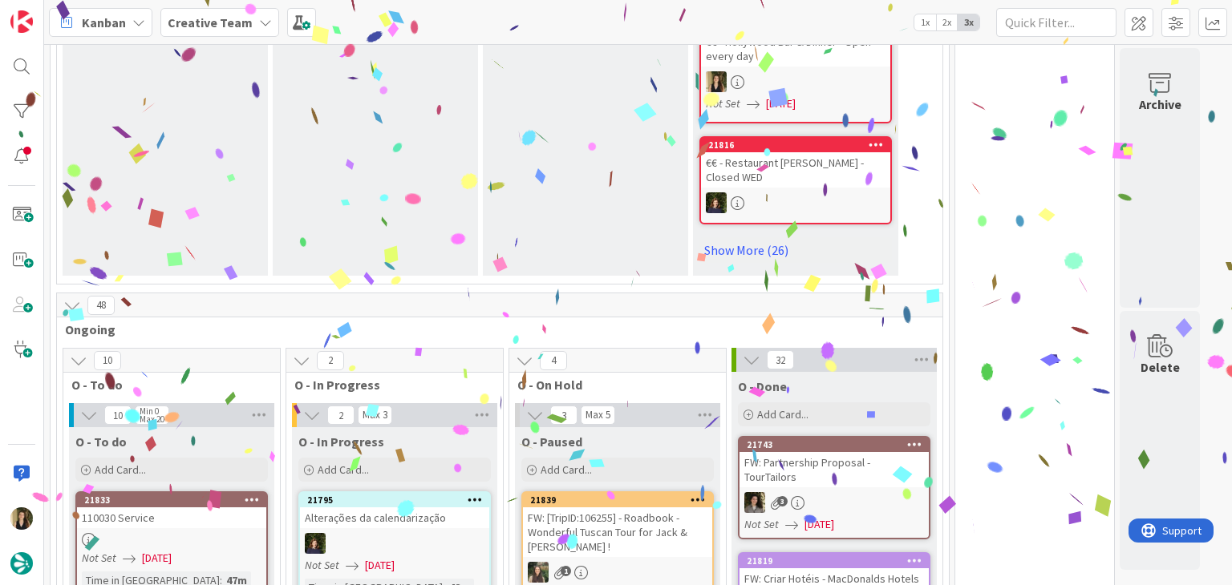
scroll to position [1443, 0]
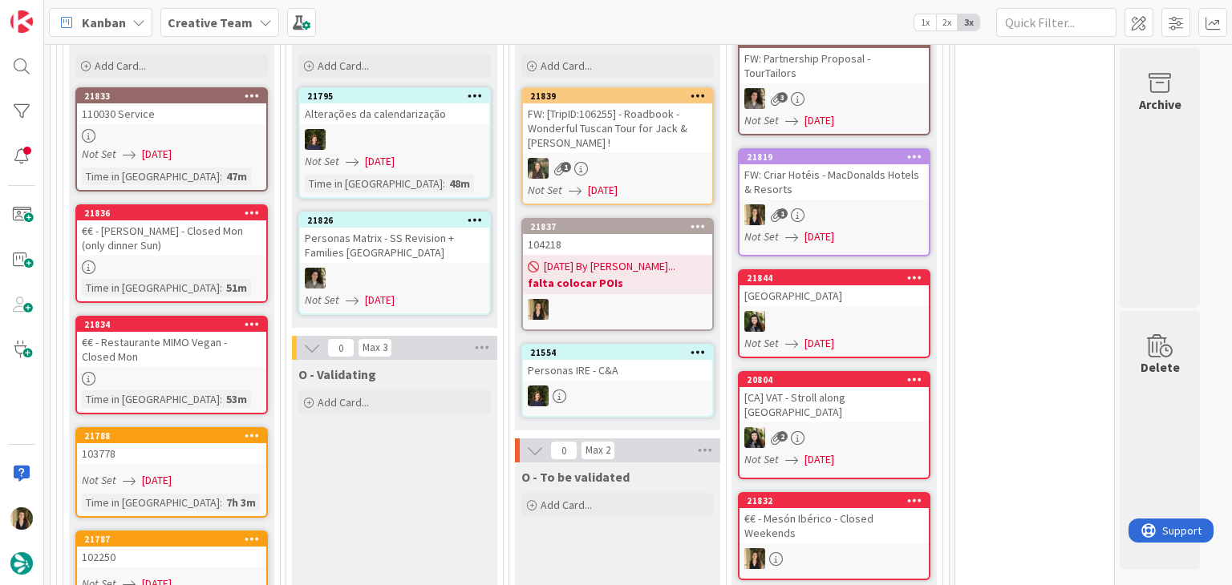
scroll to position [1524, 0]
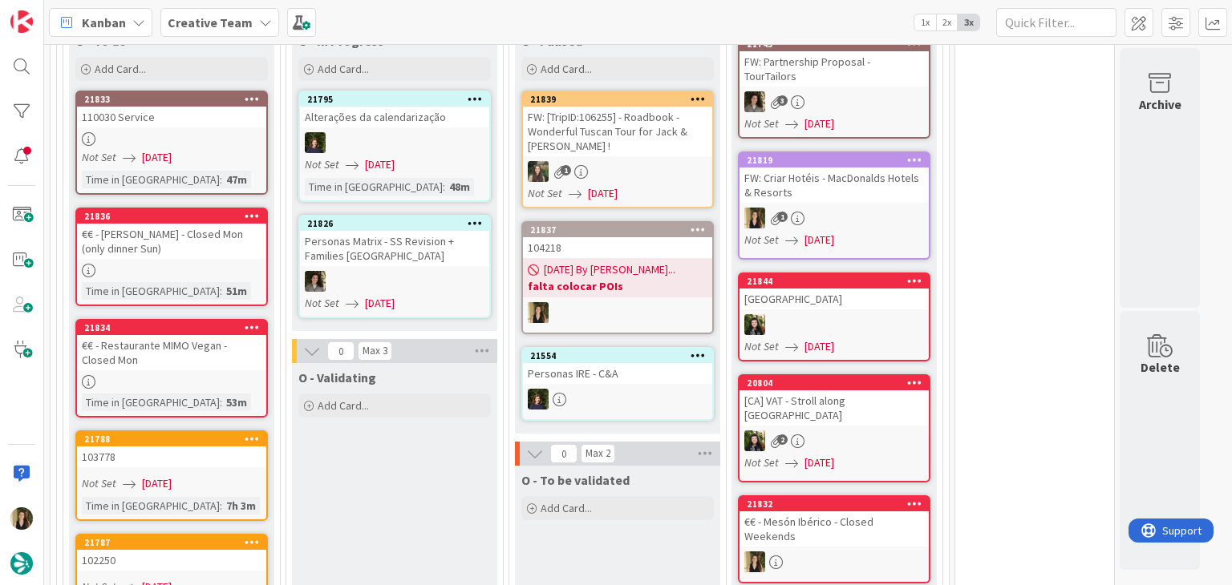
click at [630, 530] on div "O - To be validated Add Card... Template Not Set Title 0 / 128 Label Daytrip Sh…" at bounding box center [617, 574] width 205 height 217
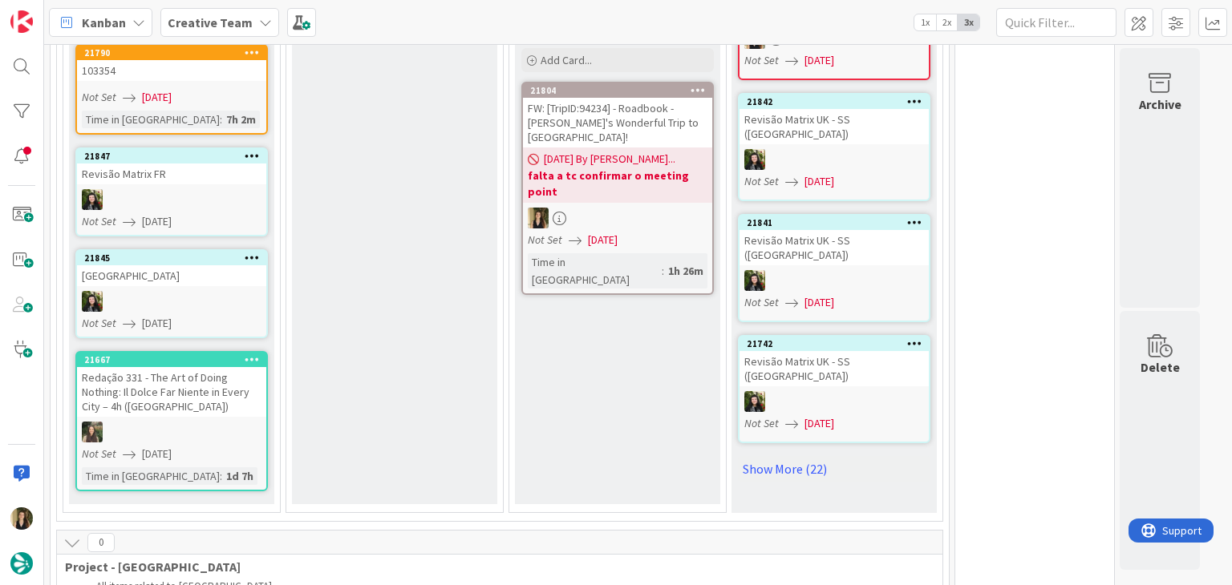
scroll to position [2005, 0]
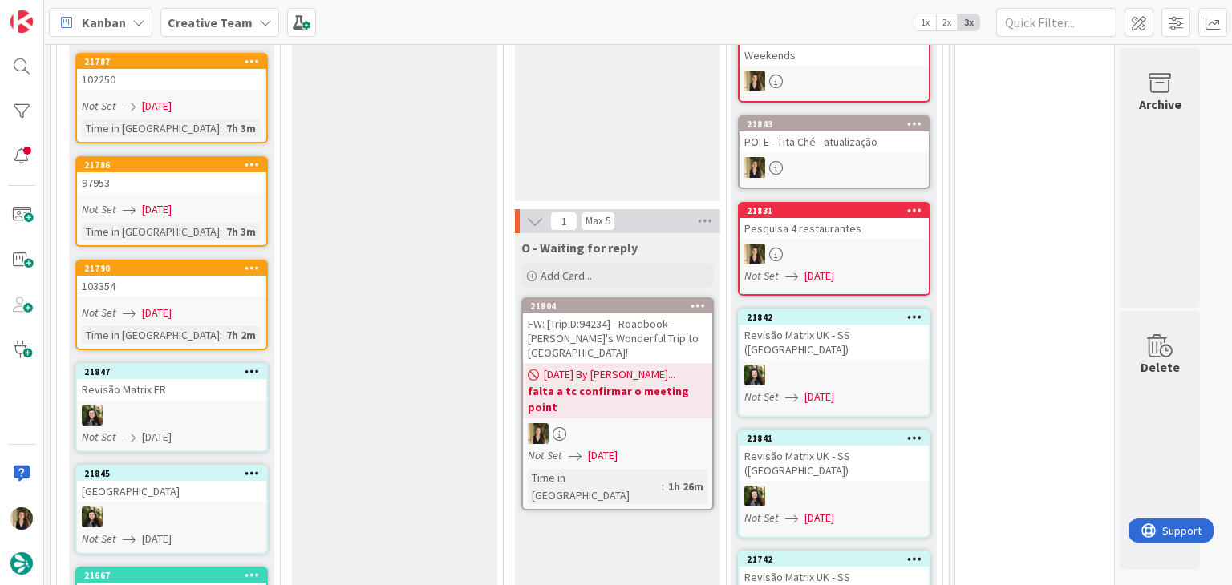
click at [678, 314] on div "FW: [TripID:94234] - Roadbook - [PERSON_NAME]'s Wonderful Trip to [GEOGRAPHIC_D…" at bounding box center [617, 339] width 189 height 50
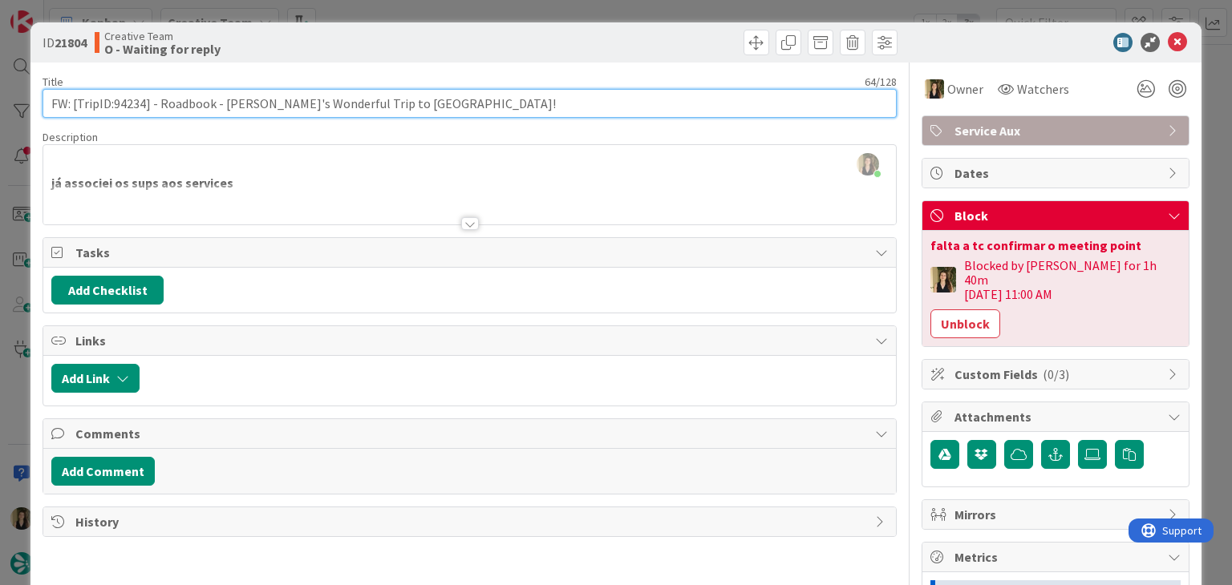
click at [129, 107] on input "FW: [TripID:94234] - Roadbook - [PERSON_NAME]'s Wonderful Trip to [GEOGRAPHIC_D…" at bounding box center [469, 103] width 853 height 29
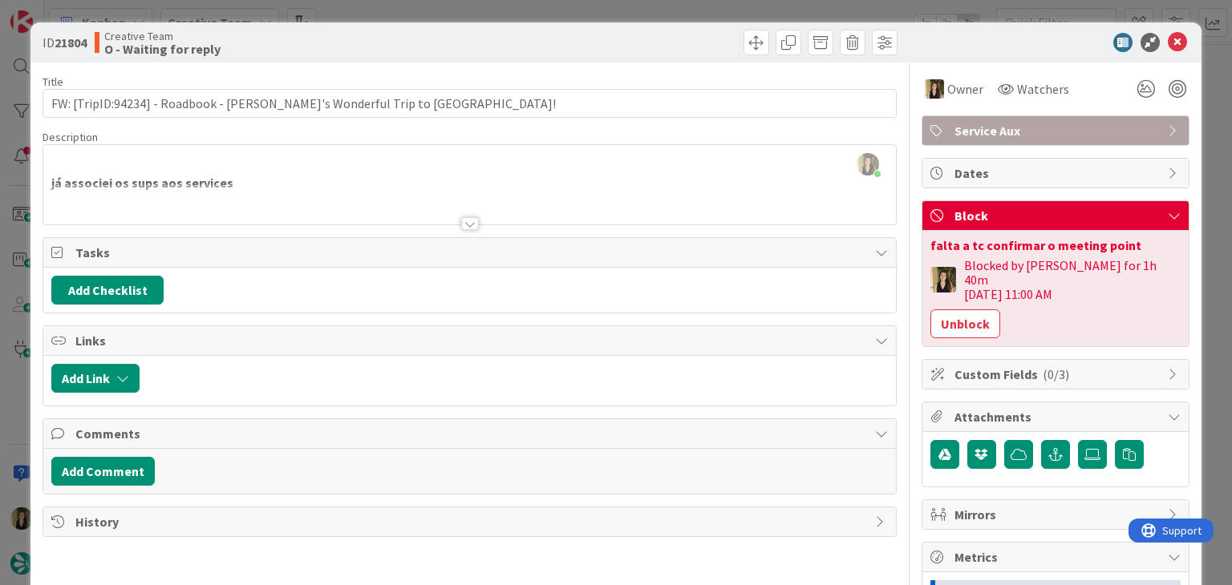
drag, startPoint x: 522, startPoint y: 62, endPoint x: 520, endPoint y: 52, distance: 9.8
click at [522, 60] on div "ID 21804 Creative Team O - Waiting for reply Title 64 / 128 FW: [TripID:94234] …" at bounding box center [615, 440] width 1170 height 836
click at [526, 12] on div "ID 21804 Creative Team O - Waiting for reply Title 64 / 128 FW: [TripID:94234] …" at bounding box center [616, 292] width 1232 height 585
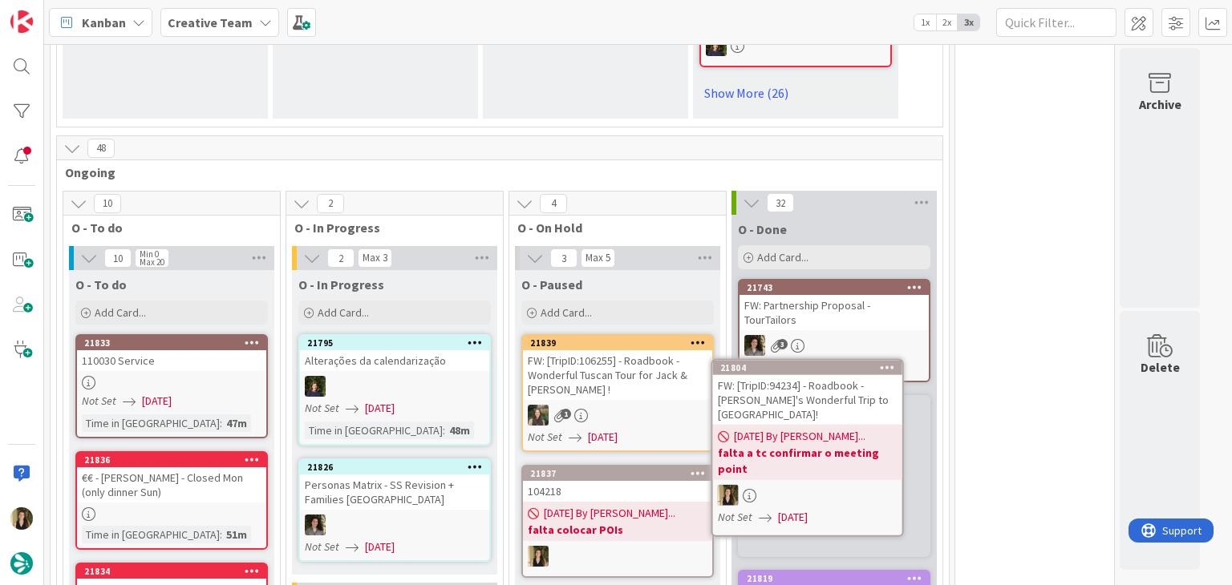
scroll to position [1293, 0]
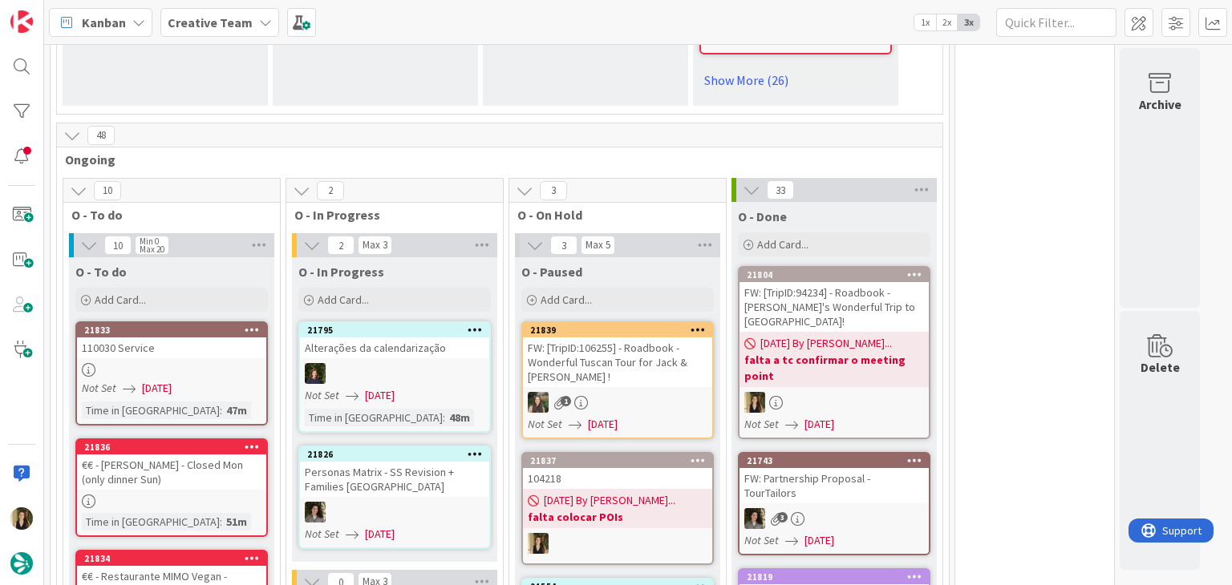
click at [852, 287] on div "FW: [TripID:94234] - Roadbook - [PERSON_NAME]'s Wonderful Trip to [GEOGRAPHIC_D…" at bounding box center [833, 307] width 189 height 50
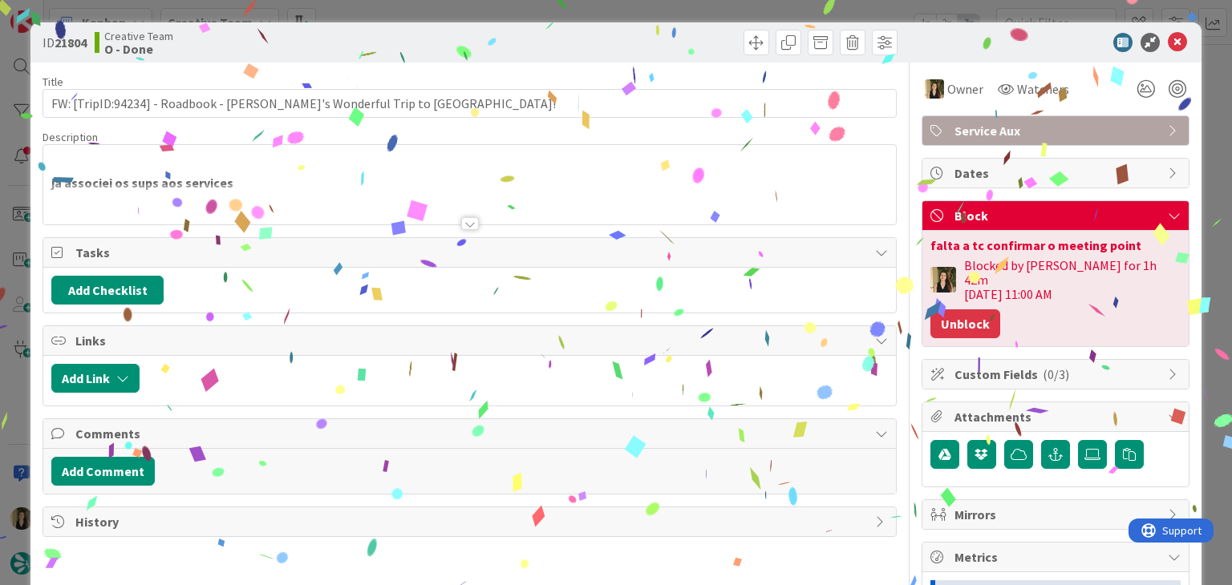
click at [966, 311] on button "Unblock" at bounding box center [965, 324] width 70 height 29
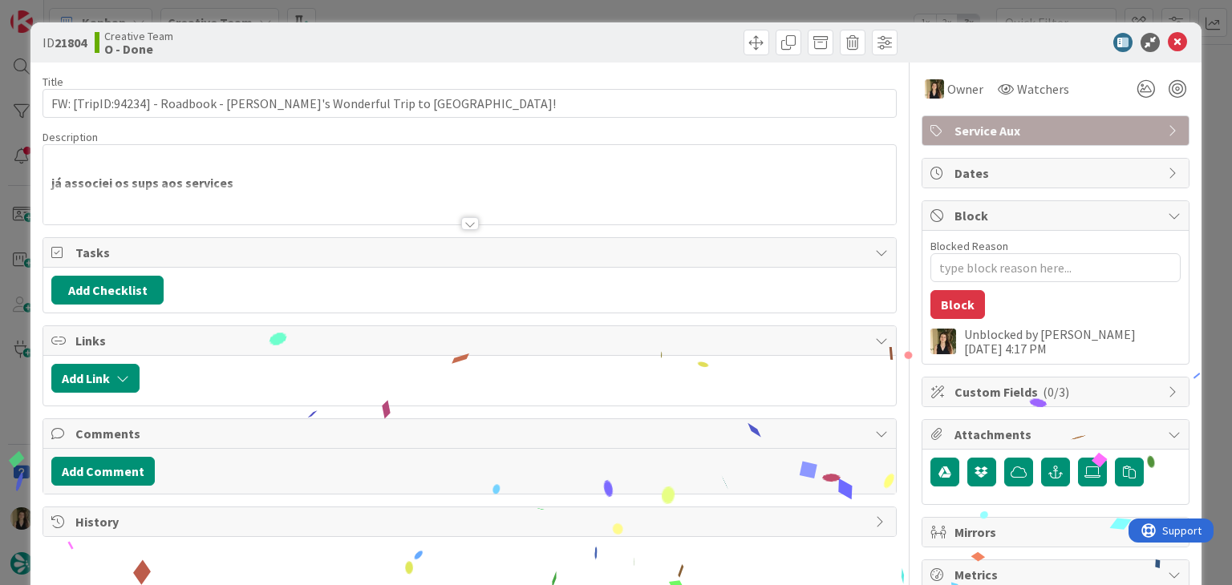
drag, startPoint x: 703, startPoint y: 50, endPoint x: 686, endPoint y: 19, distance: 34.8
click at [698, 47] on div at bounding box center [685, 43] width 423 height 26
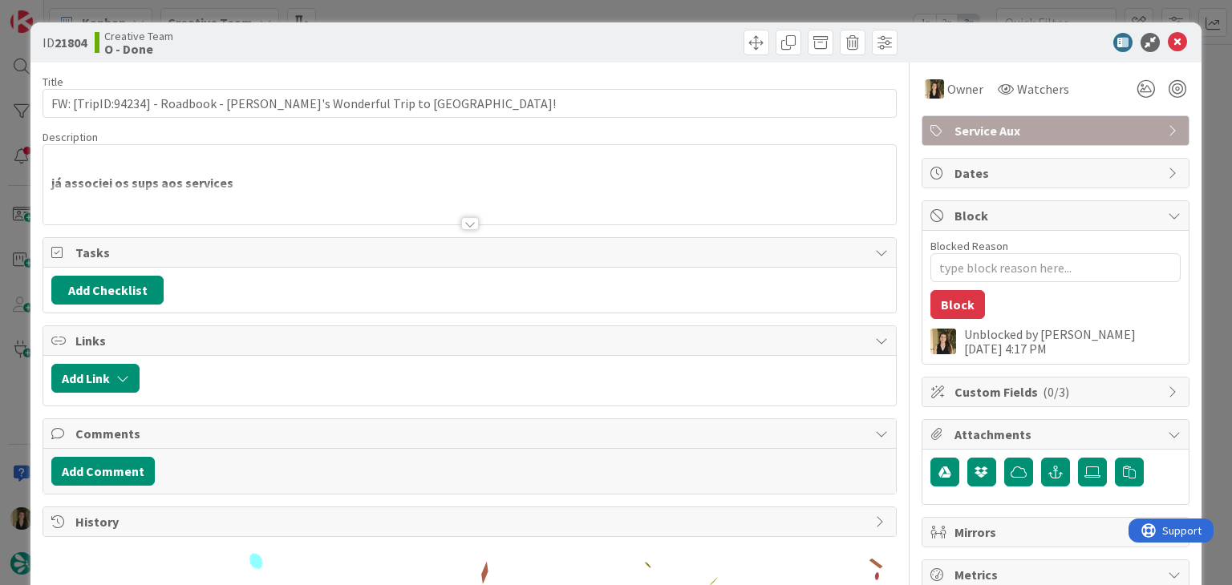
click at [686, 14] on div "ID 21804 Creative Team O - Done Title 64 / 128 FW: [TripID:94234] - Roadbook - …" at bounding box center [616, 292] width 1232 height 585
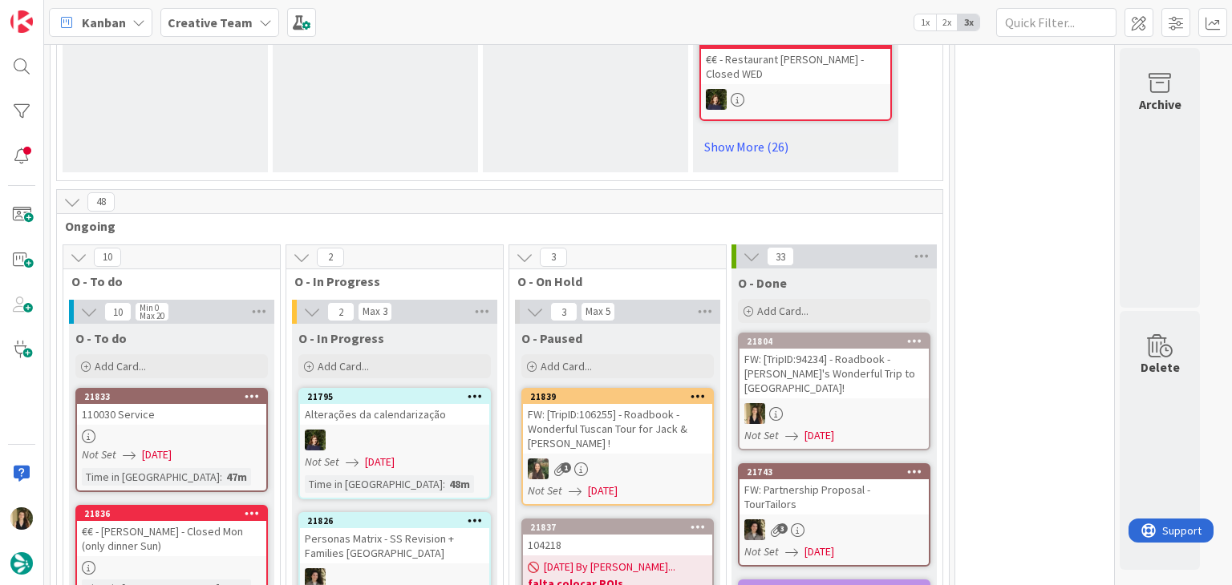
scroll to position [1524, 0]
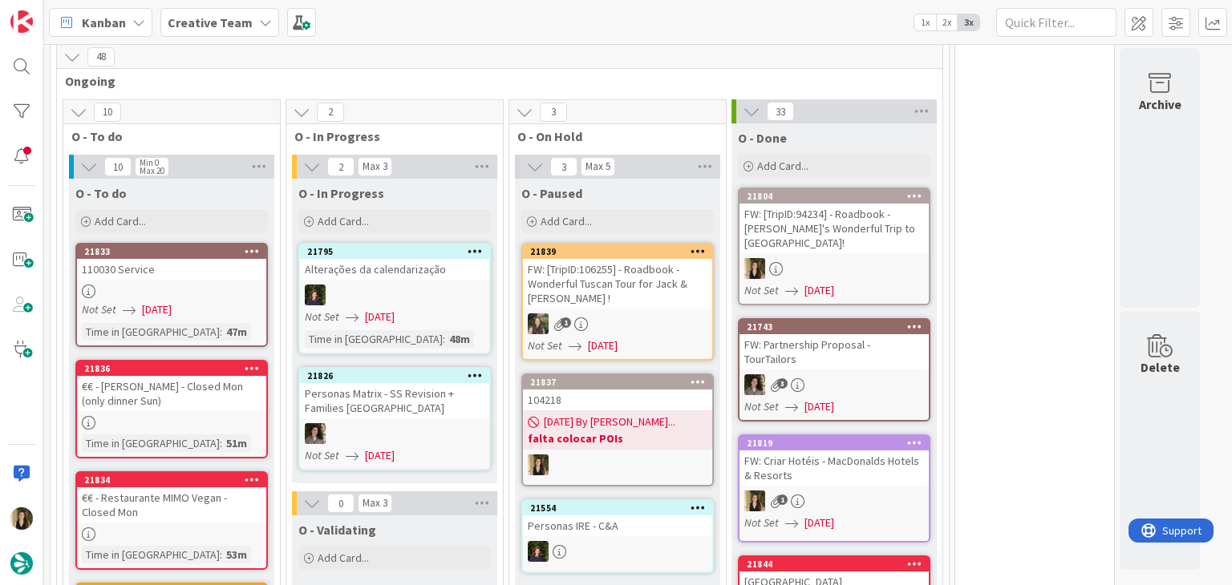
scroll to position [1363, 0]
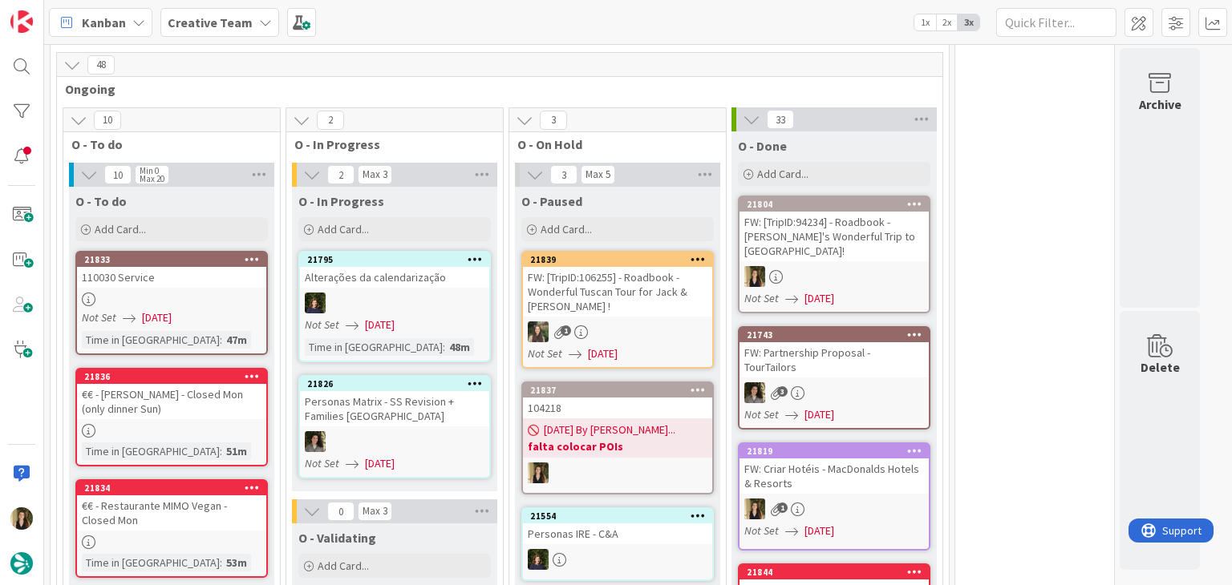
click at [225, 310] on div "Not Set 27/08/2025" at bounding box center [174, 318] width 184 height 17
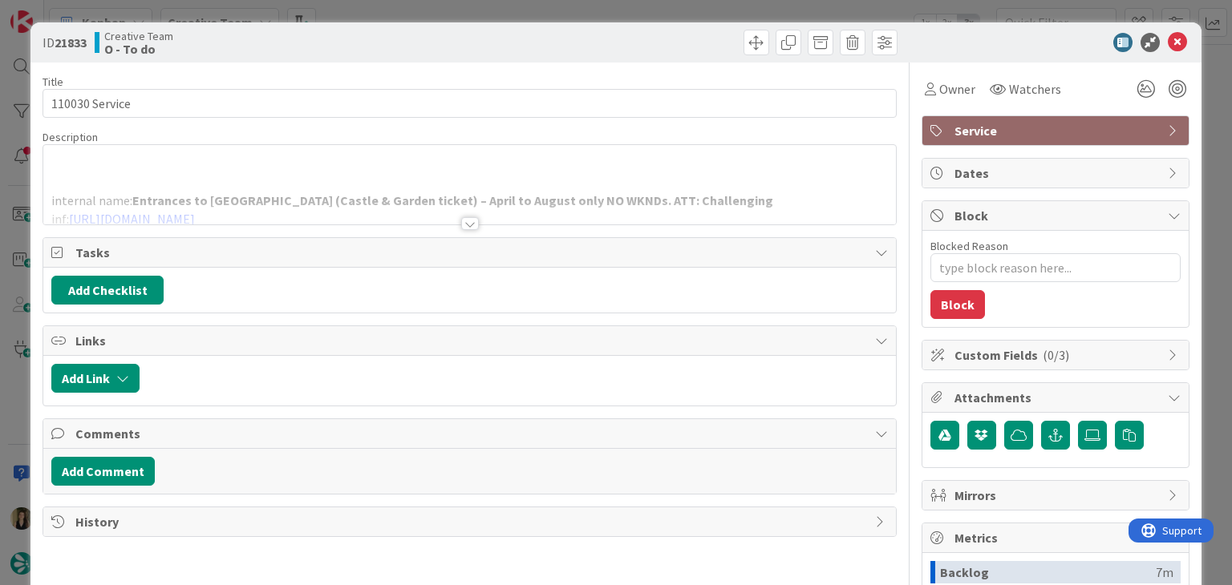
drag, startPoint x: 466, startPoint y: 226, endPoint x: 467, endPoint y: 196, distance: 29.7
click at [465, 226] on div at bounding box center [470, 223] width 18 height 13
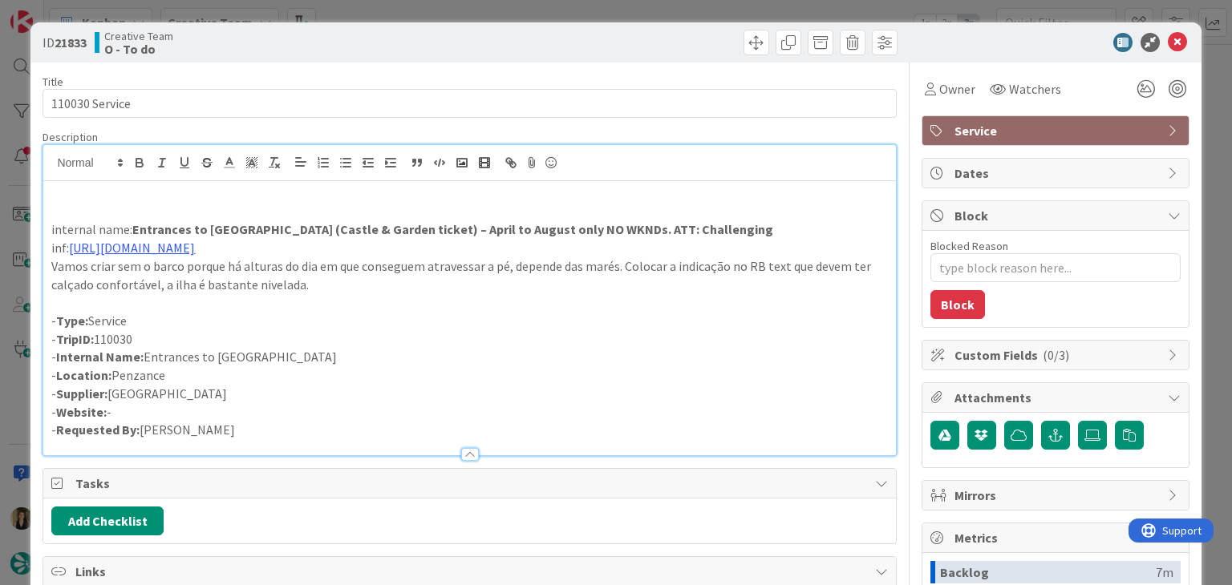
drag, startPoint x: 512, startPoint y: 44, endPoint x: 507, endPoint y: 15, distance: 29.3
click at [511, 43] on div at bounding box center [685, 43] width 423 height 26
click at [505, 5] on div "ID 21833 Creative Team O - To do Title 14 / 128 110030 Service Description inte…" at bounding box center [616, 292] width 1232 height 585
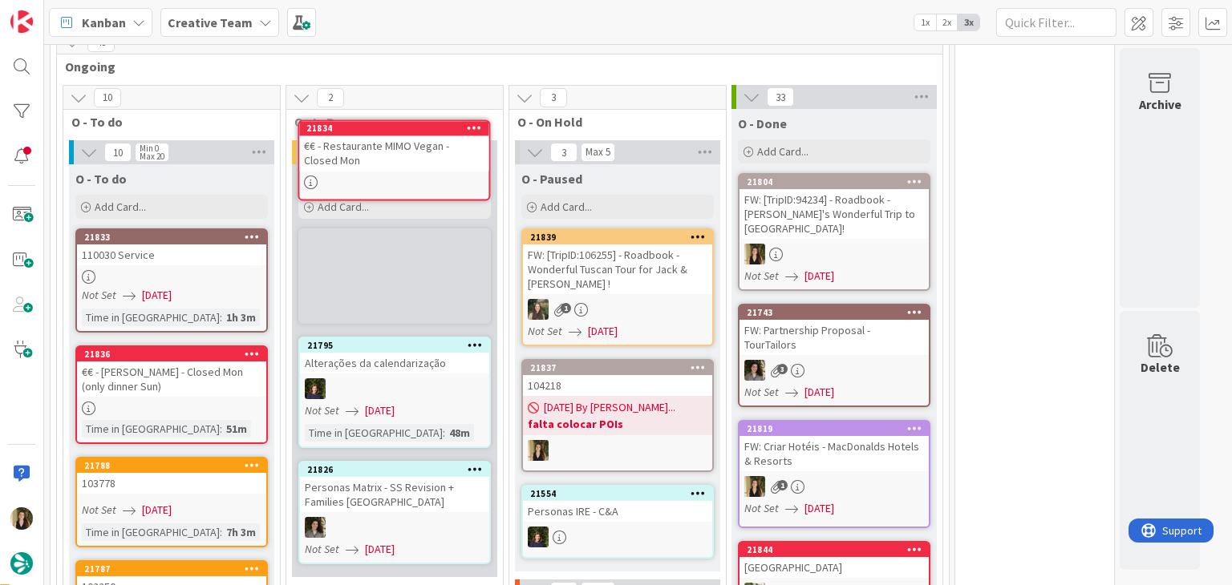
scroll to position [1368, 0]
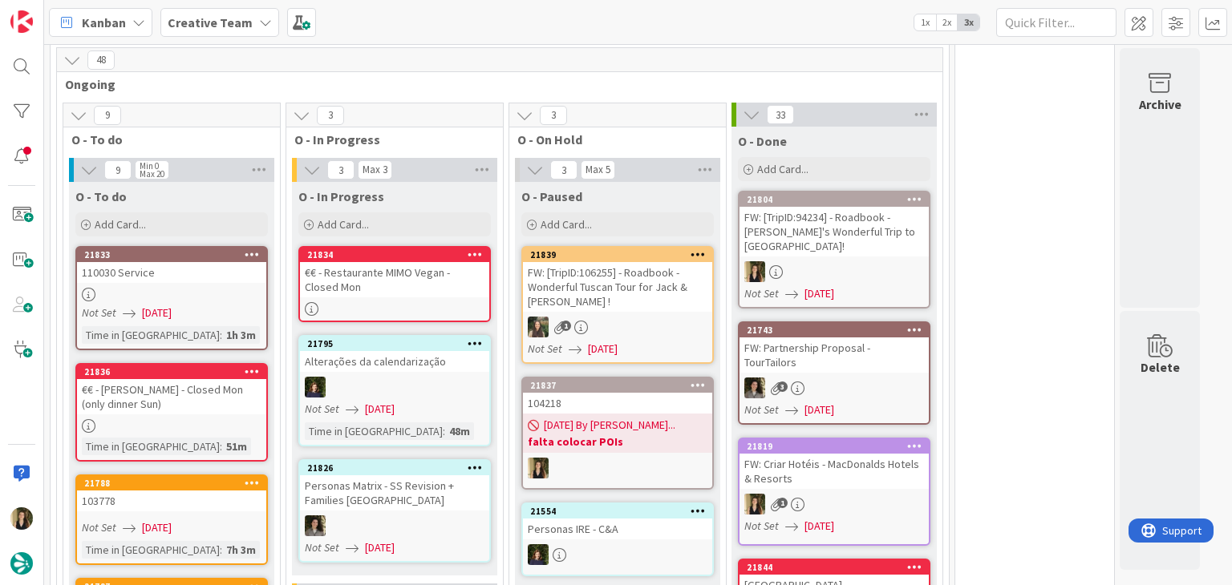
click at [436, 275] on link "21834 €€ - Restaurante MIMO Vegan - Closed Mon" at bounding box center [394, 284] width 192 height 76
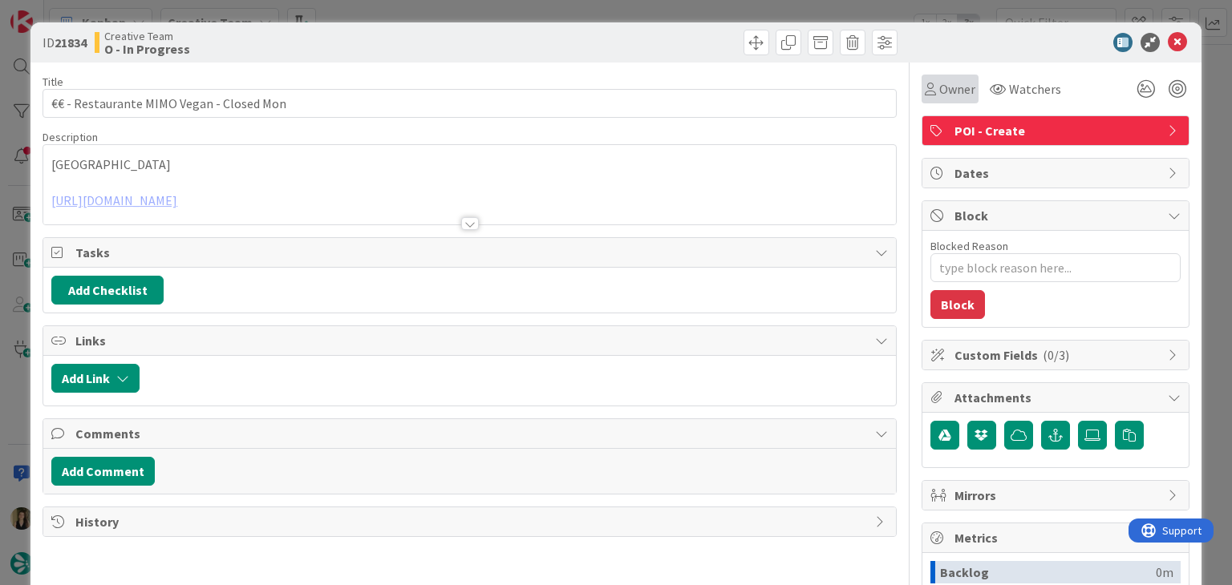
click at [933, 98] on div "Owner" at bounding box center [949, 89] width 57 height 29
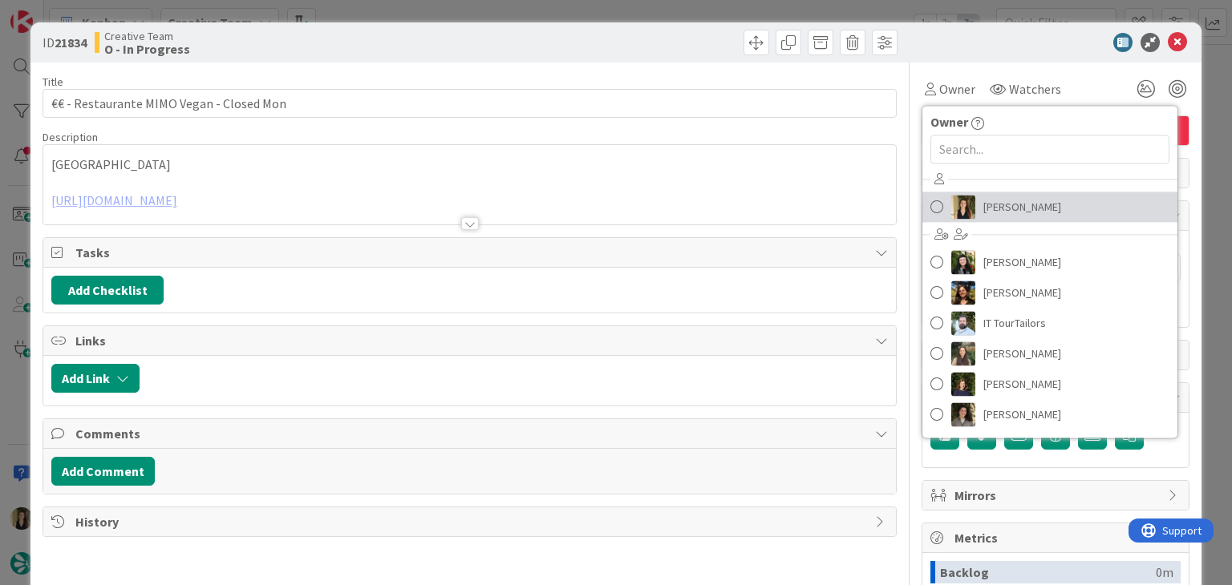
click at [986, 202] on span "[PERSON_NAME]" at bounding box center [1022, 207] width 78 height 24
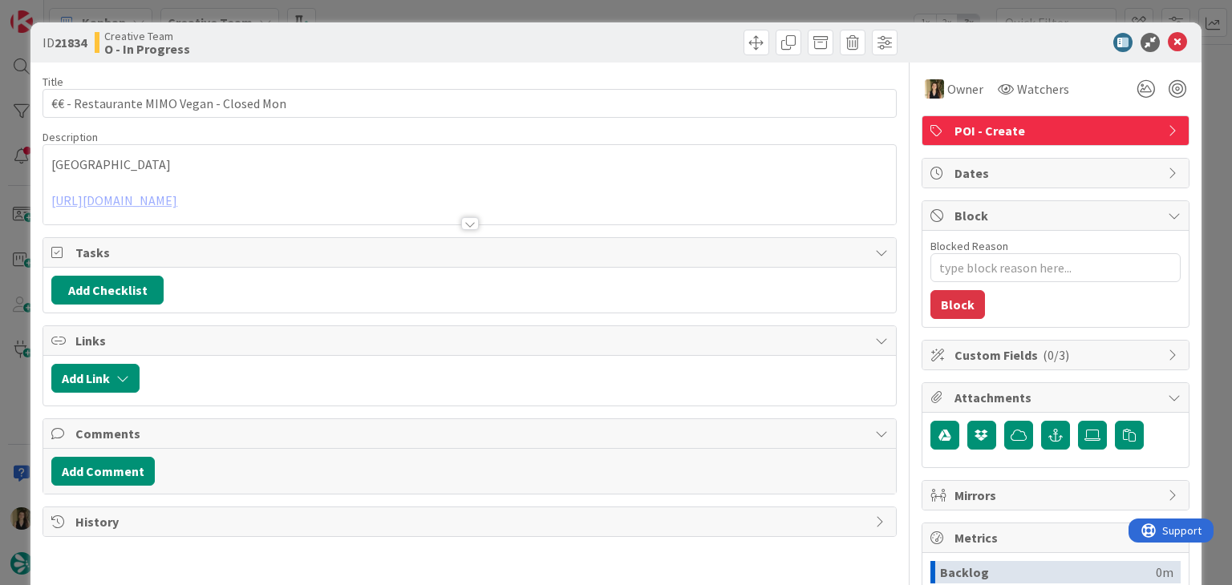
drag, startPoint x: 632, startPoint y: 46, endPoint x: 628, endPoint y: 32, distance: 14.2
click at [630, 40] on div at bounding box center [685, 43] width 423 height 26
click at [626, 11] on div "ID 21834 Creative Team O - In Progress Title 40 / 128 €€ - Restaurante MIMO Veg…" at bounding box center [616, 292] width 1232 height 585
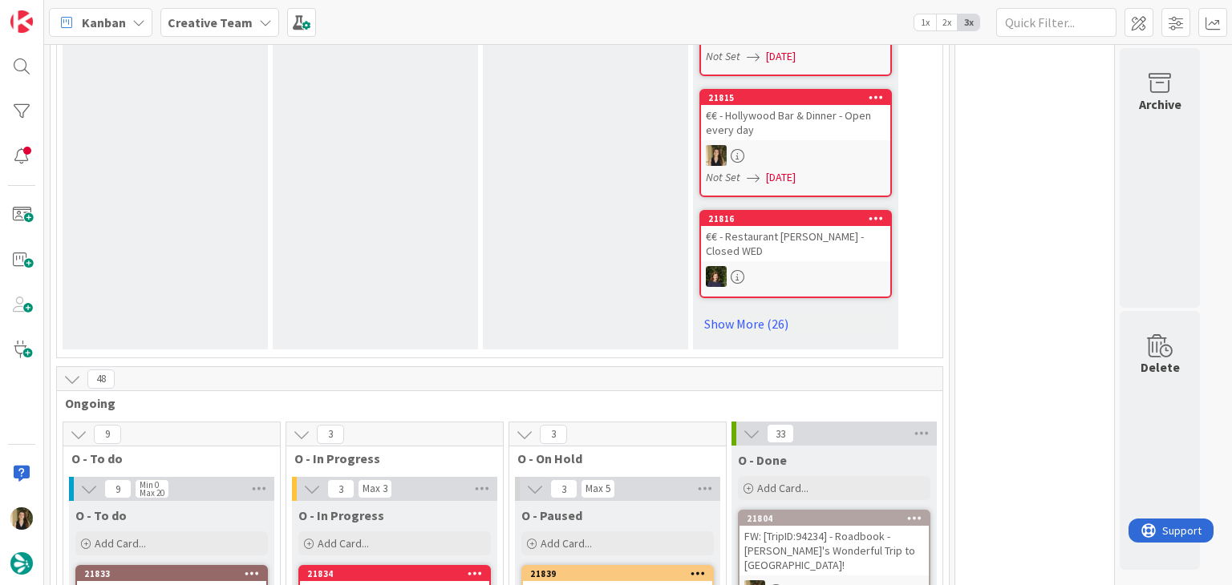
scroll to position [1203, 0]
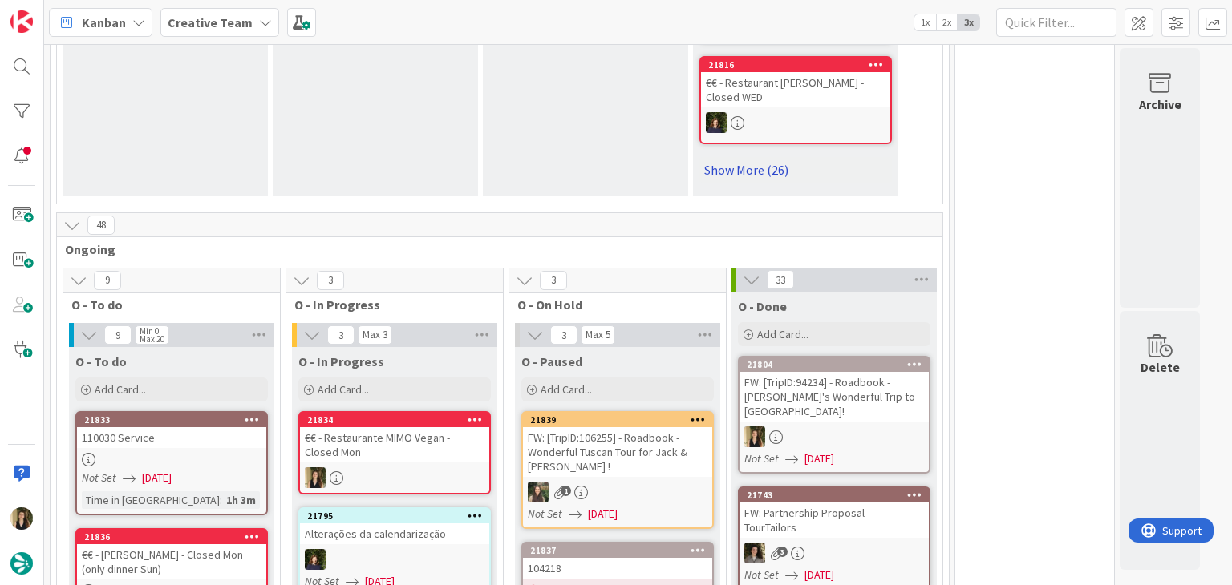
click at [757, 157] on link "Show More (26)" at bounding box center [795, 170] width 192 height 26
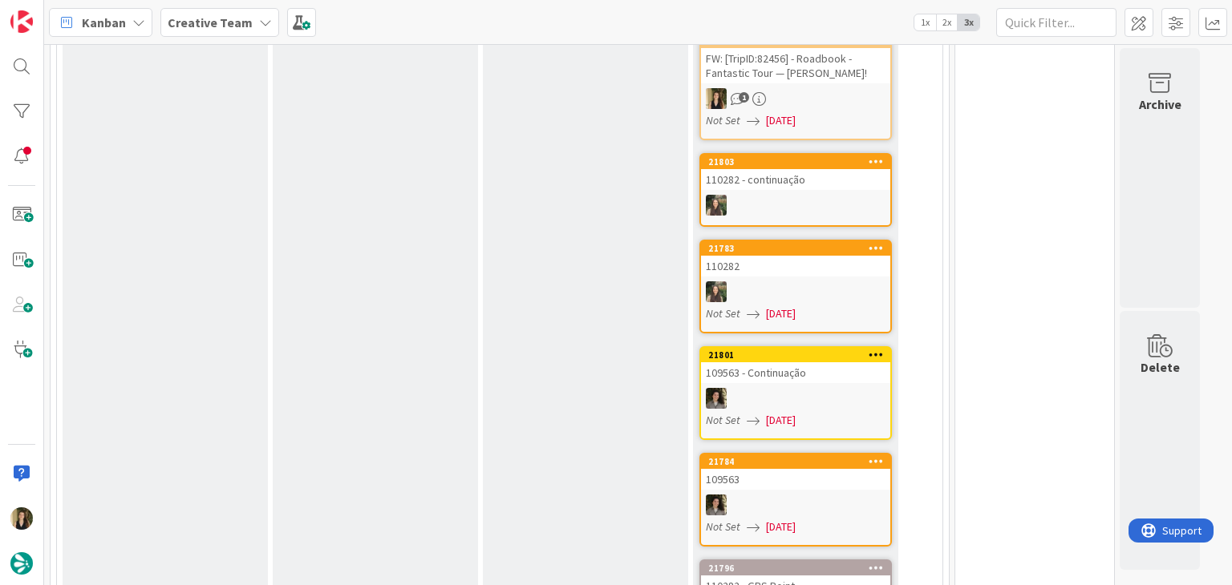
scroll to position [2887, 0]
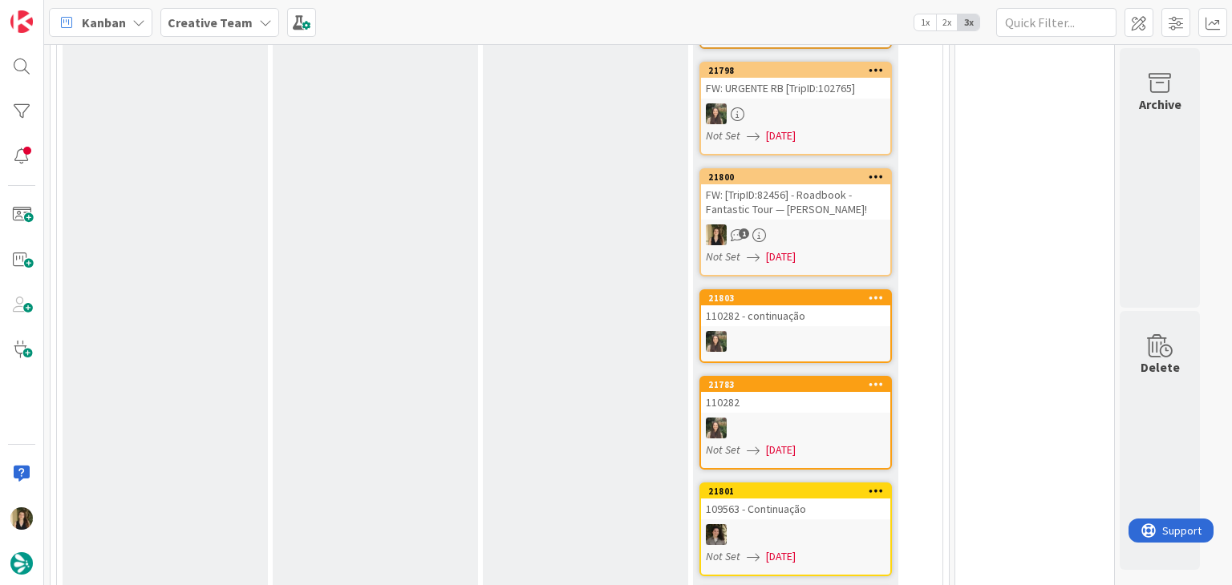
click at [885, 225] on div "1" at bounding box center [795, 235] width 189 height 21
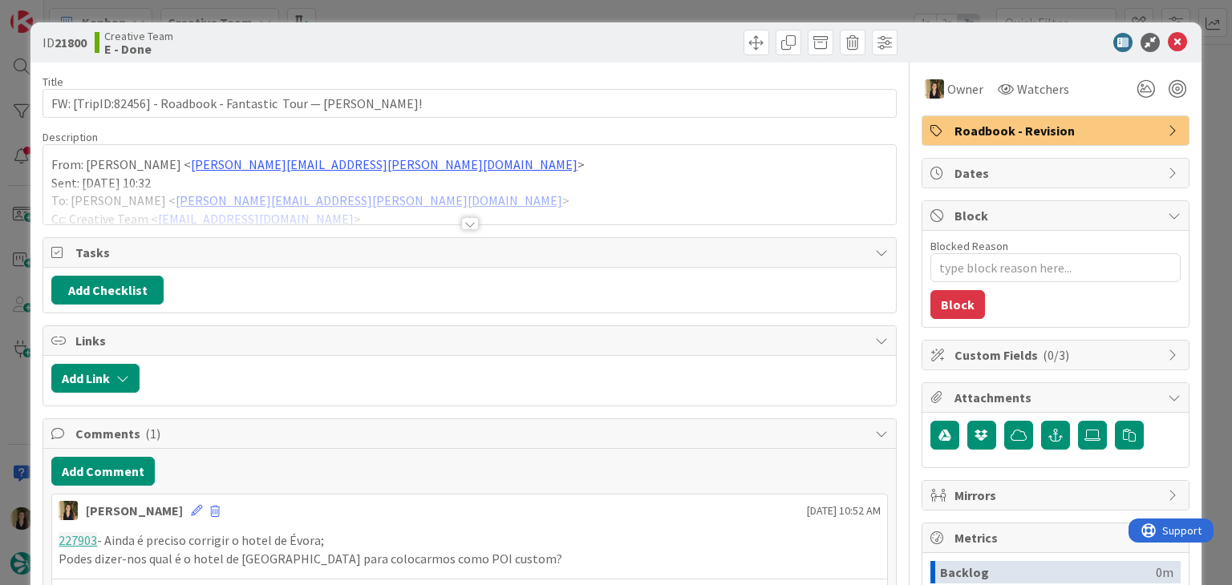
click at [658, 7] on div "ID 21800 Creative Team E - Done Title 63 / 128 FW: [TripID:82456] - Roadbook - …" at bounding box center [616, 292] width 1232 height 585
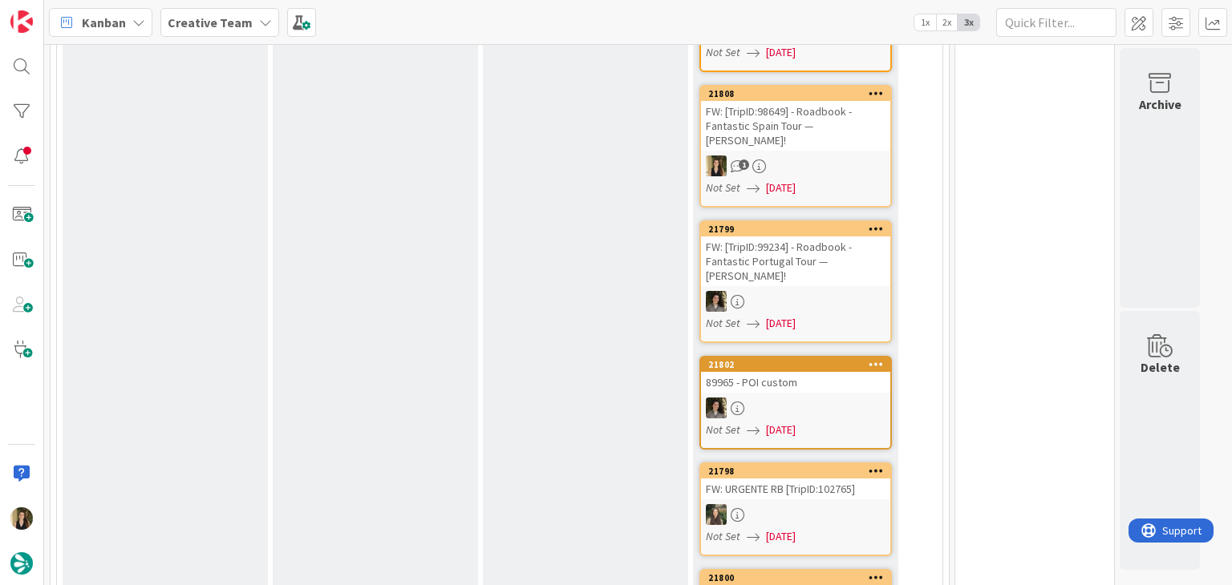
click at [867, 156] on div "1" at bounding box center [795, 166] width 189 height 21
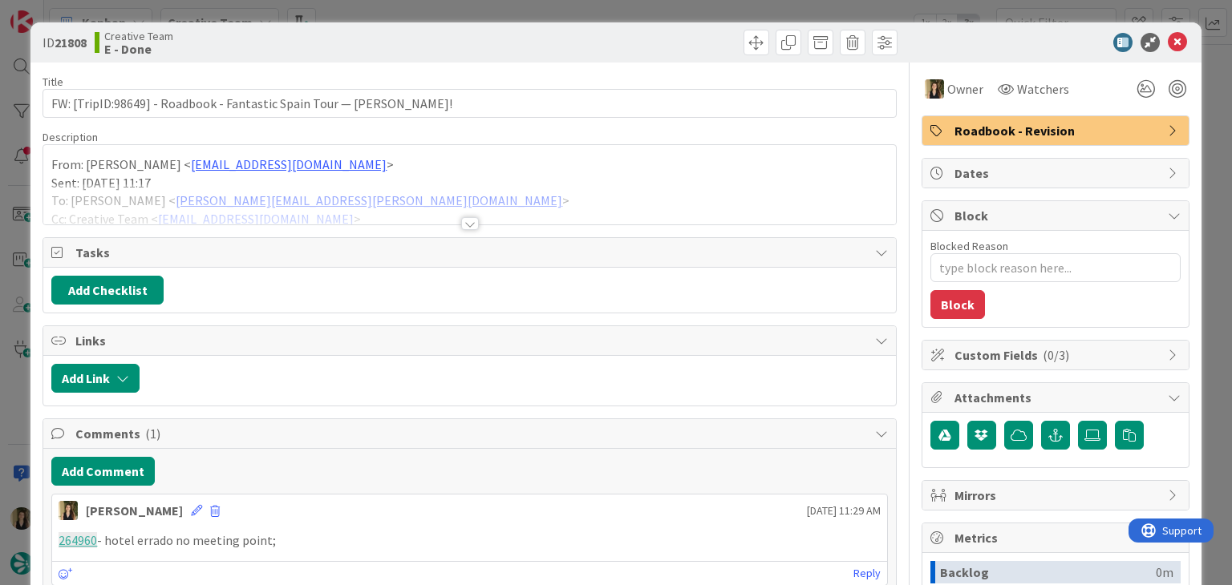
click at [1018, 132] on span "Roadbook - Revision" at bounding box center [1056, 130] width 205 height 19
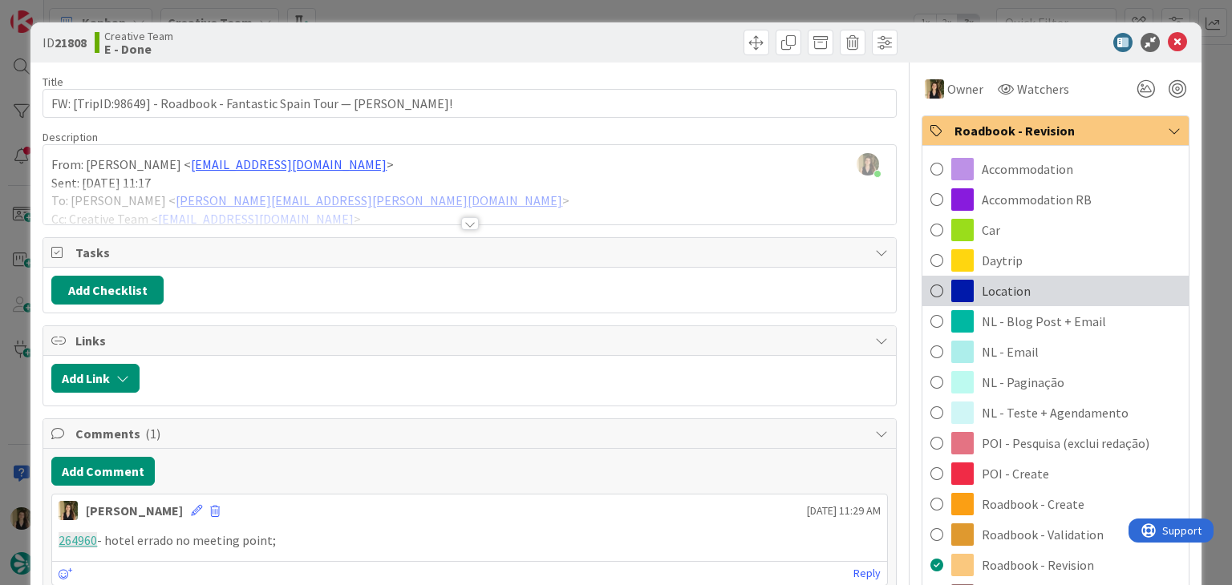
scroll to position [160, 0]
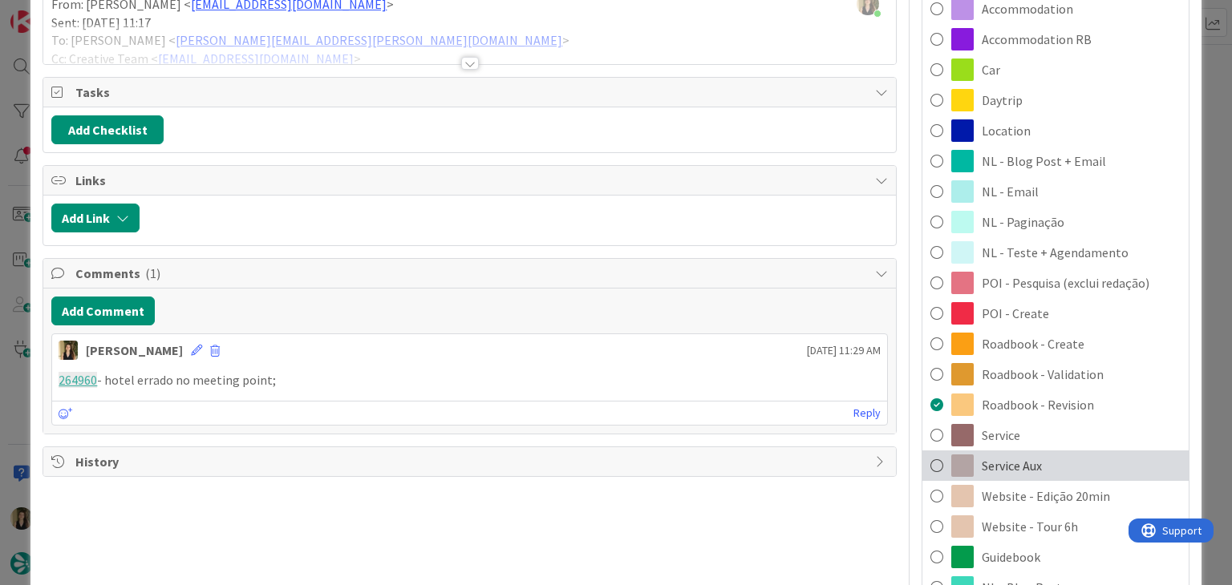
drag, startPoint x: 1026, startPoint y: 456, endPoint x: 1014, endPoint y: 435, distance: 24.1
click at [1026, 456] on span "Service Aux" at bounding box center [1012, 465] width 60 height 19
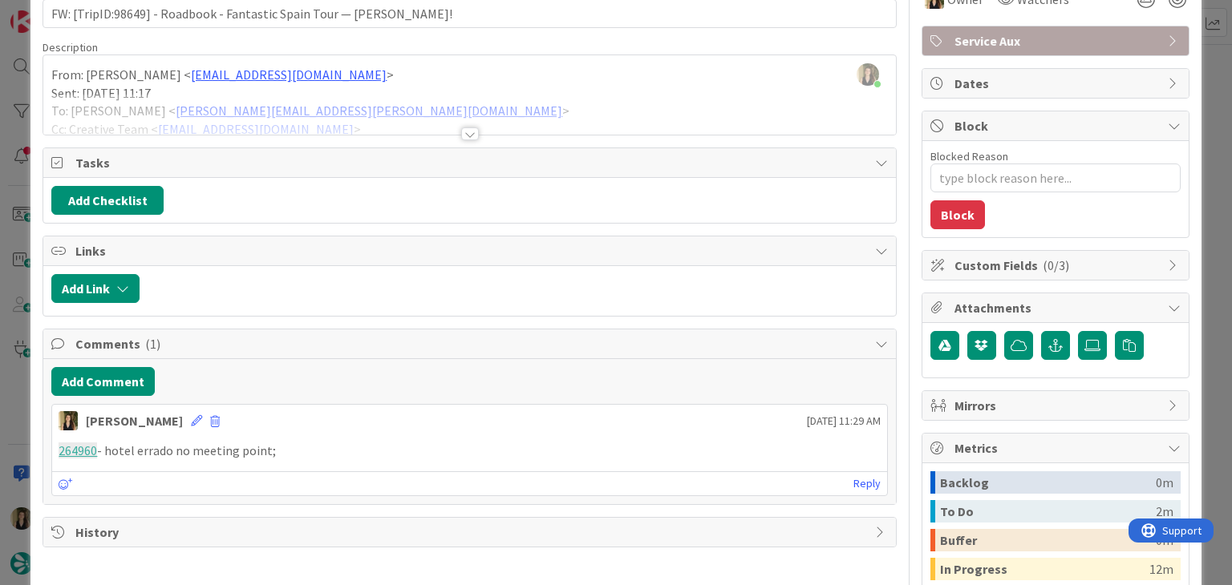
scroll to position [0, 0]
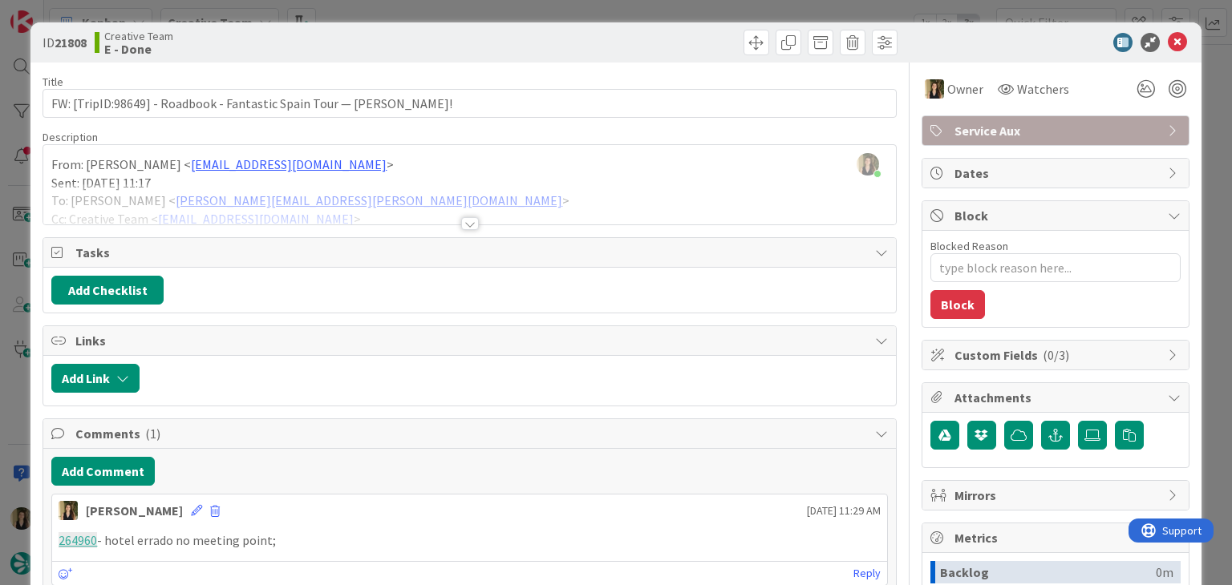
click at [550, 50] on div at bounding box center [685, 43] width 423 height 26
click at [551, 13] on div "ID 21808 Creative Team E - Done Title 67 / 128 FW: [TripID:98649] - Roadbook - …" at bounding box center [616, 292] width 1232 height 585
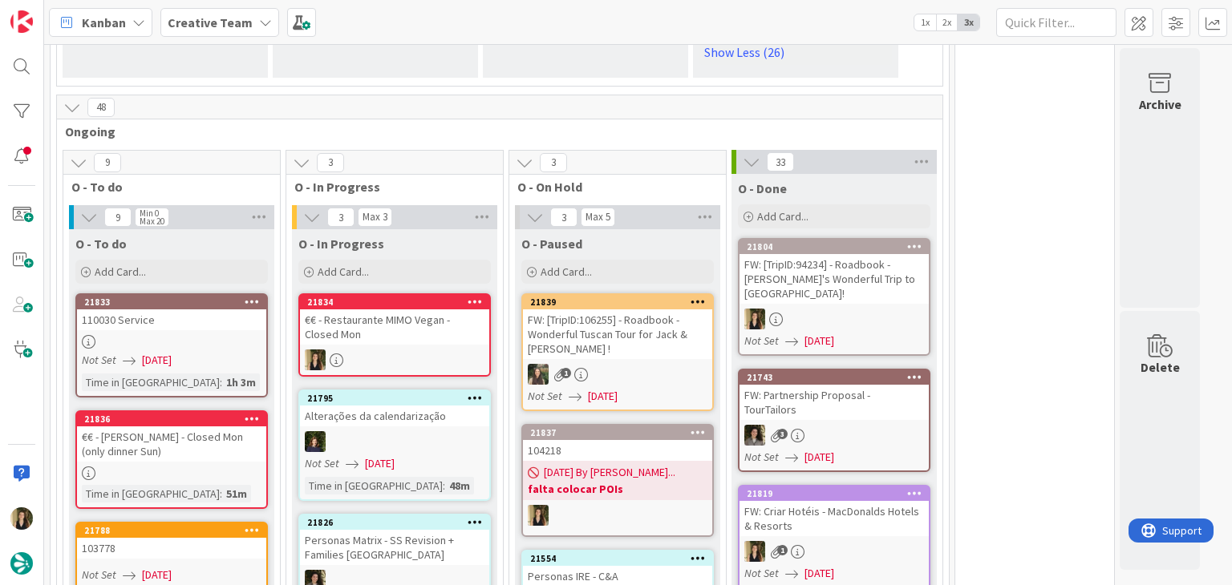
scroll to position [4250, 0]
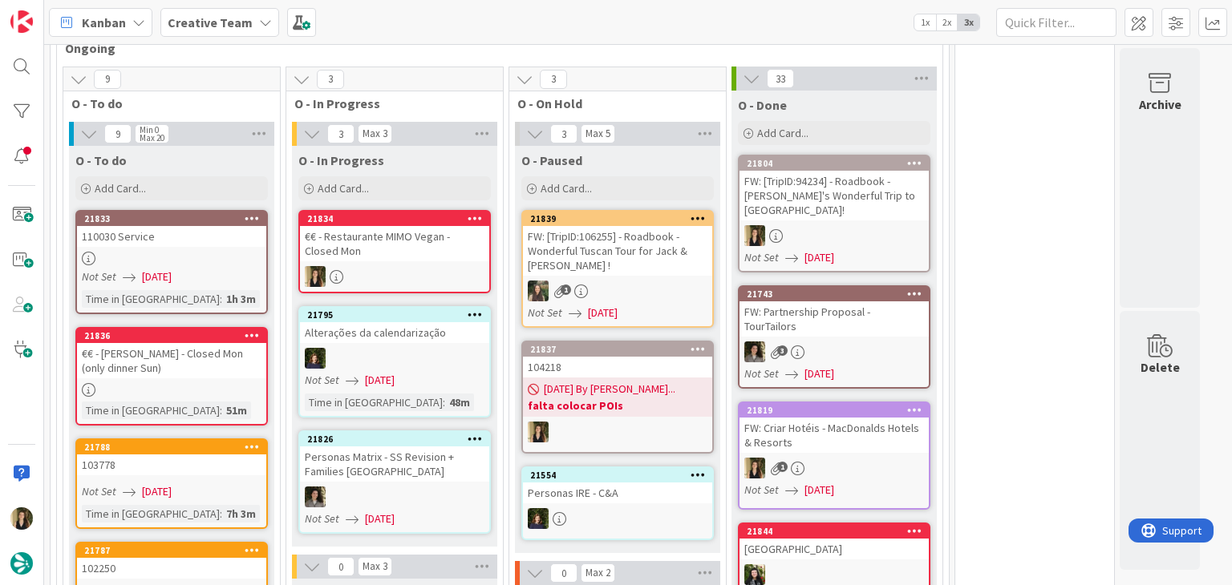
click at [220, 343] on div "€€ - [PERSON_NAME] - Closed Mon (only dinner Sun)" at bounding box center [171, 360] width 189 height 35
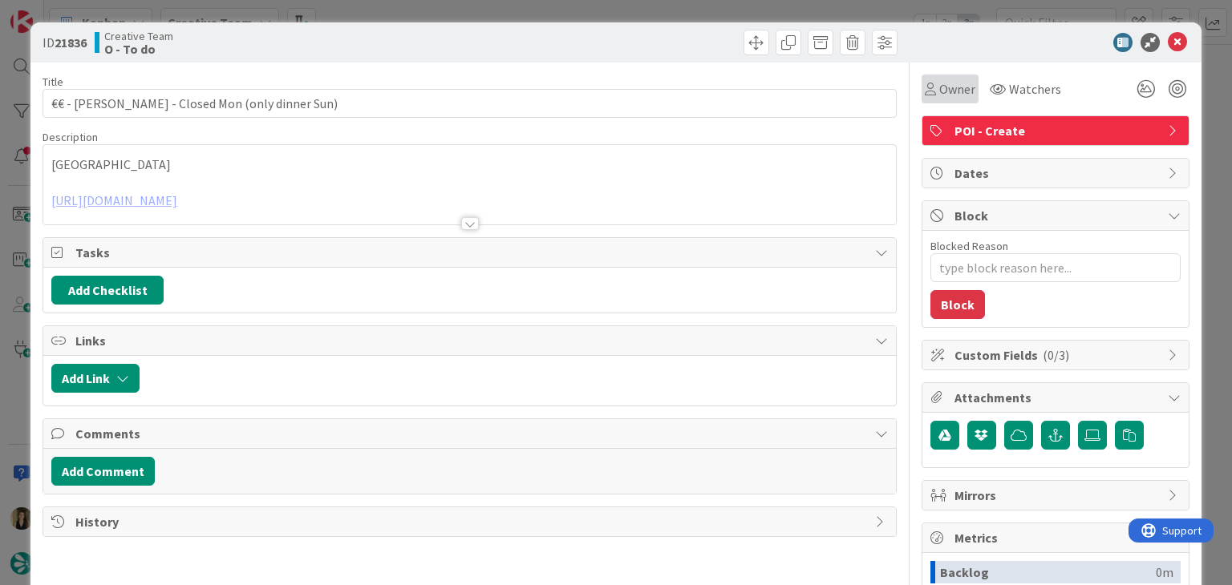
click at [921, 83] on div "Owner" at bounding box center [949, 89] width 57 height 29
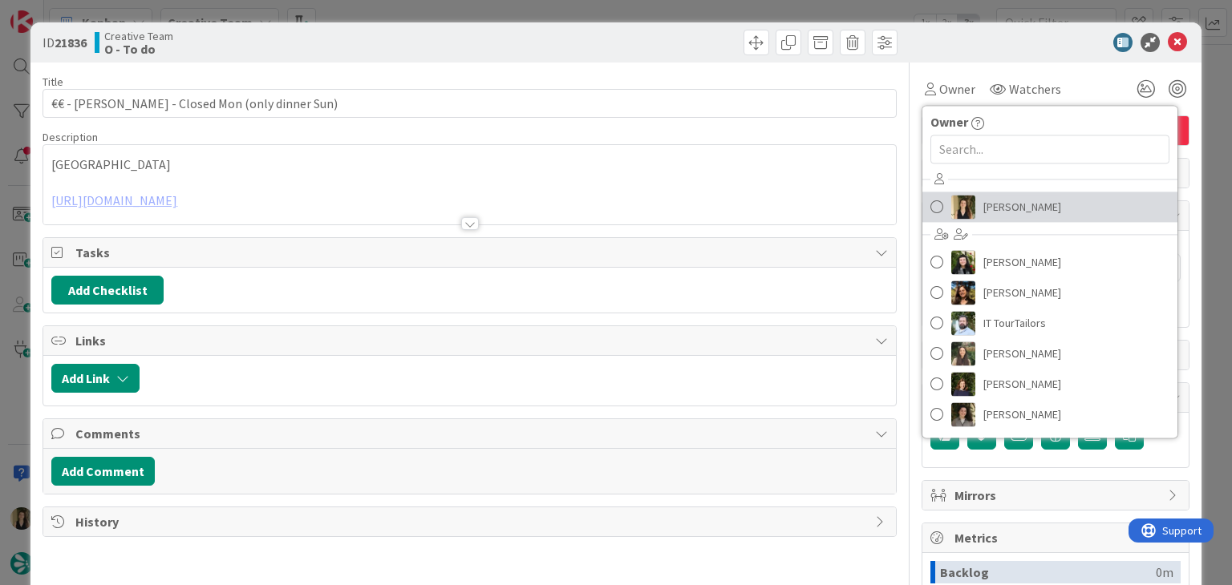
drag, startPoint x: 1019, startPoint y: 205, endPoint x: 849, endPoint y: 117, distance: 191.5
click at [1019, 206] on span "[PERSON_NAME]" at bounding box center [1022, 207] width 78 height 24
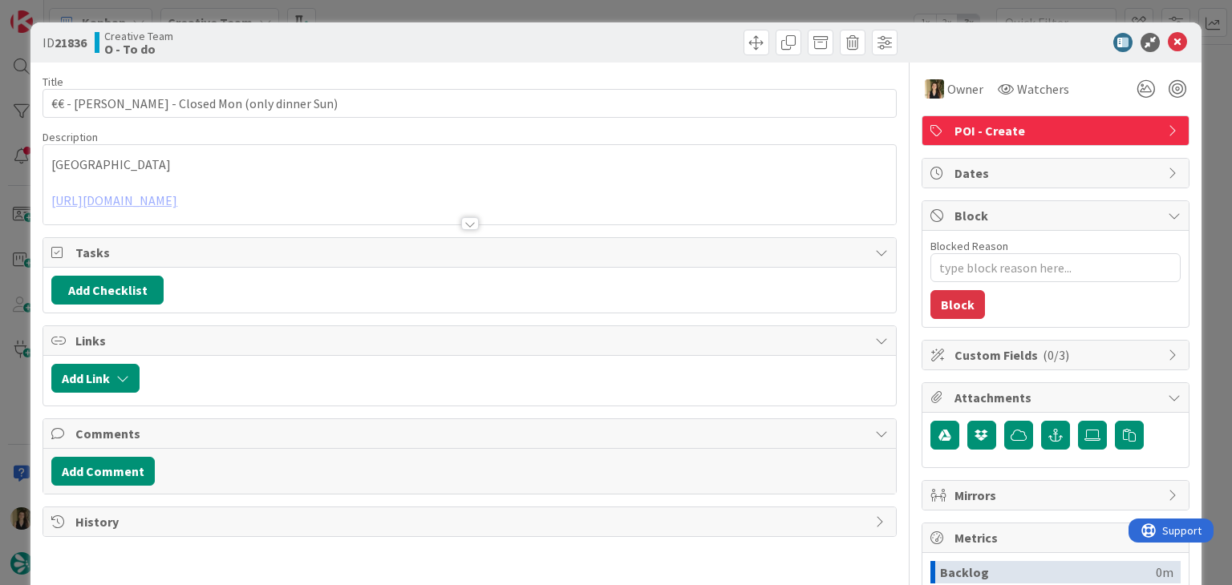
drag, startPoint x: 648, startPoint y: 37, endPoint x: 641, endPoint y: 18, distance: 20.6
click at [646, 36] on div at bounding box center [685, 43] width 423 height 26
click at [638, 8] on div "ID 21836 Creative Team O - To do Title 44 / 128 €€ - Noray II - Closed Mon (onl…" at bounding box center [616, 292] width 1232 height 585
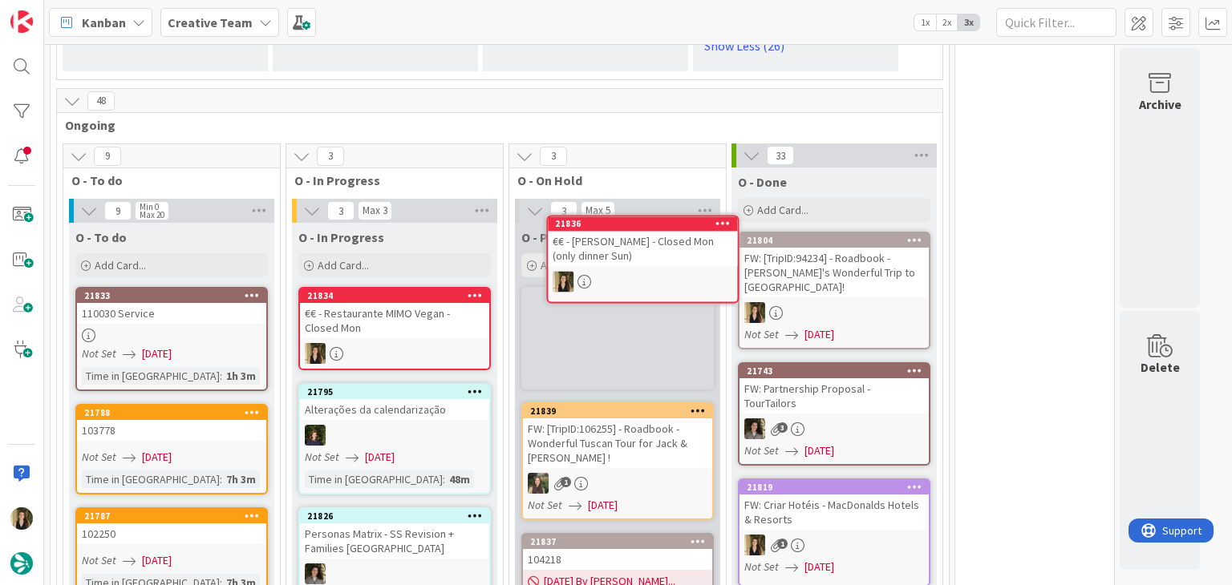
scroll to position [4169, 0]
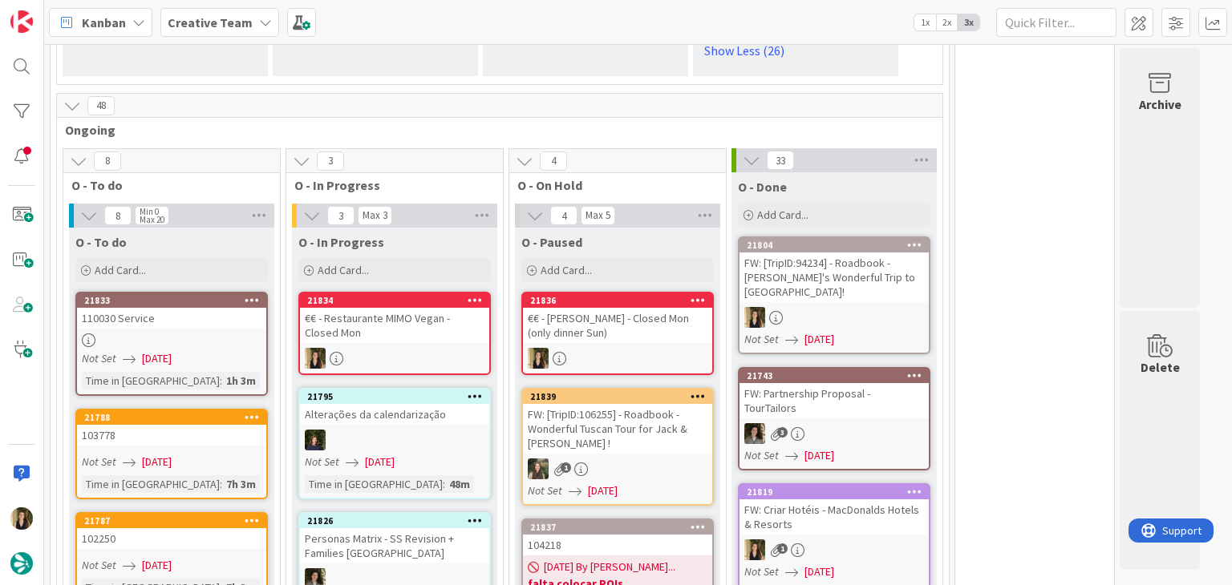
click at [372, 308] on div "€€ - Restaurante MIMO Vegan - Closed Mon" at bounding box center [394, 325] width 189 height 35
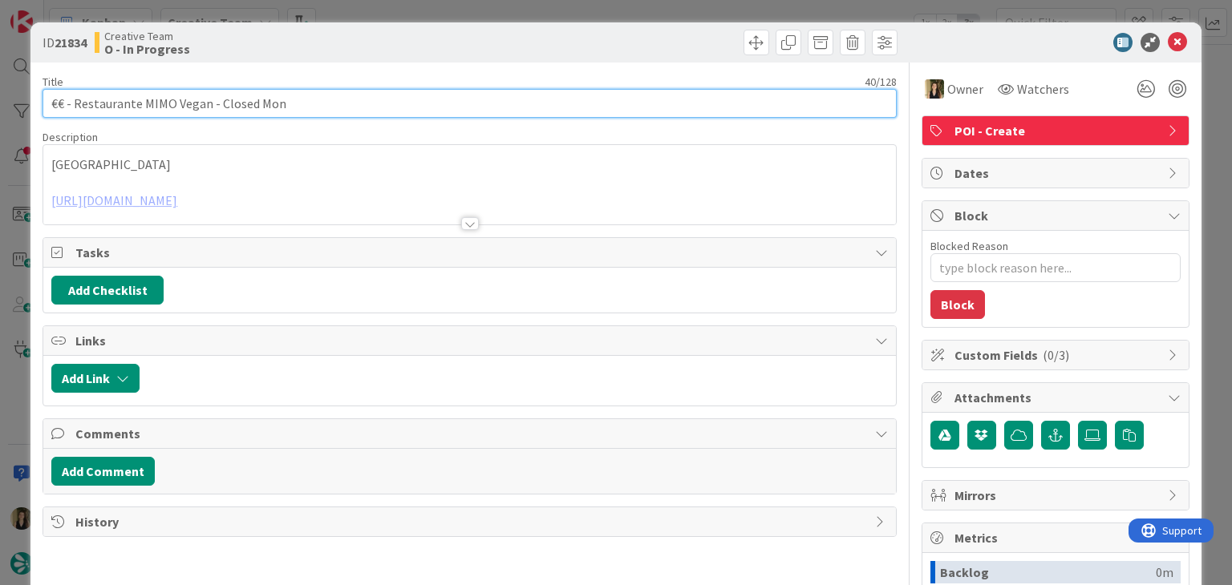
drag, startPoint x: 298, startPoint y: 103, endPoint x: 26, endPoint y: 103, distance: 271.9
click at [26, 103] on div "ID 21834 Creative Team O - In Progress Title 40 / 128 €€ - Restaurante MIMO Veg…" at bounding box center [616, 292] width 1232 height 585
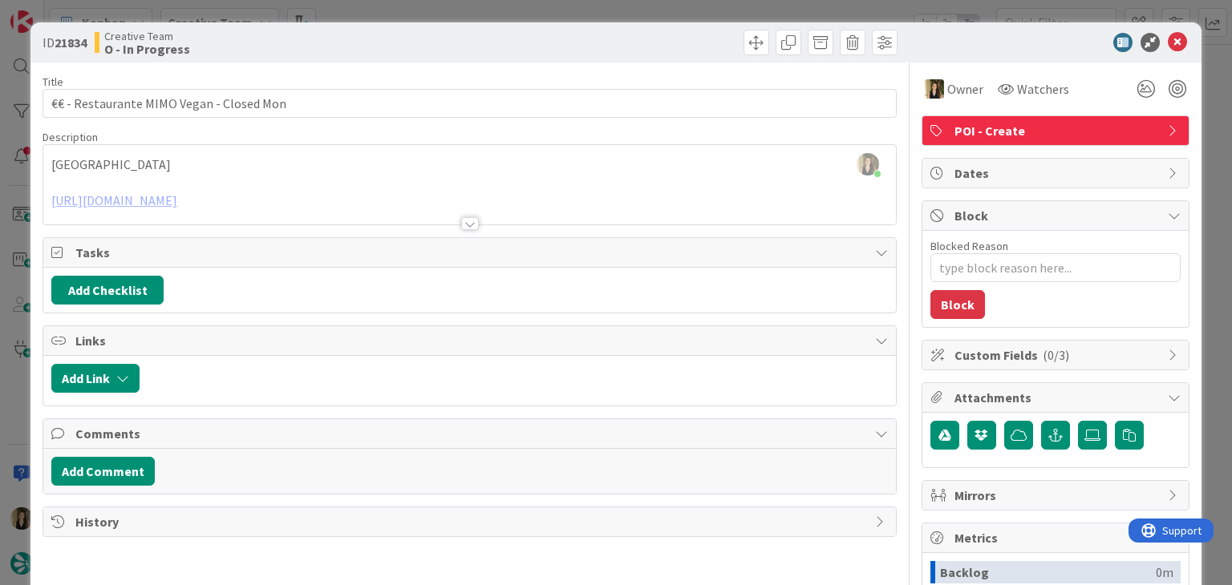
drag, startPoint x: 300, startPoint y: 38, endPoint x: 294, endPoint y: 26, distance: 12.6
click at [302, 37] on div "Creative Team O - In Progress" at bounding box center [280, 43] width 371 height 26
click at [485, 26] on div "ID 21834 Creative Team O - In Progress" at bounding box center [615, 42] width 1170 height 40
click at [490, 10] on div "ID 21834 Creative Team O - In Progress Title 40 / 128 €€ - Restaurante MIMO Veg…" at bounding box center [616, 292] width 1232 height 585
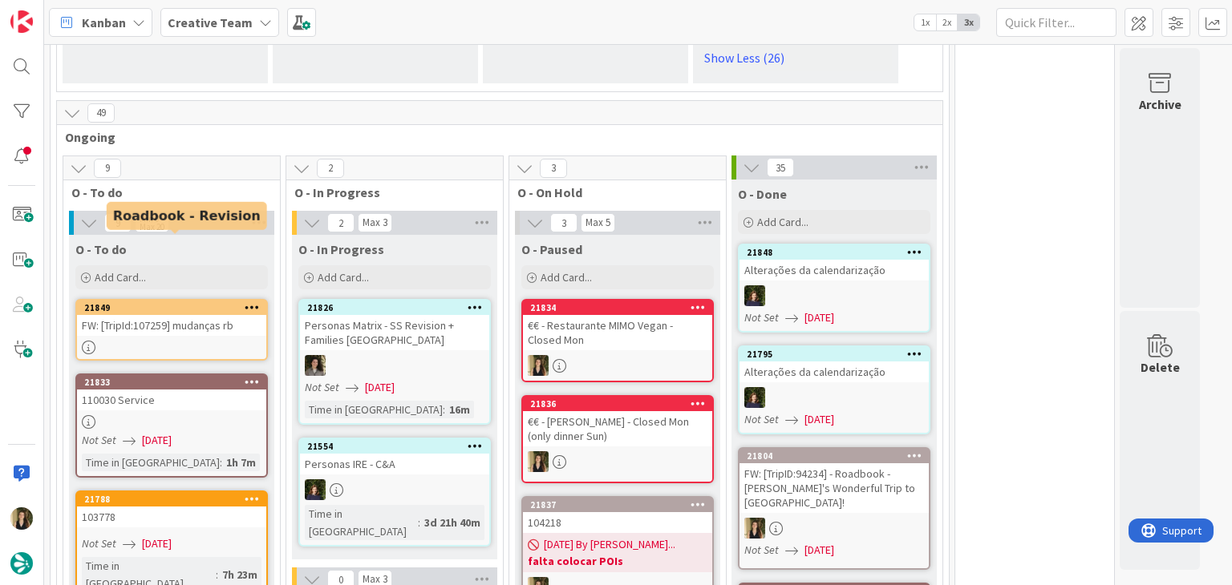
click at [160, 315] on div "FW: [TripId:107259] mudanças rb" at bounding box center [171, 325] width 189 height 21
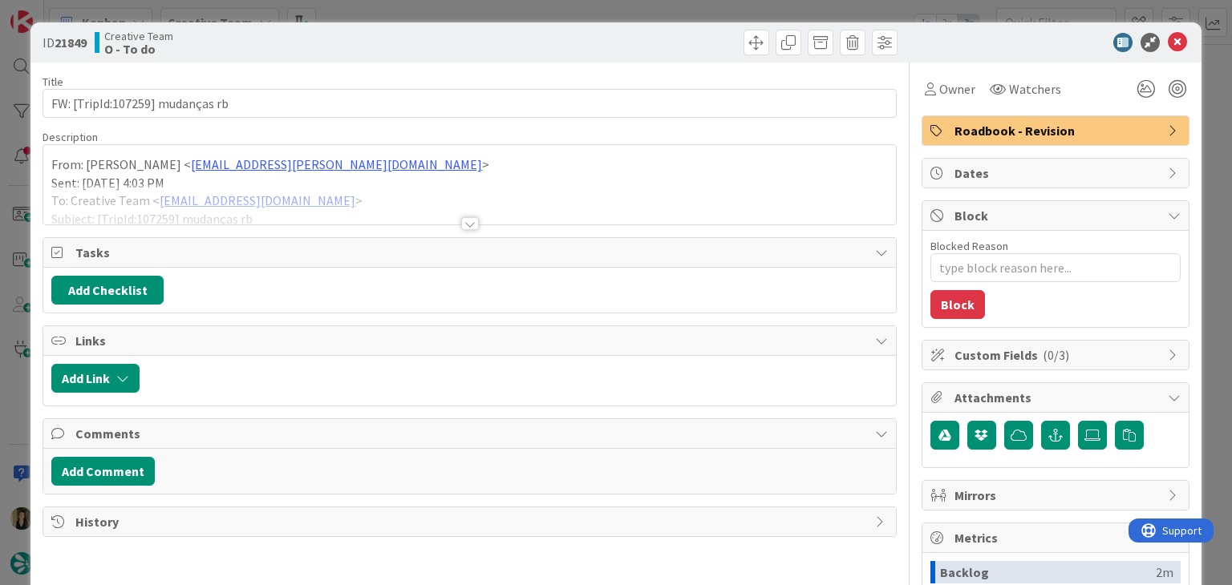
click at [467, 222] on div at bounding box center [470, 223] width 18 height 13
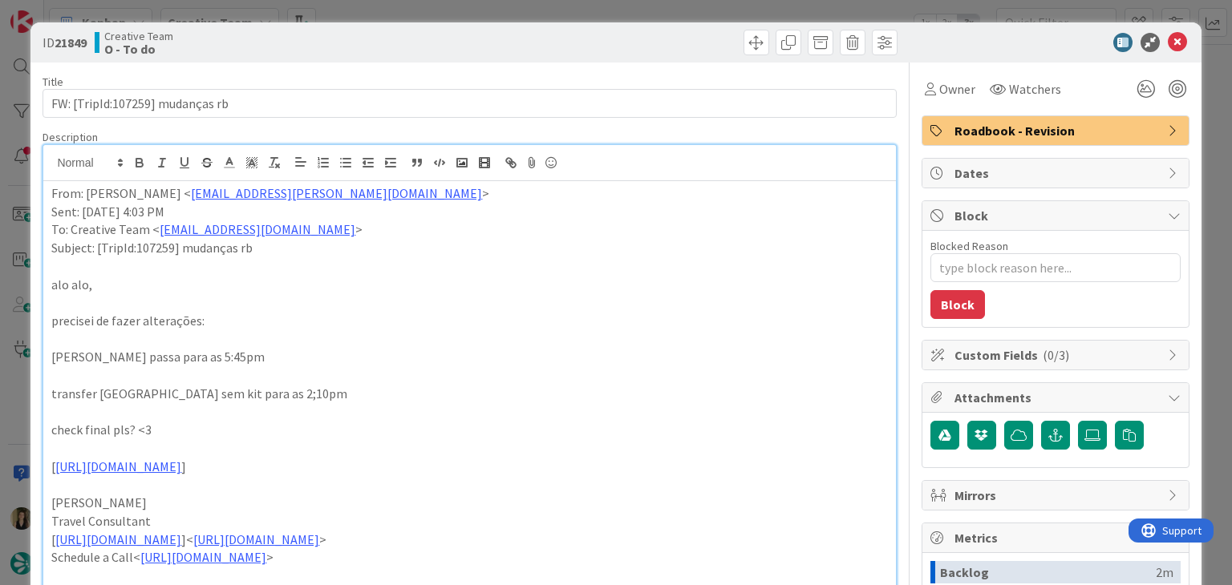
drag, startPoint x: 443, startPoint y: 39, endPoint x: 433, endPoint y: 9, distance: 32.0
click at [442, 35] on div "Creative Team O - To do" at bounding box center [280, 43] width 371 height 26
click at [439, 8] on div "ID 21849 Creative Team O - To do Title 32 / 128 FW: [TripId:107259] mudanças rb…" at bounding box center [616, 292] width 1232 height 585
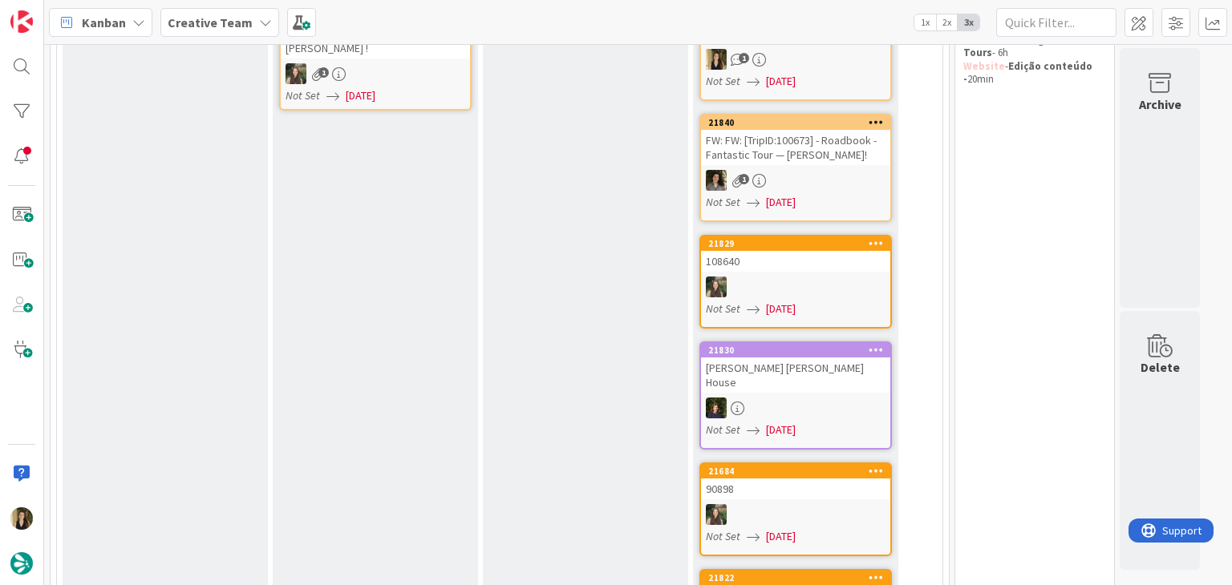
scroll to position [160, 0]
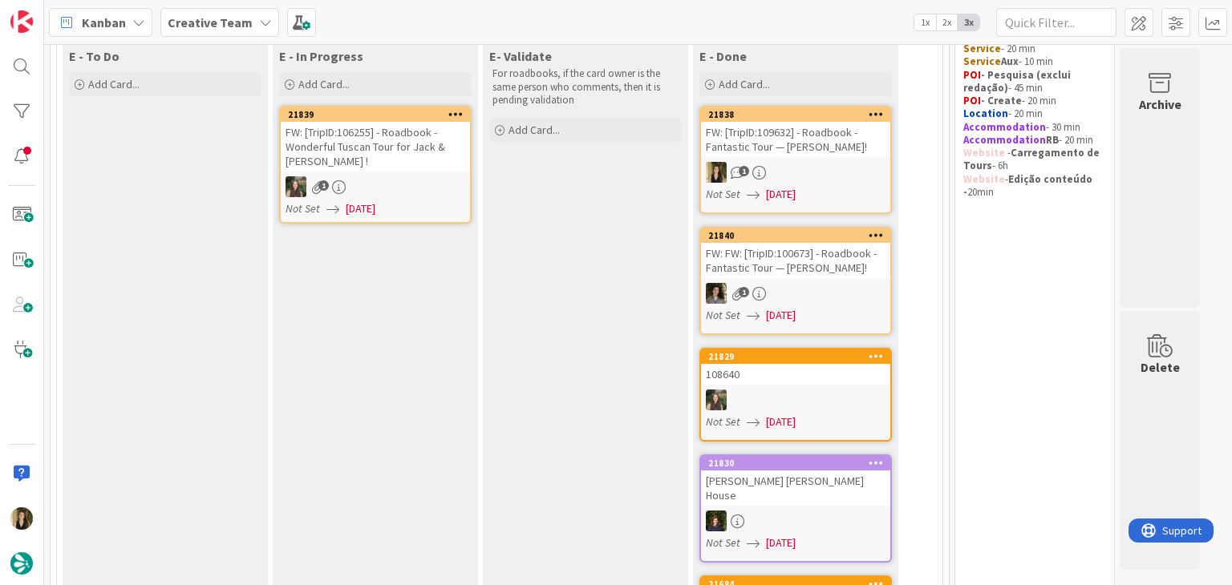
click at [826, 186] on div "Not Set 27/08/2025" at bounding box center [798, 194] width 184 height 17
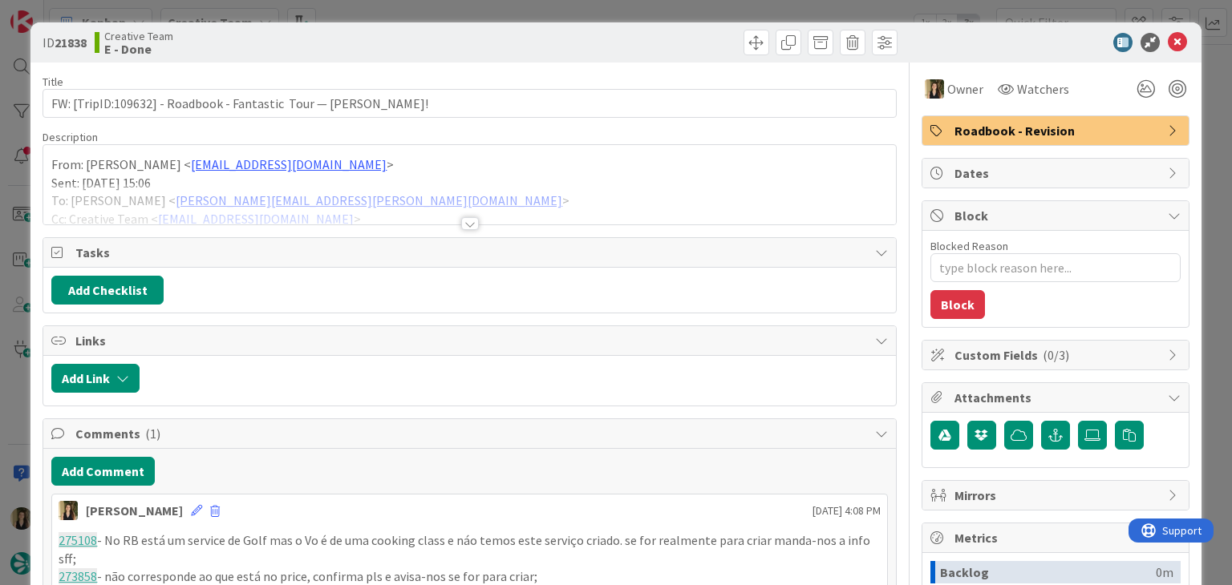
click at [706, 32] on div at bounding box center [685, 43] width 423 height 26
click at [699, 14] on div "ID 21838 Creative Team E - Done Title 66 / 128 FW: [TripID:109632] - Roadbook -…" at bounding box center [616, 292] width 1232 height 585
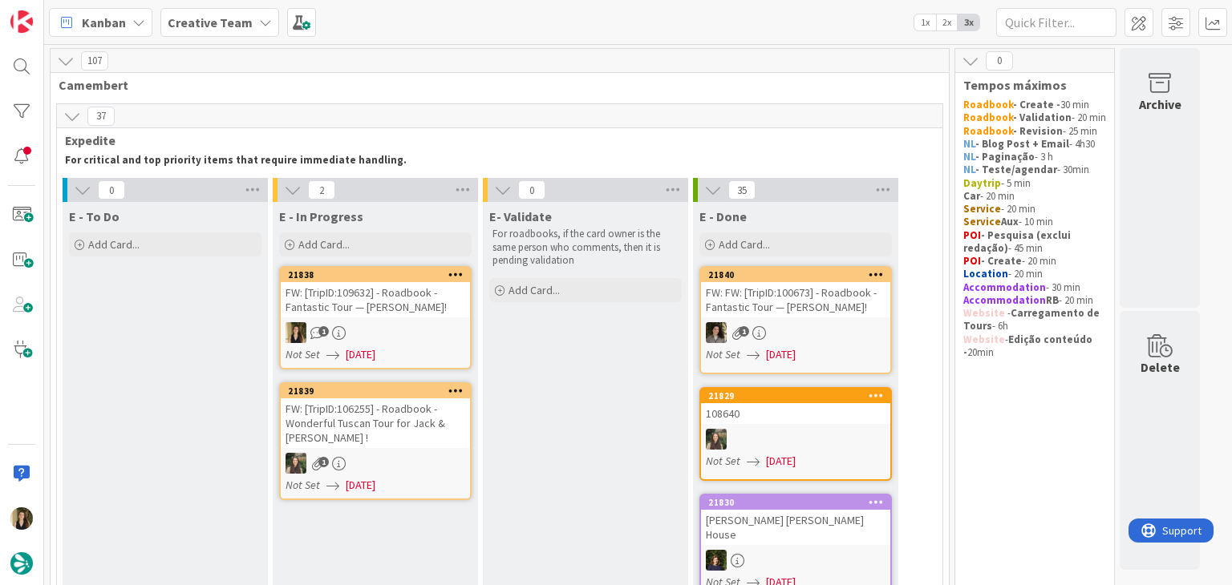
click at [414, 320] on link "21838 FW: [TripID:109632] - Roadbook - Fantastic Tour — Roxane Angotta! 1 Not S…" at bounding box center [375, 317] width 192 height 103
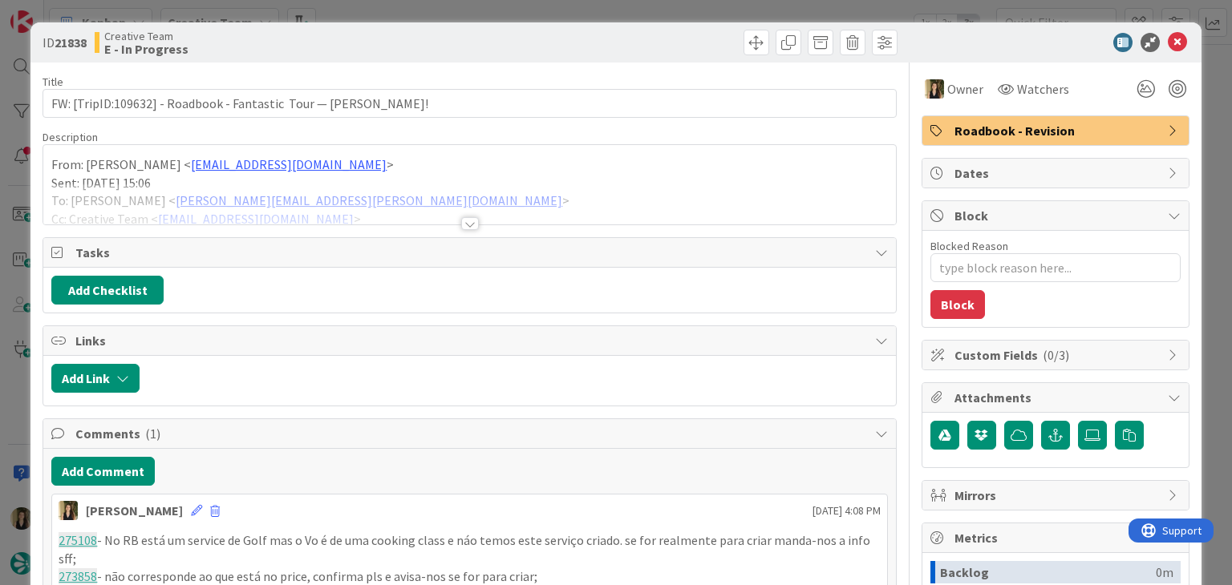
click at [461, 223] on div at bounding box center [470, 223] width 18 height 13
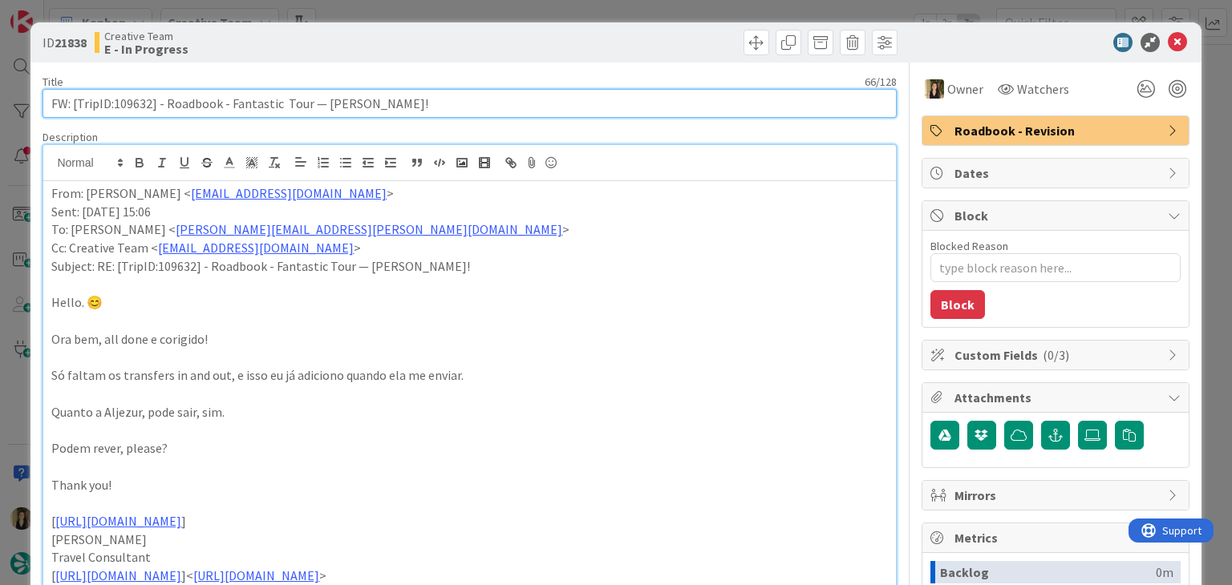
click at [143, 98] on input "FW: [TripID:109632] - Roadbook - Fantastic Tour — [PERSON_NAME]!" at bounding box center [469, 103] width 853 height 29
click at [142, 98] on input "FW: [TripID:109632] - Roadbook - Fantastic Tour — [PERSON_NAME]!" at bounding box center [469, 103] width 853 height 29
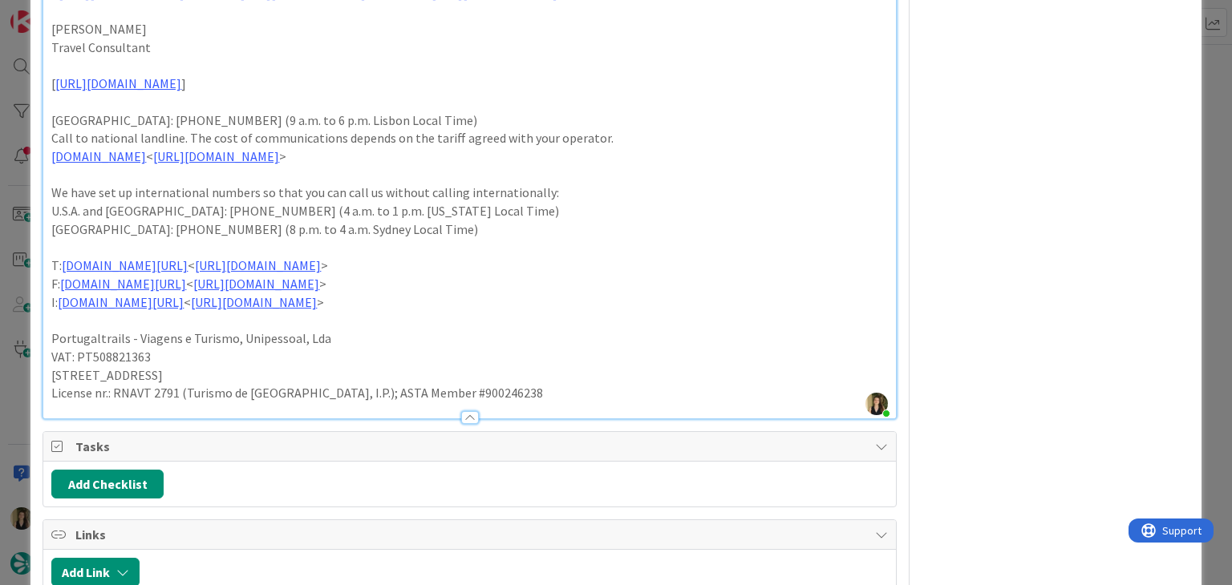
scroll to position [1552, 0]
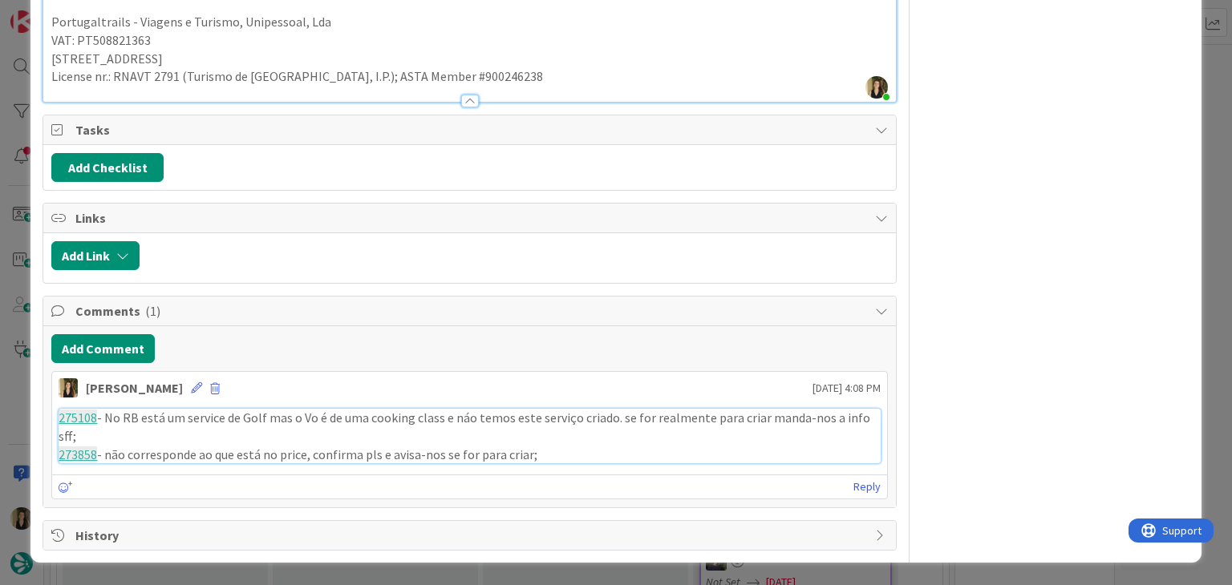
click at [74, 423] on link "275108" at bounding box center [78, 418] width 38 height 16
click at [83, 453] on link "273858" at bounding box center [78, 455] width 38 height 16
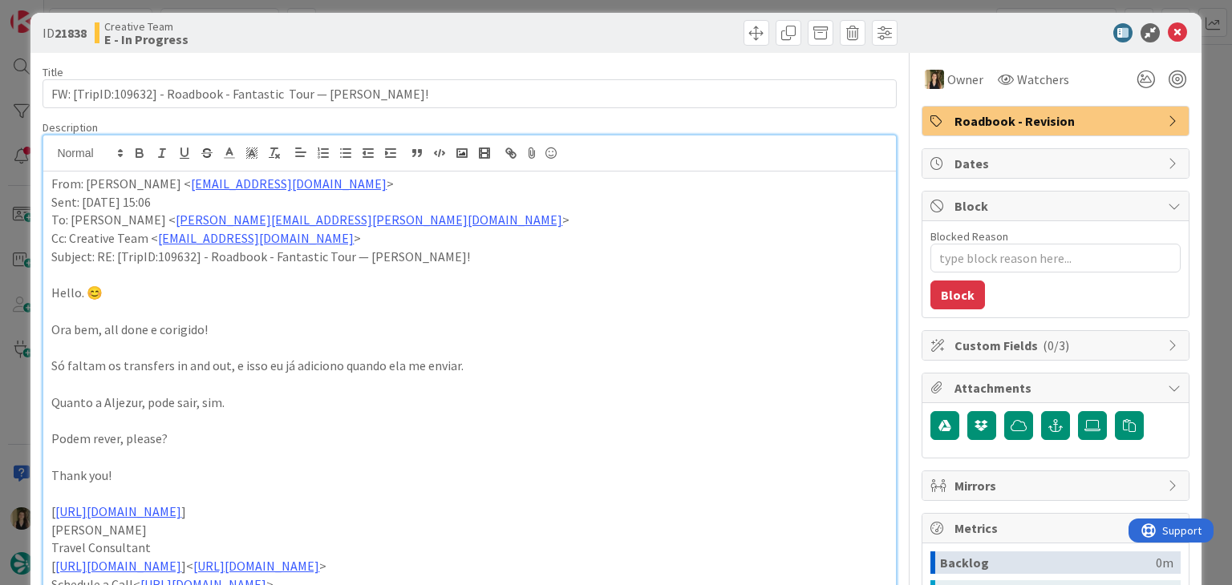
scroll to position [0, 0]
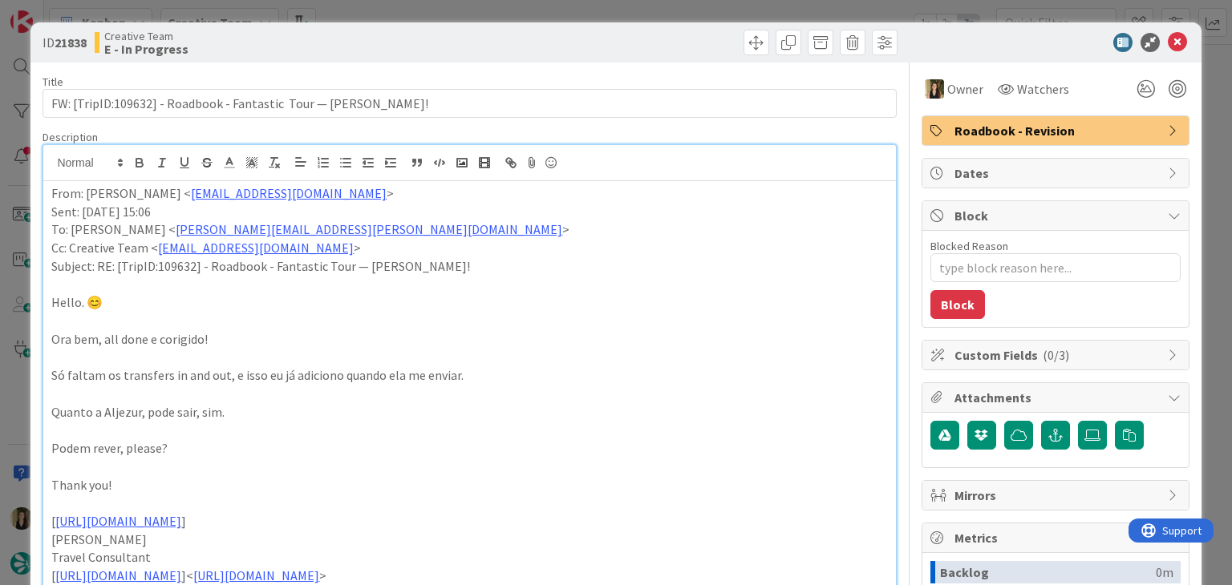
click at [650, 39] on div at bounding box center [685, 43] width 423 height 26
drag, startPoint x: 638, startPoint y: 14, endPoint x: 629, endPoint y: 21, distance: 11.6
click at [638, 14] on div "ID 21838 Creative Team E - In Progress Title 66 / 128 FW: [TripID:109632] - Roa…" at bounding box center [616, 292] width 1232 height 585
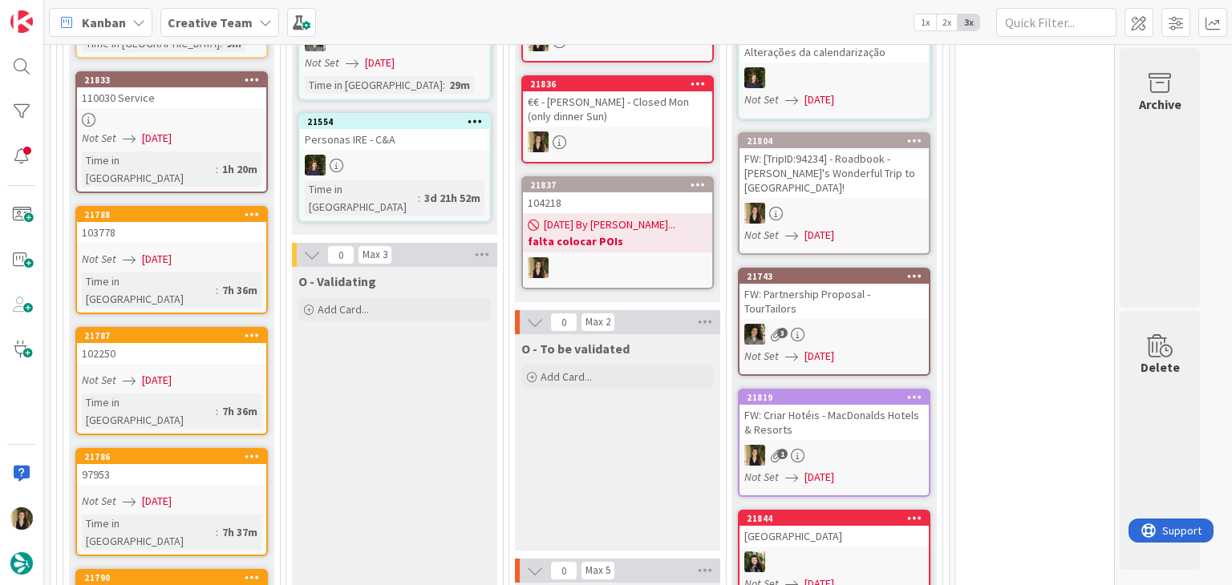
click at [615, 370] on div "O - To be validated Add Card... Template Not Set Title 0 / 128 Label Daytrip Sh…" at bounding box center [617, 442] width 205 height 217
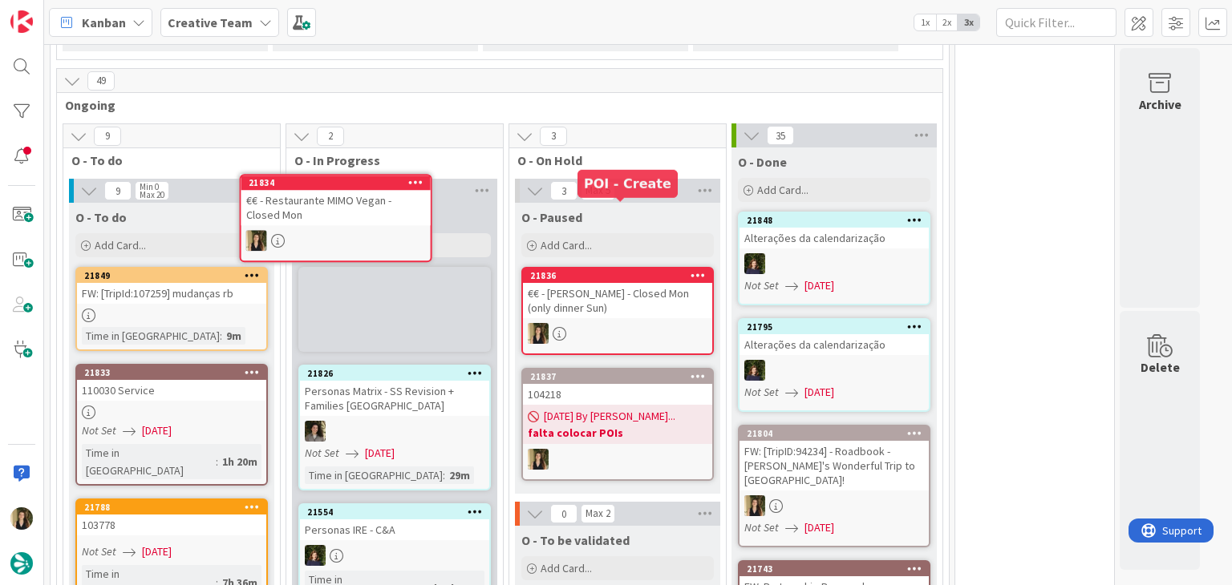
scroll to position [4191, 0]
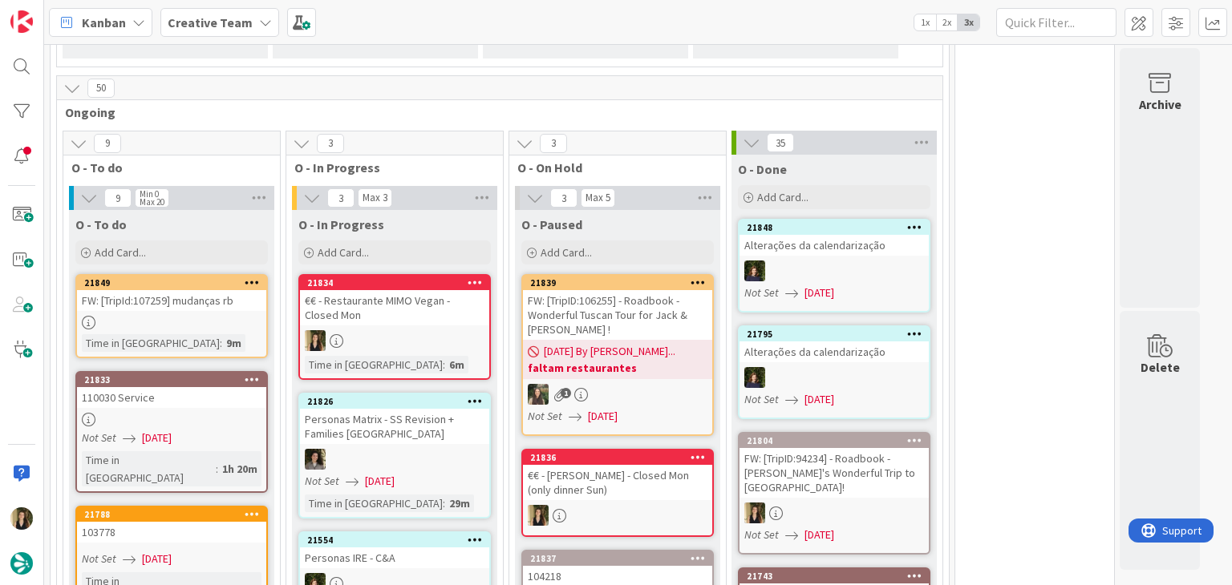
click at [429, 330] on div at bounding box center [394, 340] width 189 height 21
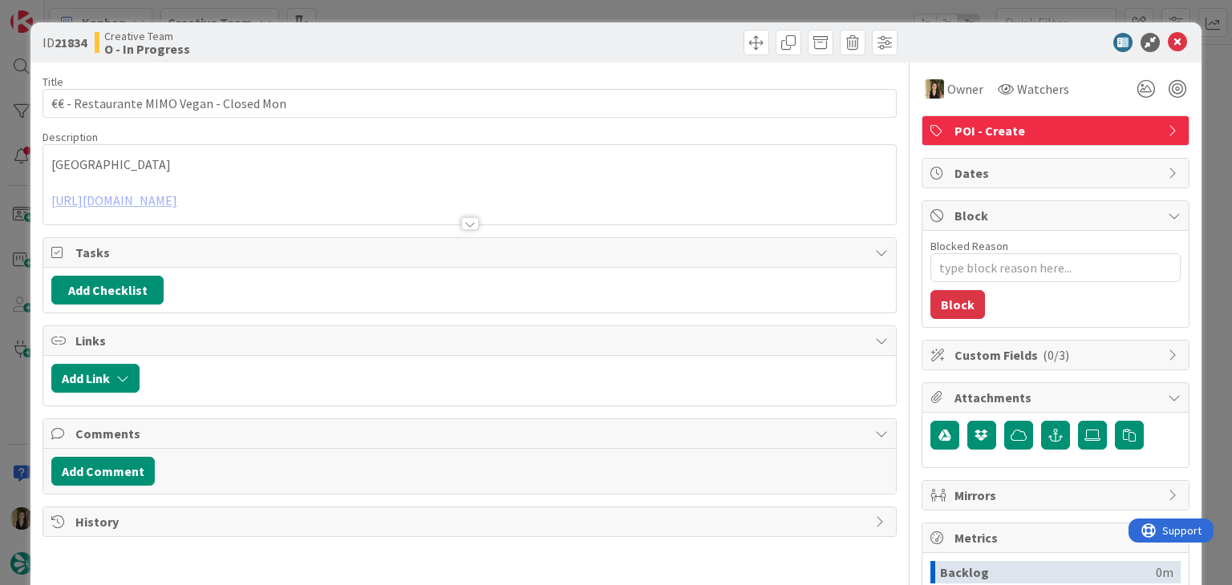
drag, startPoint x: 675, startPoint y: 30, endPoint x: 673, endPoint y: 6, distance: 23.4
click at [673, 29] on div "ID 21834 Creative Team O - In Progress" at bounding box center [615, 42] width 1170 height 40
click at [673, 6] on div "ID 21834 Creative Team O - In Progress Title 40 / 128 €€ - Restaurante MIMO Veg…" at bounding box center [616, 292] width 1232 height 585
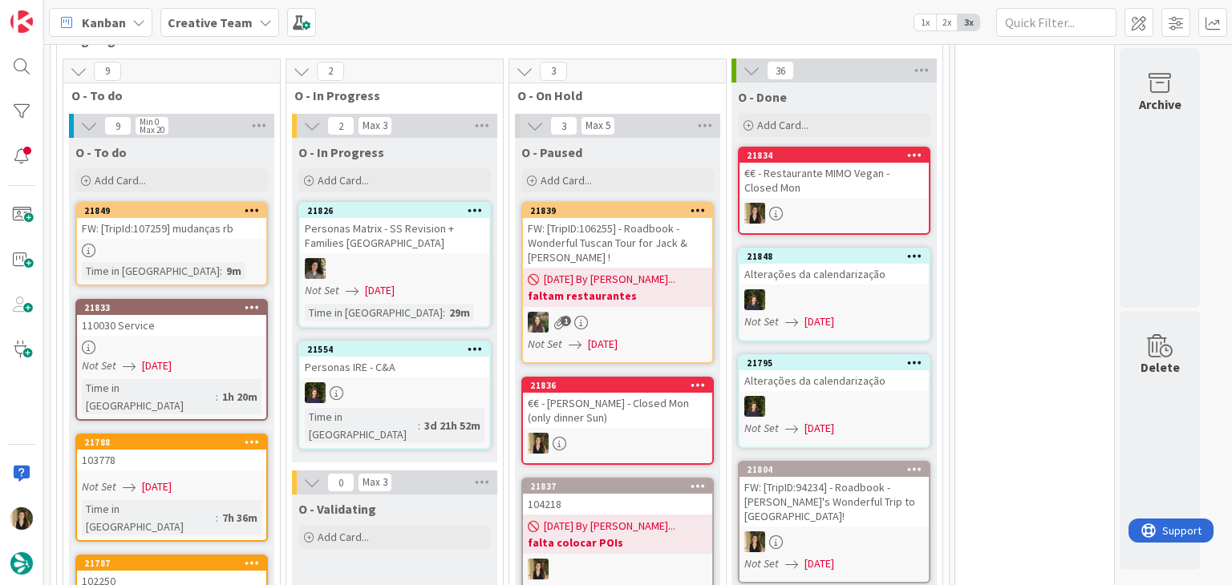
scroll to position [4553, 0]
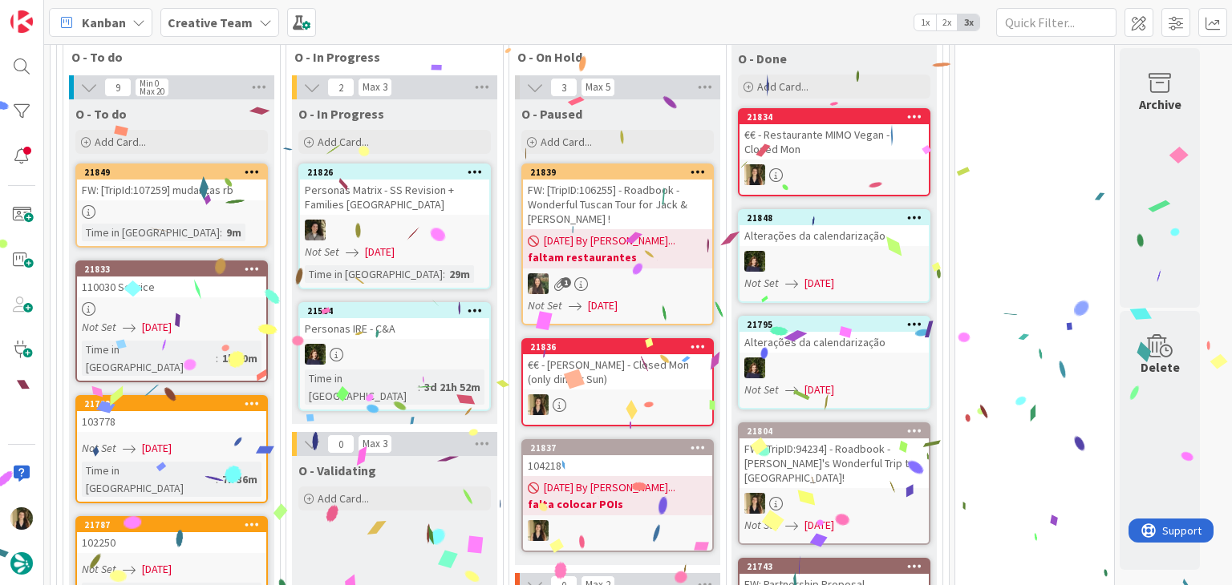
scroll to position [4393, 0]
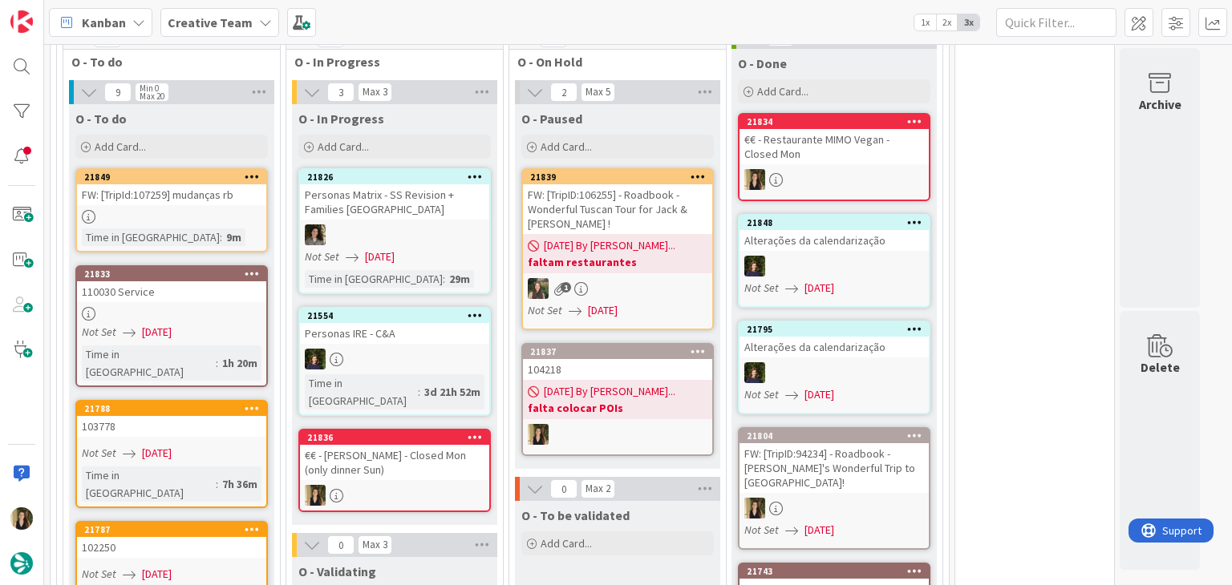
click at [427, 445] on div "€€ - [PERSON_NAME] - Closed Mon (only dinner Sun)" at bounding box center [394, 462] width 189 height 35
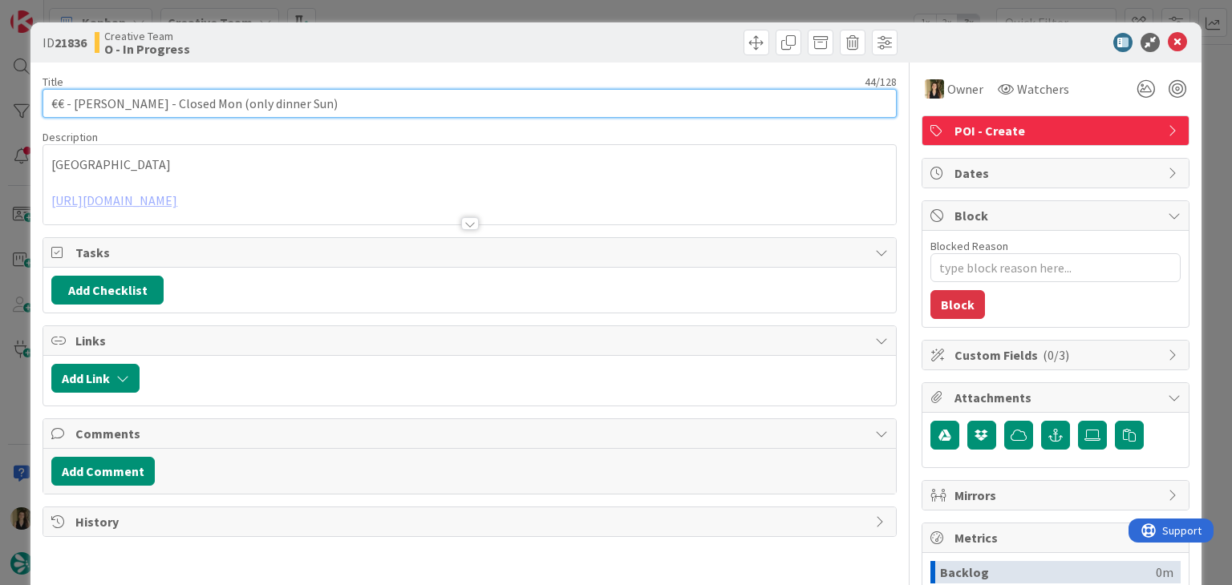
drag, startPoint x: 298, startPoint y: 103, endPoint x: 38, endPoint y: 101, distance: 259.8
click at [38, 101] on div "ID 21836 Creative Team O - In Progress Title 44 / 128 €€ - [PERSON_NAME] - Clos…" at bounding box center [615, 430] width 1170 height 816
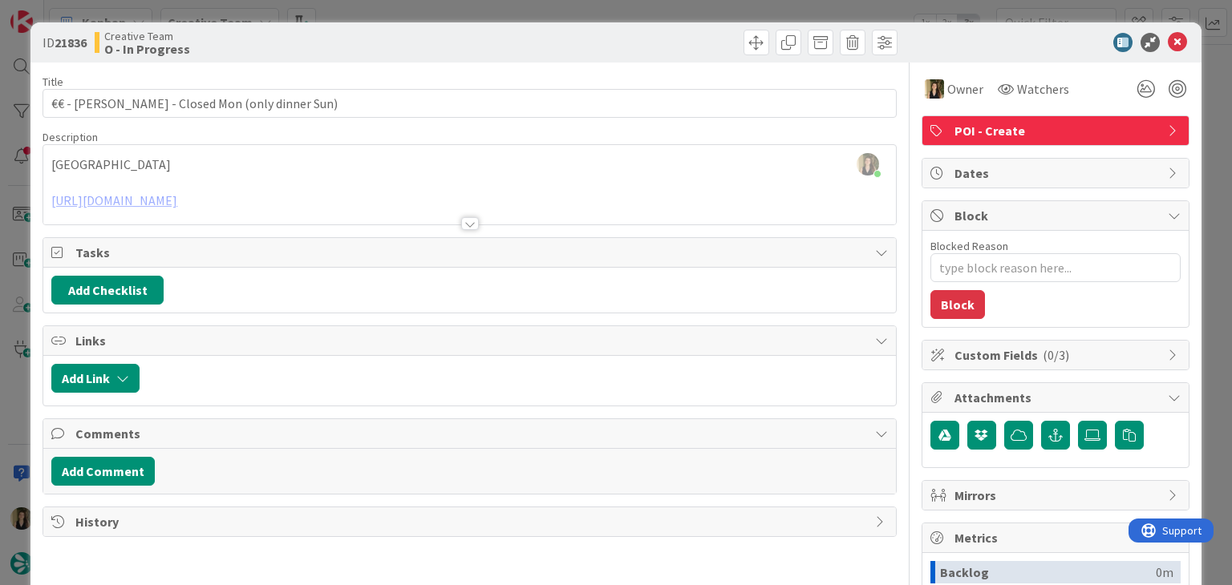
drag, startPoint x: 231, startPoint y: 160, endPoint x: 159, endPoint y: 148, distance: 73.2
click at [229, 161] on div "[PERSON_NAME] just joined [GEOGRAPHIC_DATA] [URL][DOMAIN_NAME]" at bounding box center [469, 184] width 852 height 79
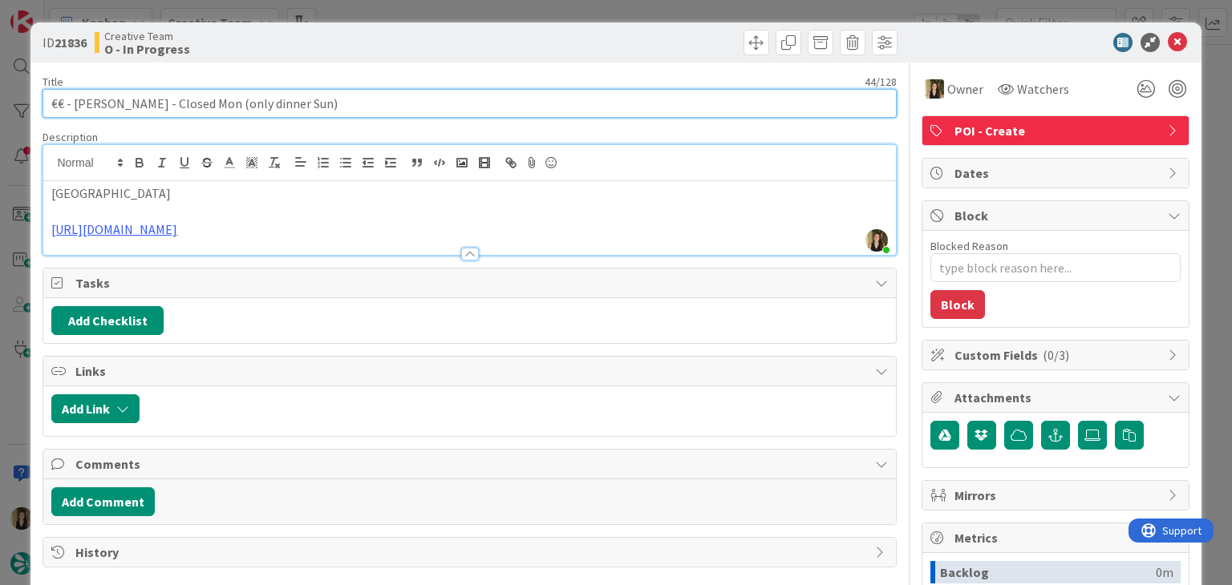
drag, startPoint x: 116, startPoint y: 103, endPoint x: 75, endPoint y: 100, distance: 41.8
click at [75, 100] on input "€€ - [PERSON_NAME] - Closed Mon (only dinner Sun)" at bounding box center [469, 103] width 853 height 29
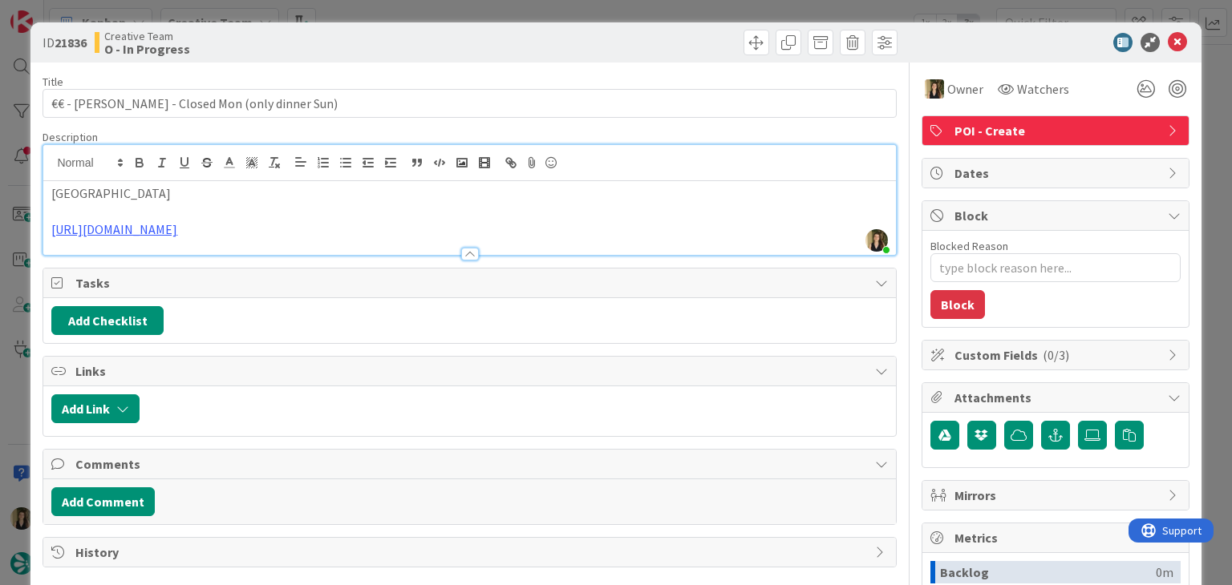
drag, startPoint x: 359, startPoint y: 45, endPoint x: 370, endPoint y: 25, distance: 22.6
click at [359, 43] on div "Creative Team O - In Progress" at bounding box center [280, 43] width 371 height 26
click at [375, 10] on div "ID 21836 Creative Team O - In Progress Title 44 / 128 €€ - [PERSON_NAME] - Clos…" at bounding box center [616, 292] width 1232 height 585
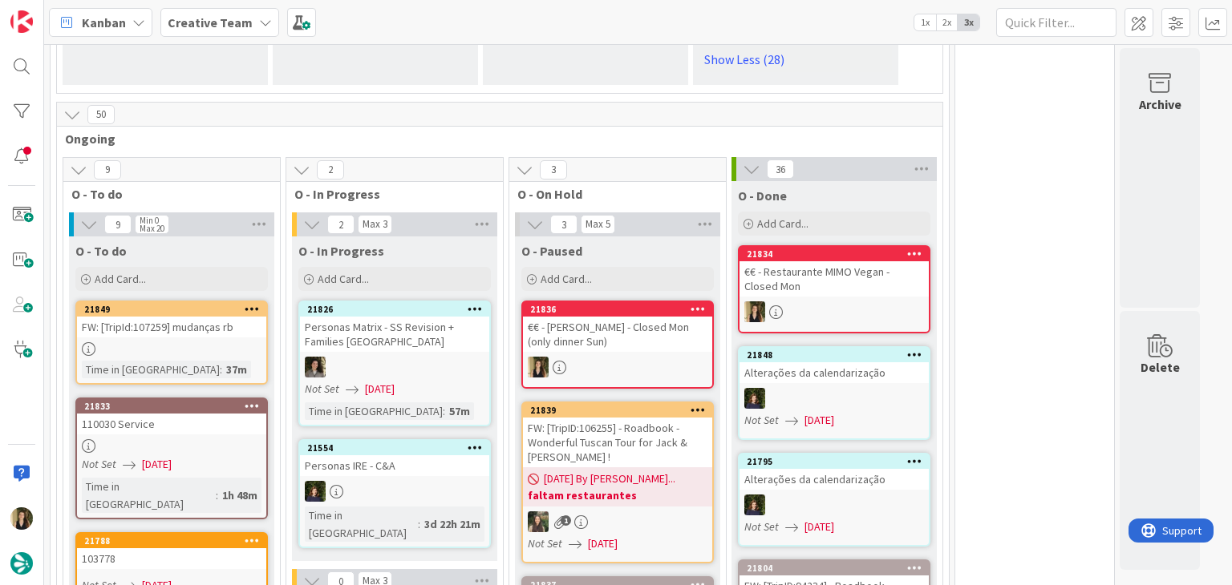
scroll to position [4457, 0]
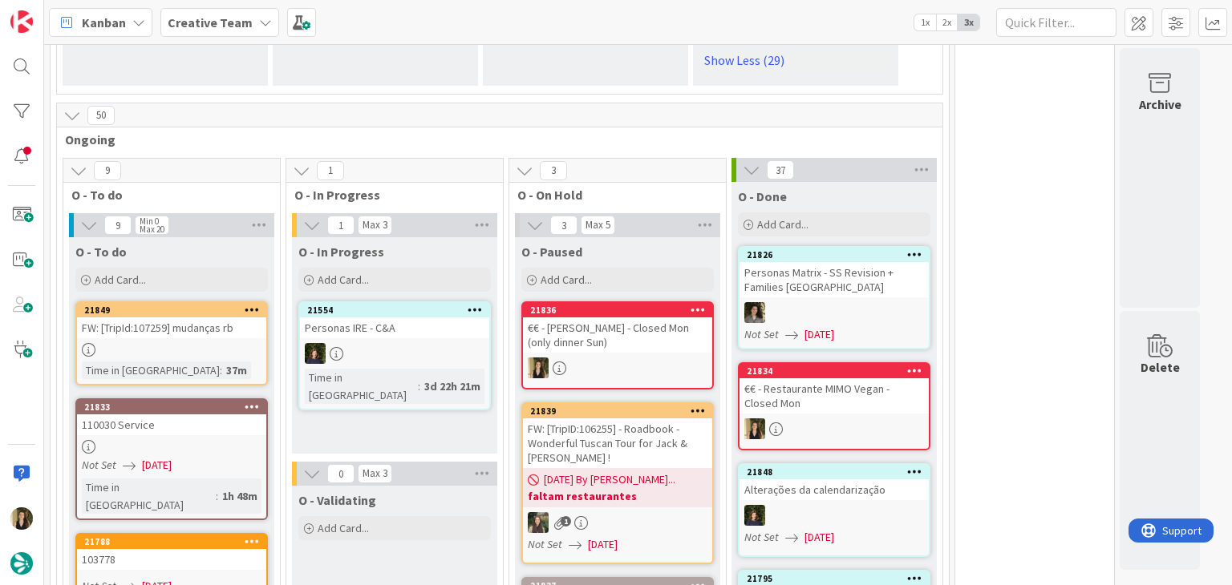
click at [447, 331] on div "O - In Progress Add Card... Template Not Set Title 0 / 128 Label Daytrip Accomm…" at bounding box center [394, 345] width 205 height 217
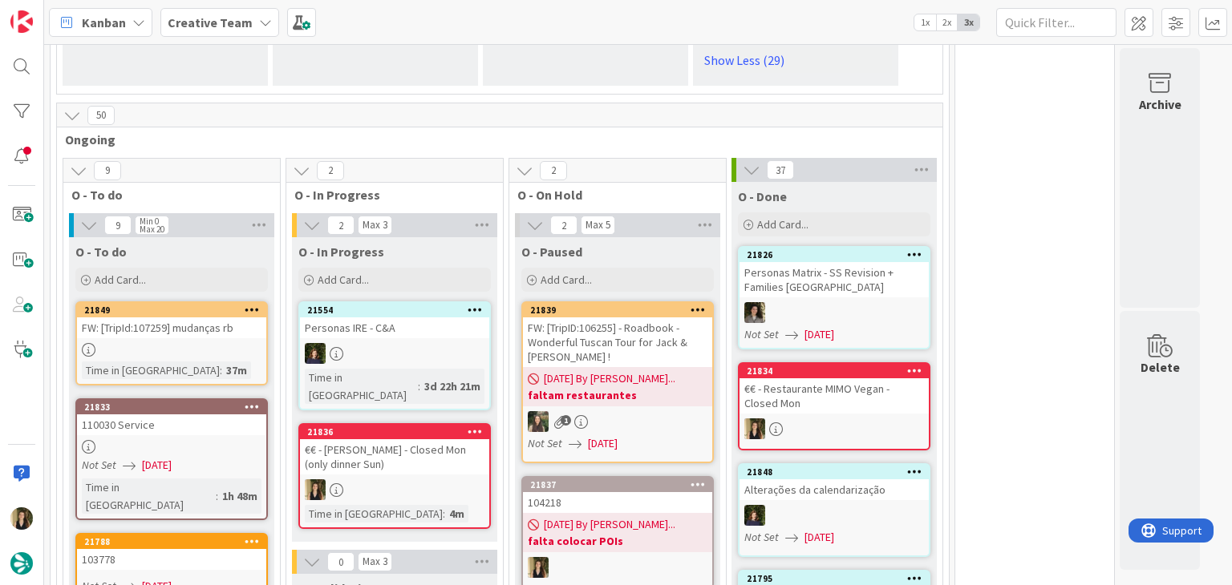
scroll to position [4467, 0]
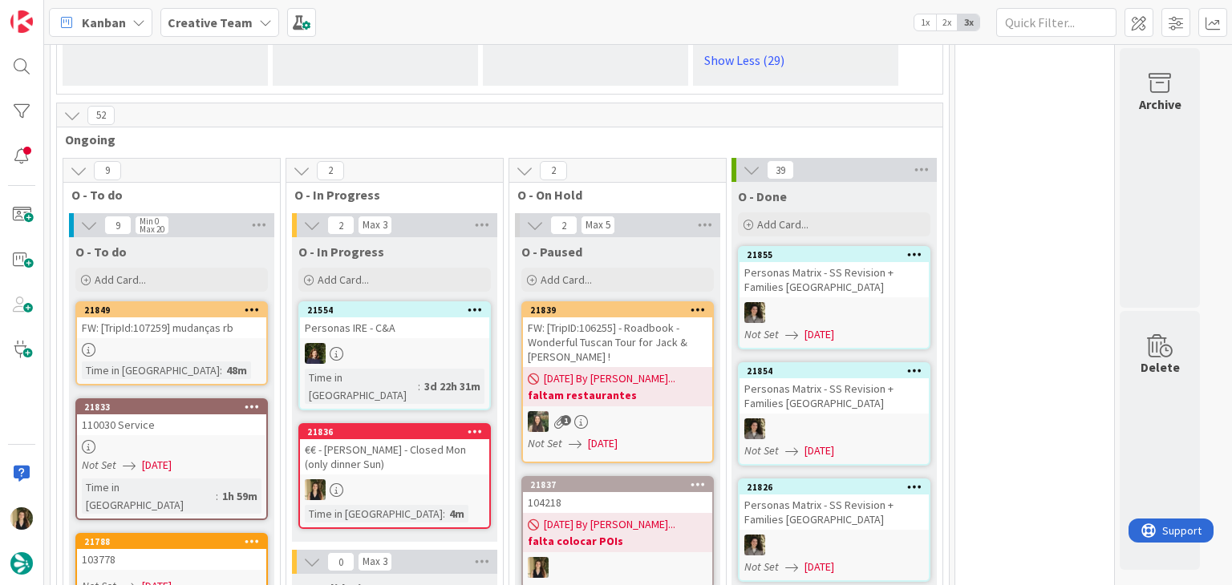
click at [444, 480] on div at bounding box center [394, 490] width 189 height 21
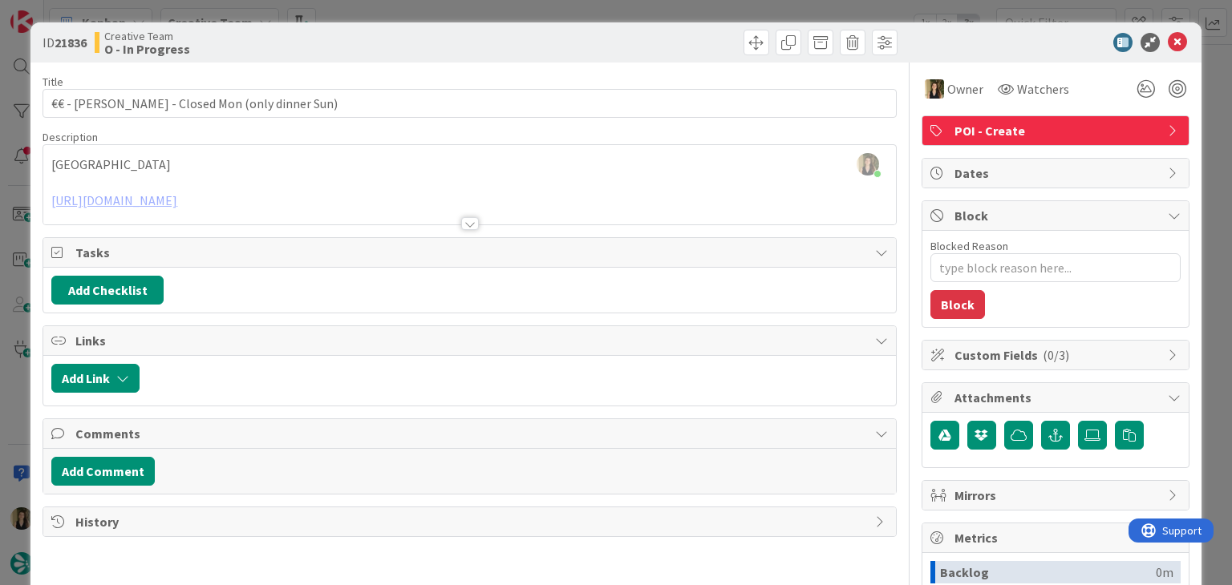
type textarea "x"
click at [355, 42] on div "Creative Team O - In Progress" at bounding box center [280, 43] width 371 height 26
click at [360, 14] on div "ID 21836 Creative Team O - In Progress Title 44 / 128 €€ - [PERSON_NAME] - Clos…" at bounding box center [616, 292] width 1232 height 585
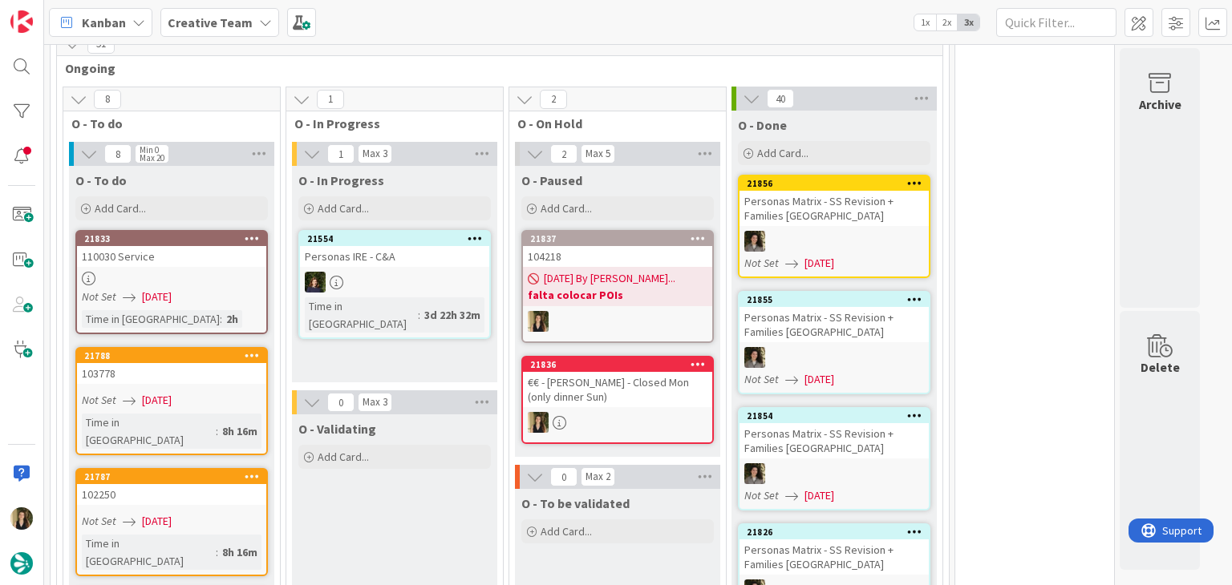
scroll to position [4642, 0]
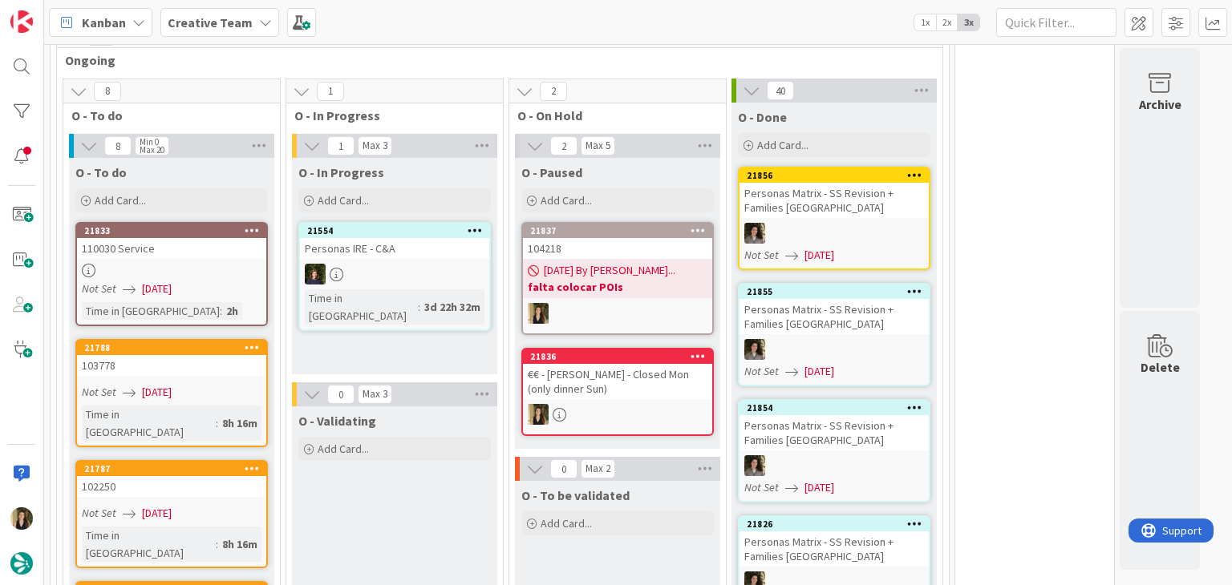
click at [660, 303] on div at bounding box center [617, 313] width 189 height 21
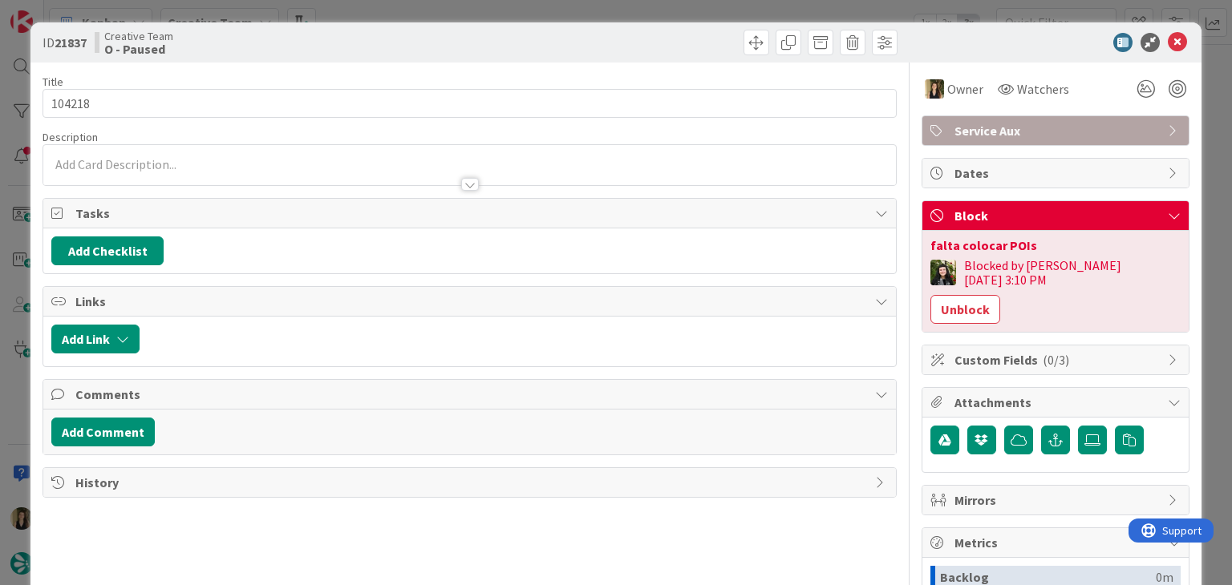
click at [439, 39] on div "Creative Team O - Paused" at bounding box center [280, 43] width 371 height 26
drag, startPoint x: 648, startPoint y: 44, endPoint x: 640, endPoint y: 30, distance: 16.5
click at [646, 43] on div at bounding box center [685, 43] width 423 height 26
click at [639, 19] on div "ID 21837 Creative Team O - Paused Title 6 / 128 104218 Description Owner Watche…" at bounding box center [616, 292] width 1232 height 585
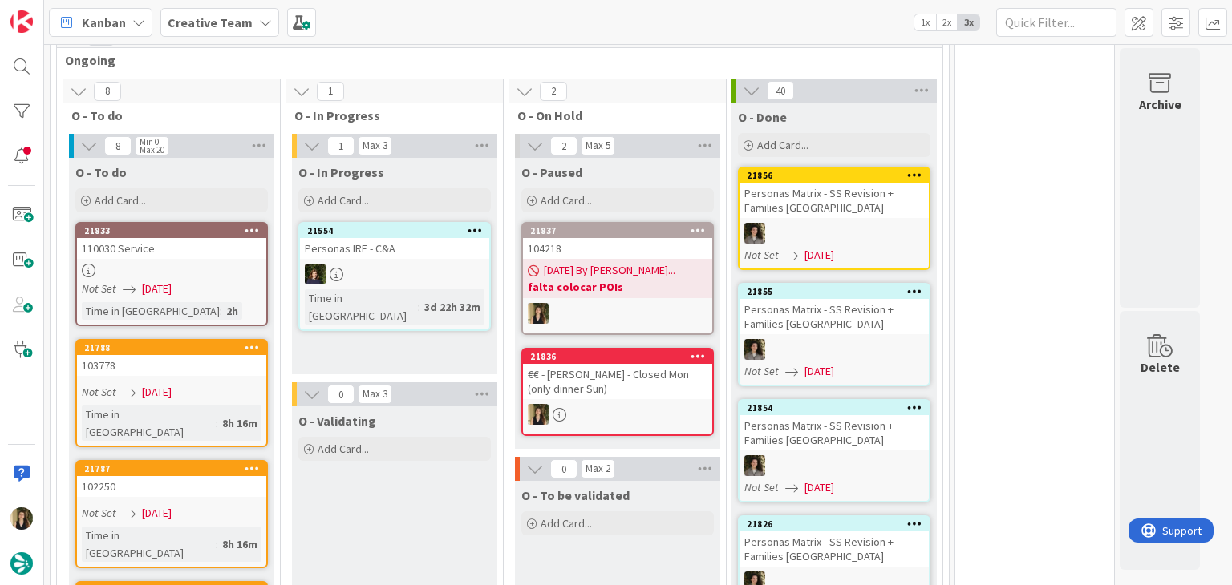
click at [616, 238] on div "104218" at bounding box center [617, 248] width 189 height 21
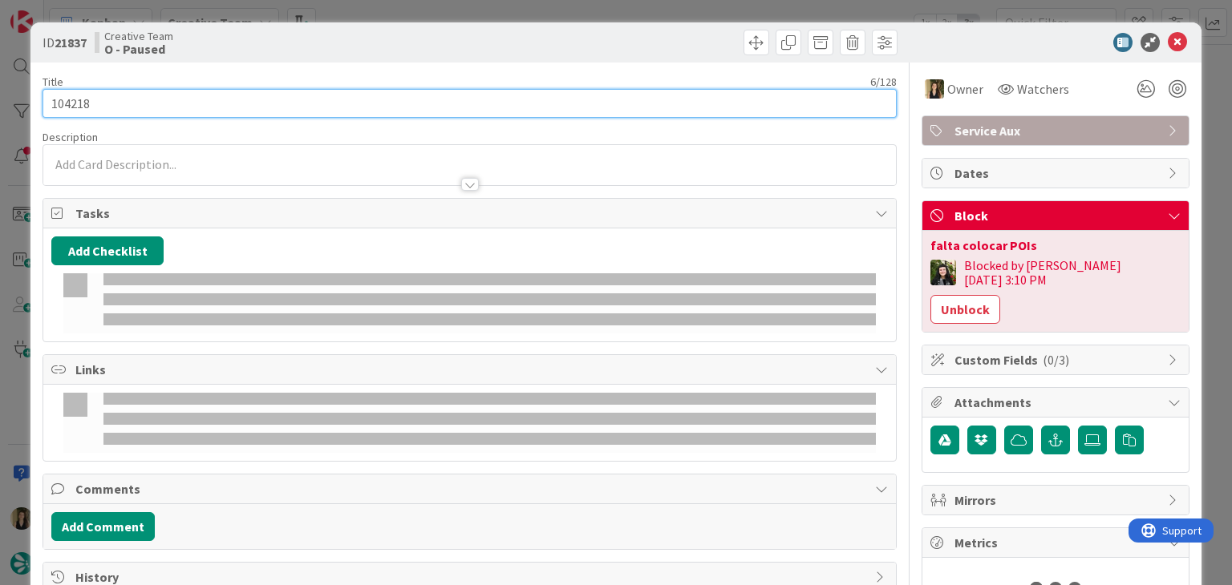
click at [76, 99] on input "104218" at bounding box center [469, 103] width 853 height 29
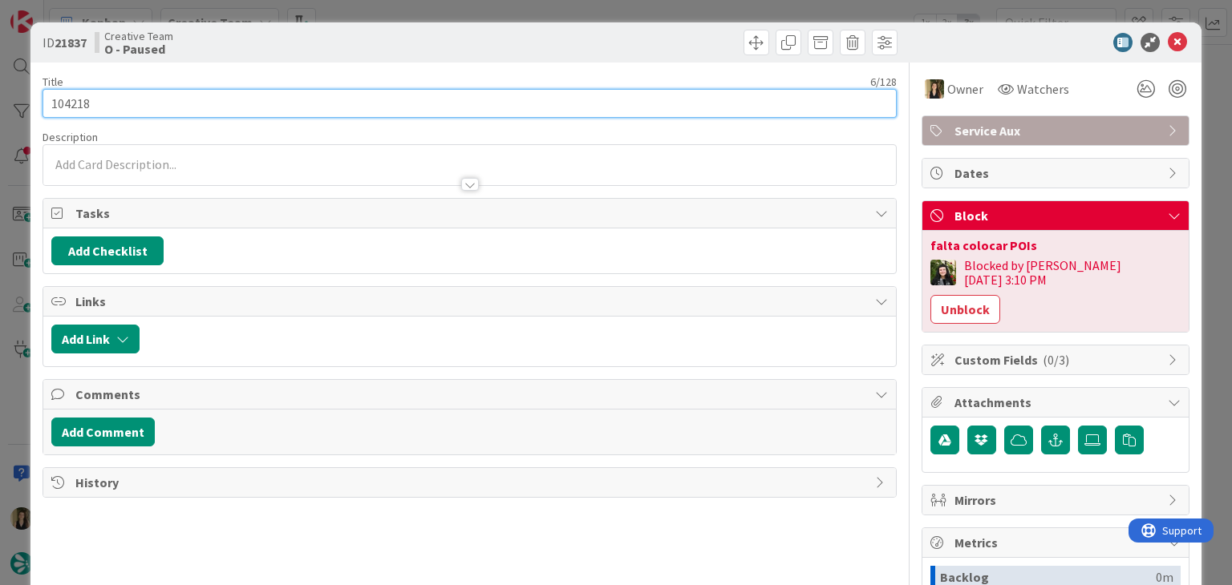
click at [76, 99] on input "104218" at bounding box center [469, 103] width 853 height 29
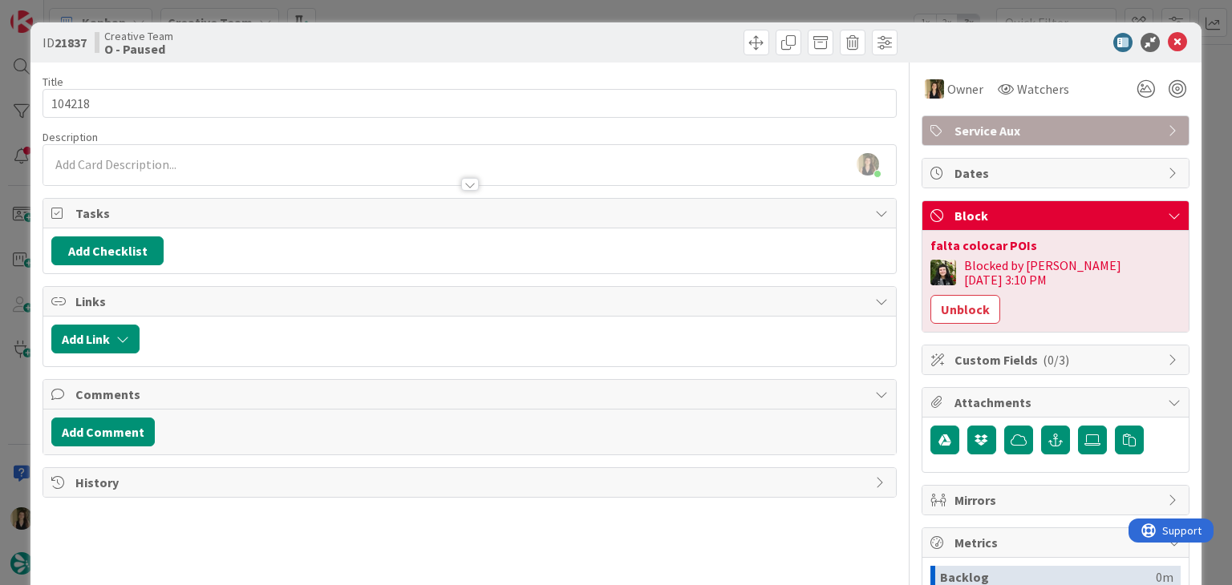
drag, startPoint x: 380, startPoint y: 34, endPoint x: 379, endPoint y: 17, distance: 16.9
click at [380, 34] on div "Creative Team O - Paused" at bounding box center [280, 43] width 371 height 26
click at [379, 17] on div "ID 21837 Creative Team O - Paused Title 6 / 128 104218 Description [PERSON_NAME…" at bounding box center [616, 292] width 1232 height 585
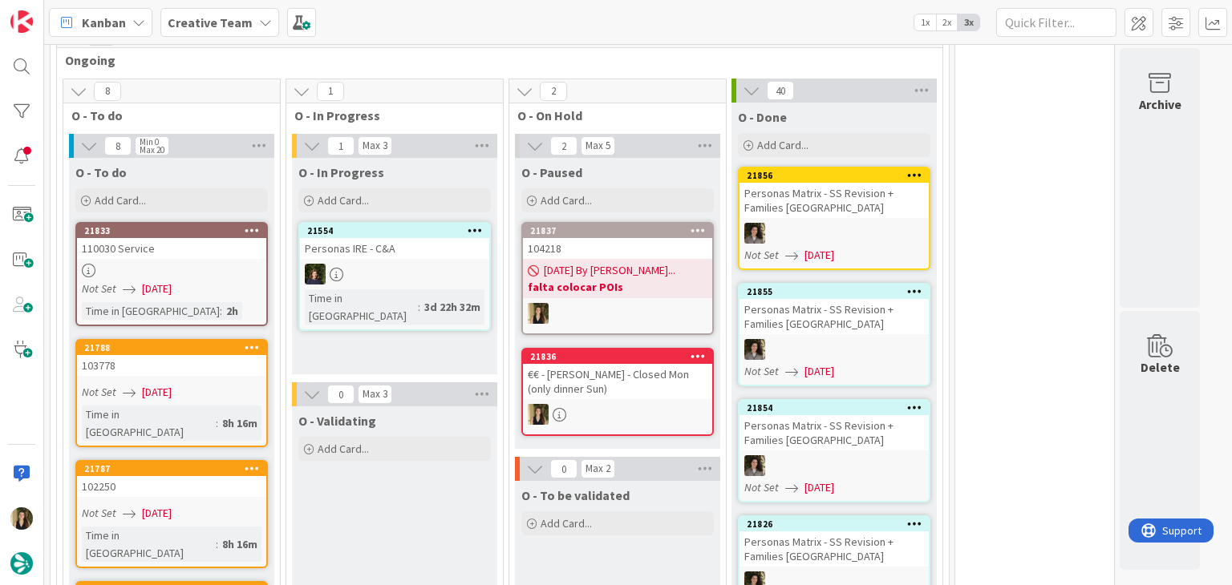
click at [694, 225] on icon at bounding box center [697, 230] width 15 height 11
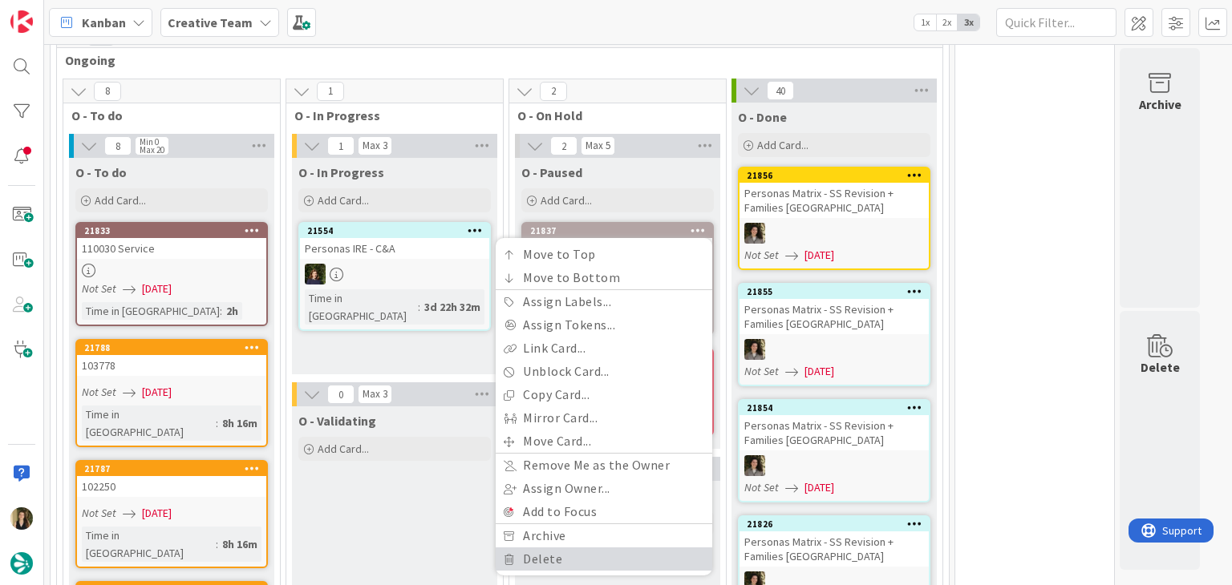
click at [557, 548] on link "Delete" at bounding box center [604, 559] width 217 height 23
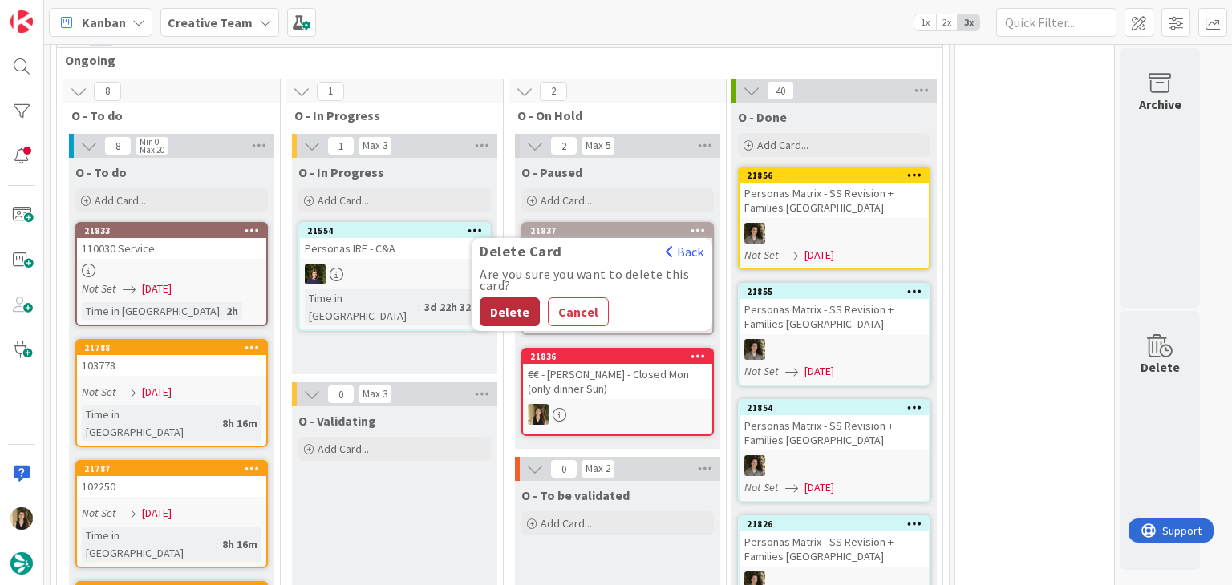
click at [510, 298] on button "Delete" at bounding box center [510, 312] width 60 height 29
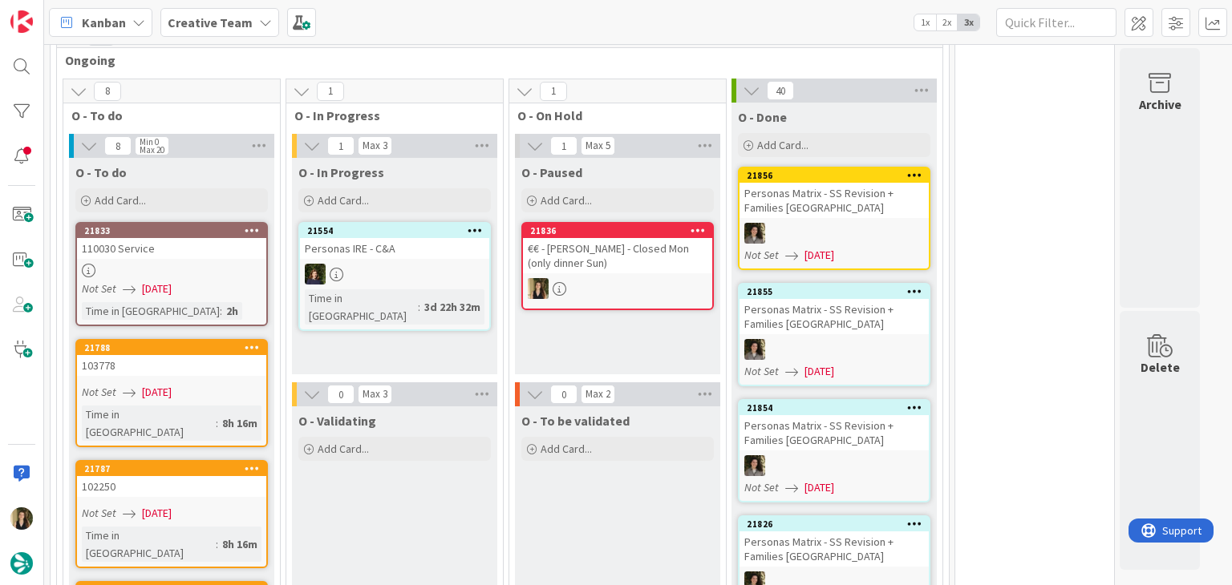
click at [611, 440] on div "O - To be validated Add Card... Template Not Set Title 0 / 128 Label Daytrip Sh…" at bounding box center [617, 515] width 205 height 217
